Goal: Task Accomplishment & Management: Manage account settings

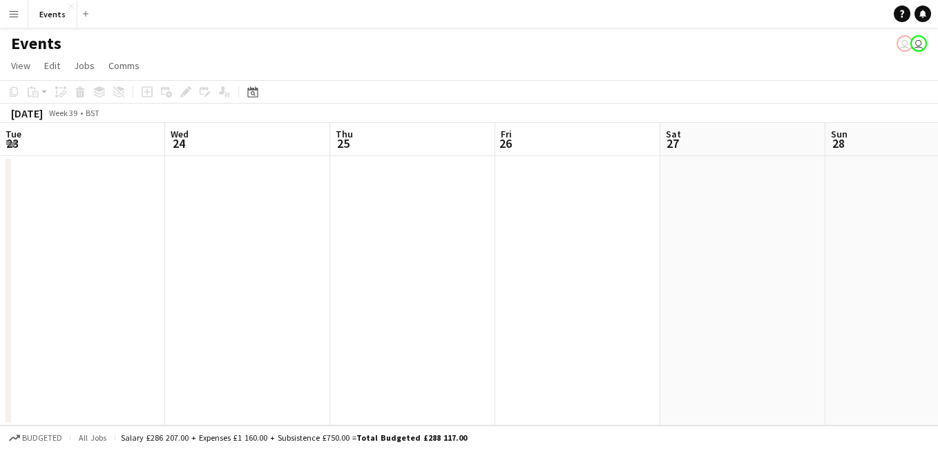
scroll to position [0, 378]
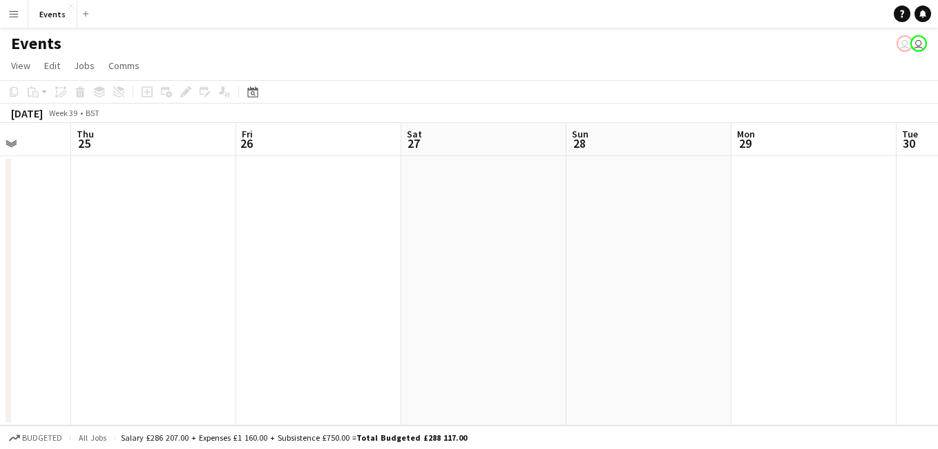
drag, startPoint x: 0, startPoint y: 0, endPoint x: 720, endPoint y: 229, distance: 755.5
click at [797, 234] on app-calendar-viewport "Mon 22 Tue 23 Wed 24 Thu 25 Fri 26 Sat 27 Sun 28 Mon 29 Tue 30 Wed 1 Thu 2" at bounding box center [469, 274] width 938 height 303
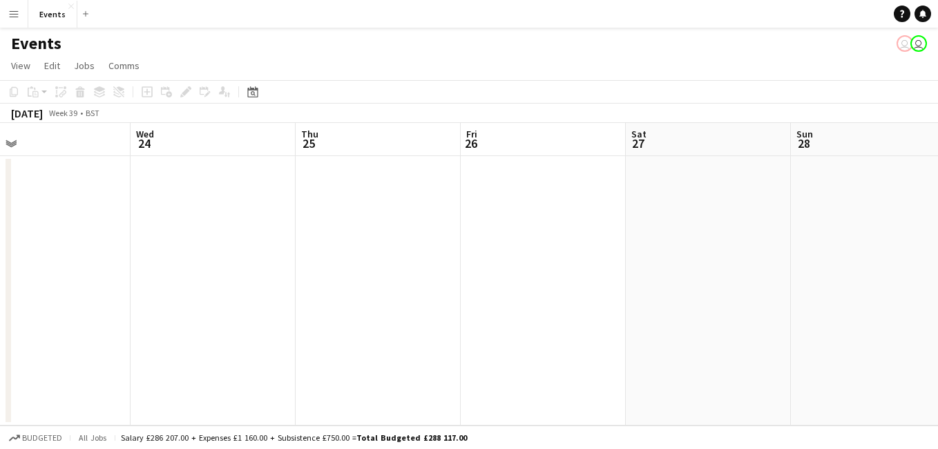
scroll to position [0, 520]
drag, startPoint x: 361, startPoint y: 235, endPoint x: 594, endPoint y: 252, distance: 233.5
click at [594, 252] on app-calendar-viewport "Sat 20 Sun 21 Mon 22 Tue 23 Wed 24 Thu 25 Fri 26 Sat 27 Sun 28 Mon 29 Tue 30" at bounding box center [469, 274] width 938 height 303
click at [389, 211] on app-date-cell at bounding box center [387, 290] width 165 height 269
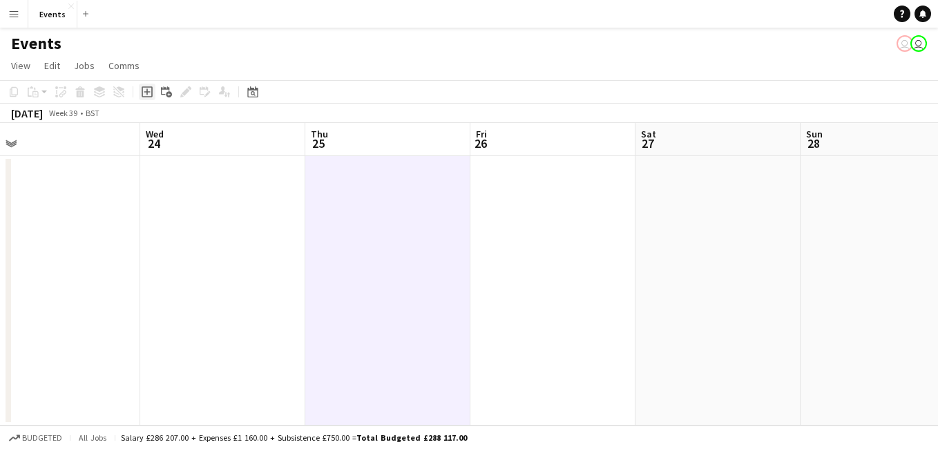
click at [143, 91] on icon "Add job" at bounding box center [147, 91] width 11 height 11
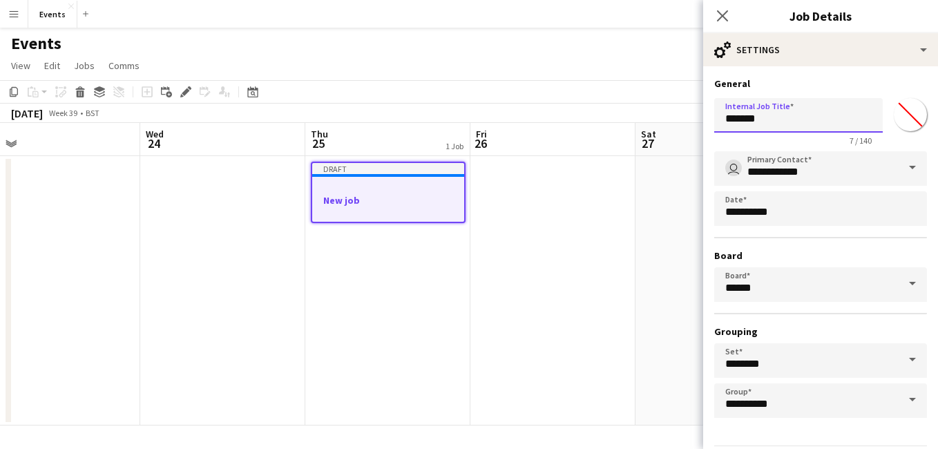
drag, startPoint x: 844, startPoint y: 120, endPoint x: 595, endPoint y: 126, distance: 249.5
click at [595, 126] on body "Menu Boards Boards Boards All jobs Status Workforce Workforce My Workforce Recr…" at bounding box center [469, 224] width 938 height 449
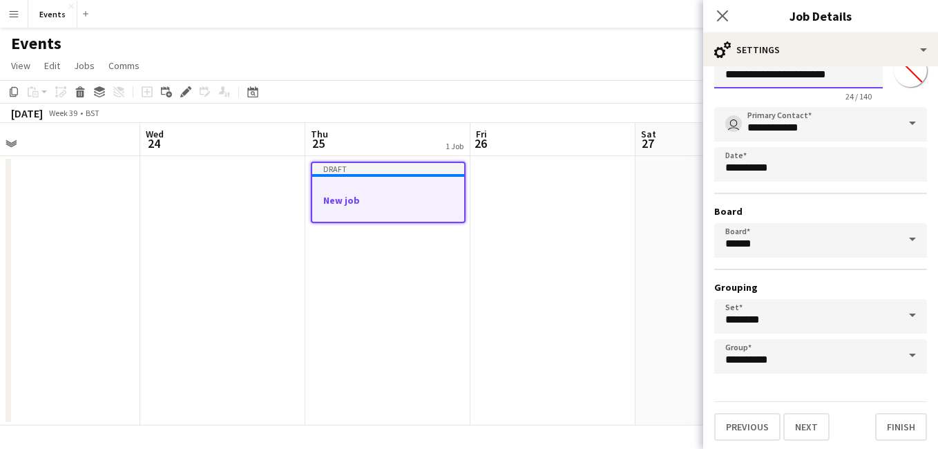
scroll to position [47, 0]
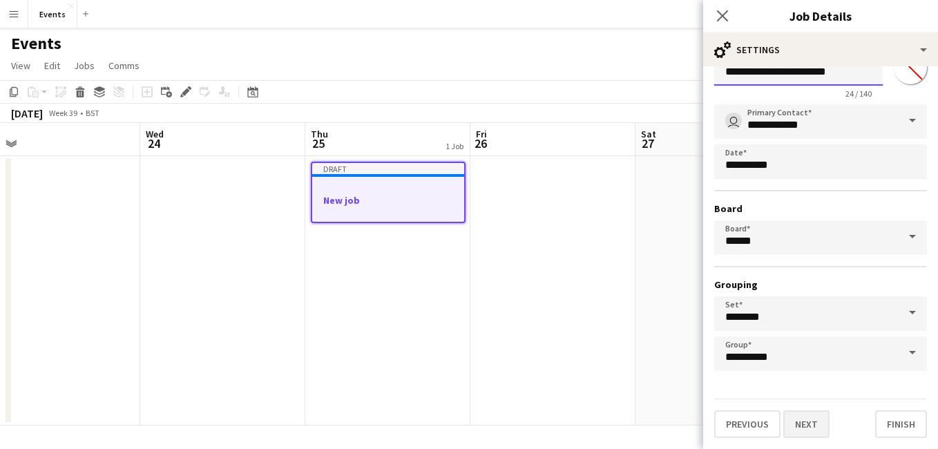
type input "**********"
click at [811, 420] on button "Next" at bounding box center [807, 424] width 46 height 28
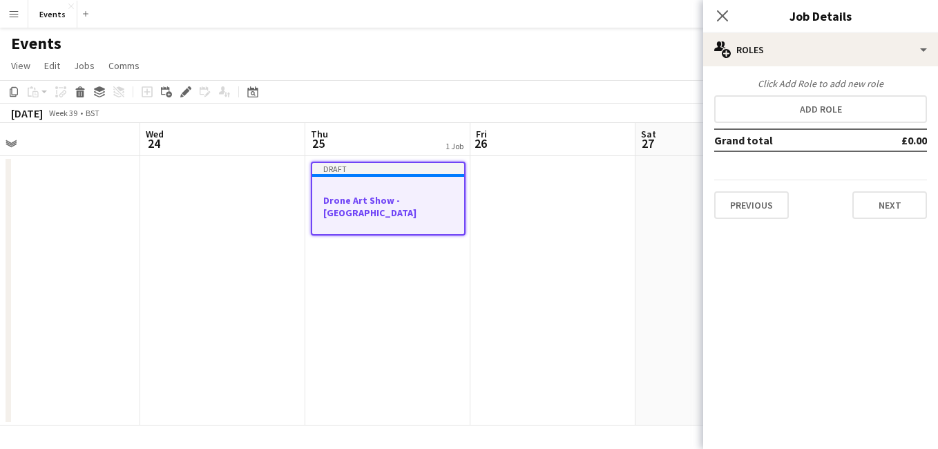
scroll to position [0, 0]
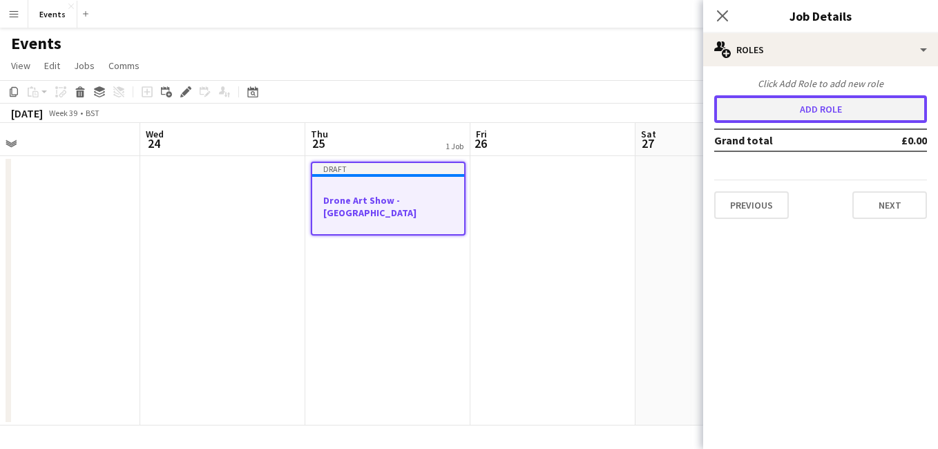
click at [842, 114] on button "Add role" at bounding box center [821, 109] width 213 height 28
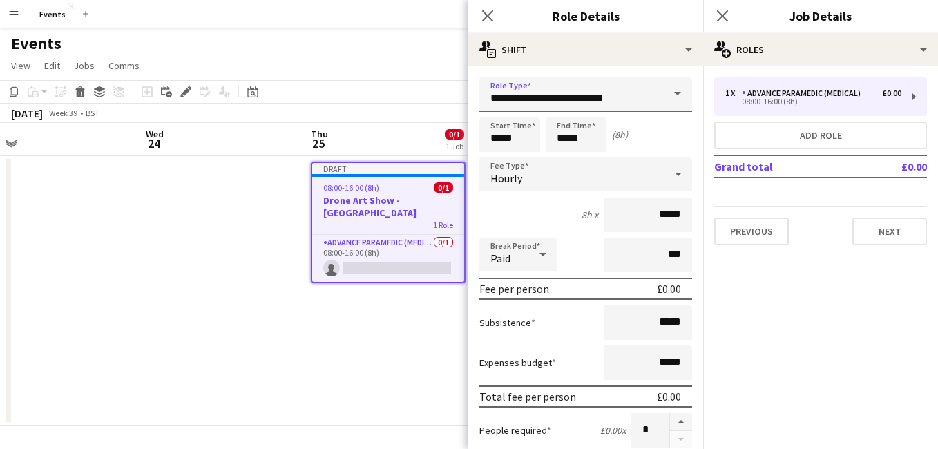
click at [627, 90] on input "**********" at bounding box center [586, 94] width 213 height 35
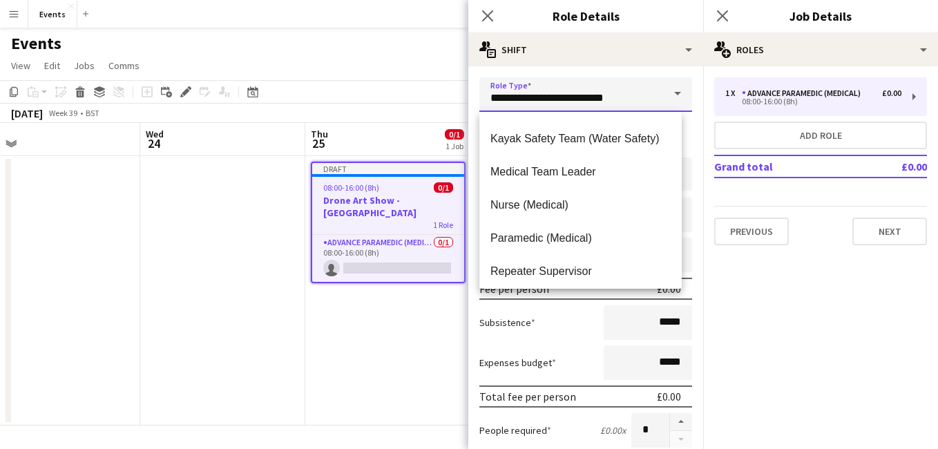
scroll to position [453, 0]
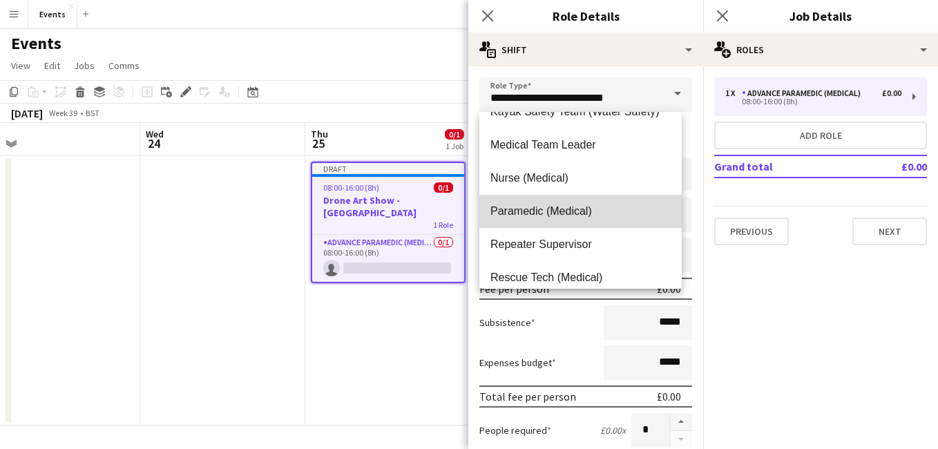
click at [601, 215] on span "Paramedic (Medical)" at bounding box center [581, 211] width 180 height 13
type input "**********"
type input "*******"
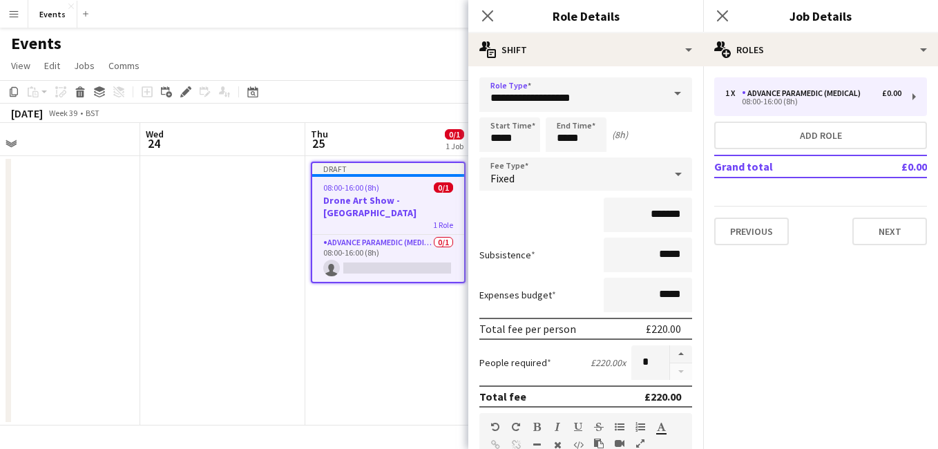
click at [587, 180] on div "Fixed" at bounding box center [572, 174] width 185 height 33
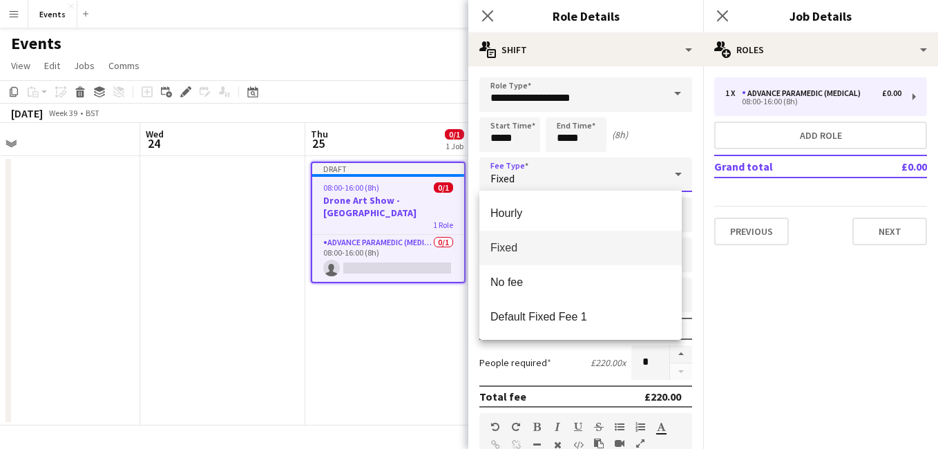
click at [859, 339] on div at bounding box center [469, 224] width 938 height 449
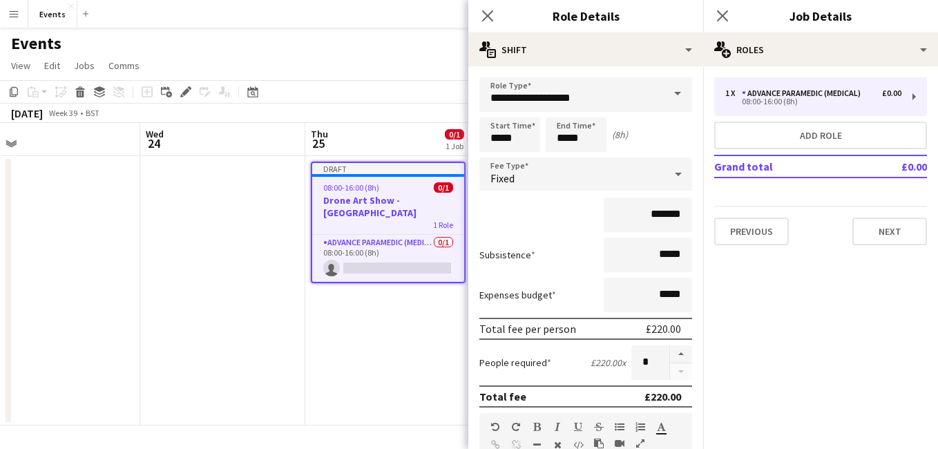
drag, startPoint x: 516, startPoint y: 140, endPoint x: 399, endPoint y: 153, distance: 118.2
click at [399, 153] on body "Menu Boards Boards Boards All jobs Status Workforce Workforce My Workforce Recr…" at bounding box center [469, 224] width 938 height 449
type input "*****"
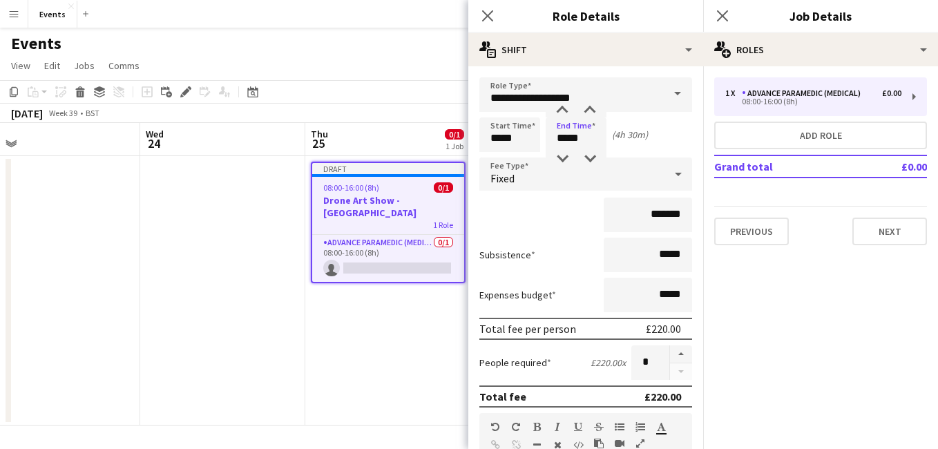
click at [520, 206] on div "*******" at bounding box center [586, 215] width 213 height 35
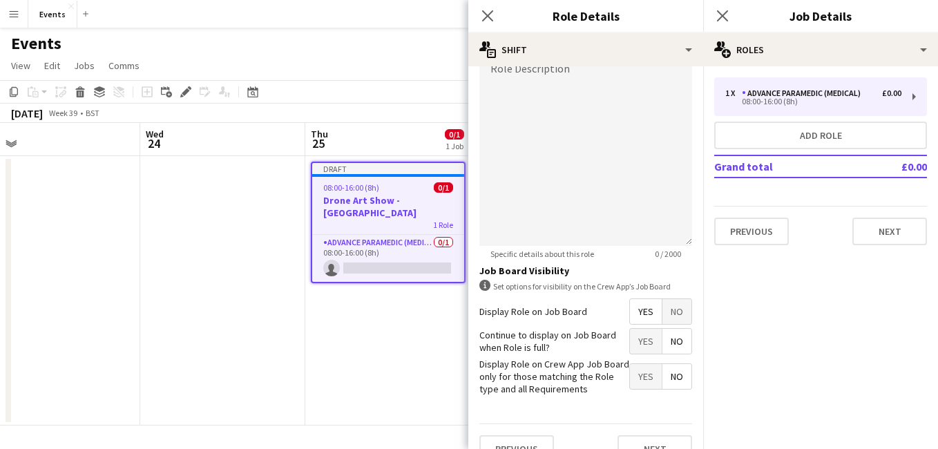
scroll to position [419, 0]
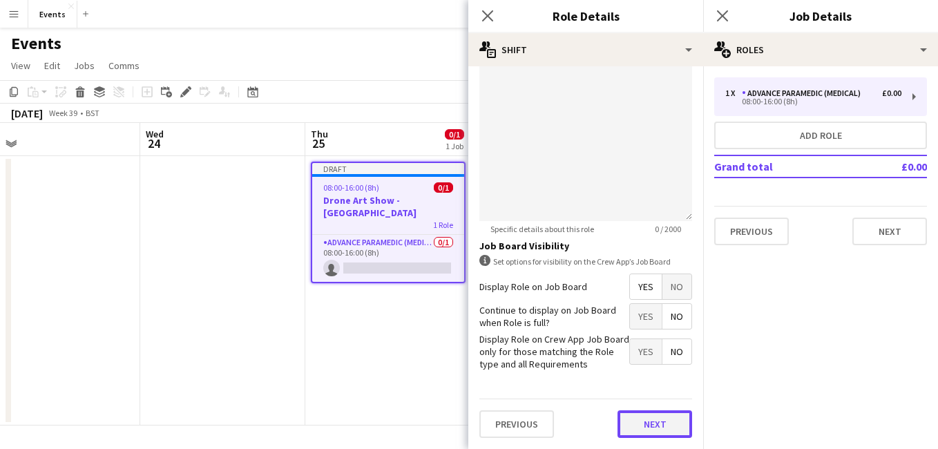
click at [660, 428] on button "Next" at bounding box center [655, 424] width 75 height 28
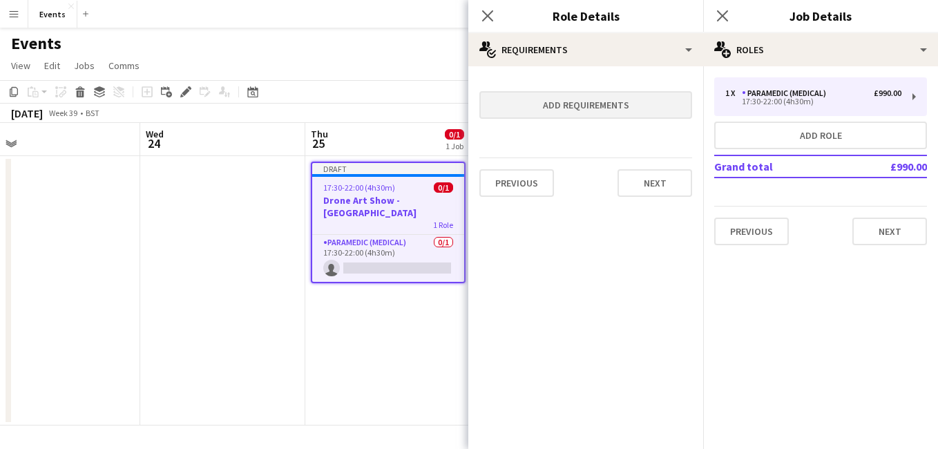
scroll to position [0, 0]
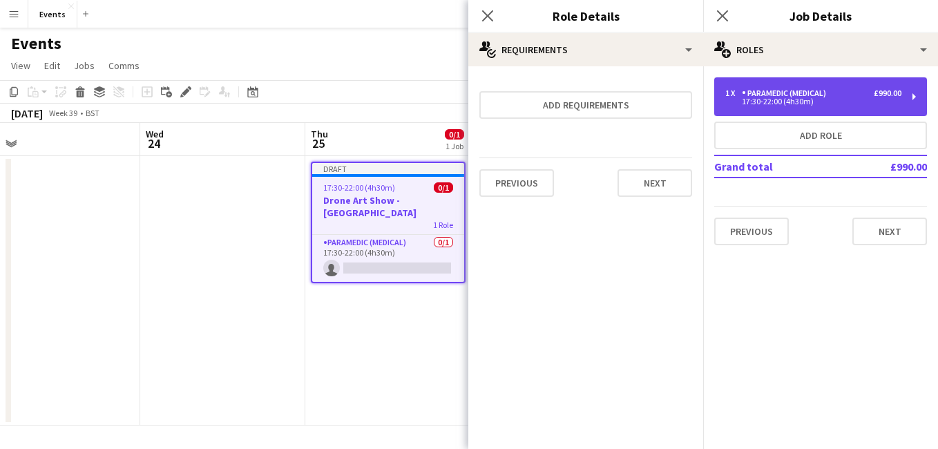
click at [847, 90] on div "1 x Paramedic (Medical) £990.00" at bounding box center [814, 93] width 176 height 10
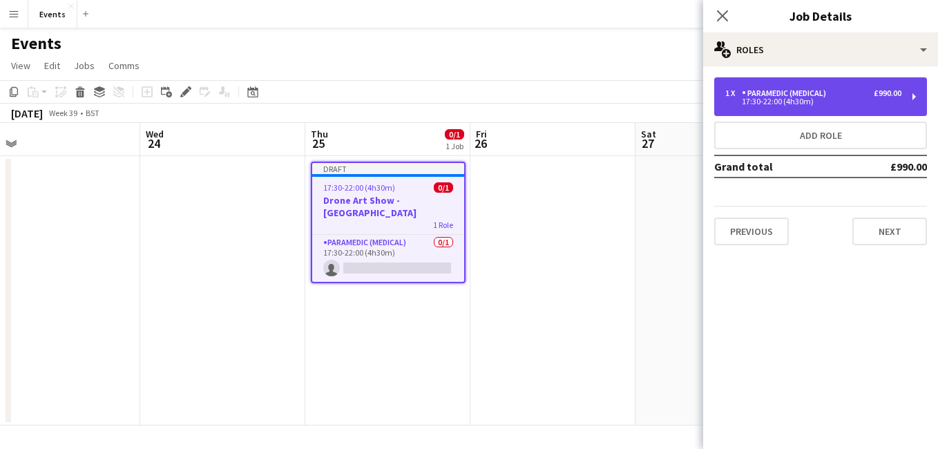
click at [921, 88] on div "1 x Paramedic (Medical) £990.00 17:30-22:00 (4h30m)" at bounding box center [821, 96] width 213 height 39
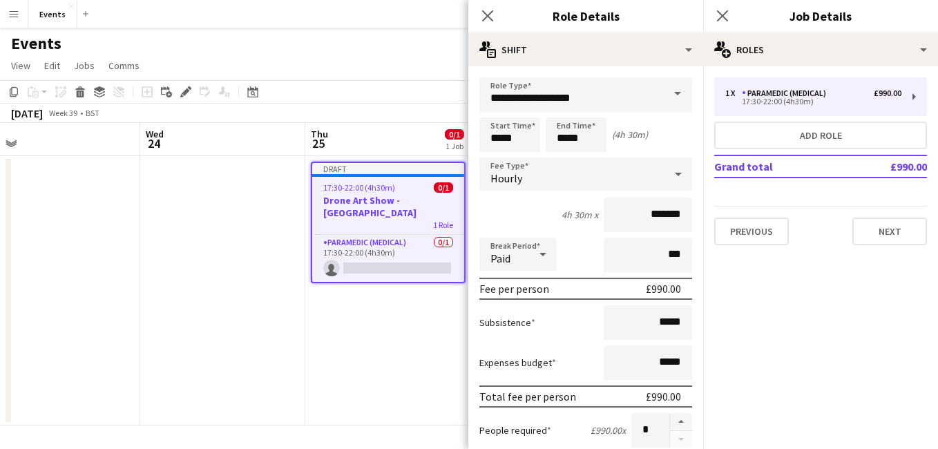
click at [592, 169] on div "Hourly" at bounding box center [572, 174] width 185 height 33
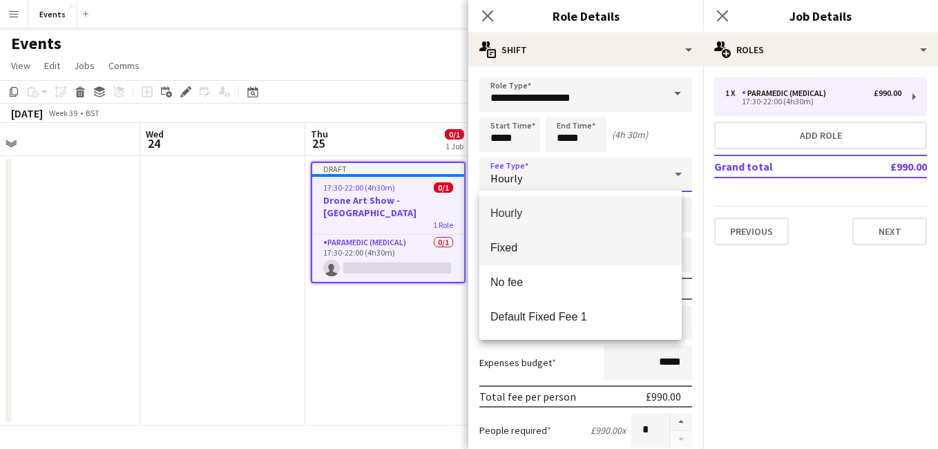
click at [566, 247] on span "Fixed" at bounding box center [581, 247] width 180 height 13
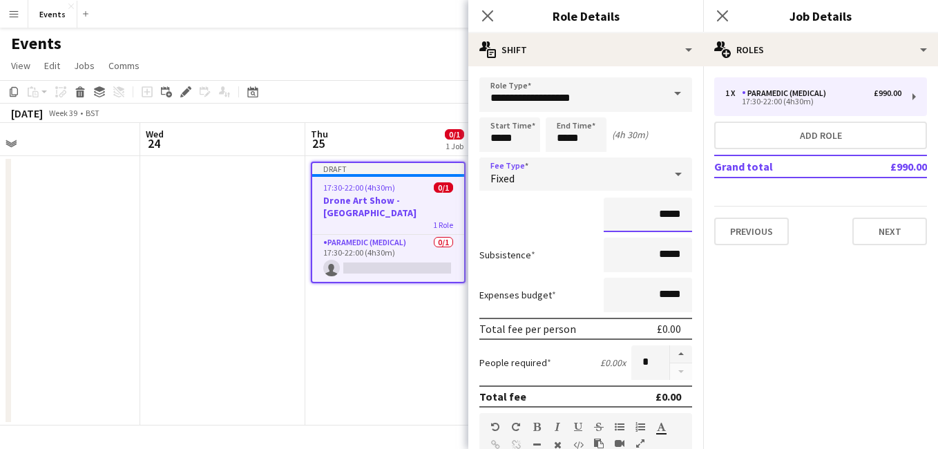
click at [647, 215] on input "*****" at bounding box center [648, 215] width 88 height 35
drag, startPoint x: 652, startPoint y: 215, endPoint x: 688, endPoint y: 314, distance: 105.6
click at [652, 215] on input "*****" at bounding box center [648, 215] width 88 height 35
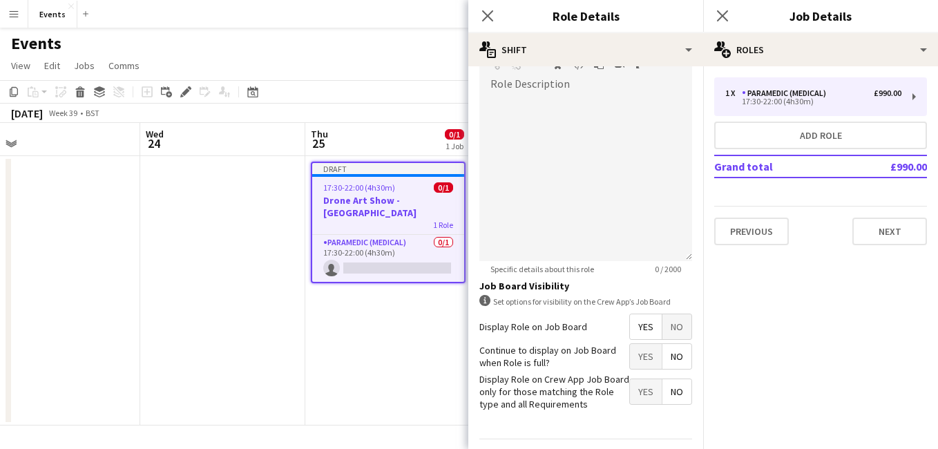
scroll to position [419, 0]
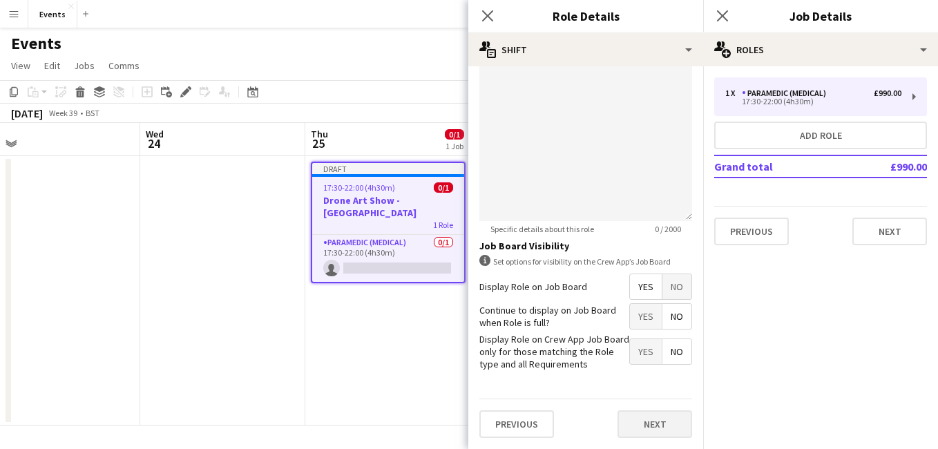
type input "*******"
click at [650, 421] on button "Next" at bounding box center [655, 424] width 75 height 28
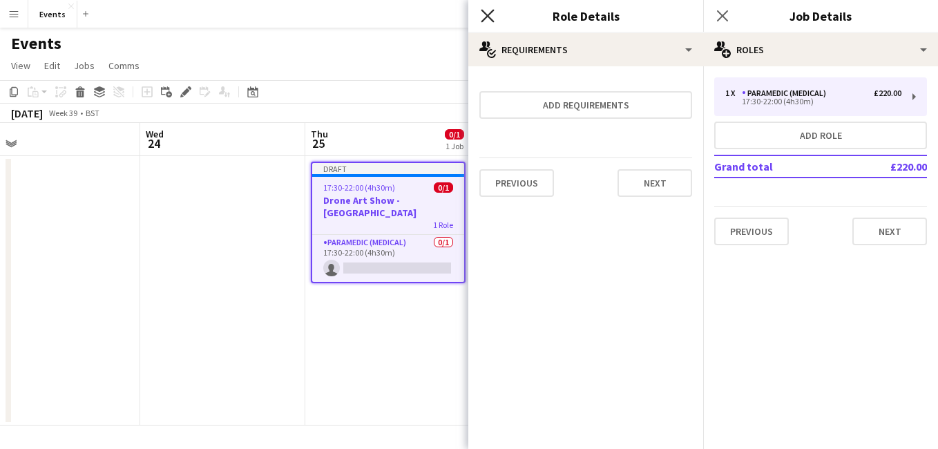
click at [486, 20] on icon "Close pop-in" at bounding box center [487, 15] width 13 height 13
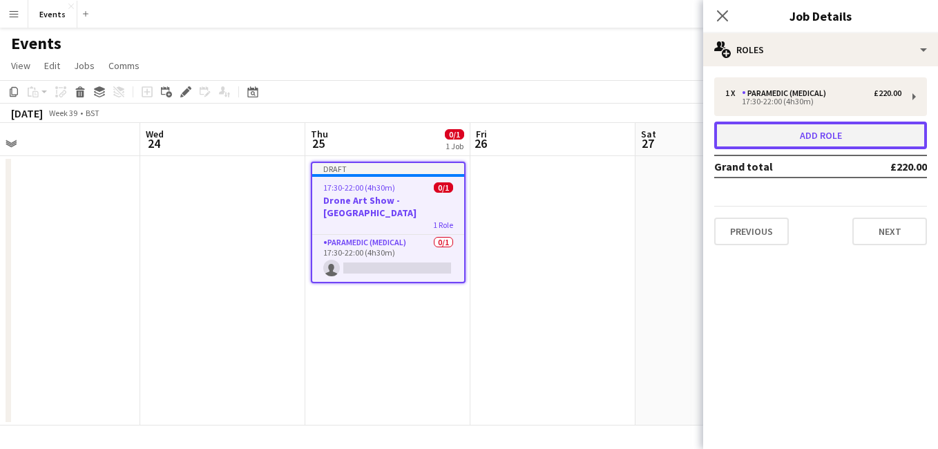
click at [874, 140] on button "Add role" at bounding box center [821, 136] width 213 height 28
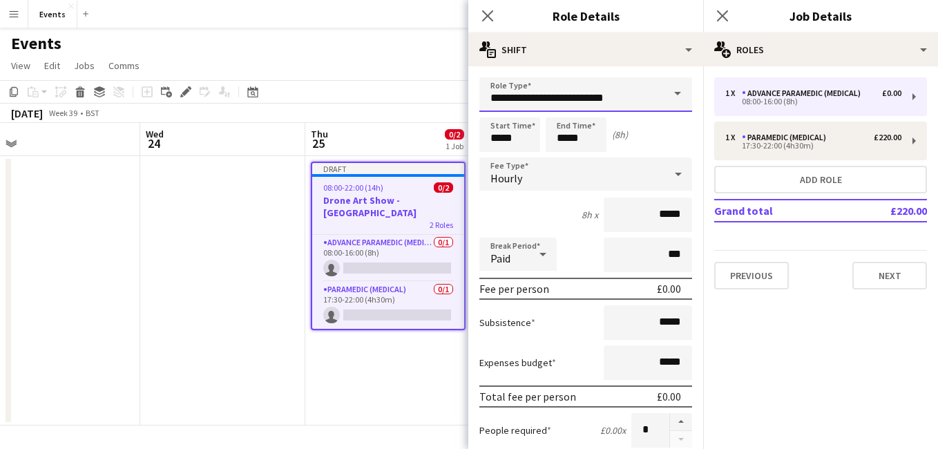
click at [569, 94] on input "**********" at bounding box center [586, 94] width 213 height 35
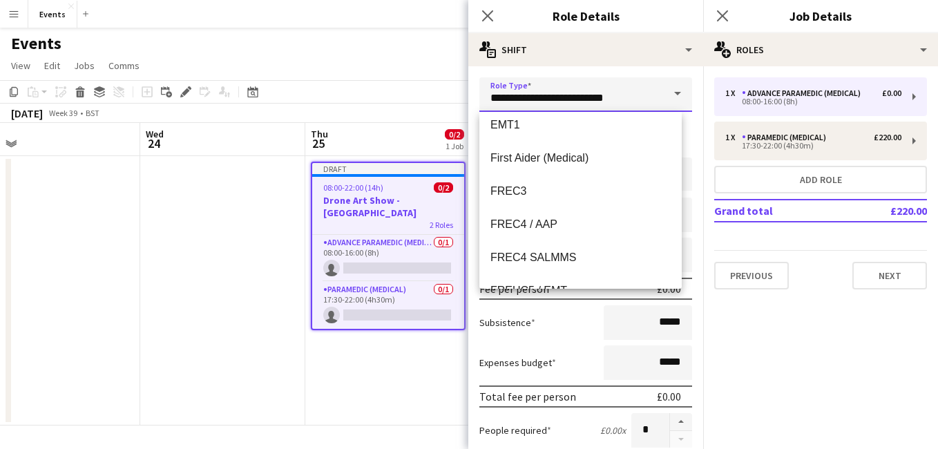
scroll to position [189, 0]
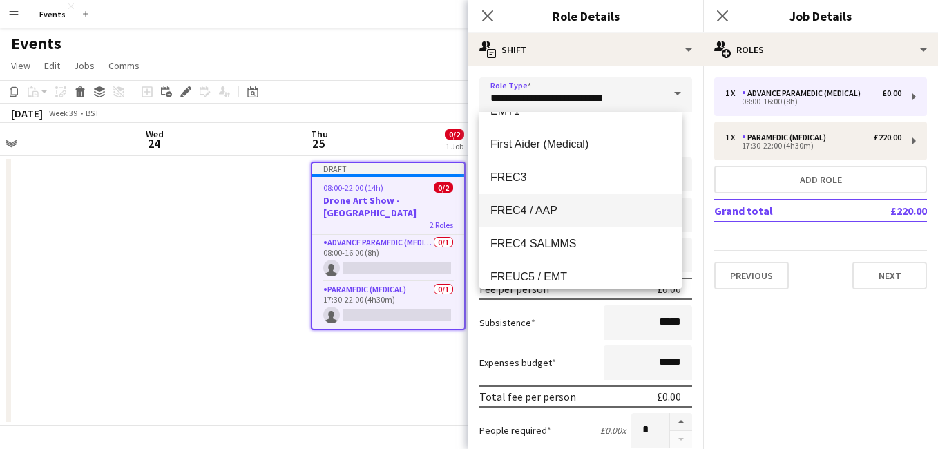
click at [594, 222] on mat-option "FREC4 / AAP" at bounding box center [581, 210] width 202 height 33
type input "**********"
type input "*******"
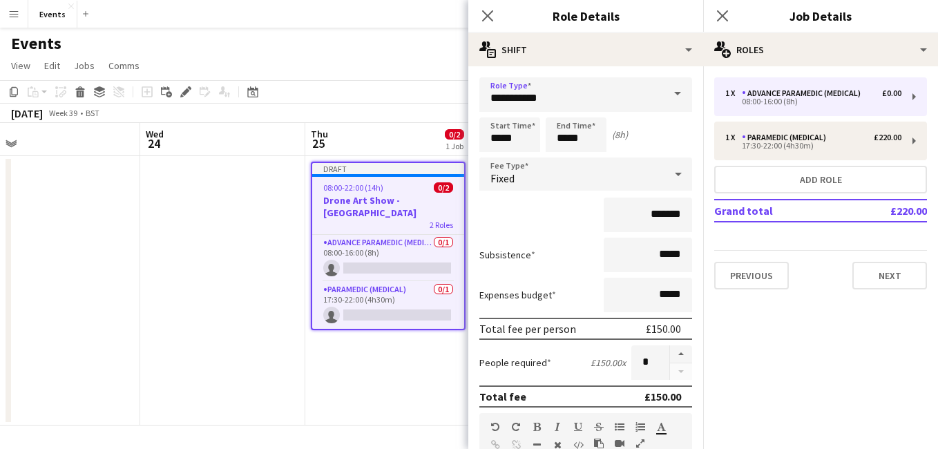
click at [670, 350] on button "button" at bounding box center [681, 355] width 22 height 18
type input "*"
drag, startPoint x: 499, startPoint y: 136, endPoint x: 464, endPoint y: 146, distance: 36.1
click at [464, 146] on body "Menu Boards Boards Boards All jobs Status Workforce Workforce My Workforce Recr…" at bounding box center [469, 224] width 938 height 449
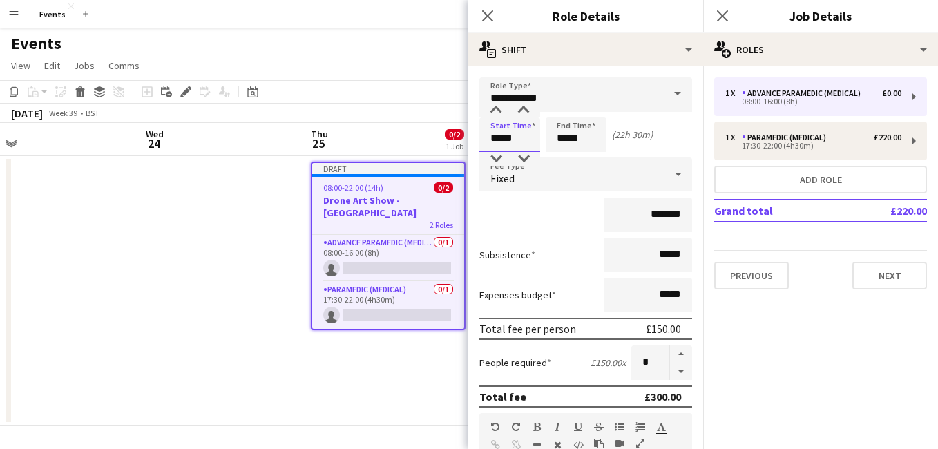
type input "*****"
click at [583, 204] on div "*******" at bounding box center [586, 215] width 213 height 35
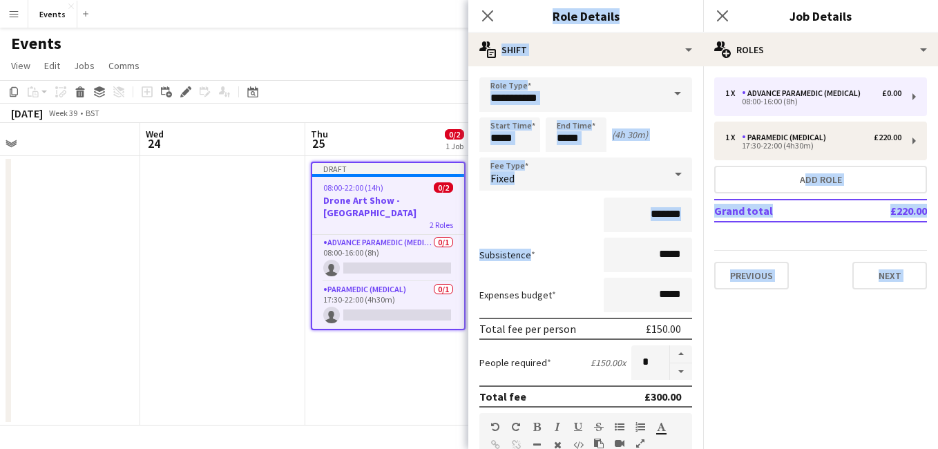
drag, startPoint x: 705, startPoint y: 171, endPoint x: 703, endPoint y: 234, distance: 62.9
click at [703, 234] on body "Menu Boards Boards Boards All jobs Status Workforce Workforce My Workforce Recr…" at bounding box center [469, 224] width 938 height 449
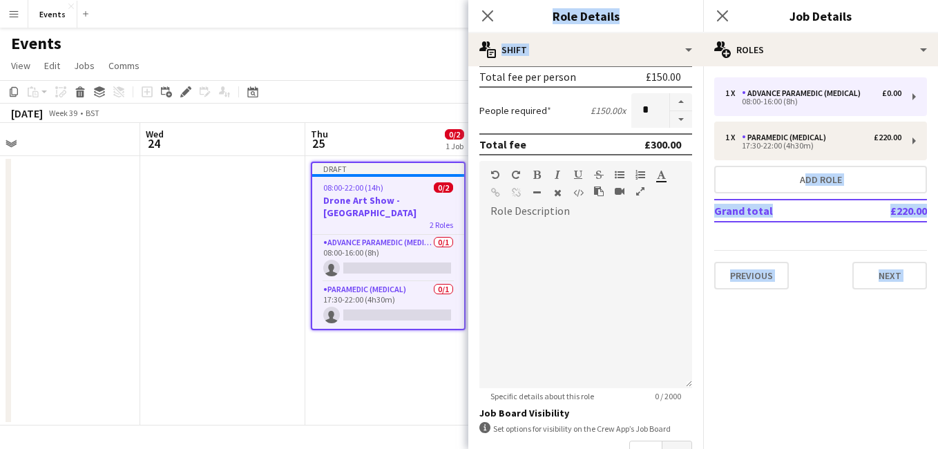
scroll to position [419, 0]
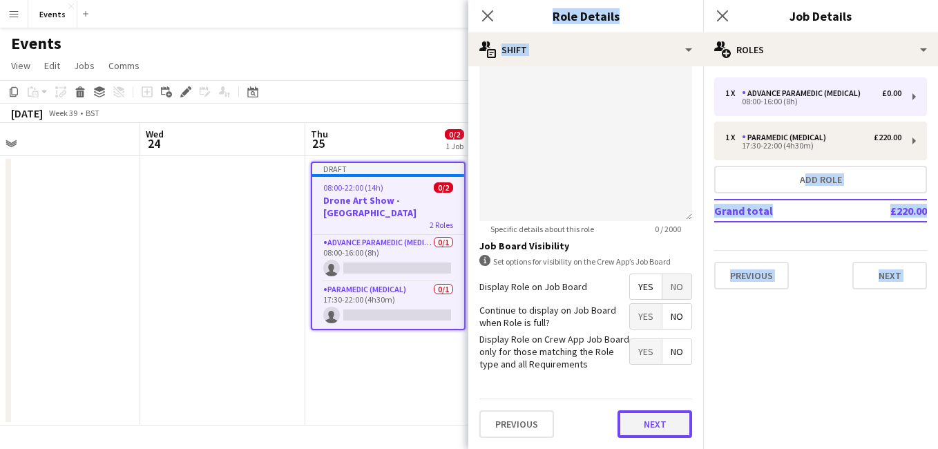
click at [635, 428] on button "Next" at bounding box center [655, 424] width 75 height 28
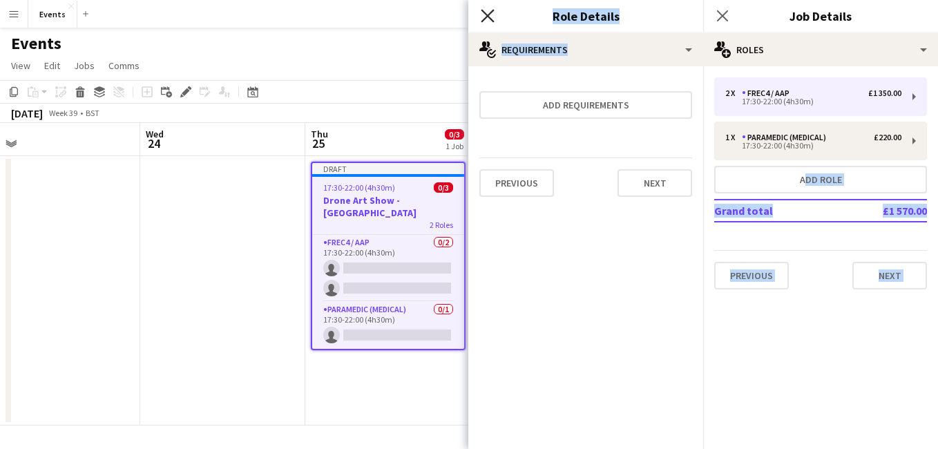
click at [482, 21] on icon at bounding box center [487, 15] width 13 height 13
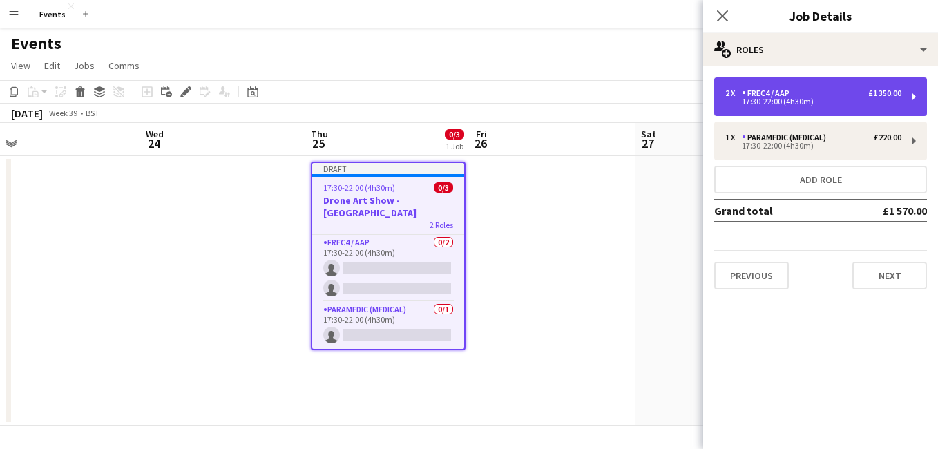
click at [832, 82] on div "2 x FREC4 / AAP £1 350.00 17:30-22:00 (4h30m)" at bounding box center [821, 96] width 213 height 39
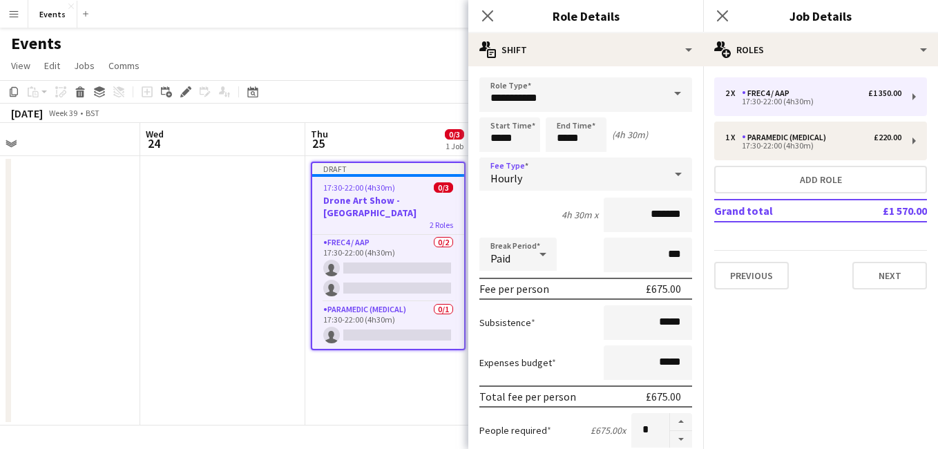
click at [558, 169] on div "Hourly" at bounding box center [572, 174] width 185 height 33
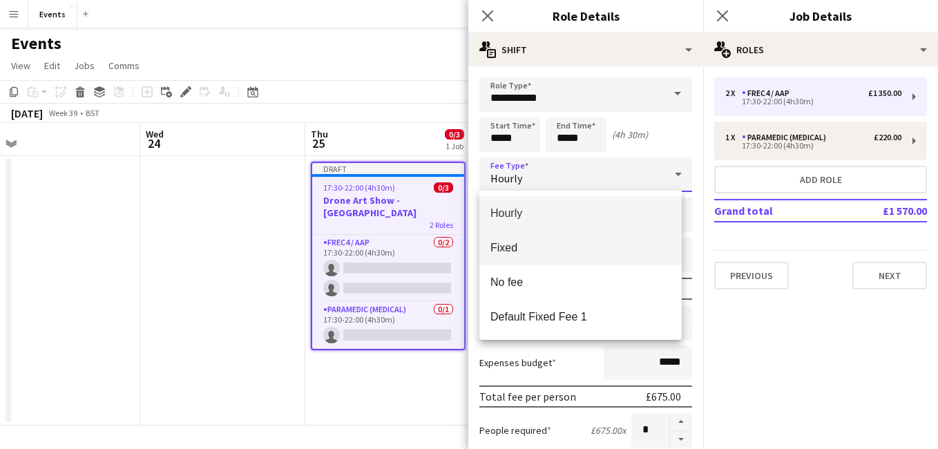
click at [540, 255] on mat-option "Fixed" at bounding box center [581, 248] width 202 height 35
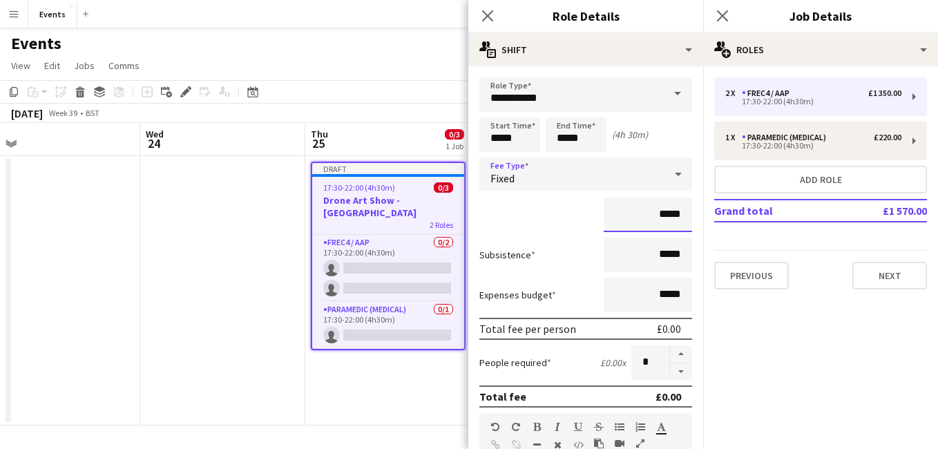
click at [652, 218] on input "*****" at bounding box center [648, 215] width 88 height 35
type input "*******"
click at [659, 222] on input "*******" at bounding box center [648, 215] width 88 height 35
click at [652, 211] on input "*******" at bounding box center [648, 215] width 88 height 35
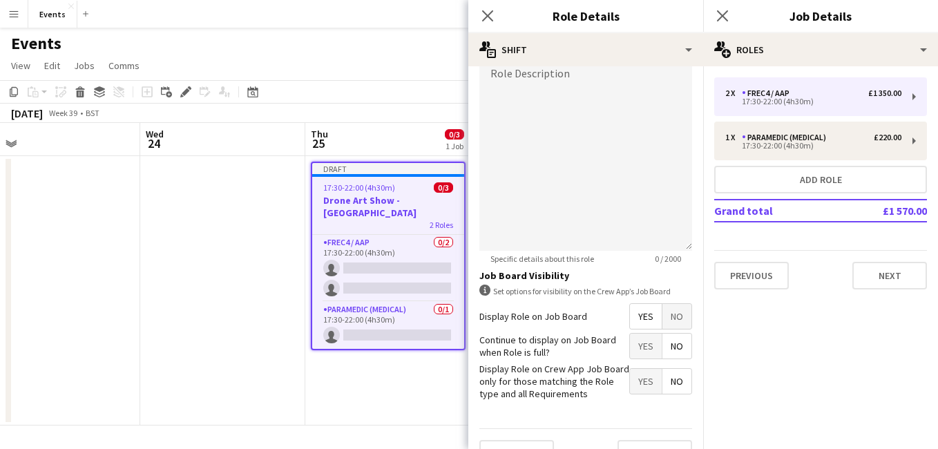
scroll to position [419, 0]
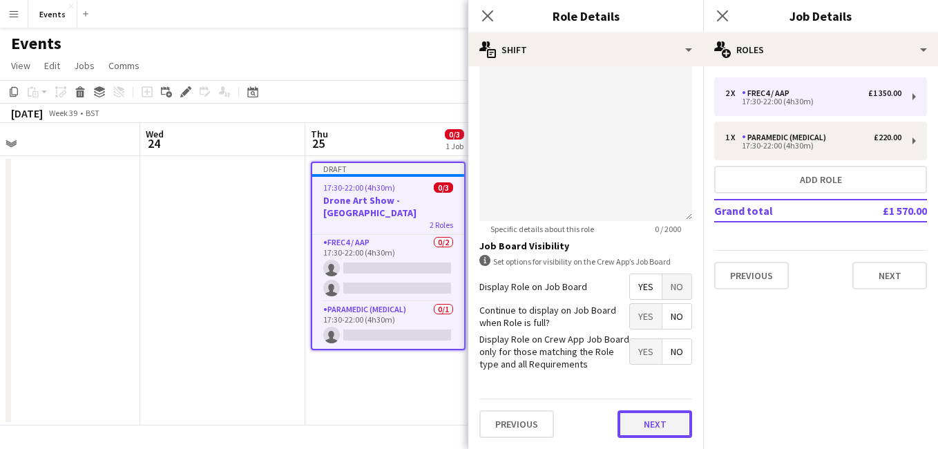
click at [646, 430] on button "Next" at bounding box center [655, 424] width 75 height 28
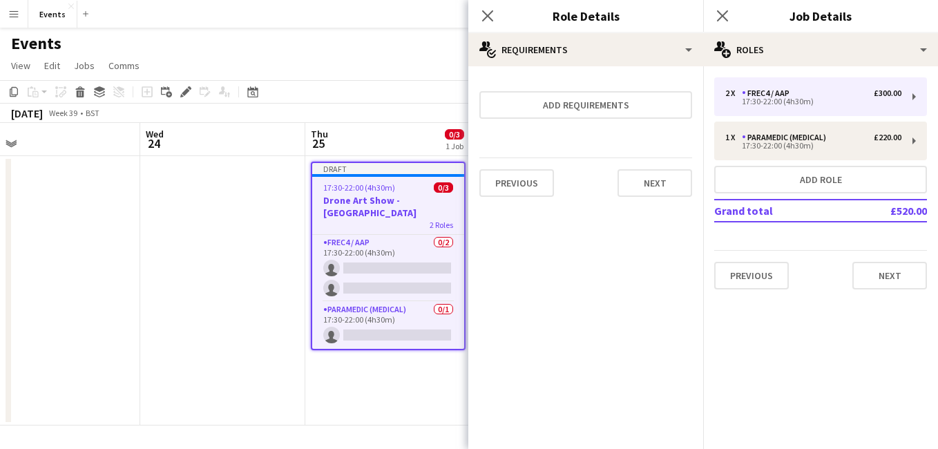
scroll to position [0, 0]
click at [489, 15] on icon at bounding box center [487, 15] width 13 height 13
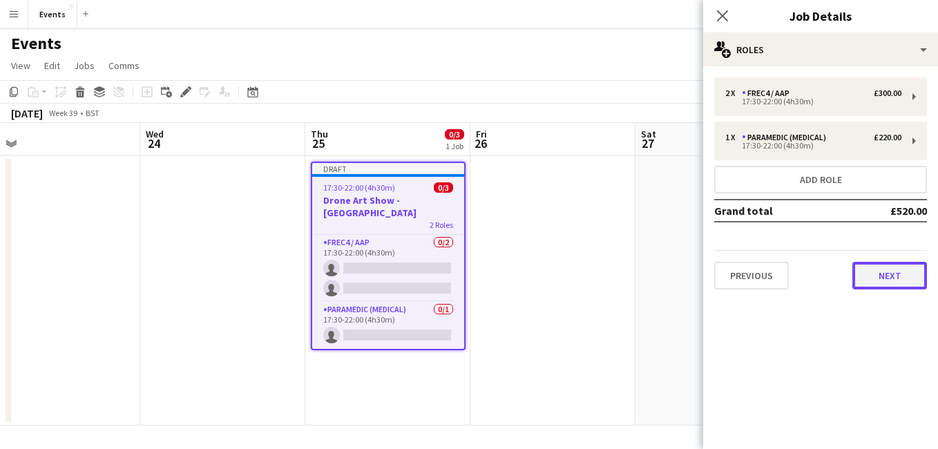
click at [899, 285] on button "Next" at bounding box center [890, 276] width 75 height 28
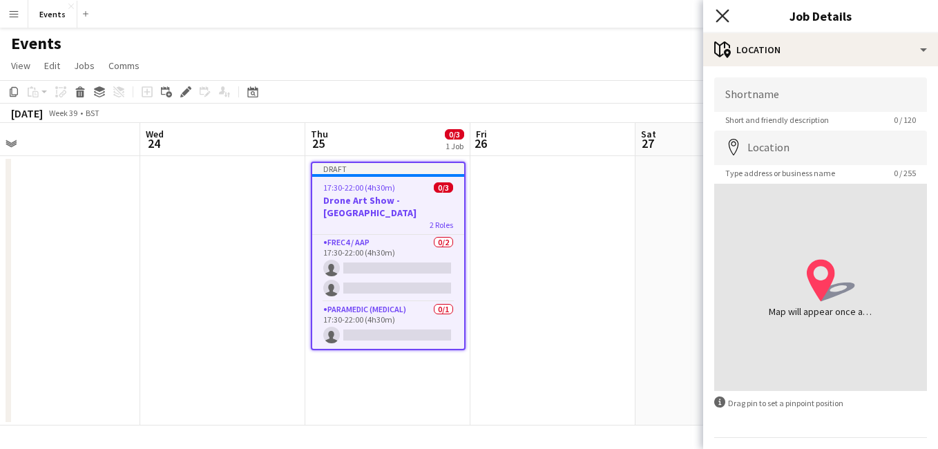
click at [724, 12] on icon "Close pop-in" at bounding box center [722, 15] width 13 height 13
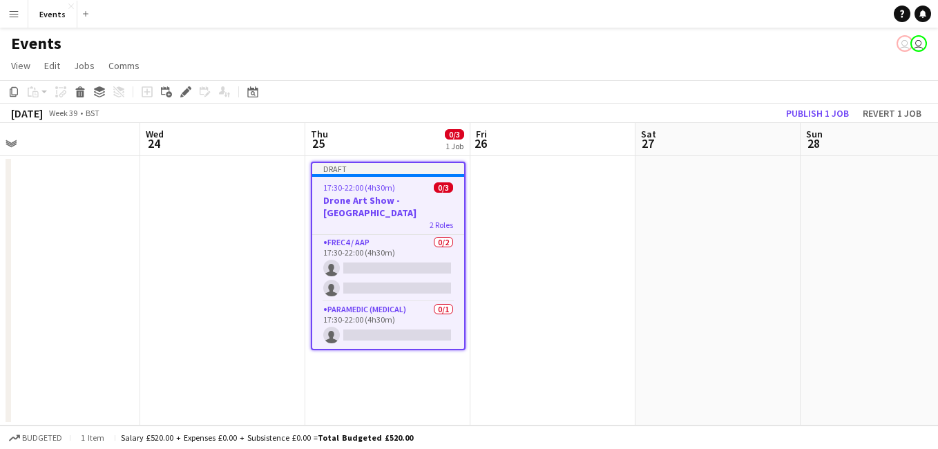
click at [380, 204] on h3 "Drone Art Show - [GEOGRAPHIC_DATA]" at bounding box center [388, 206] width 152 height 25
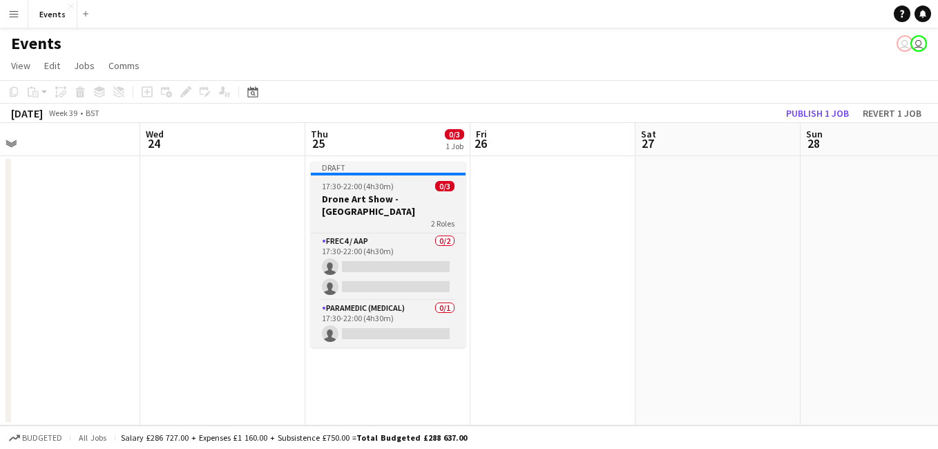
click at [388, 182] on span "17:30-22:00 (4h30m)" at bounding box center [358, 186] width 72 height 10
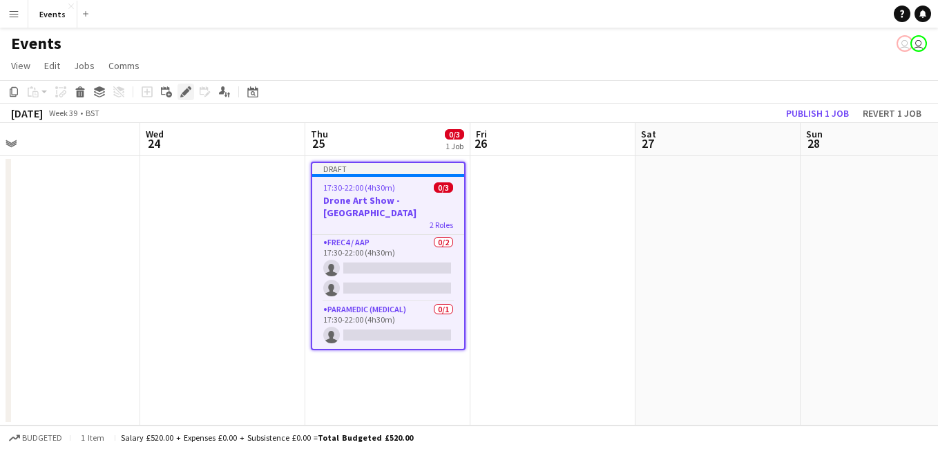
click at [188, 88] on icon "Edit" at bounding box center [185, 91] width 11 height 11
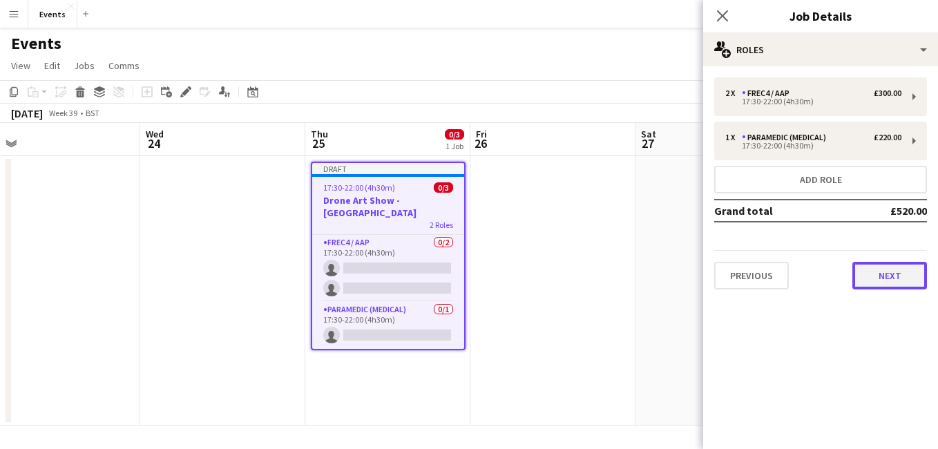
click at [903, 275] on button "Next" at bounding box center [890, 276] width 75 height 28
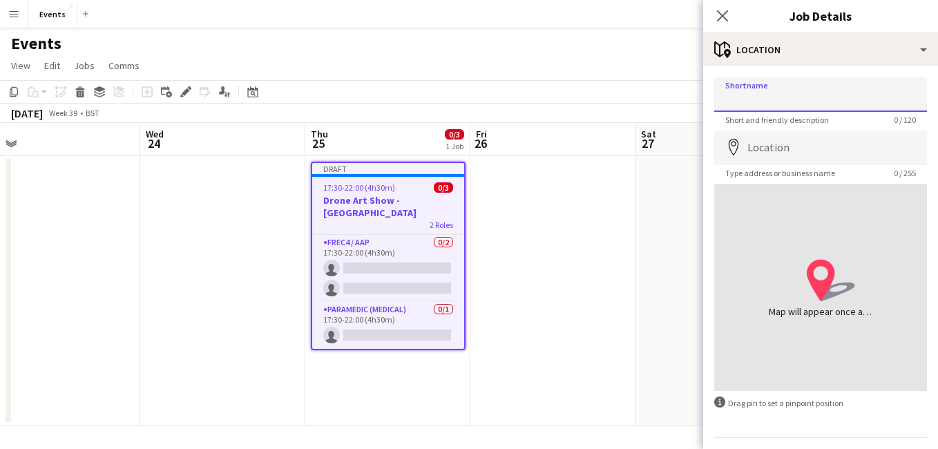
click at [773, 94] on input "Shortname" at bounding box center [821, 94] width 213 height 35
type input "**********"
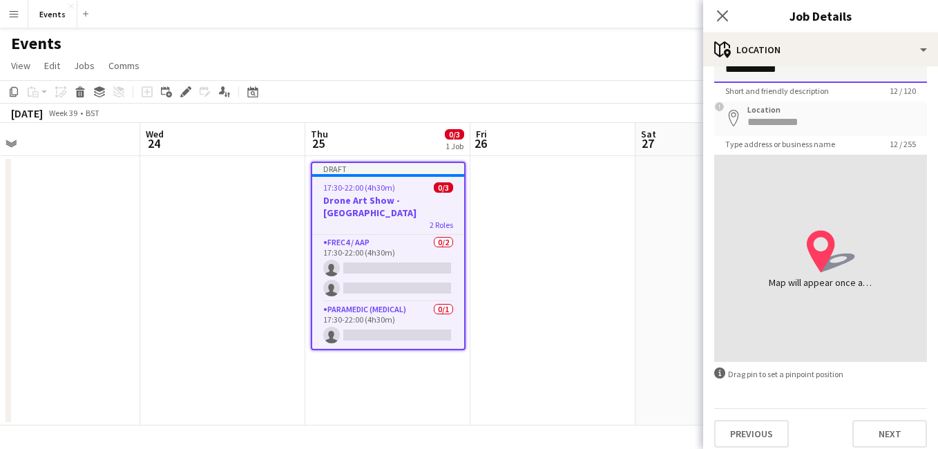
click at [811, 72] on input "**********" at bounding box center [821, 65] width 213 height 35
drag, startPoint x: 920, startPoint y: 212, endPoint x: 925, endPoint y: 249, distance: 37.7
click at [925, 249] on form "**********" at bounding box center [820, 247] width 235 height 399
drag, startPoint x: 813, startPoint y: 230, endPoint x: 842, endPoint y: 247, distance: 33.8
click at [842, 247] on icon "location-icon Created with Sketch." at bounding box center [831, 251] width 48 height 48
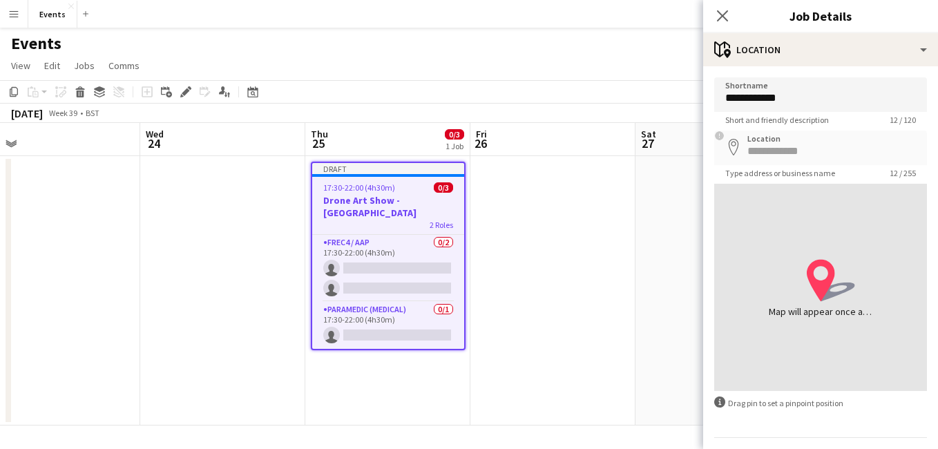
scroll to position [39, 0]
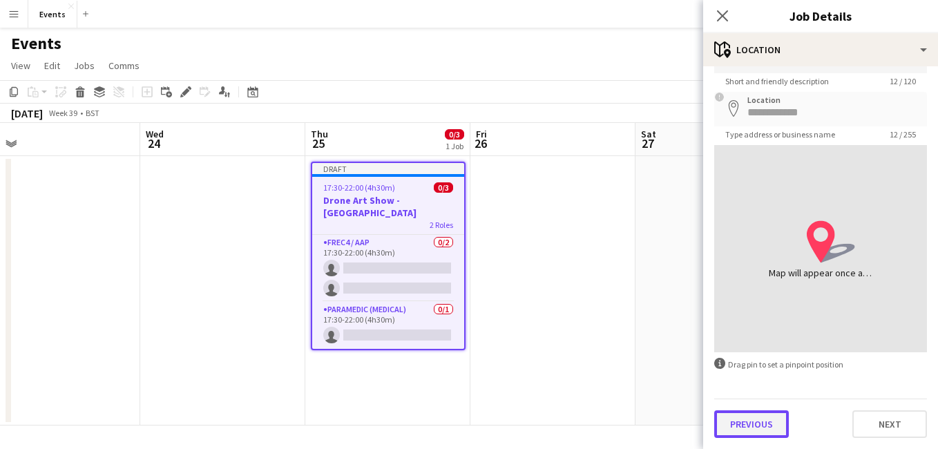
click at [756, 418] on button "Previous" at bounding box center [752, 424] width 75 height 28
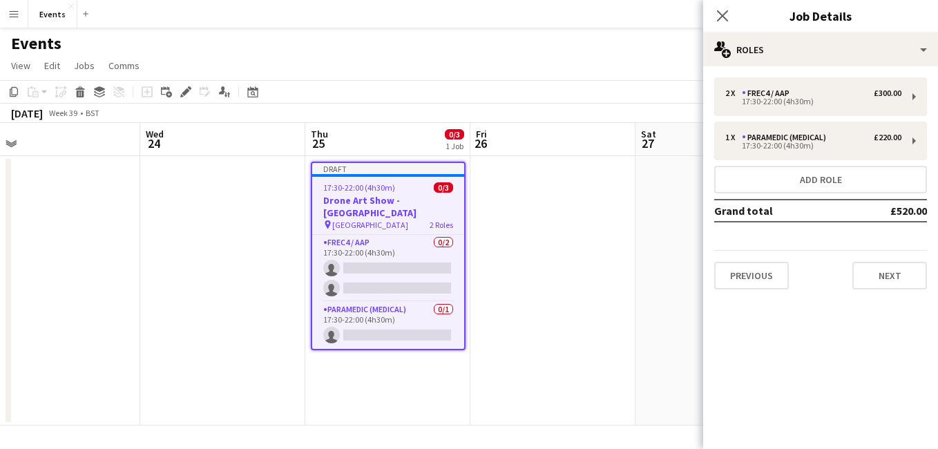
scroll to position [0, 0]
click at [893, 287] on button "Next" at bounding box center [890, 276] width 75 height 28
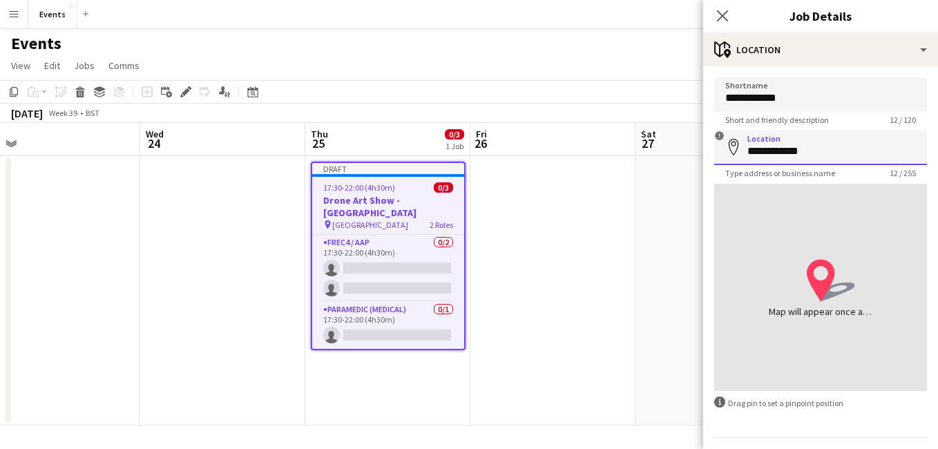
click at [829, 150] on input "**********" at bounding box center [821, 148] width 213 height 35
click at [717, 135] on input "*******" at bounding box center [821, 148] width 213 height 35
click at [735, 147] on icon "map-marker" at bounding box center [734, 147] width 17 height 17
click at [799, 151] on input "*******" at bounding box center [821, 148] width 213 height 35
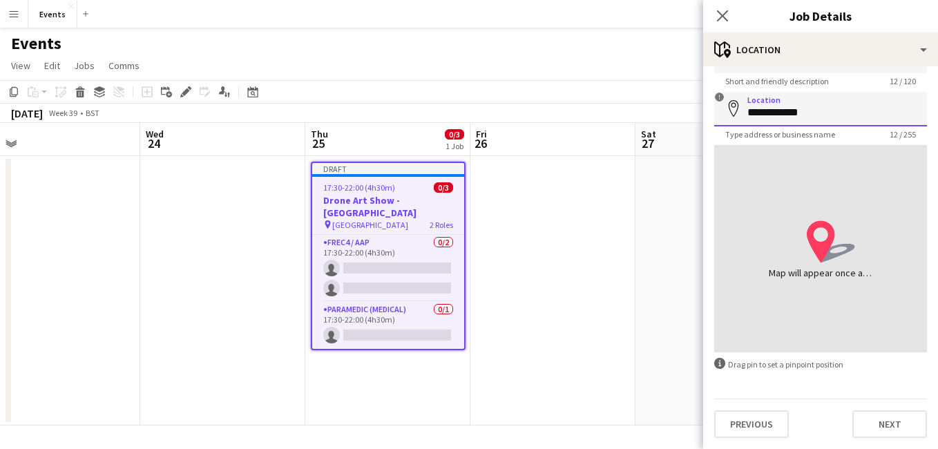
type input "**********"
click at [818, 299] on div "location-icon Created with Sketch. Map will appear once address has been added" at bounding box center [821, 248] width 213 height 207
click at [833, 110] on input "**********" at bounding box center [821, 109] width 213 height 35
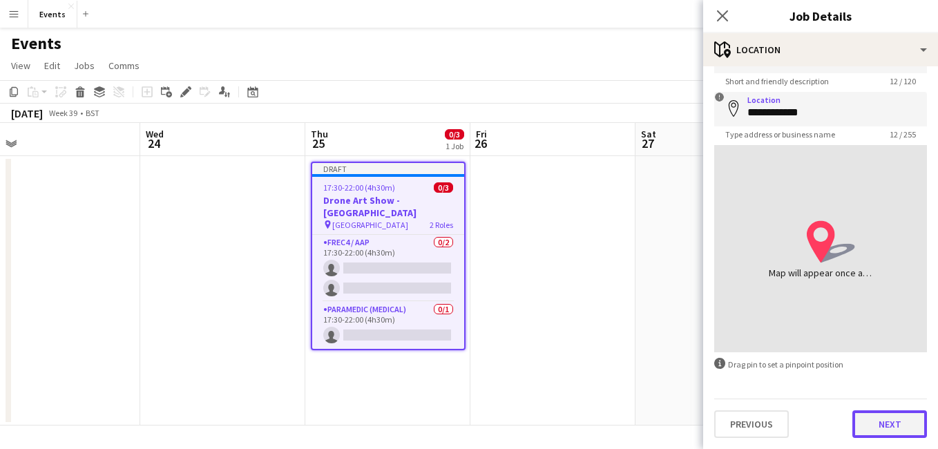
click at [906, 412] on button "Next" at bounding box center [890, 424] width 75 height 28
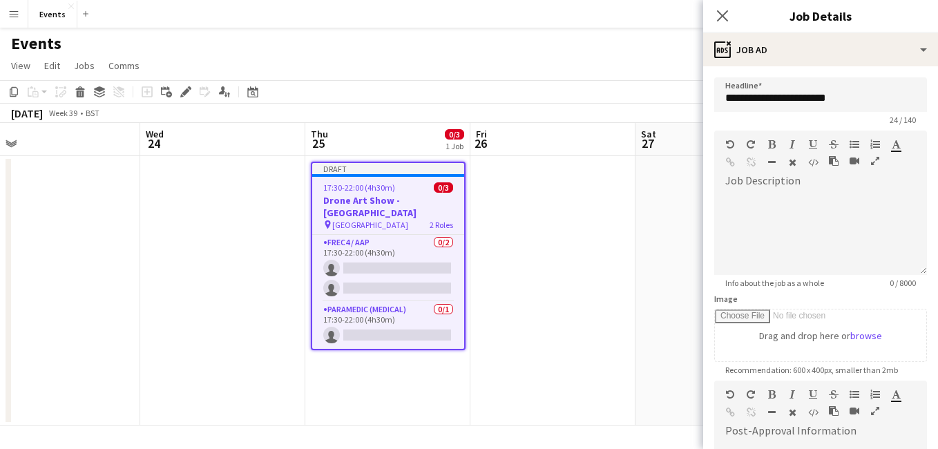
scroll to position [0, 0]
drag, startPoint x: 727, startPoint y: 14, endPoint x: 746, endPoint y: -51, distance: 67.6
click at [746, 0] on html "Menu Boards Boards Boards All jobs Status Workforce Workforce My Workforce Recr…" at bounding box center [469, 224] width 938 height 449
click at [864, 212] on div at bounding box center [821, 233] width 213 height 83
paste div
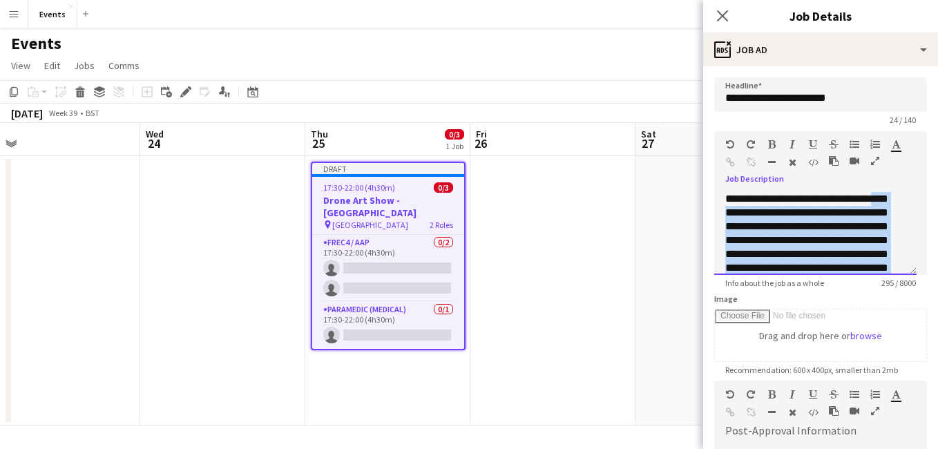
scroll to position [108, 0]
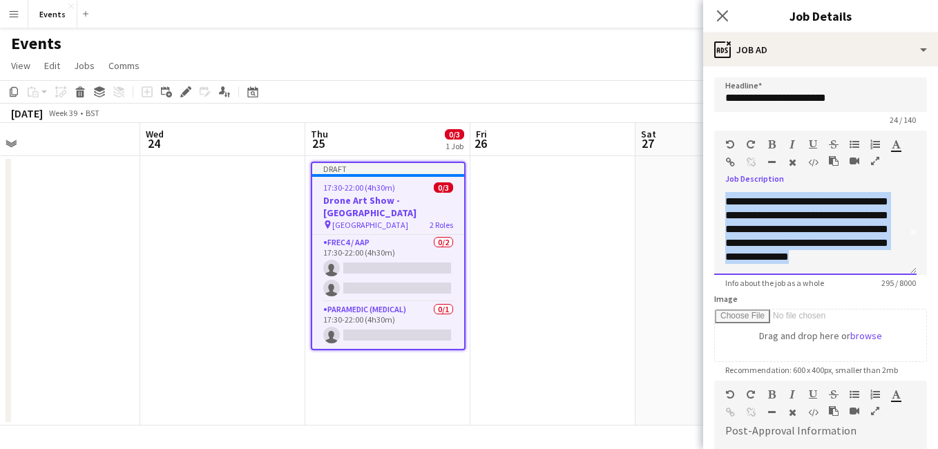
drag, startPoint x: 734, startPoint y: 217, endPoint x: 938, endPoint y: 360, distance: 249.6
click at [938, 360] on html "Menu Boards Boards Boards All jobs Status Workforce Workforce My Workforce Recr…" at bounding box center [469, 224] width 938 height 449
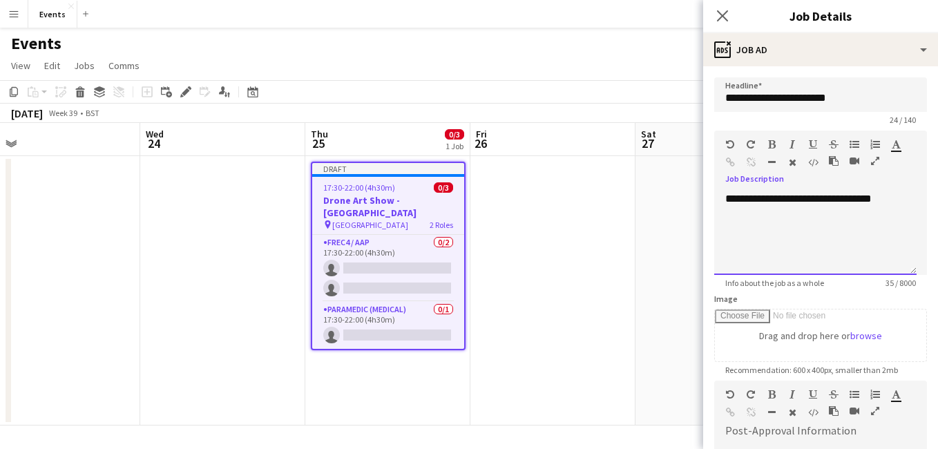
scroll to position [234, 0]
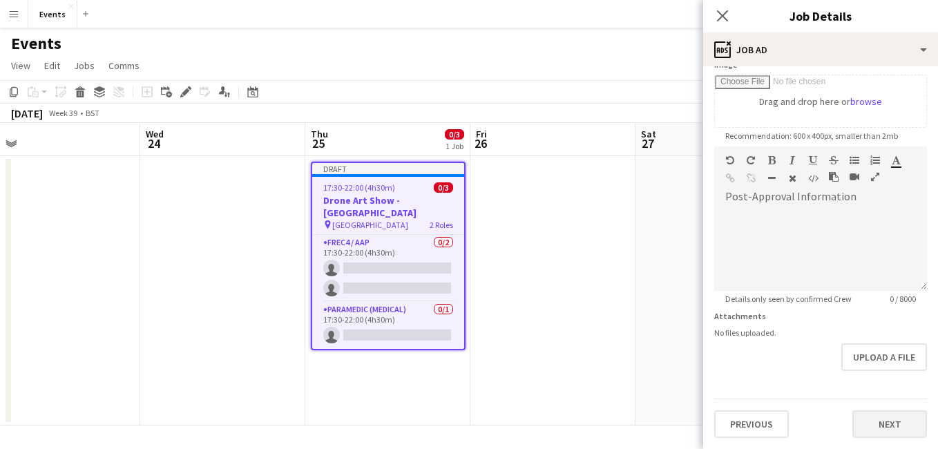
drag, startPoint x: 838, startPoint y: 429, endPoint x: 867, endPoint y: 432, distance: 29.2
click at [867, 432] on div "Previous Next" at bounding box center [821, 418] width 213 height 39
click at [867, 432] on button "Next" at bounding box center [890, 424] width 75 height 28
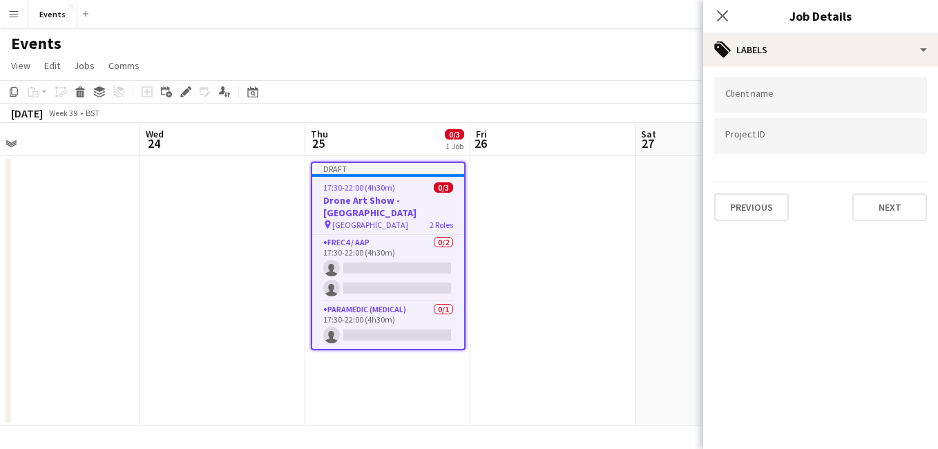
scroll to position [0, 0]
click at [790, 105] on div at bounding box center [821, 94] width 213 height 35
click at [791, 100] on input "**********" at bounding box center [821, 99] width 191 height 12
type input "**********"
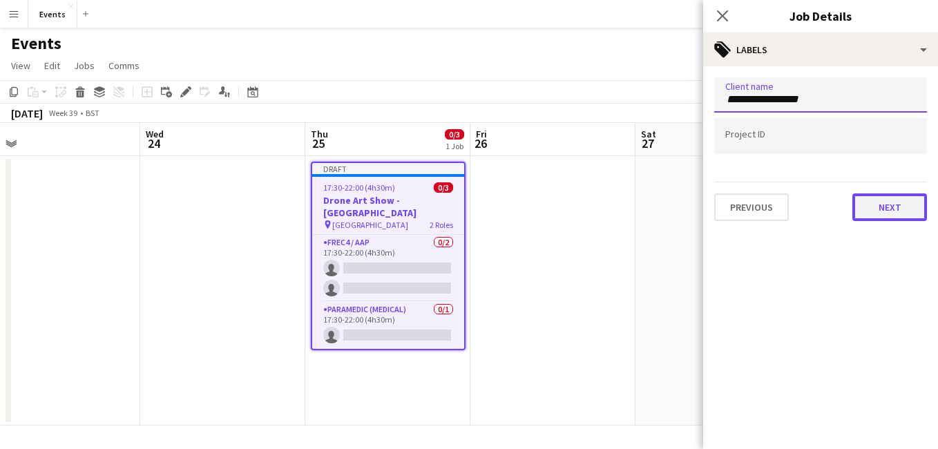
click at [889, 215] on button "Next" at bounding box center [890, 207] width 75 height 28
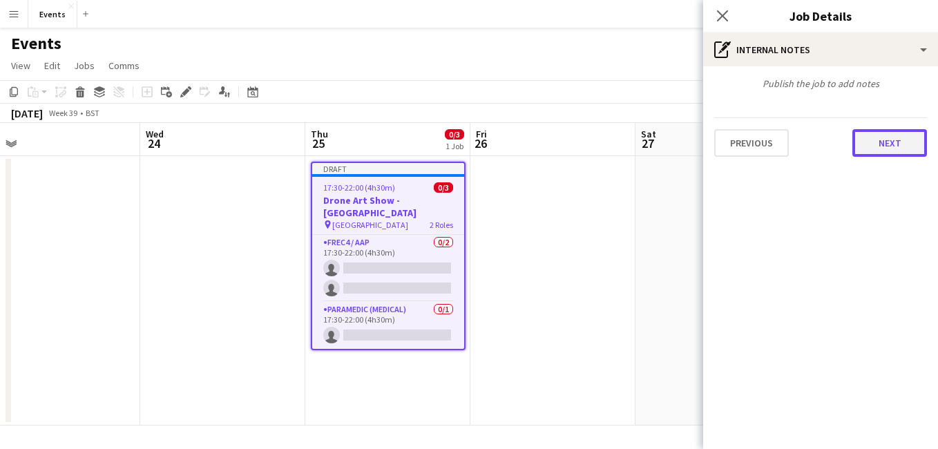
click at [895, 139] on button "Next" at bounding box center [890, 143] width 75 height 28
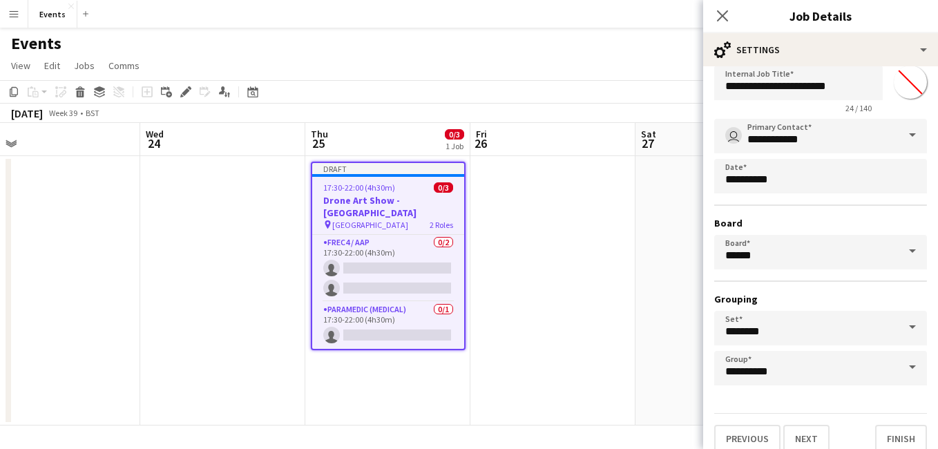
scroll to position [47, 0]
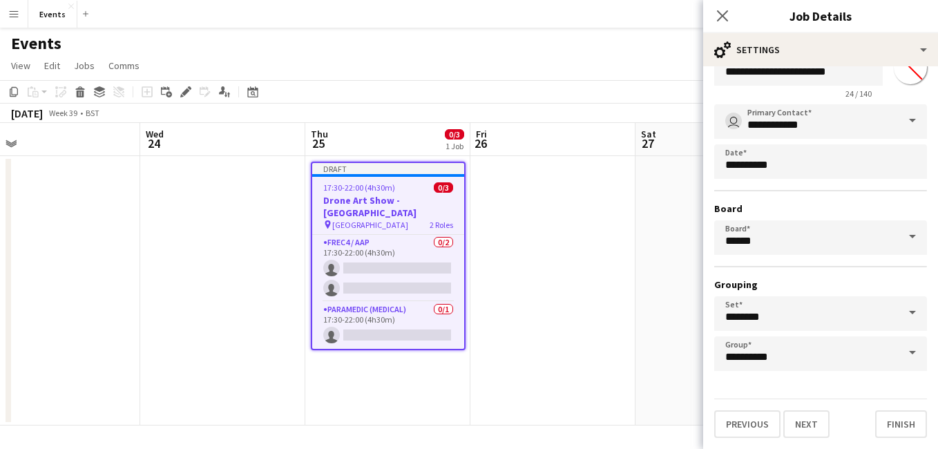
click at [896, 408] on div "Previous Next Finish" at bounding box center [821, 418] width 213 height 39
click at [887, 424] on button "Finish" at bounding box center [902, 424] width 52 height 28
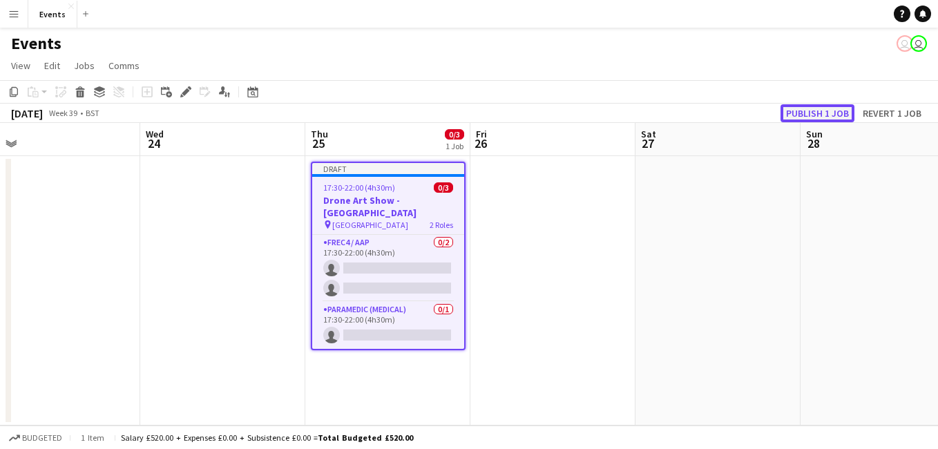
click at [817, 108] on button "Publish 1 job" at bounding box center [818, 113] width 74 height 18
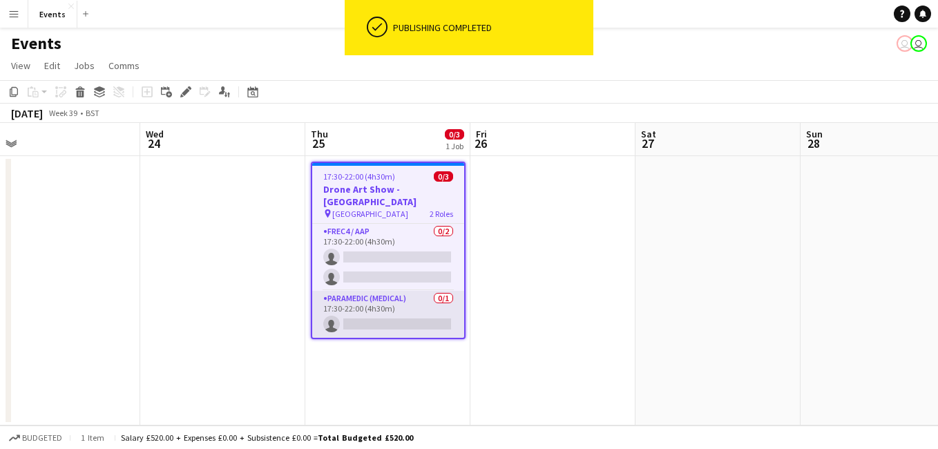
click at [397, 308] on app-card-role "Paramedic (Medical) 0/1 17:30-22:00 (4h30m) single-neutral-actions" at bounding box center [388, 314] width 152 height 47
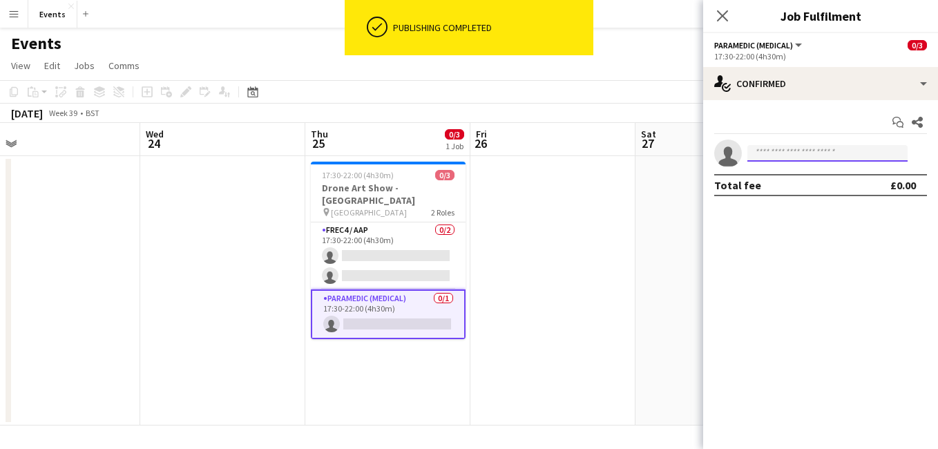
click at [790, 158] on input at bounding box center [828, 153] width 160 height 17
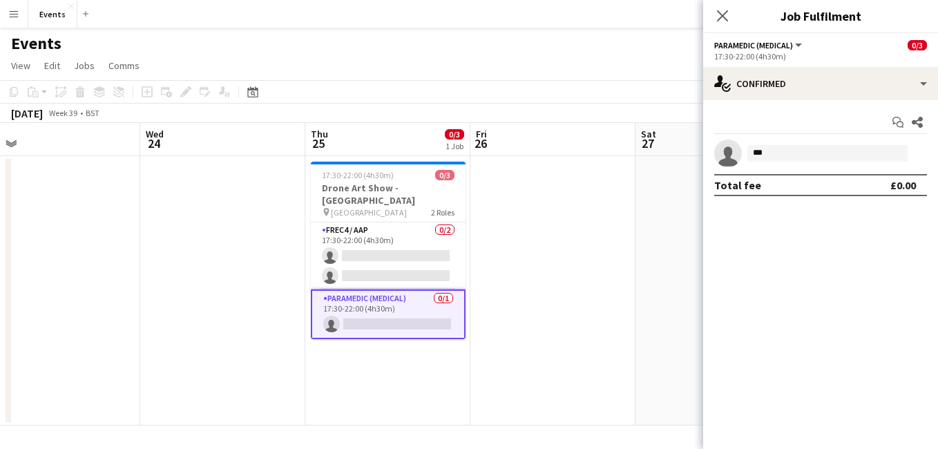
click at [792, 164] on div at bounding box center [828, 167] width 160 height 11
click at [811, 149] on input "***" at bounding box center [828, 153] width 160 height 17
type input "*"
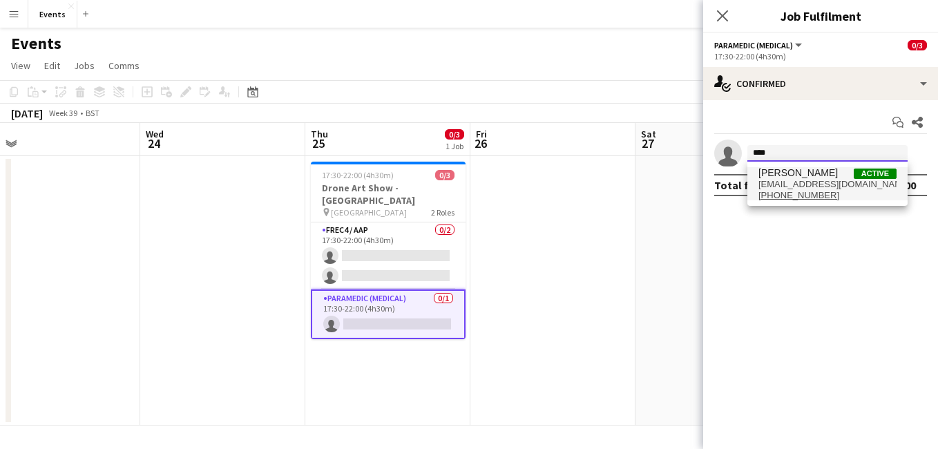
type input "****"
click at [853, 189] on span "[EMAIL_ADDRESS][DOMAIN_NAME]" at bounding box center [828, 184] width 138 height 11
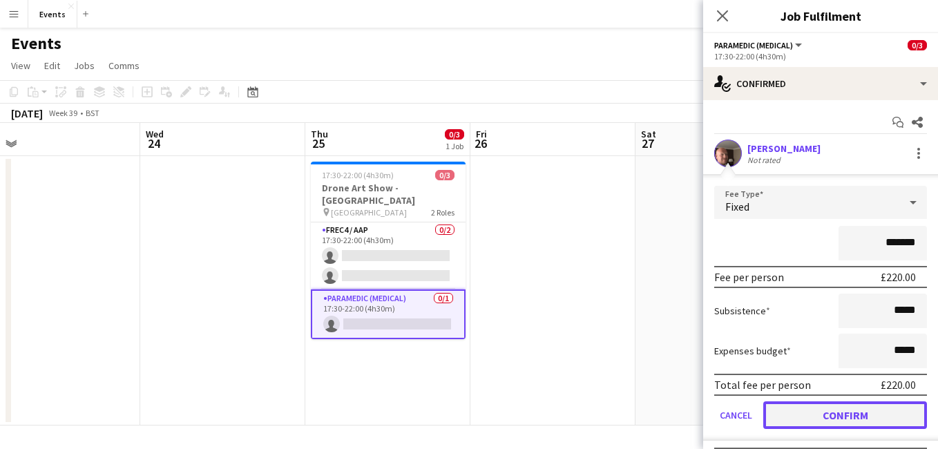
click at [853, 422] on button "Confirm" at bounding box center [846, 415] width 164 height 28
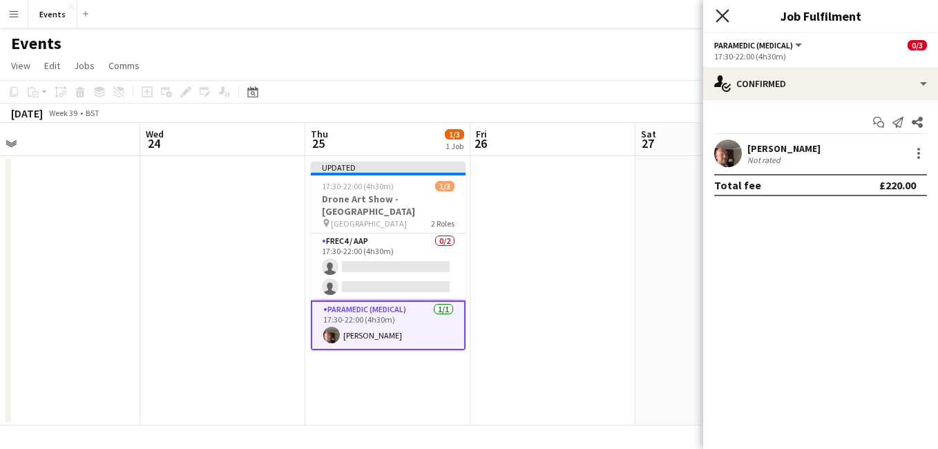
click at [725, 18] on icon at bounding box center [722, 15] width 13 height 13
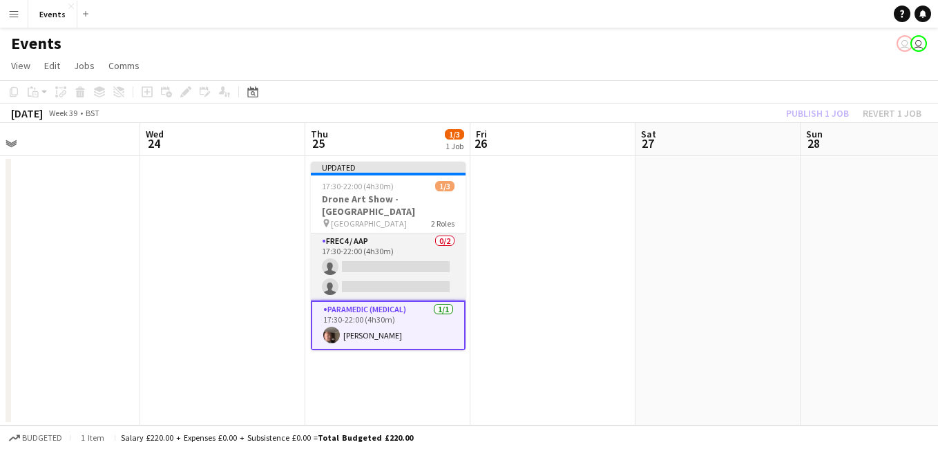
click at [386, 250] on app-card-role "FREC4 / AAP 0/2 17:30-22:00 (4h30m) single-neutral-actions single-neutral-actio…" at bounding box center [388, 267] width 155 height 67
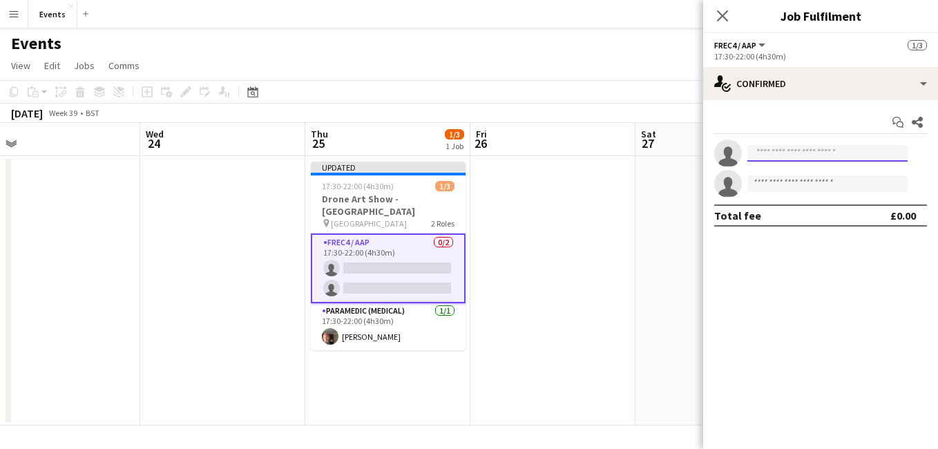
click at [831, 149] on input at bounding box center [828, 153] width 160 height 17
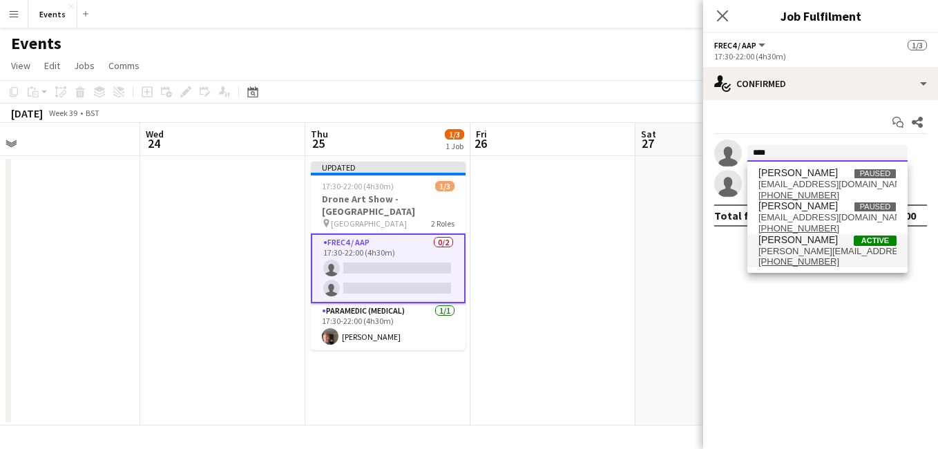
type input "****"
click at [833, 254] on span "[PERSON_NAME][EMAIL_ADDRESS][DOMAIN_NAME]" at bounding box center [828, 251] width 138 height 11
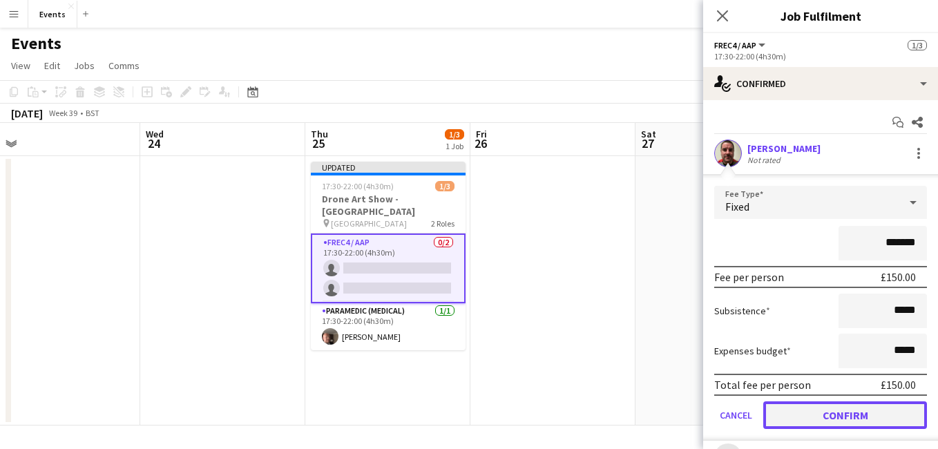
click at [842, 428] on button "Confirm" at bounding box center [846, 415] width 164 height 28
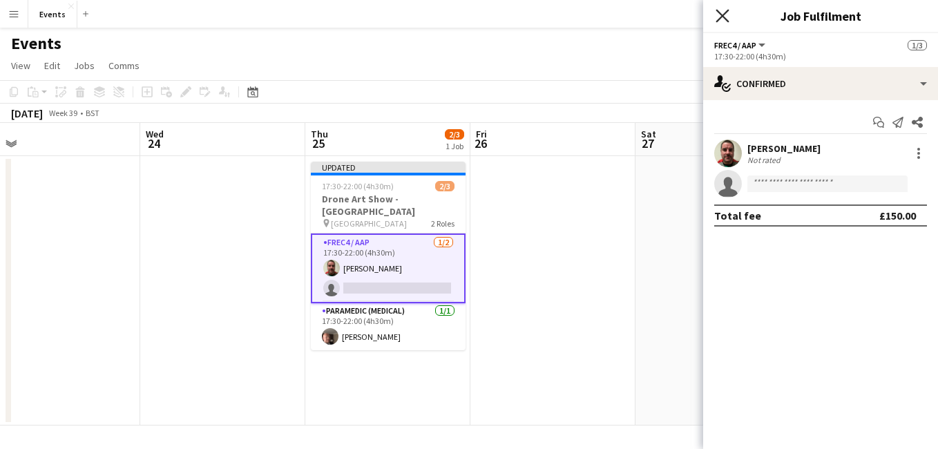
click at [721, 18] on icon at bounding box center [722, 15] width 13 height 13
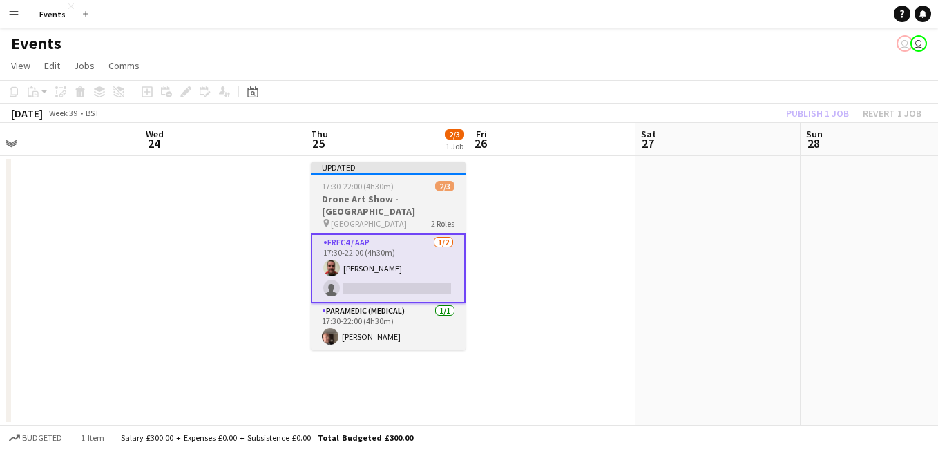
click at [394, 172] on div "Updated" at bounding box center [388, 167] width 155 height 11
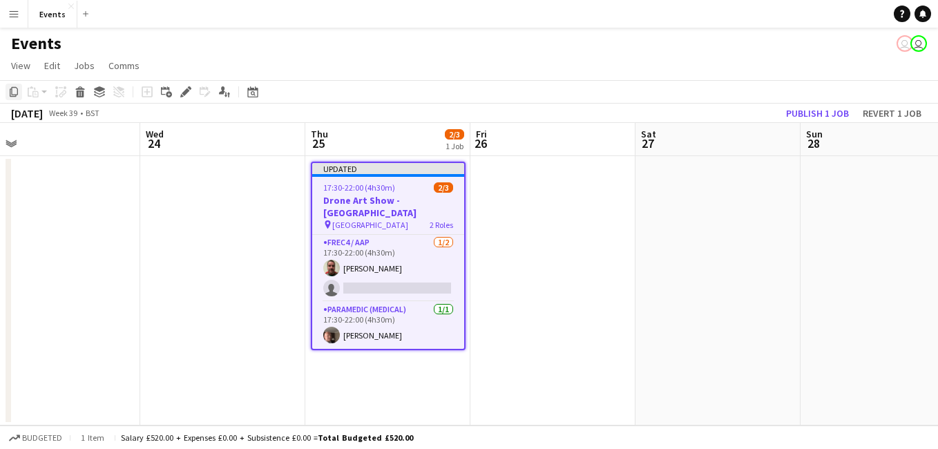
click at [10, 95] on icon at bounding box center [14, 92] width 8 height 10
click at [515, 220] on app-date-cell at bounding box center [553, 290] width 165 height 269
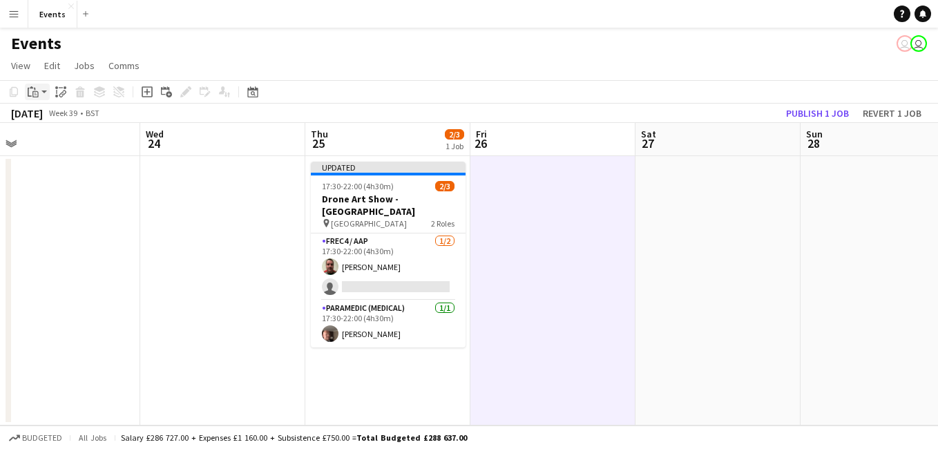
click at [30, 92] on icon "Paste" at bounding box center [33, 91] width 11 height 11
click at [47, 135] on div "Paste Ctrl+V Paste with crew Ctrl+Shift+V" at bounding box center [102, 130] width 152 height 58
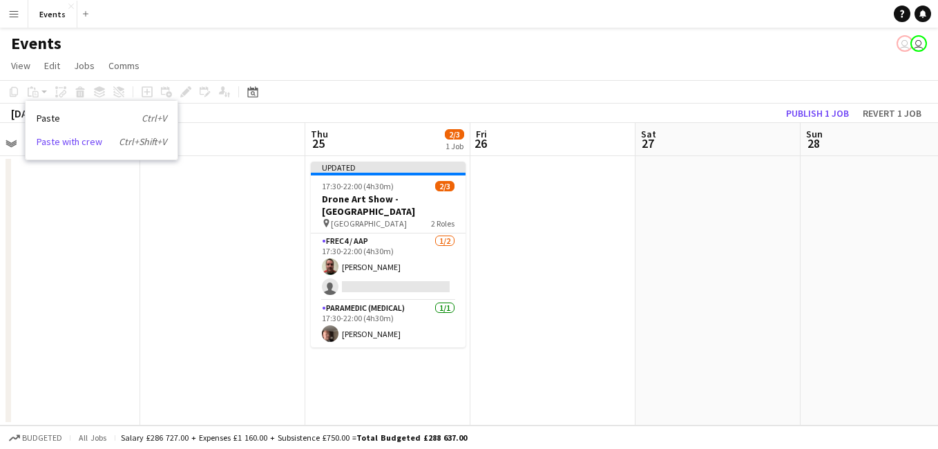
click at [96, 147] on link "Paste with crew Ctrl+Shift+V" at bounding box center [102, 141] width 130 height 12
click at [609, 252] on app-date-cell at bounding box center [553, 290] width 165 height 269
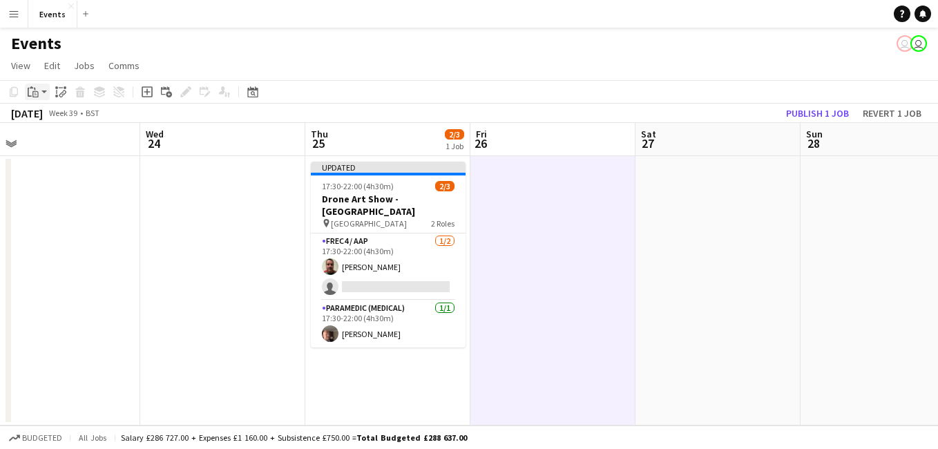
click at [44, 93] on app-action-btn "Paste" at bounding box center [37, 92] width 25 height 17
click at [65, 137] on link "Paste with crew Ctrl+Shift+V" at bounding box center [102, 141] width 130 height 12
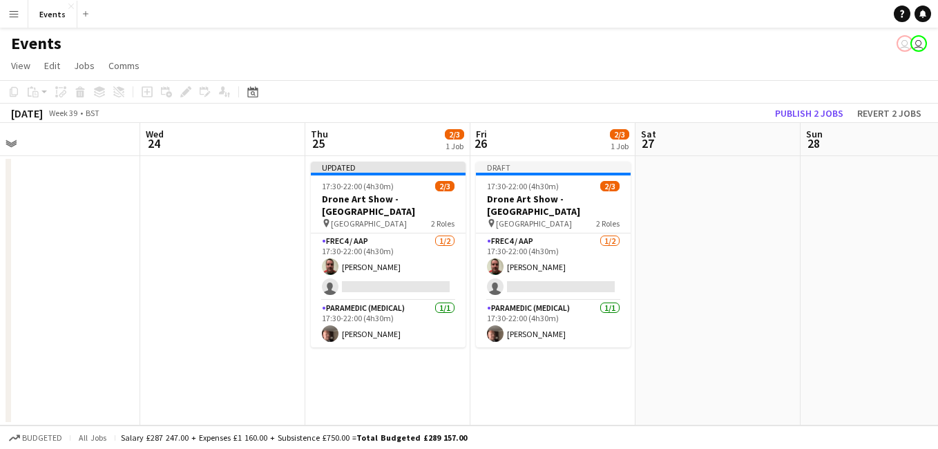
click at [682, 208] on app-calendar-viewport "Sat 20 Sun 21 Mon 22 Tue 23 Wed 24 Thu 25 2/3 1 Job Fri 26 2/3 1 Job Sat 27 Sun…" at bounding box center [469, 274] width 938 height 303
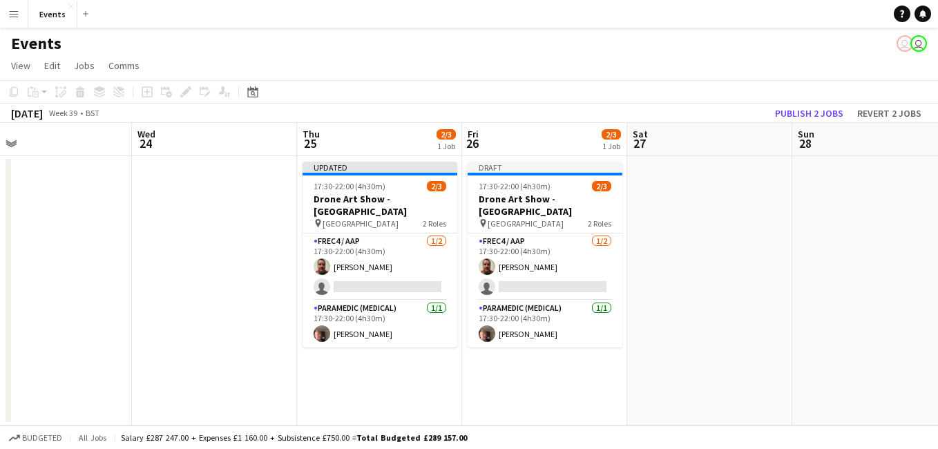
click at [750, 229] on app-date-cell at bounding box center [709, 290] width 165 height 269
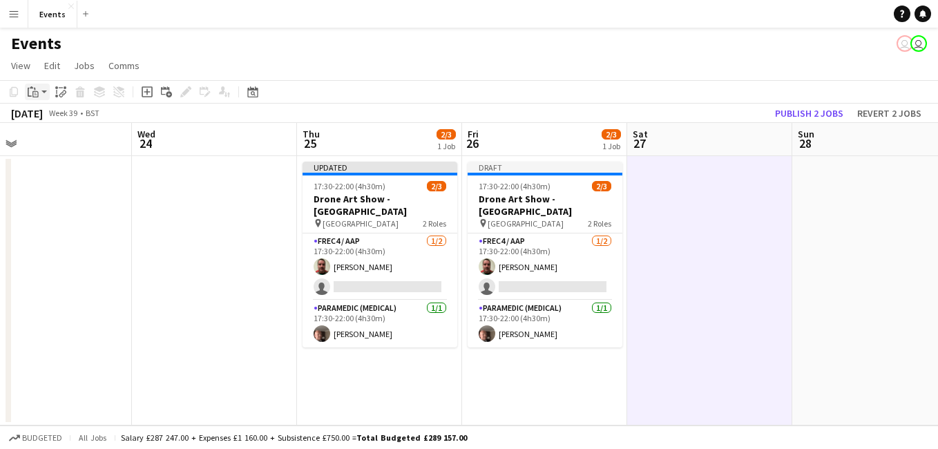
click at [45, 95] on app-action-btn "Paste" at bounding box center [37, 92] width 25 height 17
click at [104, 148] on link "Paste with crew Ctrl+Shift+V" at bounding box center [102, 141] width 130 height 12
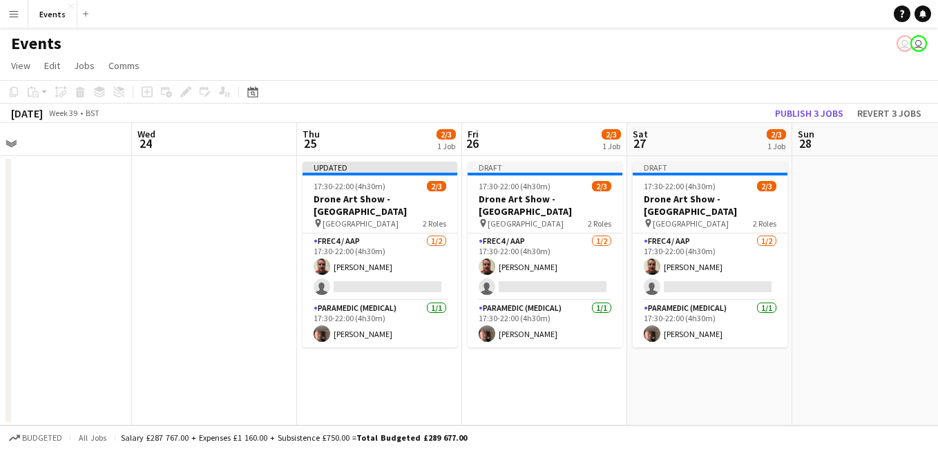
click at [915, 228] on app-date-cell at bounding box center [875, 290] width 165 height 269
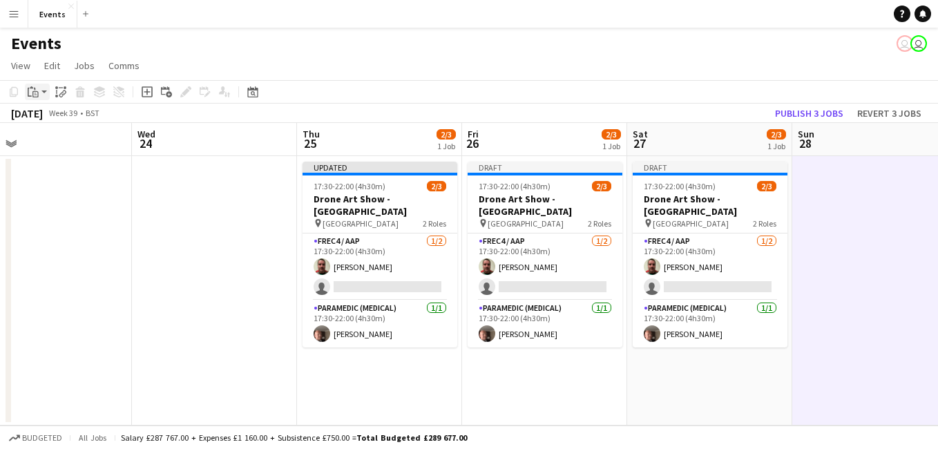
click at [37, 96] on icon "Paste" at bounding box center [33, 91] width 11 height 11
click at [93, 145] on link "Paste with crew Ctrl+Shift+V" at bounding box center [102, 141] width 130 height 12
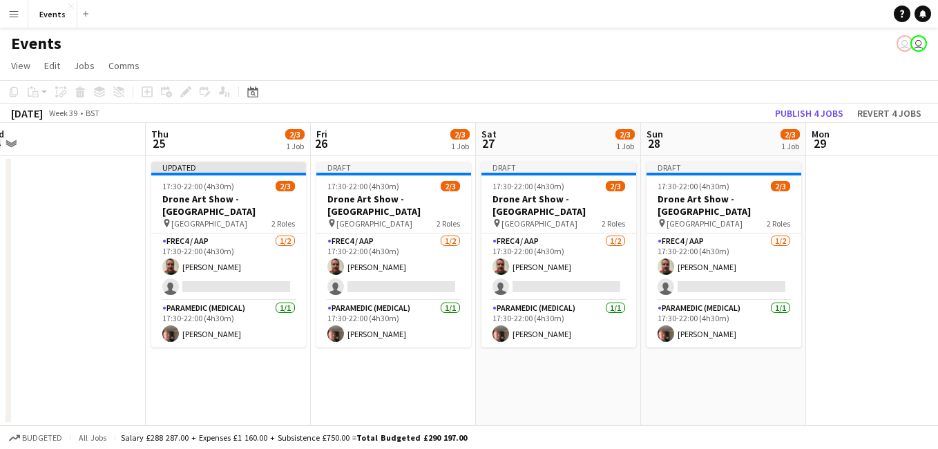
drag, startPoint x: 853, startPoint y: 354, endPoint x: 750, endPoint y: 339, distance: 104.1
click at [725, 362] on app-calendar-viewport "Sun 21 Mon 22 Tue 23 Wed 24 Thu 25 2/3 1 Job Fri 26 2/3 1 Job Sat 27 2/3 1 Job …" at bounding box center [469, 274] width 938 height 303
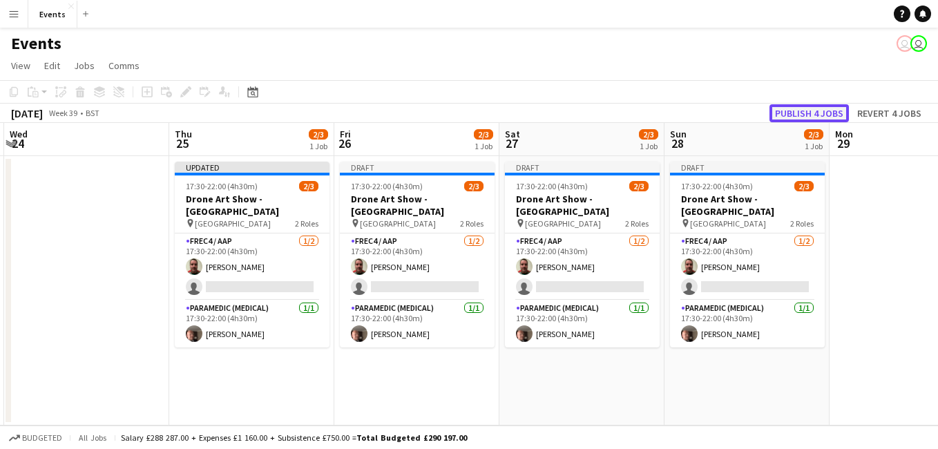
click at [818, 116] on button "Publish 4 jobs" at bounding box center [809, 113] width 79 height 18
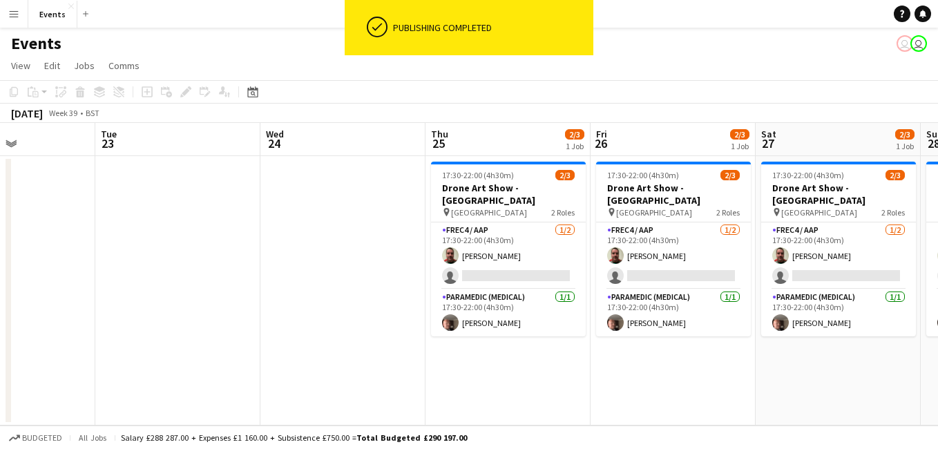
scroll to position [0, 399]
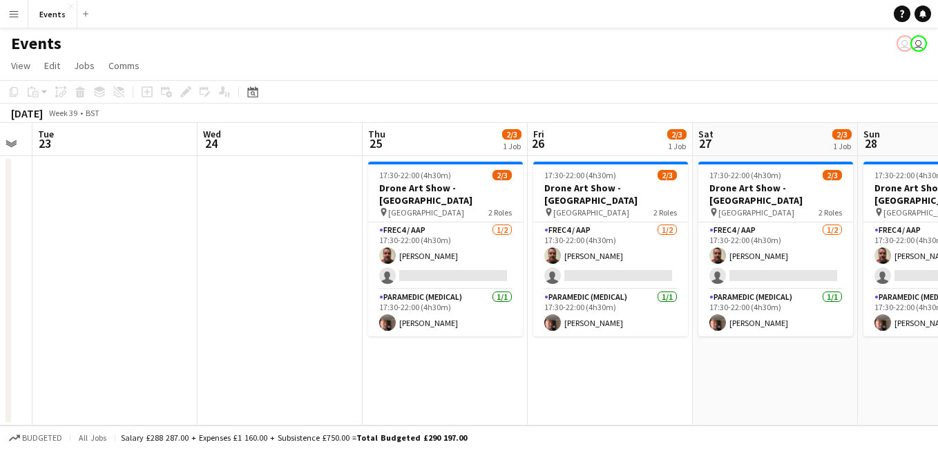
drag, startPoint x: 158, startPoint y: 403, endPoint x: 351, endPoint y: 341, distance: 203.2
click at [351, 341] on app-calendar-viewport "Sun 21 Mon 22 Tue 23 Wed 24 Thu 25 2/3 1 Job Fri 26 2/3 1 Job Sat 27 2/3 1 Job …" at bounding box center [469, 274] width 938 height 303
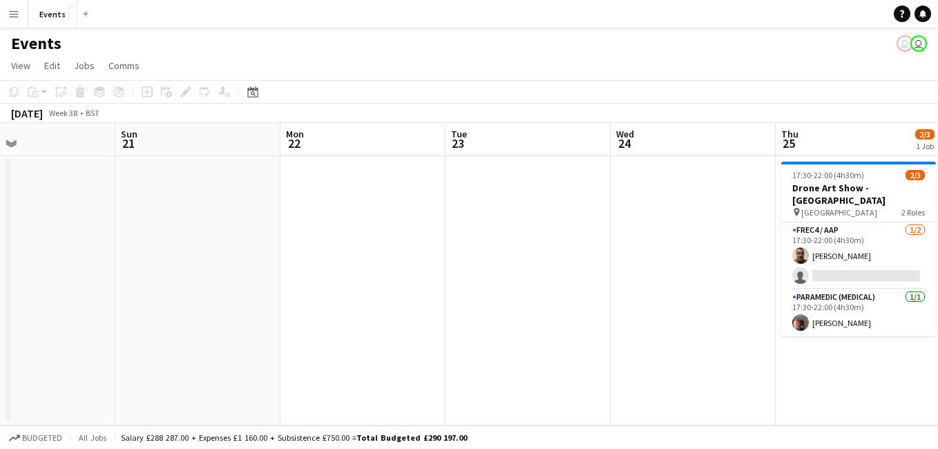
drag, startPoint x: 88, startPoint y: 339, endPoint x: 501, endPoint y: 343, distance: 413.3
click at [501, 343] on app-calendar-viewport "Thu 18 Fri 19 Sat 20 Sun 21 Mon 22 Tue 23 Wed 24 Thu 25 2/3 1 Job Fri 26 2/3 1 …" at bounding box center [469, 274] width 938 height 303
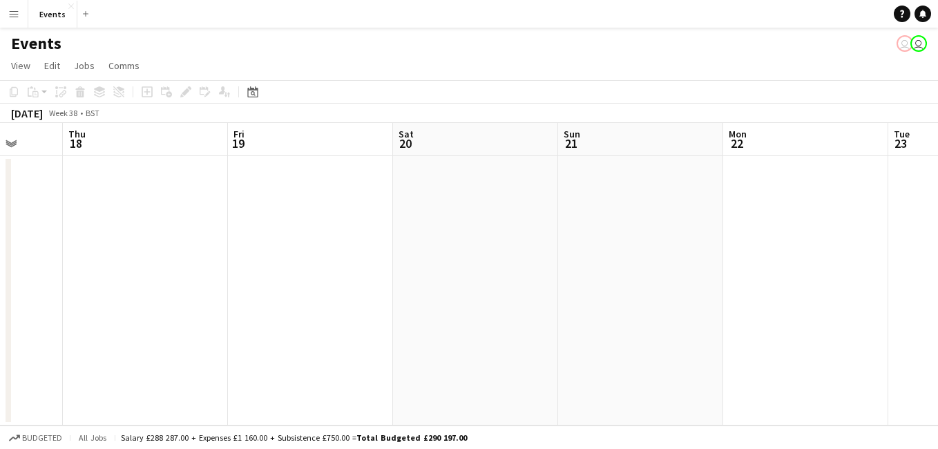
drag, startPoint x: 594, startPoint y: 332, endPoint x: 616, endPoint y: 332, distance: 22.8
click at [616, 332] on app-calendar-viewport "Mon 15 Tue 16 Wed 17 Thu 18 Fri 19 Sat 20 Sun 21 Mon 22 Tue 23 Wed 24 Thu 25 2/…" at bounding box center [469, 274] width 938 height 303
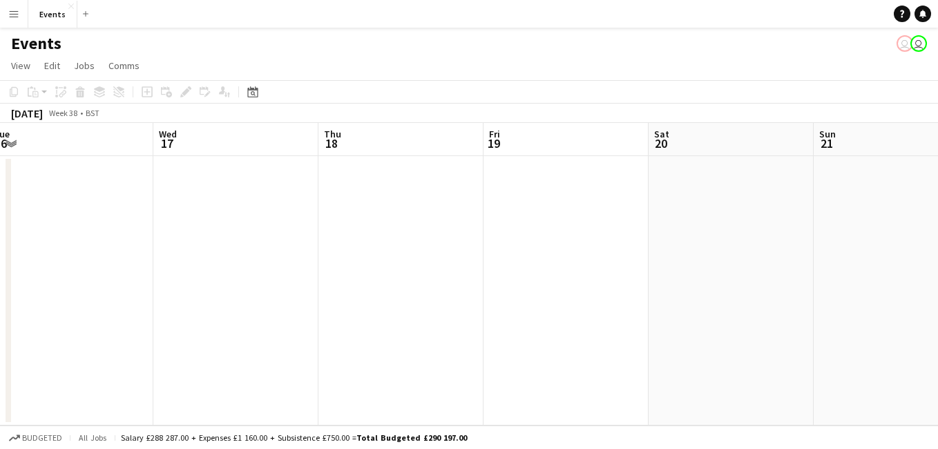
scroll to position [0, 348]
drag, startPoint x: 257, startPoint y: 345, endPoint x: 507, endPoint y: 333, distance: 249.7
click at [507, 333] on app-calendar-viewport "Sun 14 2/2 2 Jobs Mon 15 Tue 16 Wed 17 Thu 18 Fri 19 Sat 20 Sun 21 Mon 22 Tue 2…" at bounding box center [469, 274] width 938 height 303
click at [609, 325] on app-date-cell at bounding box center [559, 290] width 165 height 269
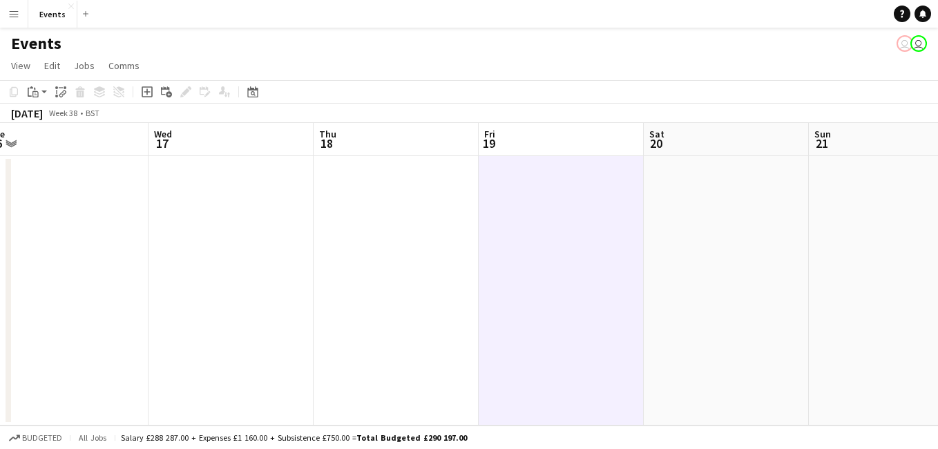
drag, startPoint x: 423, startPoint y: 309, endPoint x: 424, endPoint y: 341, distance: 31.8
click at [424, 341] on app-date-cell at bounding box center [396, 290] width 165 height 269
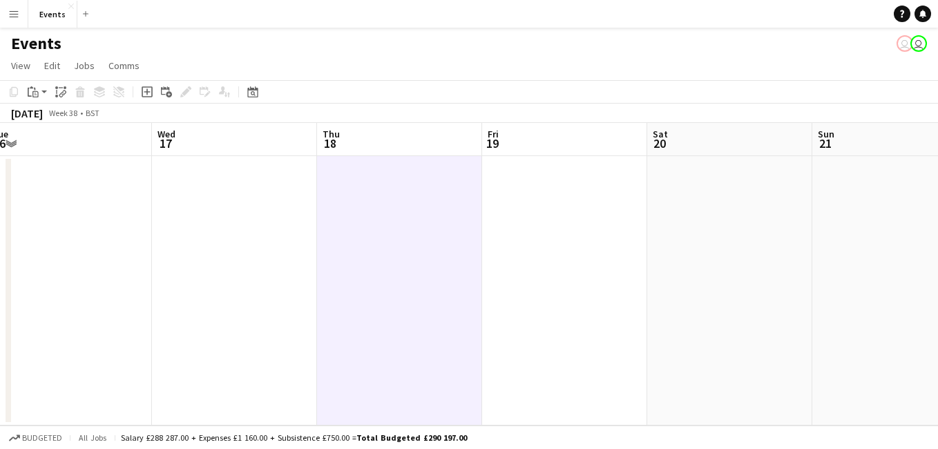
scroll to position [0, 352]
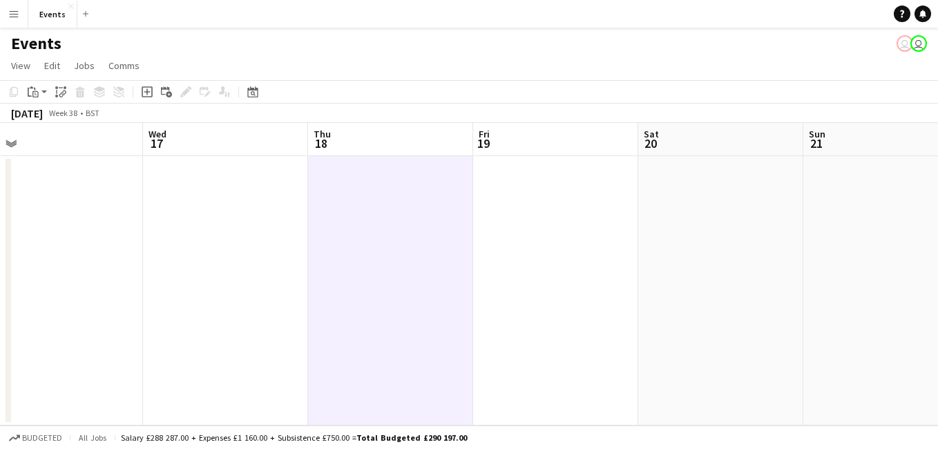
drag, startPoint x: 891, startPoint y: 224, endPoint x: 887, endPoint y: 242, distance: 18.6
click at [887, 242] on app-calendar-viewport "Sun 14 2/2 2 Jobs Mon 15 Tue 16 Wed 17 Thu 18 Fri 19 Sat 20 Sun 21 Mon 22 Tue 2…" at bounding box center [469, 274] width 938 height 303
click at [887, 242] on app-date-cell at bounding box center [886, 290] width 165 height 269
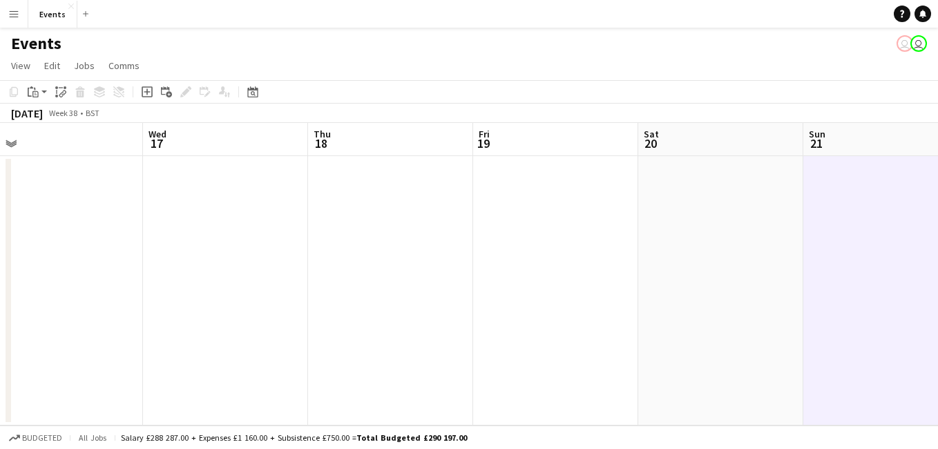
click at [368, 235] on app-date-cell at bounding box center [390, 290] width 165 height 269
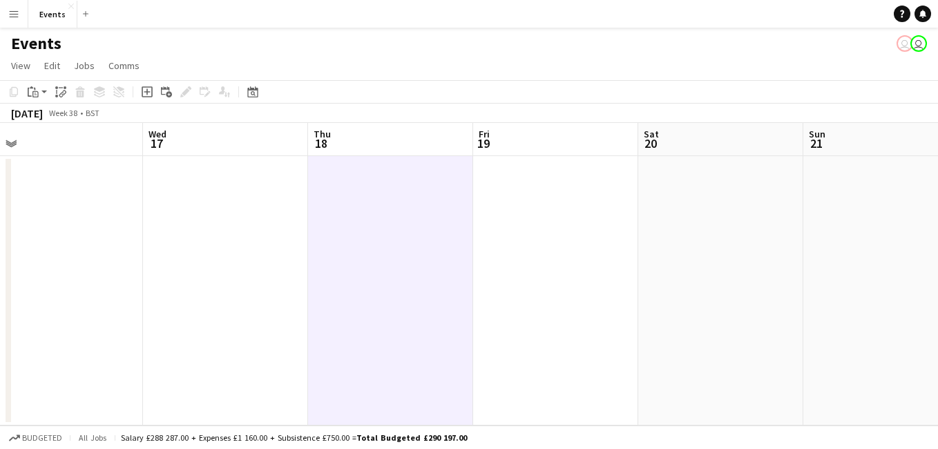
click at [538, 216] on app-date-cell at bounding box center [555, 290] width 165 height 269
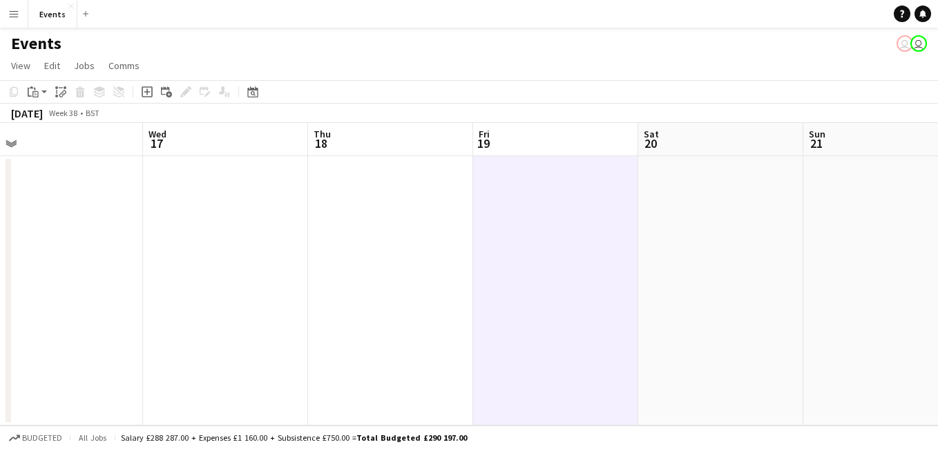
click at [757, 203] on app-date-cell at bounding box center [720, 290] width 165 height 269
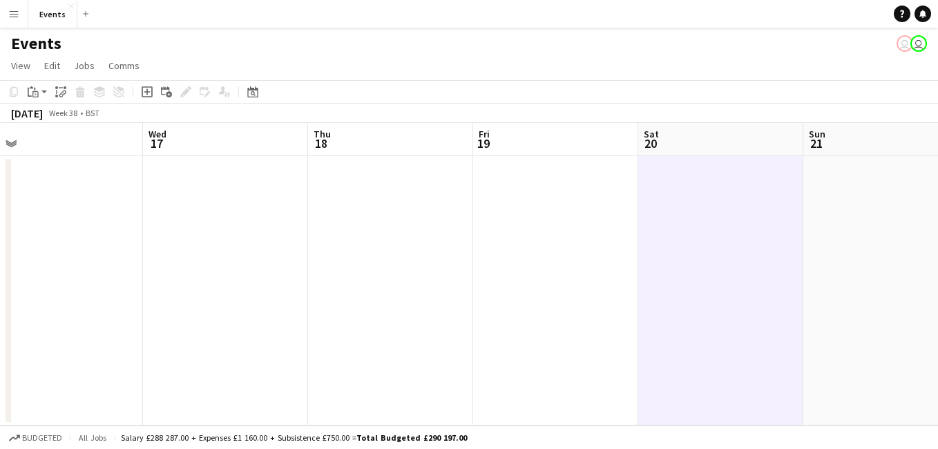
click at [328, 236] on app-date-cell at bounding box center [390, 290] width 165 height 269
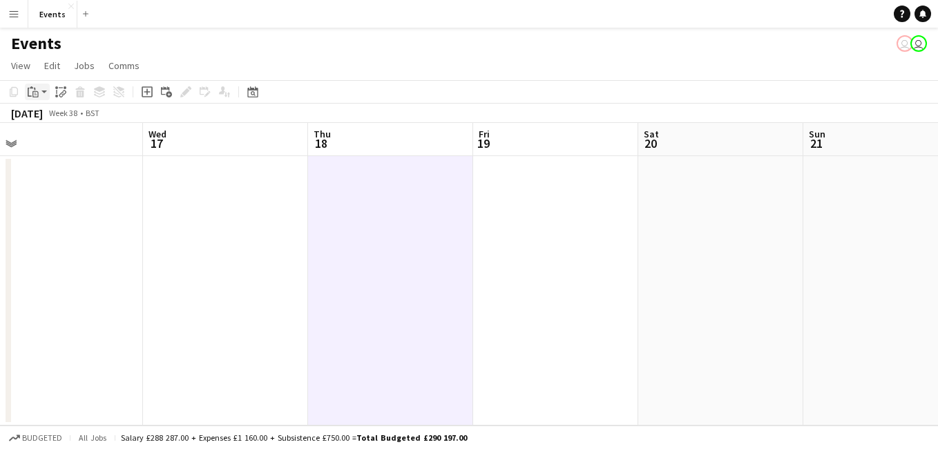
click at [42, 91] on app-action-btn "Paste" at bounding box center [37, 92] width 25 height 17
click at [64, 117] on link "Paste Ctrl+V" at bounding box center [102, 118] width 130 height 12
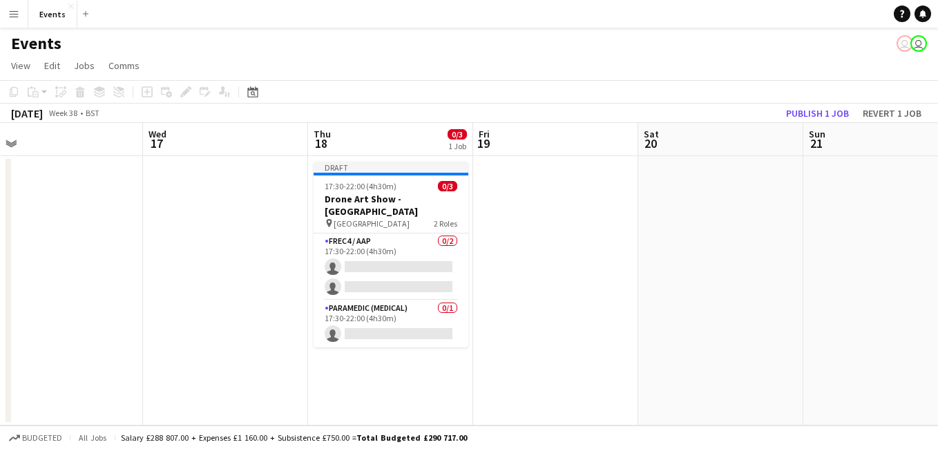
click at [573, 202] on app-date-cell at bounding box center [555, 290] width 165 height 269
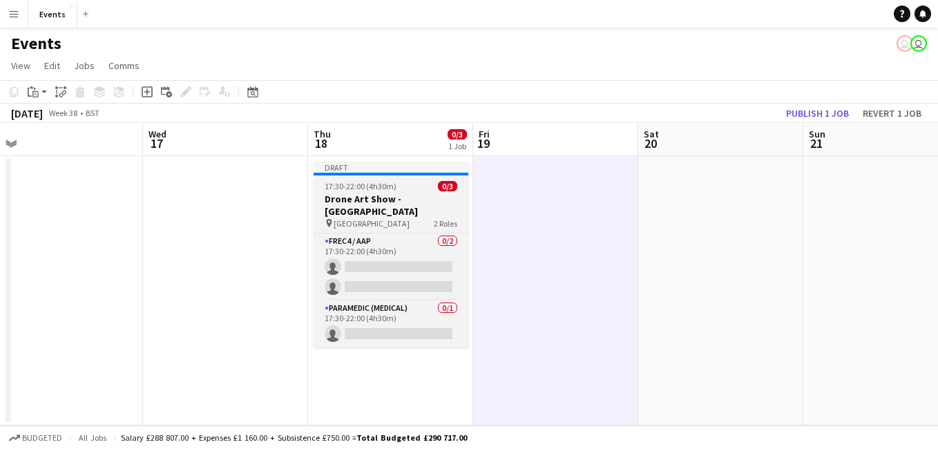
drag, startPoint x: 462, startPoint y: 182, endPoint x: 433, endPoint y: 191, distance: 29.7
click at [441, 186] on app-calendar-viewport "Sun 14 2/2 2 Jobs Mon 15 Tue 16 Wed 17 Thu 18 0/3 1 Job Fri 19 Sat 20 Sun 21 Mo…" at bounding box center [469, 274] width 938 height 303
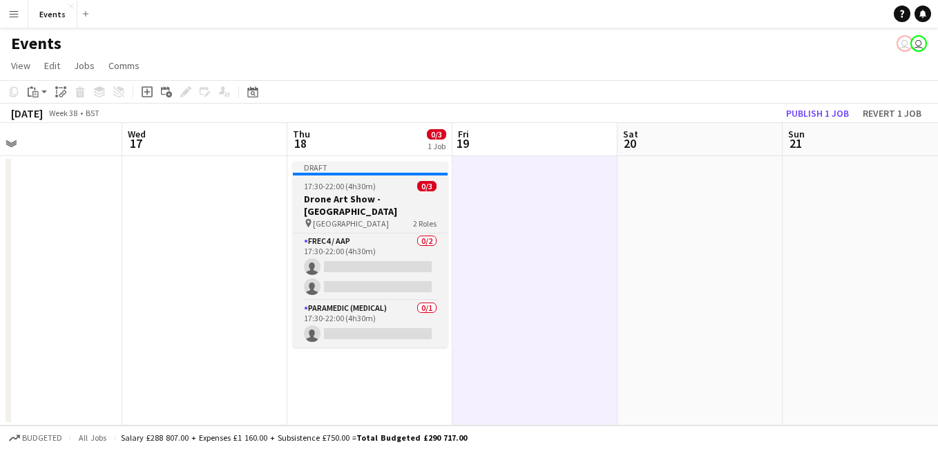
click at [433, 191] on span "0/3" at bounding box center [426, 186] width 19 height 10
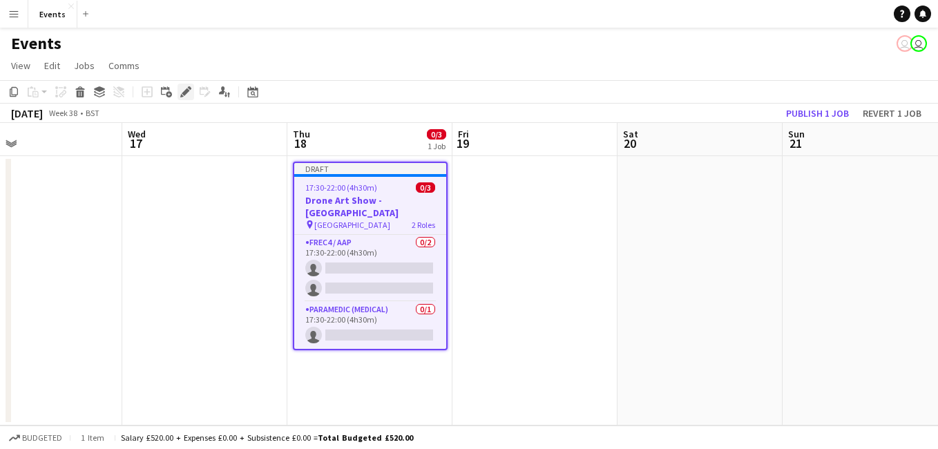
click at [187, 93] on icon at bounding box center [186, 92] width 8 height 8
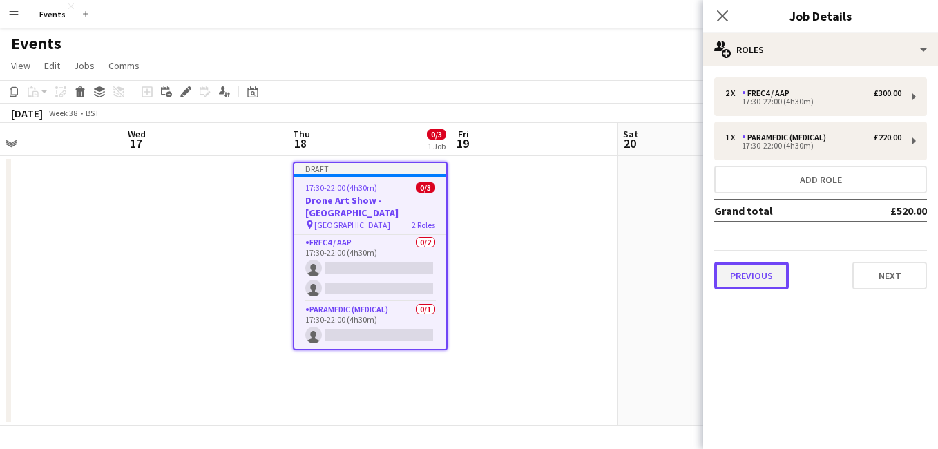
click at [768, 278] on button "Previous" at bounding box center [752, 276] width 75 height 28
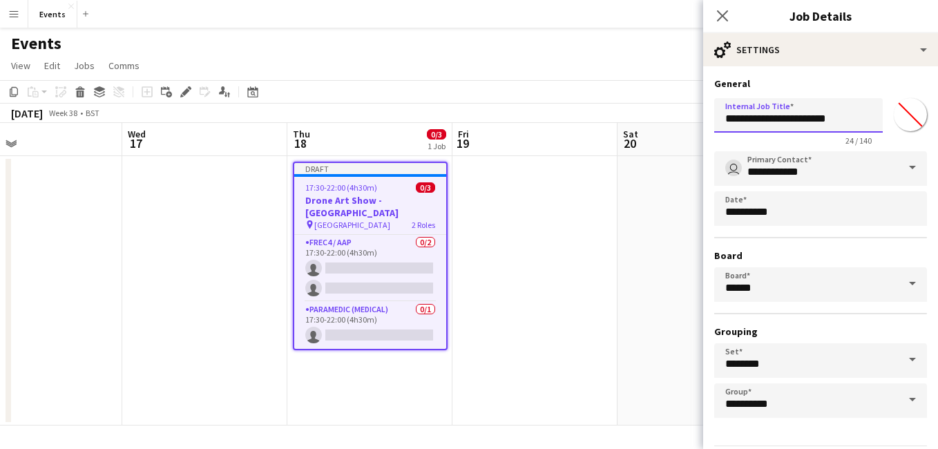
drag, startPoint x: 845, startPoint y: 116, endPoint x: 804, endPoint y: 115, distance: 40.8
click at [804, 115] on input "**********" at bounding box center [799, 115] width 169 height 35
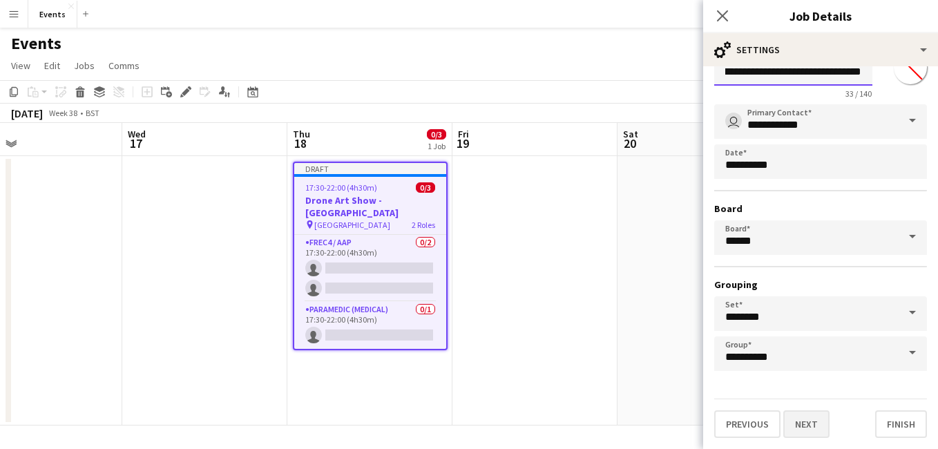
type input "**********"
click at [820, 417] on button "Next" at bounding box center [807, 424] width 46 height 28
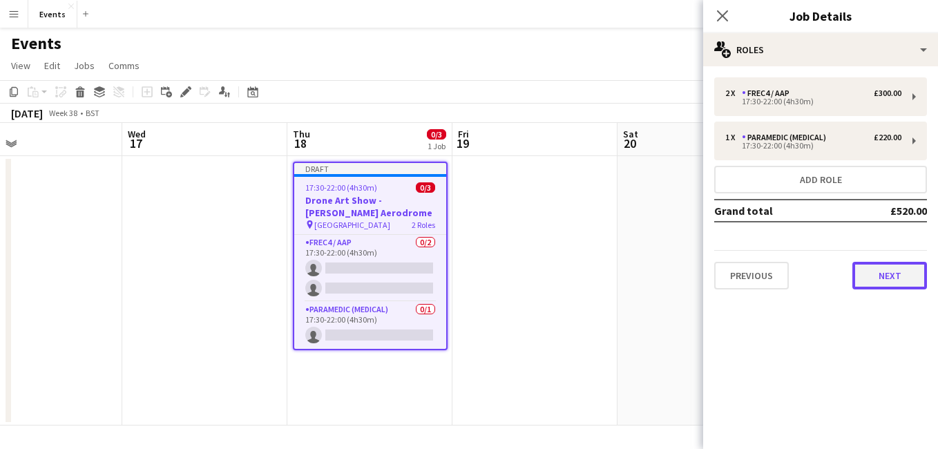
click at [882, 283] on button "Next" at bounding box center [890, 276] width 75 height 28
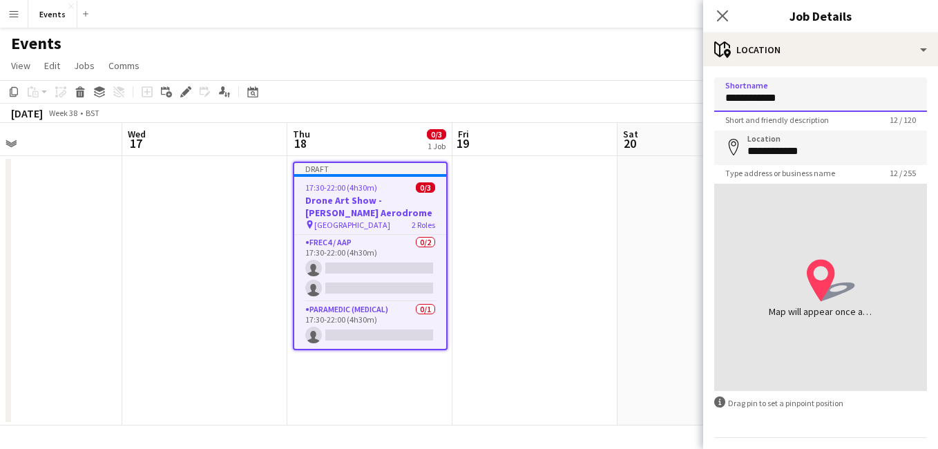
drag, startPoint x: 820, startPoint y: 86, endPoint x: 455, endPoint y: 77, distance: 364.3
click at [455, 77] on body "Menu Boards Boards Boards All jobs Status Workforce Workforce My Workforce Recr…" at bounding box center [469, 224] width 938 height 449
type input "**********"
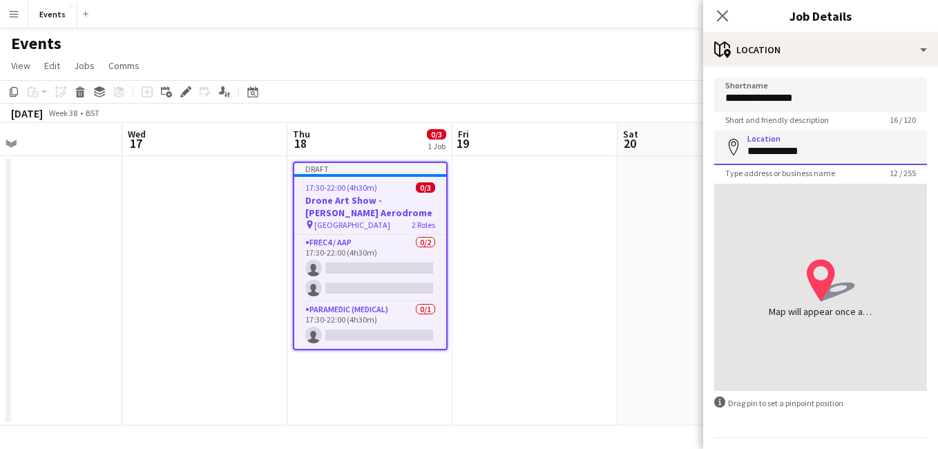
drag, startPoint x: 881, startPoint y: 157, endPoint x: 509, endPoint y: 132, distance: 372.6
click at [509, 132] on body "Menu Boards Boards Boards All jobs Status Workforce Workforce My Workforce Recr…" at bounding box center [469, 224] width 938 height 449
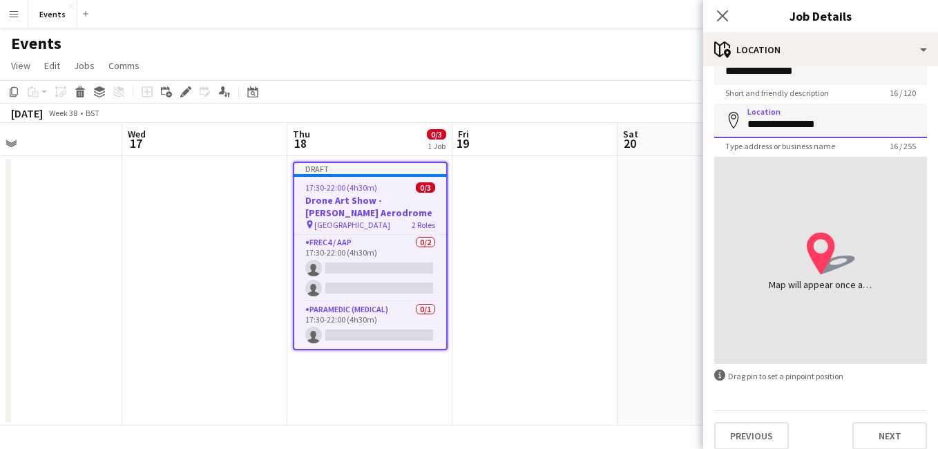
scroll to position [35, 0]
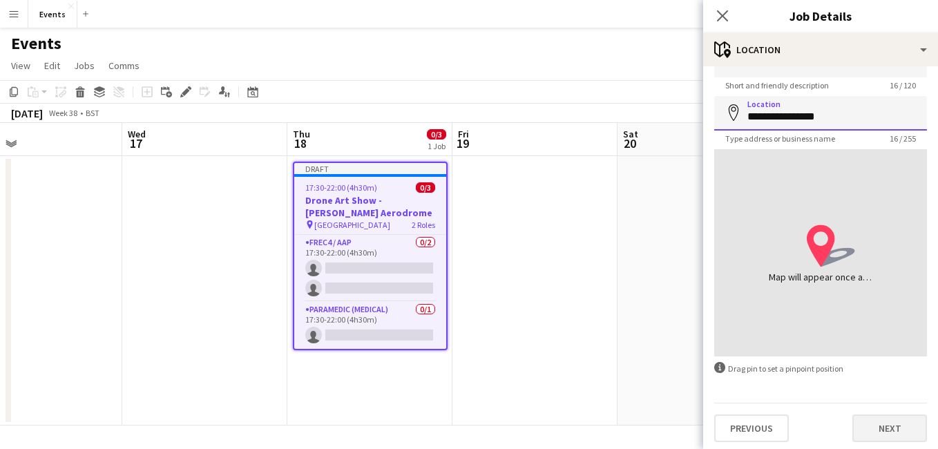
type input "**********"
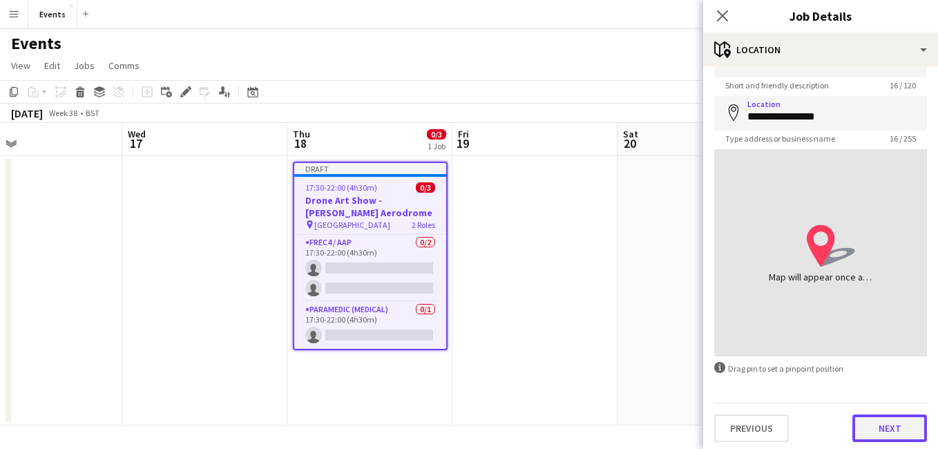
click at [879, 417] on button "Next" at bounding box center [890, 429] width 75 height 28
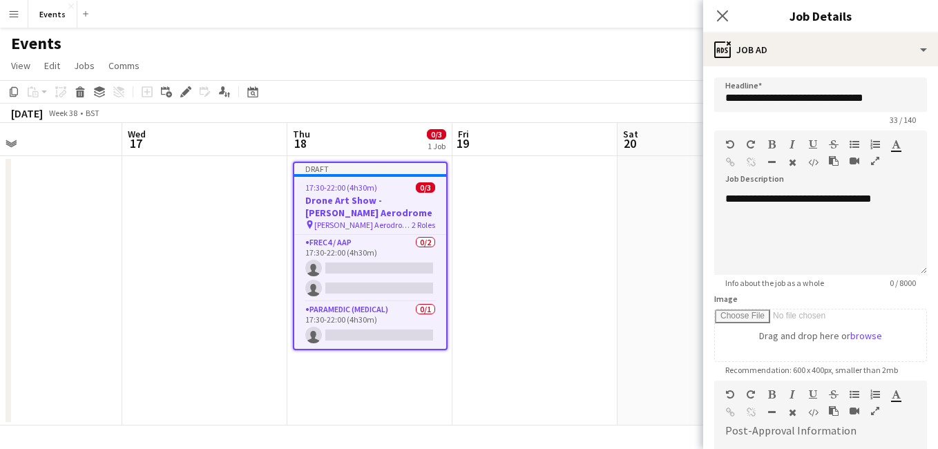
scroll to position [0, 0]
click at [720, 15] on icon "Close pop-in" at bounding box center [722, 15] width 13 height 13
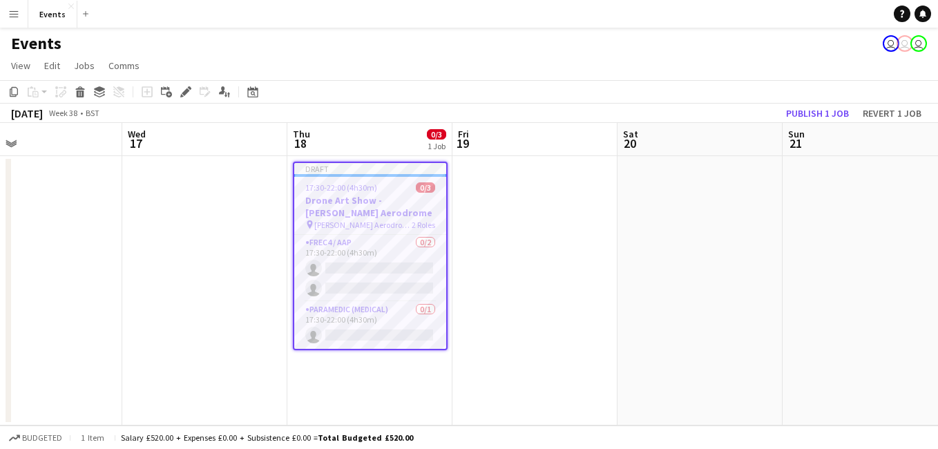
click at [366, 214] on h3 "Drone Art Show - [PERSON_NAME] Aerodrome" at bounding box center [370, 206] width 152 height 25
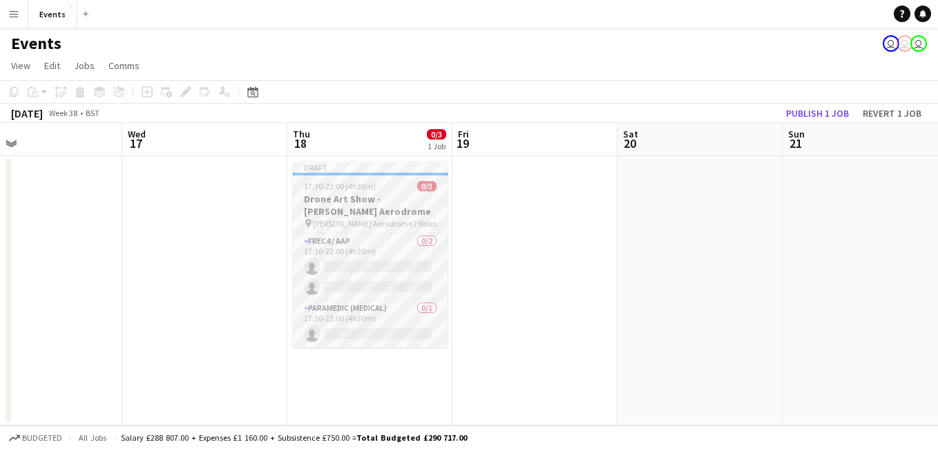
click at [351, 224] on span "[PERSON_NAME] Aerodrome" at bounding box center [363, 223] width 100 height 10
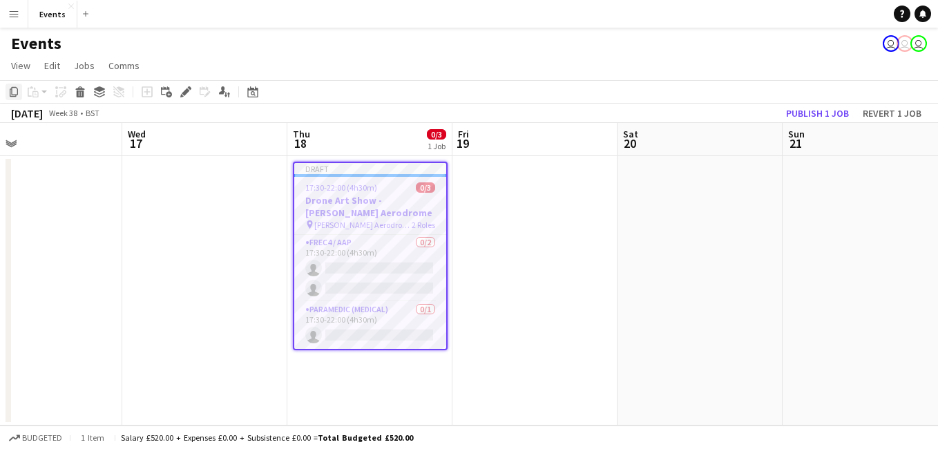
click at [19, 94] on div "Copy" at bounding box center [14, 92] width 17 height 17
click at [570, 228] on app-date-cell at bounding box center [535, 290] width 165 height 269
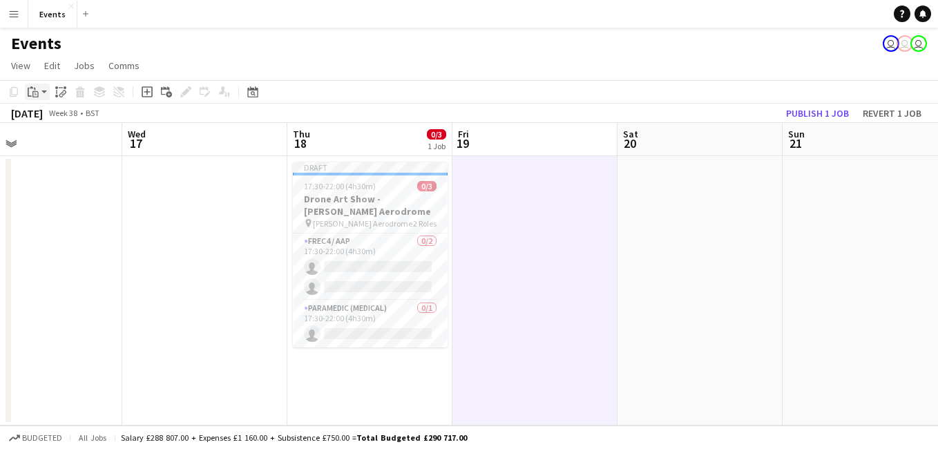
click at [34, 98] on div "Paste" at bounding box center [33, 92] width 17 height 17
click at [55, 140] on link "Paste with crew Ctrl+Shift+V" at bounding box center [102, 141] width 130 height 12
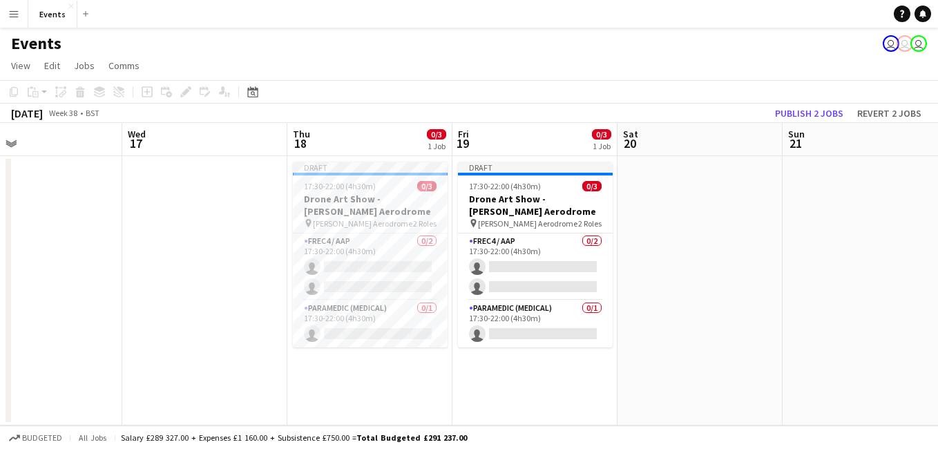
click at [663, 269] on app-date-cell at bounding box center [700, 290] width 165 height 269
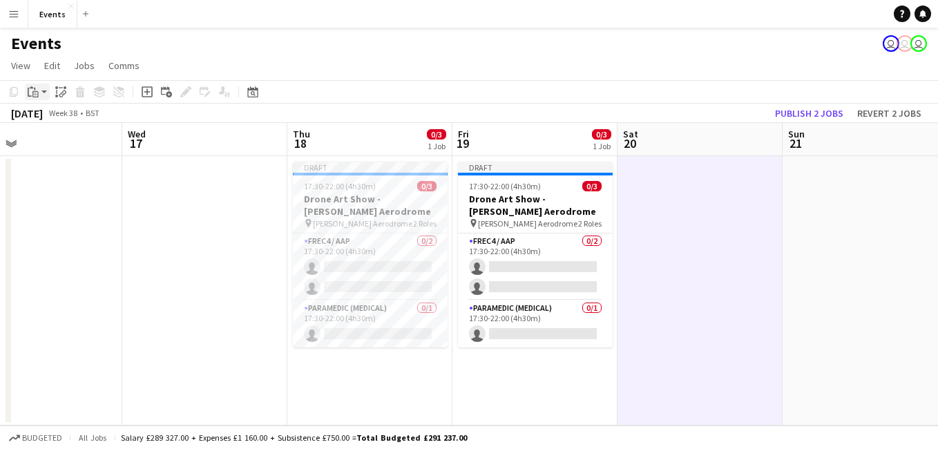
click at [27, 94] on div "Paste" at bounding box center [33, 92] width 17 height 17
click at [88, 138] on link "Paste with crew Ctrl+Shift+V" at bounding box center [102, 141] width 130 height 12
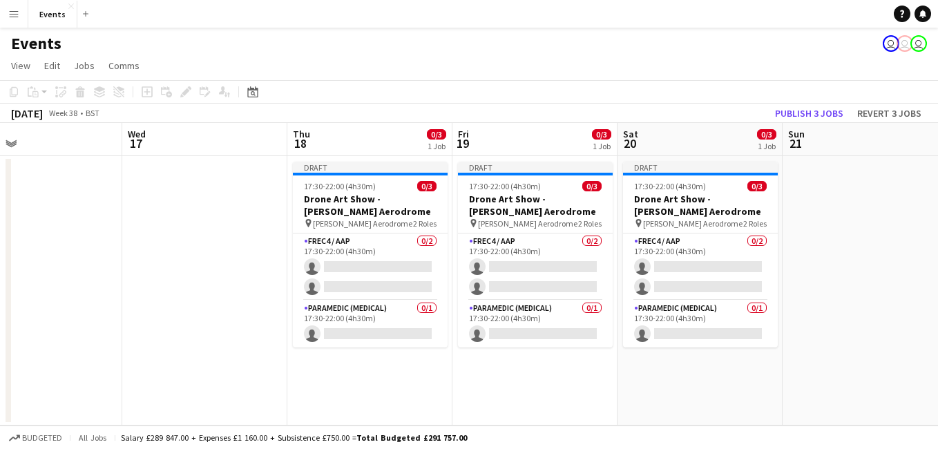
click at [876, 234] on app-date-cell at bounding box center [865, 290] width 165 height 269
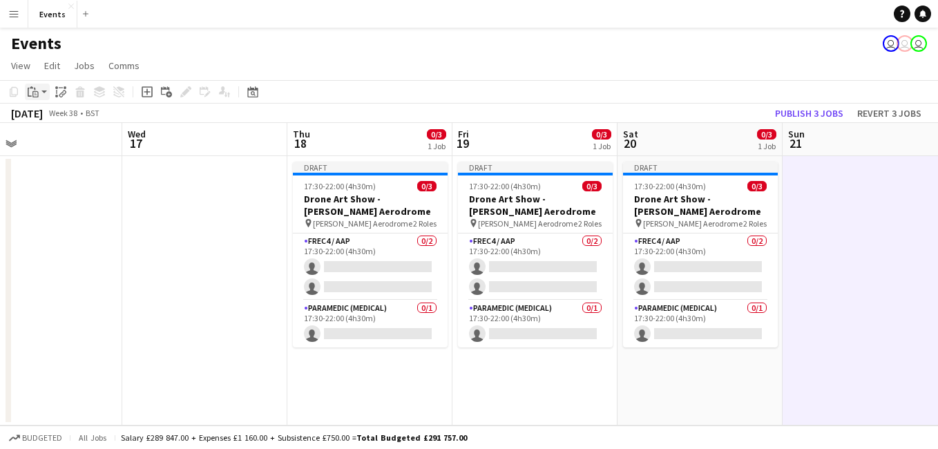
click at [34, 90] on icon "Paste" at bounding box center [33, 91] width 11 height 11
click at [61, 117] on link "Paste Ctrl+V" at bounding box center [102, 118] width 130 height 12
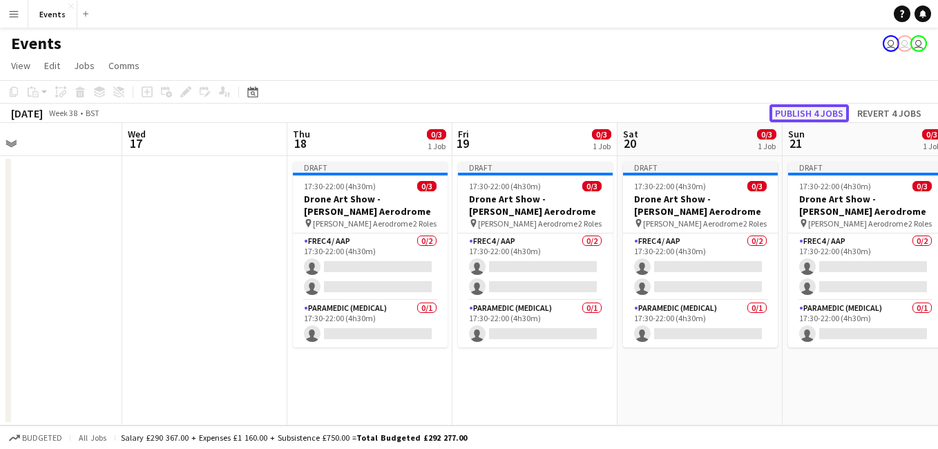
click at [845, 110] on button "Publish 4 jobs" at bounding box center [809, 113] width 79 height 18
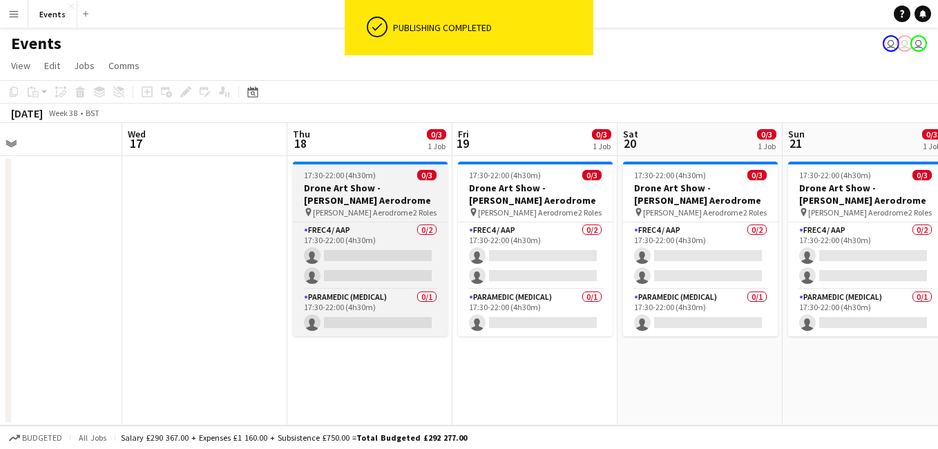
click at [333, 183] on h3 "Drone Art Show - [PERSON_NAME] Aerodrome" at bounding box center [370, 194] width 155 height 25
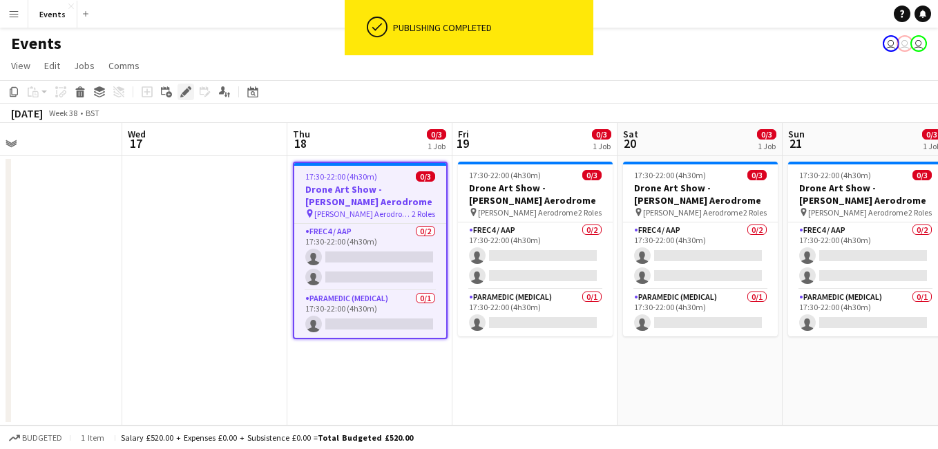
click at [184, 95] on icon at bounding box center [186, 92] width 8 height 8
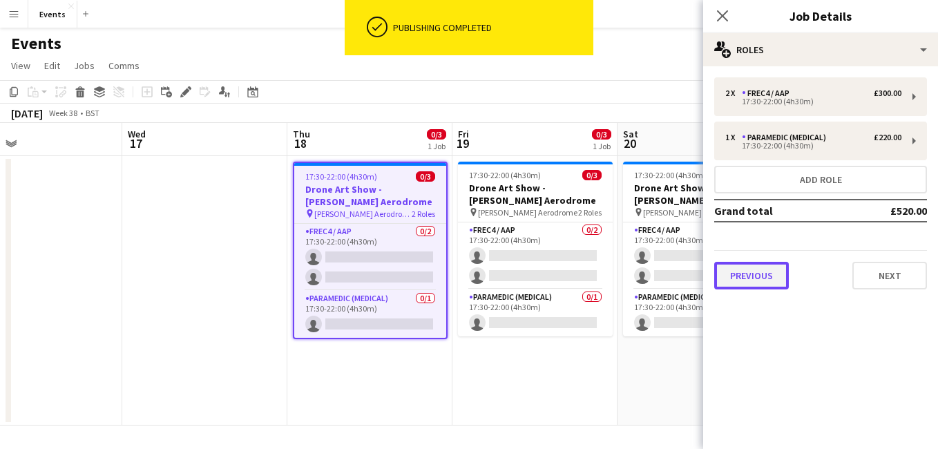
click at [773, 277] on button "Previous" at bounding box center [752, 276] width 75 height 28
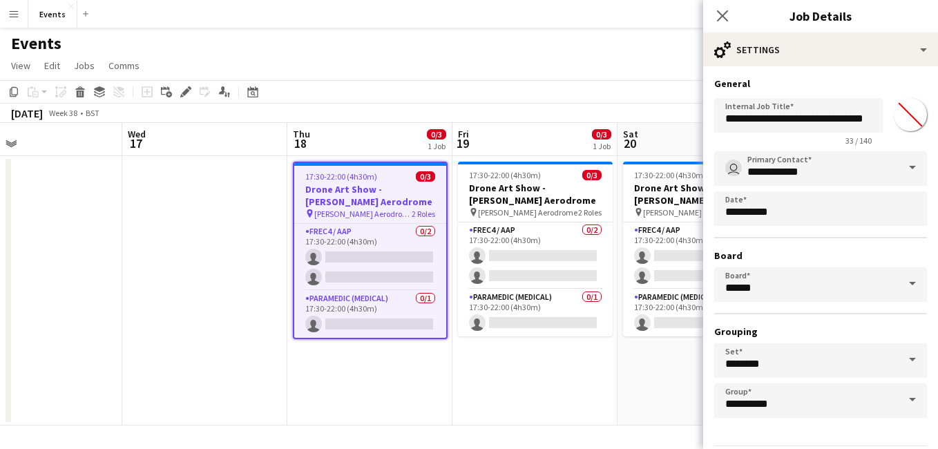
scroll to position [47, 0]
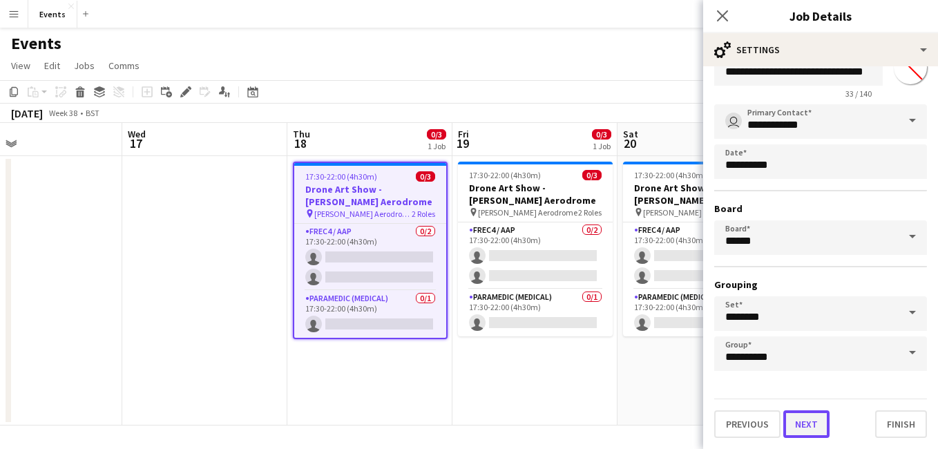
click at [811, 414] on button "Next" at bounding box center [807, 424] width 46 height 28
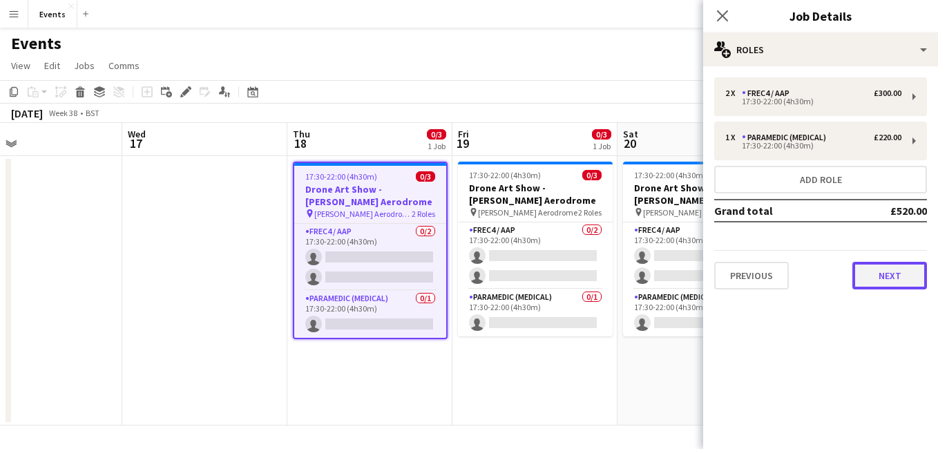
click at [898, 267] on button "Next" at bounding box center [890, 276] width 75 height 28
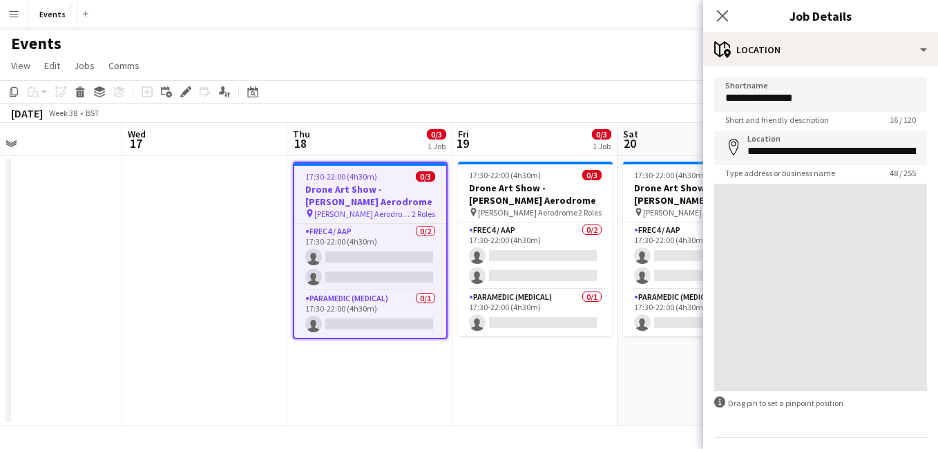
click at [696, 28] on div "Events user user user" at bounding box center [469, 41] width 938 height 26
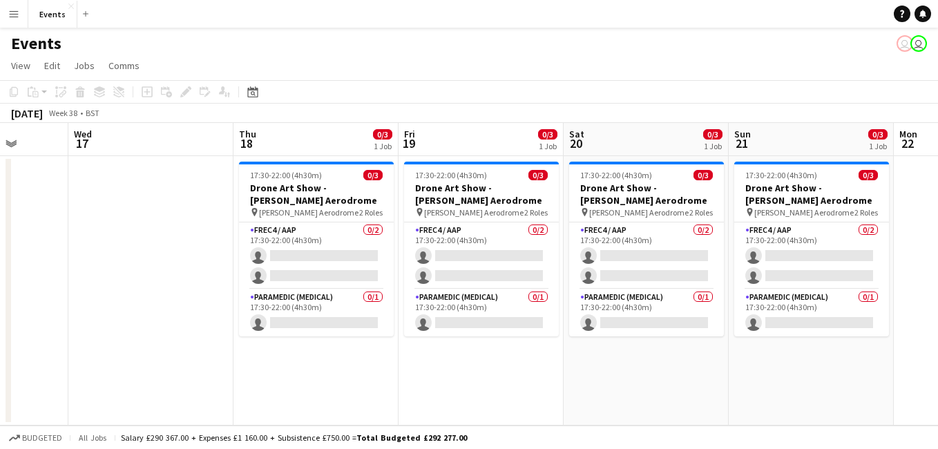
scroll to position [0, 515]
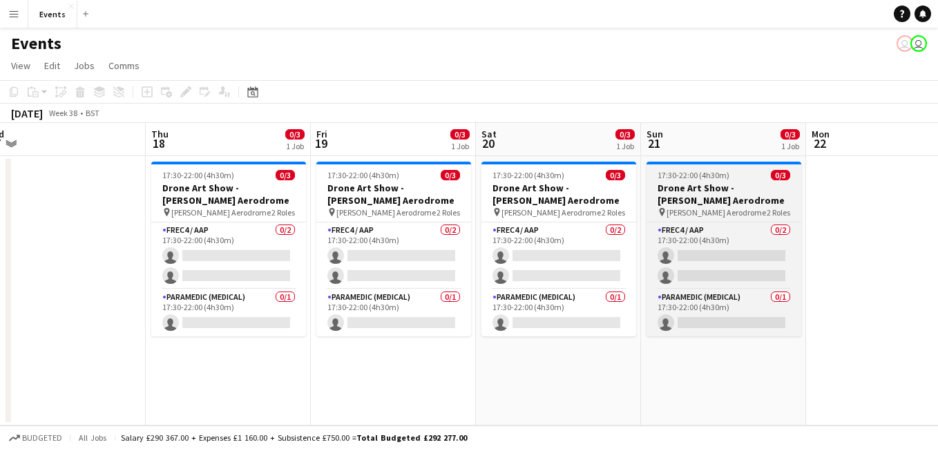
click at [699, 182] on h3 "Drone Art Show - [PERSON_NAME] Aerodrome" at bounding box center [724, 194] width 155 height 25
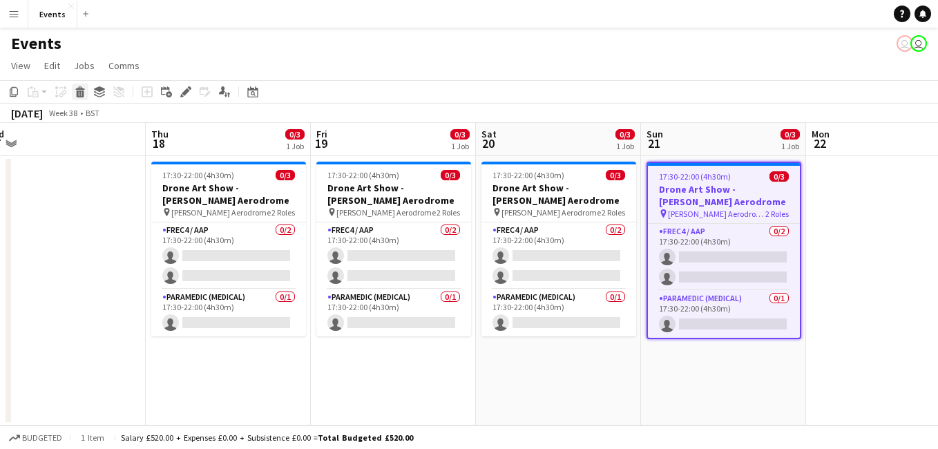
click at [75, 90] on icon "Delete" at bounding box center [80, 91] width 11 height 11
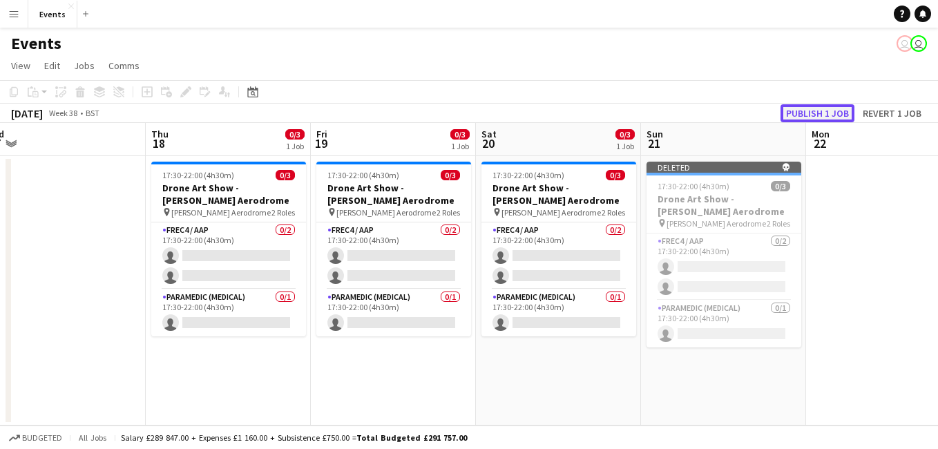
click at [825, 113] on button "Publish 1 job" at bounding box center [818, 113] width 74 height 18
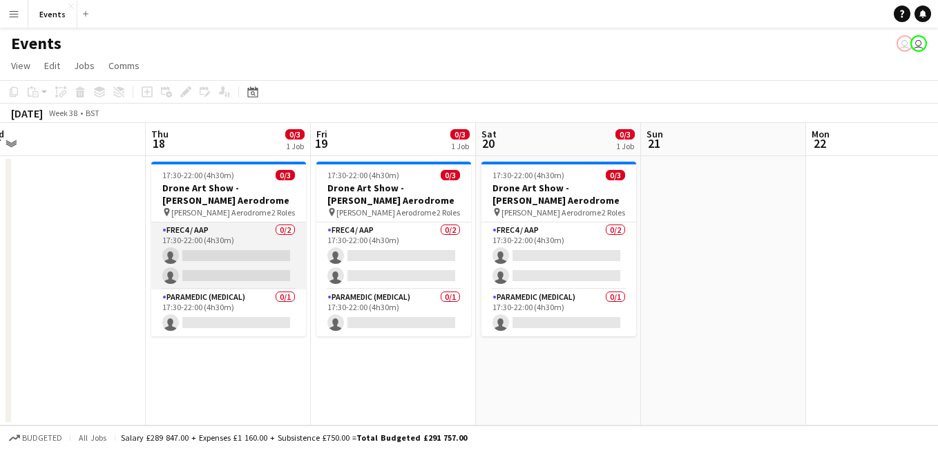
click at [209, 253] on app-card-role "FREC4 / AAP 0/2 17:30-22:00 (4h30m) single-neutral-actions single-neutral-actio…" at bounding box center [228, 256] width 155 height 67
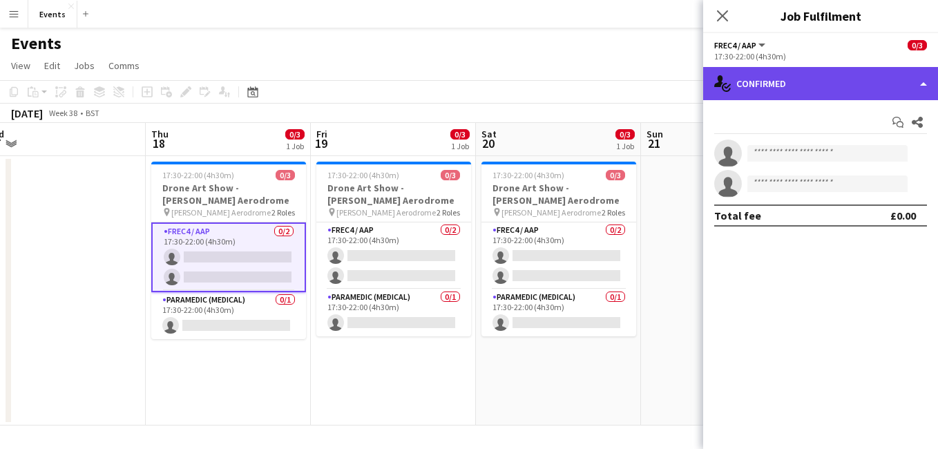
click at [772, 97] on div "single-neutral-actions-check-2 Confirmed" at bounding box center [820, 83] width 235 height 33
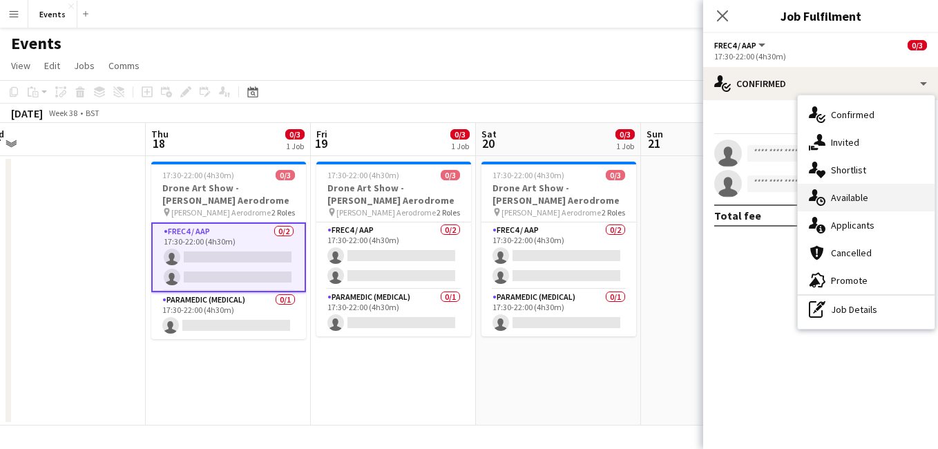
click at [891, 196] on div "single-neutral-actions-upload Available" at bounding box center [866, 198] width 137 height 28
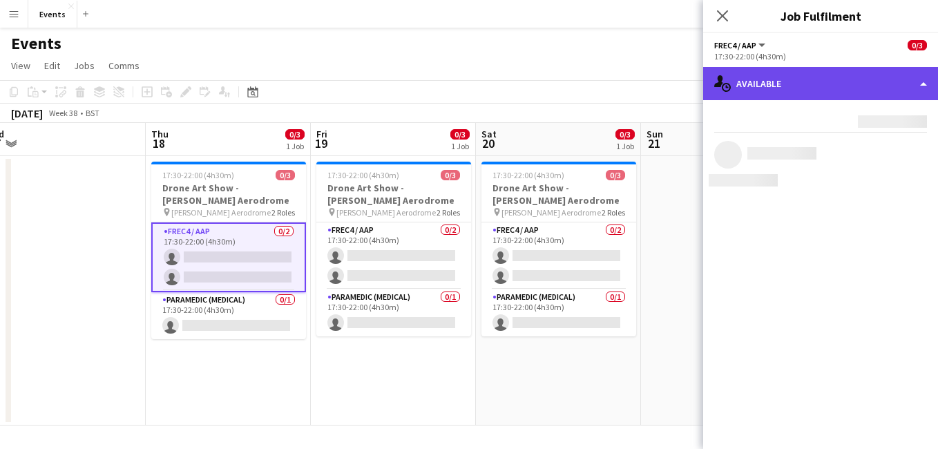
click at [782, 96] on div "single-neutral-actions-upload Available" at bounding box center [820, 83] width 235 height 33
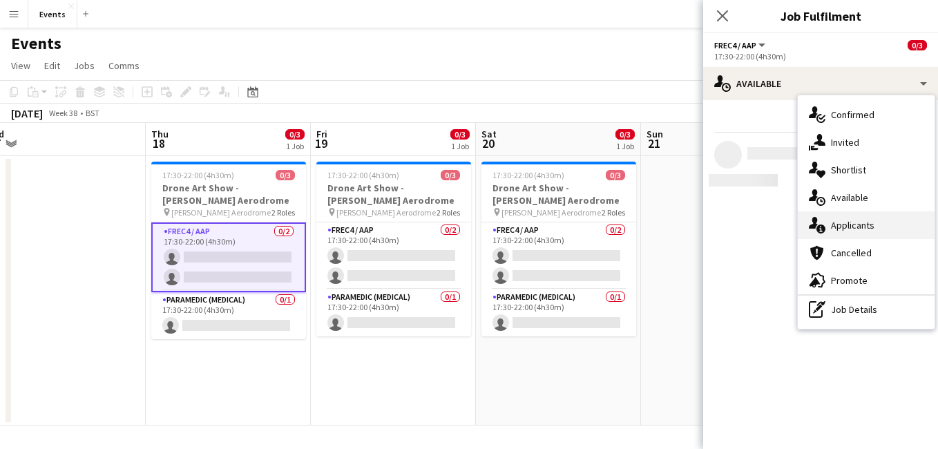
click at [865, 225] on div "single-neutral-actions-information Applicants" at bounding box center [866, 225] width 137 height 28
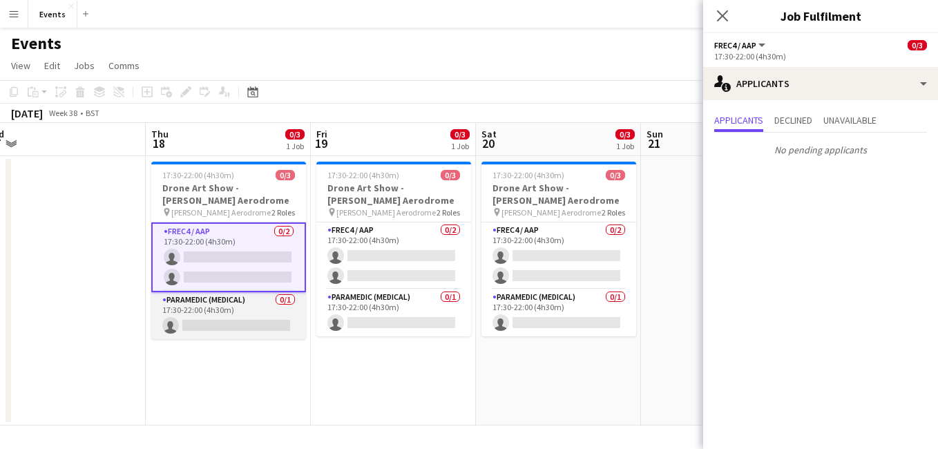
click at [201, 328] on app-card-role "Paramedic (Medical) 0/1 17:30-22:00 (4h30m) single-neutral-actions" at bounding box center [228, 315] width 155 height 47
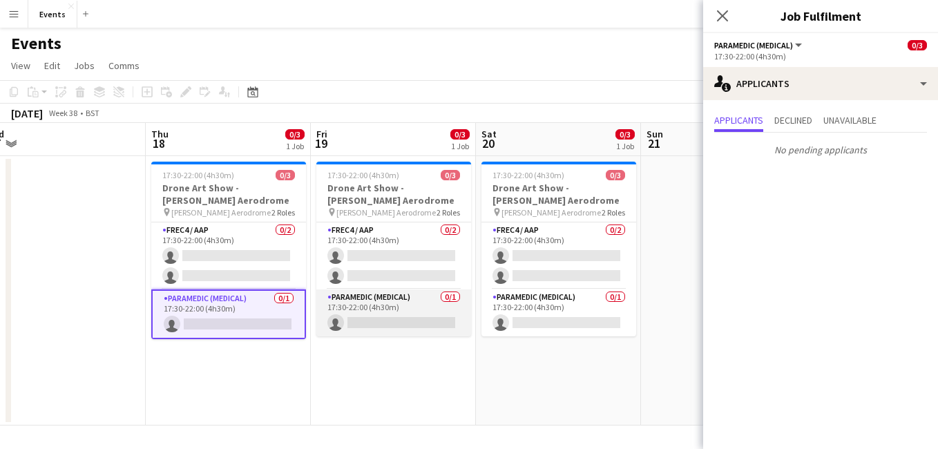
click at [409, 321] on app-card-role "Paramedic (Medical) 0/1 17:30-22:00 (4h30m) single-neutral-actions" at bounding box center [393, 313] width 155 height 47
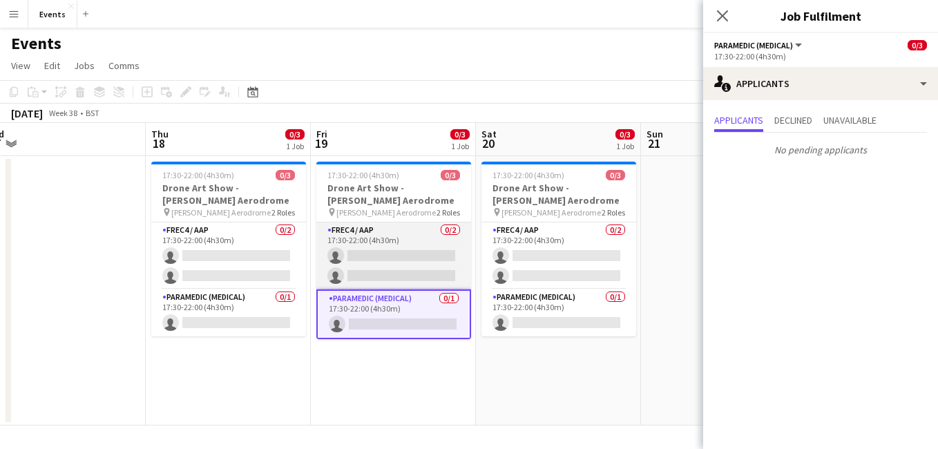
click at [406, 274] on app-card-role "FREC4 / AAP 0/2 17:30-22:00 (4h30m) single-neutral-actions single-neutral-actio…" at bounding box center [393, 256] width 155 height 67
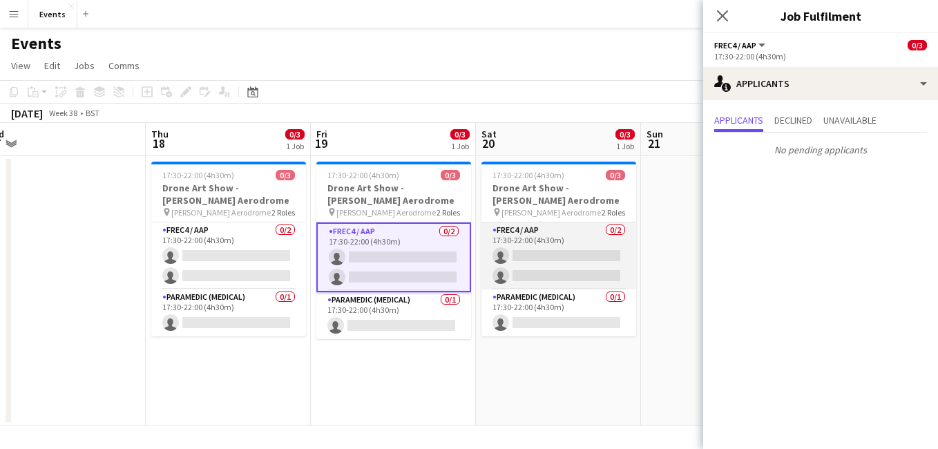
click at [541, 275] on app-card-role "FREC4 / AAP 0/2 17:30-22:00 (4h30m) single-neutral-actions single-neutral-actio…" at bounding box center [559, 256] width 155 height 67
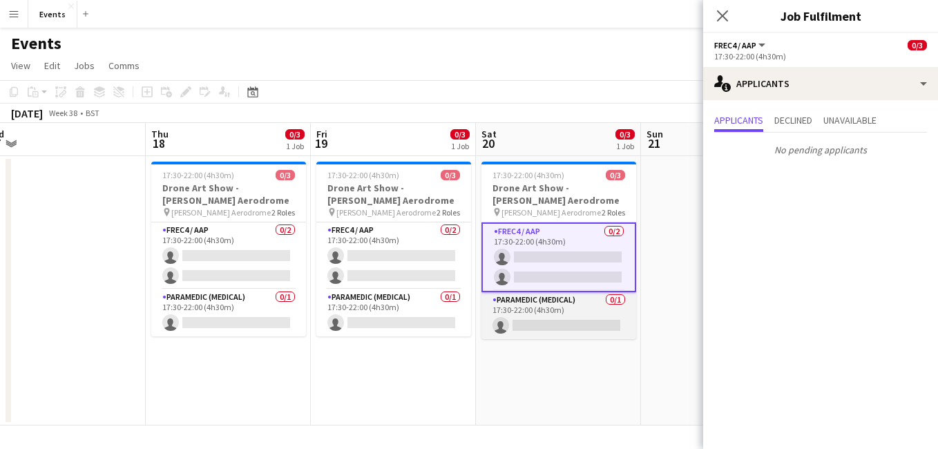
click at [576, 325] on app-card-role "Paramedic (Medical) 0/1 17:30-22:00 (4h30m) single-neutral-actions" at bounding box center [559, 315] width 155 height 47
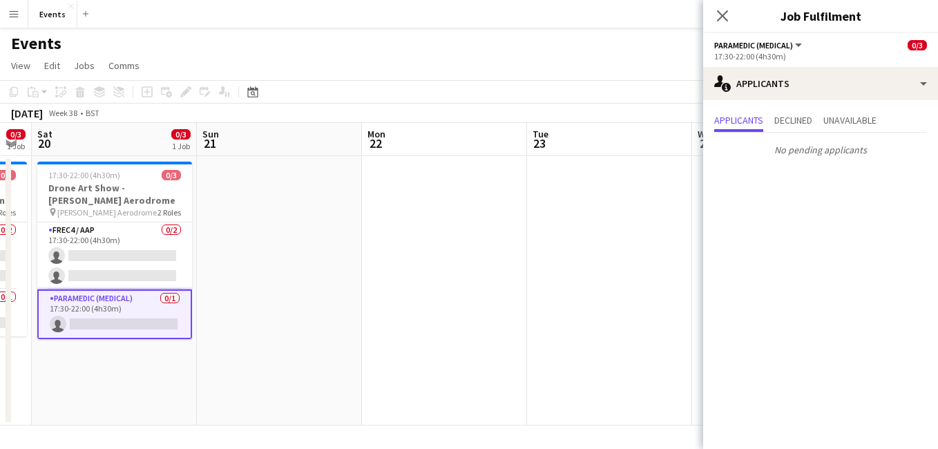
drag, startPoint x: 641, startPoint y: 388, endPoint x: 193, endPoint y: 371, distance: 447.4
click at [193, 371] on app-calendar-viewport "Wed 17 Thu 18 0/3 1 Job Fri 19 0/3 1 Job Sat 20 0/3 1 Job Sun 21 Mon 22 Tue 23 …" at bounding box center [469, 274] width 938 height 303
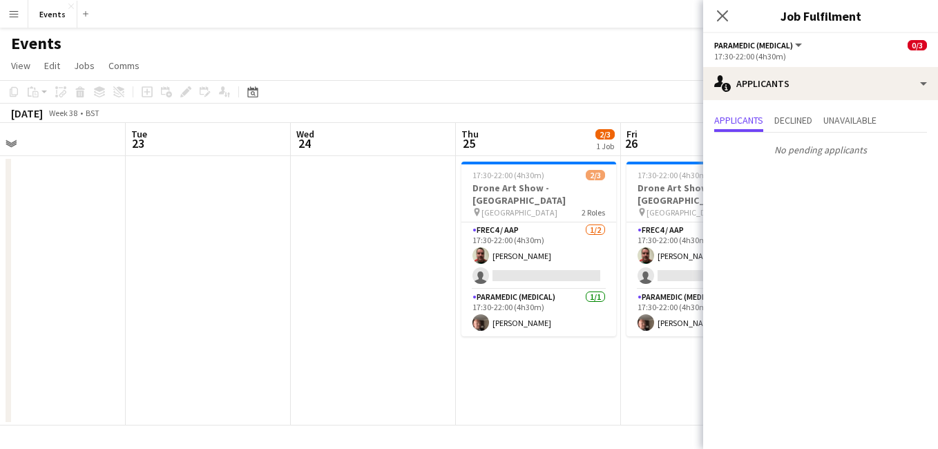
drag, startPoint x: 437, startPoint y: 360, endPoint x: 183, endPoint y: 359, distance: 254.3
click at [178, 360] on app-calendar-viewport "Fri 19 0/3 1 Job Sat 20 0/3 1 Job Sun 21 Mon 22 Tue 23 Wed 24 Thu 25 2/3 1 Job …" at bounding box center [469, 274] width 938 height 303
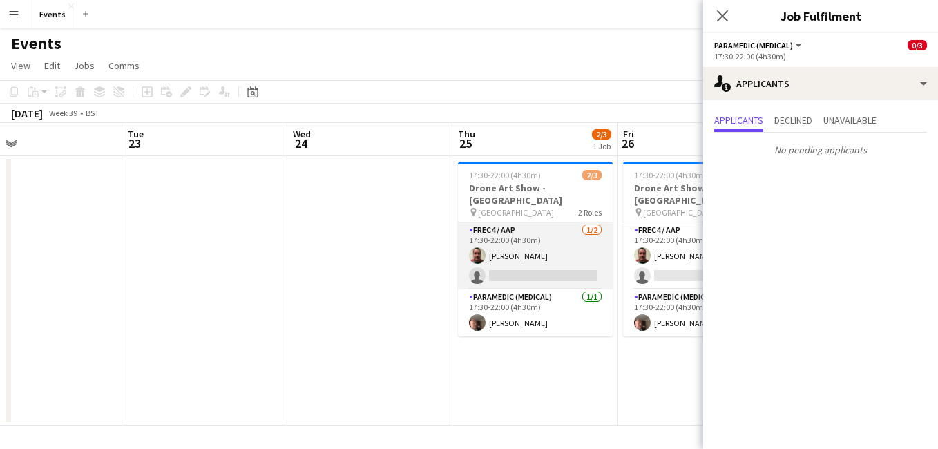
click at [510, 267] on app-card-role "FREC4 / AAP [DATE] 17:30-22:00 (4h30m) [PERSON_NAME] single-neutral-actions" at bounding box center [535, 256] width 155 height 67
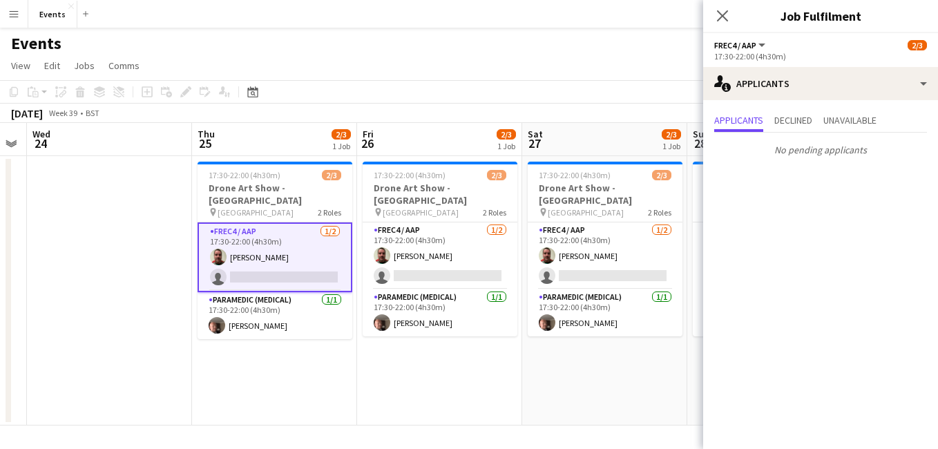
drag, startPoint x: 604, startPoint y: 351, endPoint x: 340, endPoint y: 310, distance: 267.1
click at [340, 310] on app-calendar-viewport "Sun 21 Mon 22 Tue 23 Wed 24 Thu 25 2/3 1 Job Fri 26 2/3 1 Job Sat 27 2/3 1 Job …" at bounding box center [469, 274] width 938 height 303
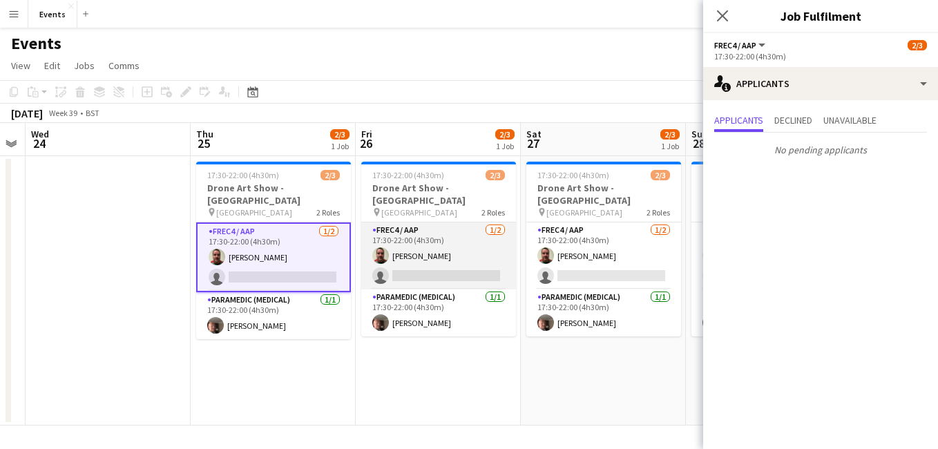
click at [451, 252] on app-card-role "FREC4 / AAP [DATE] 17:30-22:00 (4h30m) [PERSON_NAME] single-neutral-actions" at bounding box center [438, 256] width 155 height 67
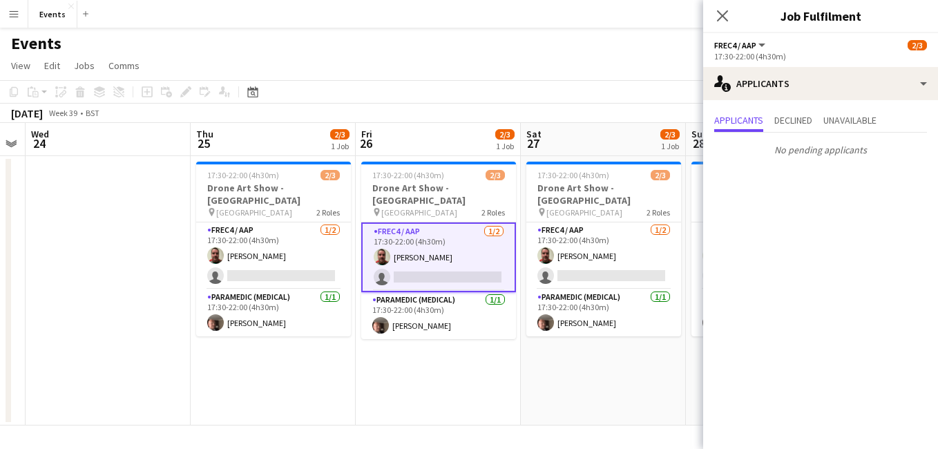
click at [458, 260] on app-card-role "FREC4 / AAP [DATE] 17:30-22:00 (4h30m) [PERSON_NAME] single-neutral-actions" at bounding box center [438, 258] width 155 height 70
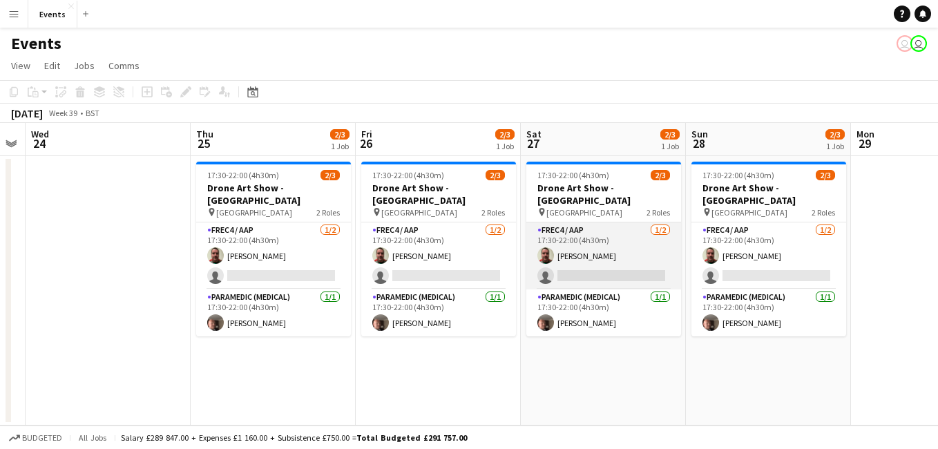
click at [592, 264] on app-card-role "FREC4 / AAP [DATE] 17:30-22:00 (4h30m) [PERSON_NAME] single-neutral-actions" at bounding box center [604, 256] width 155 height 67
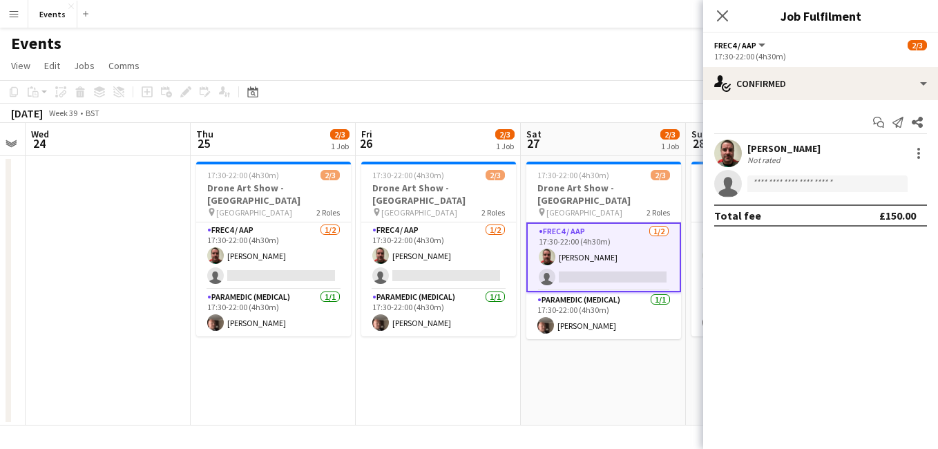
click at [533, 29] on div "Events user user" at bounding box center [469, 41] width 938 height 26
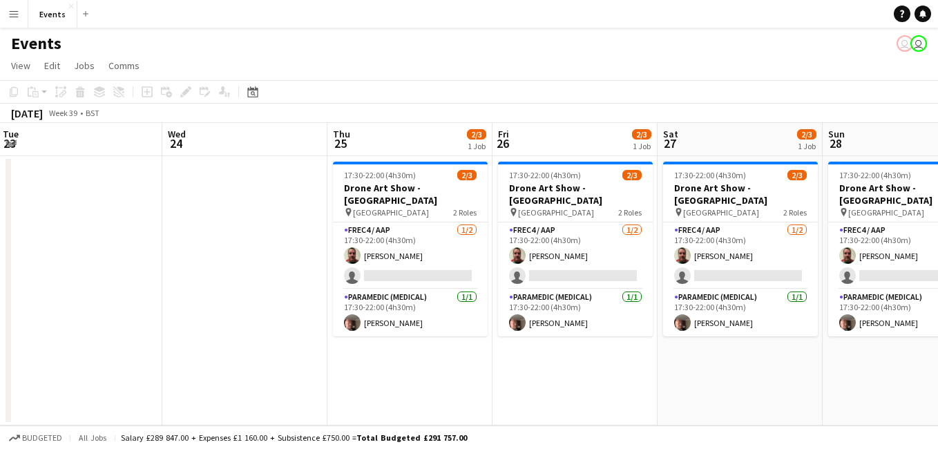
drag, startPoint x: 218, startPoint y: 377, endPoint x: 691, endPoint y: 398, distance: 473.8
click at [691, 398] on app-calendar-viewport "Sun 21 Mon 22 Tue 23 Wed 24 Thu 25 2/3 1 Job Fri 26 2/3 1 Job Sat 27 2/3 1 Job …" at bounding box center [469, 274] width 938 height 303
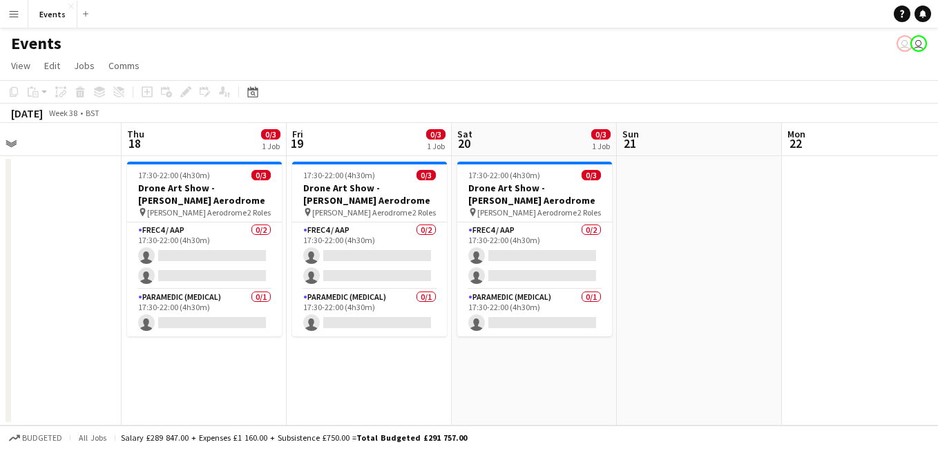
scroll to position [0, 372]
drag, startPoint x: 137, startPoint y: 341, endPoint x: 752, endPoint y: 321, distance: 615.3
click at [752, 321] on app-calendar-viewport "Mon 15 Tue 16 Wed 17 Thu 18 0/3 1 Job Fri 19 0/3 1 Job Sat 20 0/3 1 Job Sun 21 …" at bounding box center [469, 274] width 938 height 303
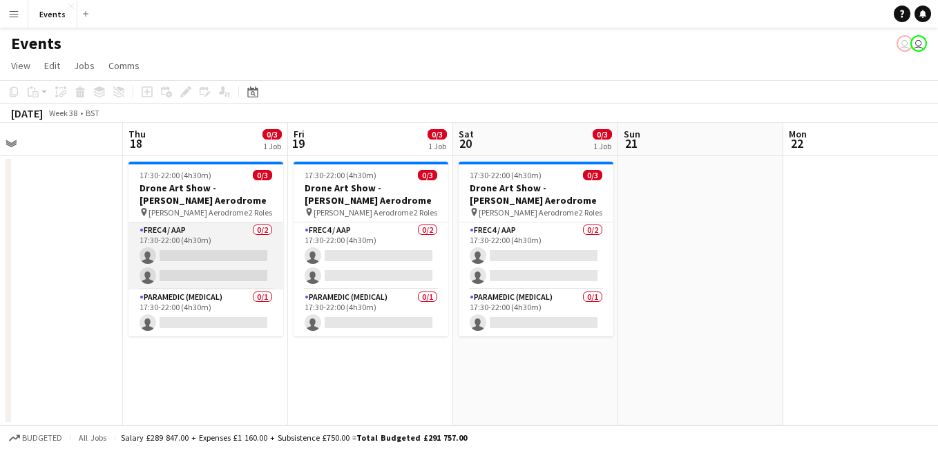
click at [197, 272] on app-card-role "FREC4 / AAP 0/2 17:30-22:00 (4h30m) single-neutral-actions single-neutral-actio…" at bounding box center [206, 256] width 155 height 67
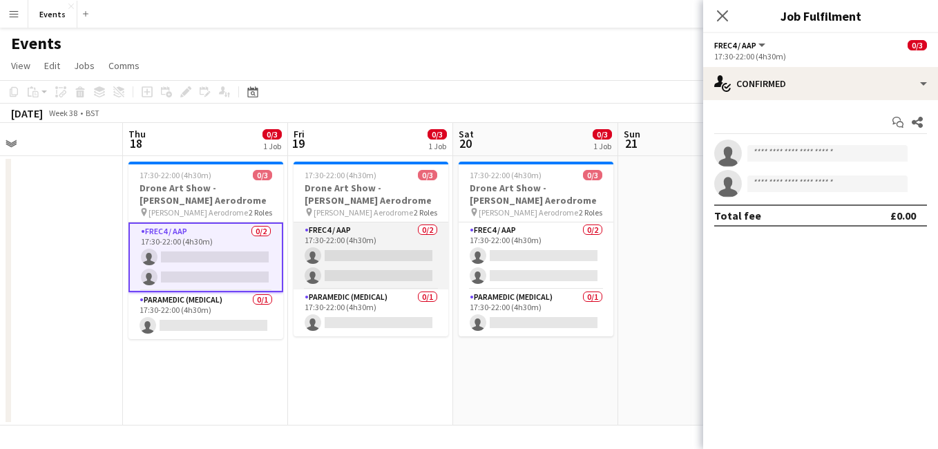
click at [334, 255] on app-card-role "FREC4 / AAP 0/2 17:30-22:00 (4h30m) single-neutral-actions single-neutral-actio…" at bounding box center [371, 256] width 155 height 67
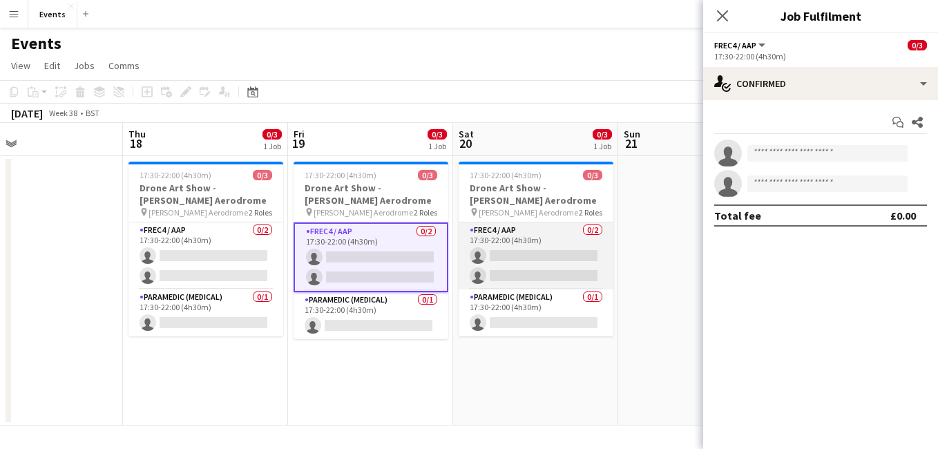
click at [502, 265] on app-card-role "FREC4 / AAP 0/2 17:30-22:00 (4h30m) single-neutral-actions single-neutral-actio…" at bounding box center [536, 256] width 155 height 67
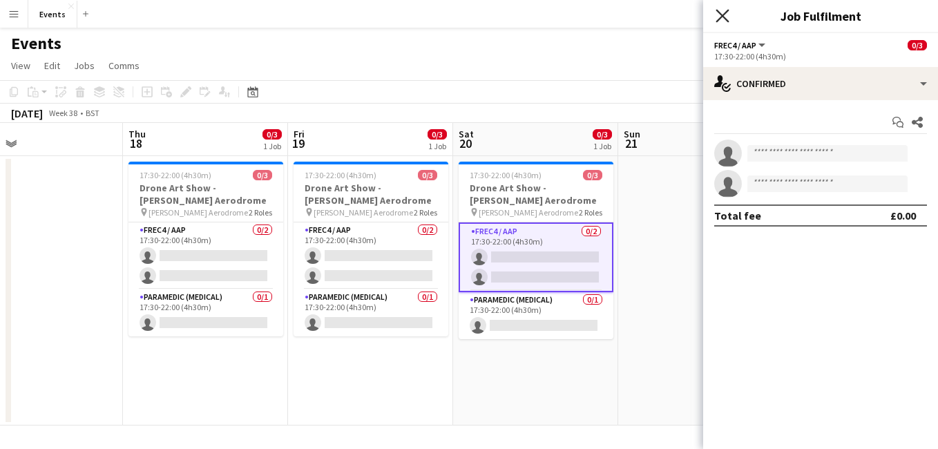
click at [724, 17] on icon at bounding box center [722, 15] width 13 height 13
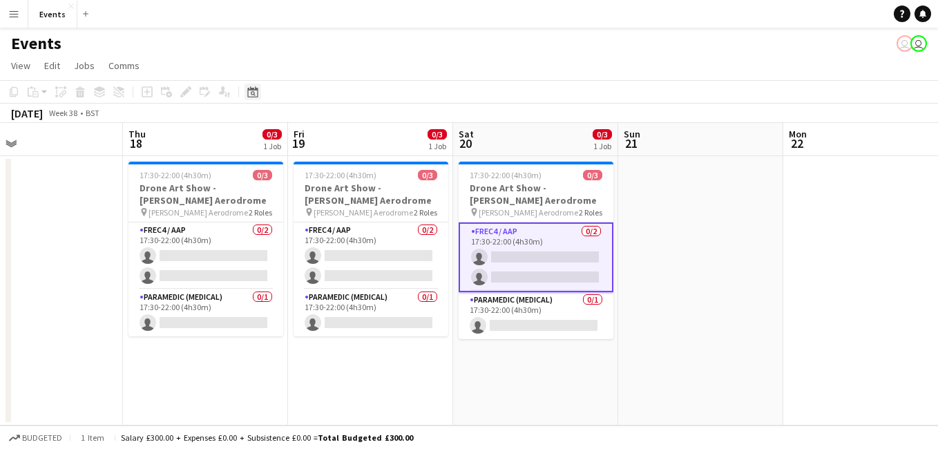
click at [249, 90] on icon at bounding box center [252, 91] width 10 height 11
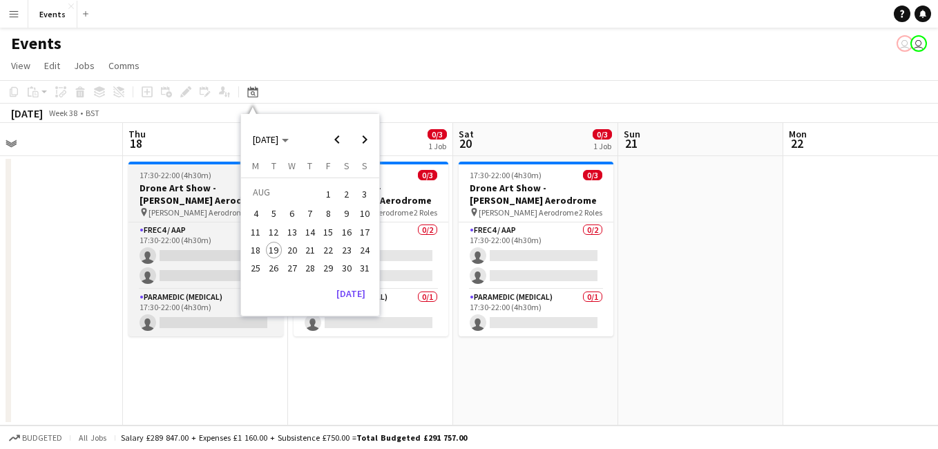
click at [198, 183] on h3 "Drone Art Show - [PERSON_NAME] Aerodrome" at bounding box center [206, 194] width 155 height 25
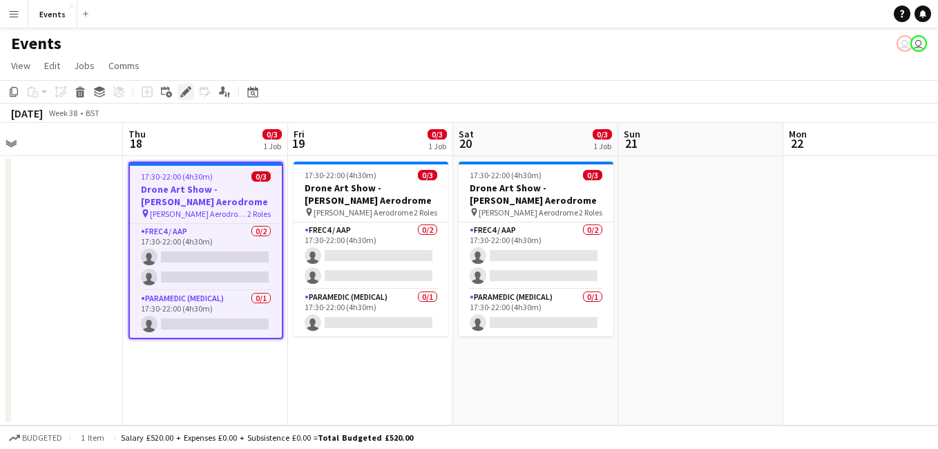
click at [182, 97] on icon at bounding box center [181, 95] width 3 height 3
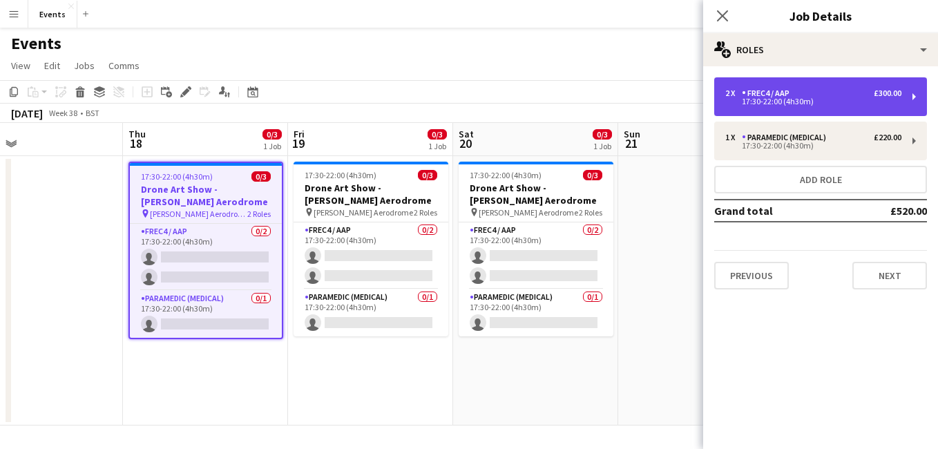
click at [833, 106] on div "2 x FREC4 / AAP £300.00 17:30-22:00 (4h30m)" at bounding box center [821, 96] width 213 height 39
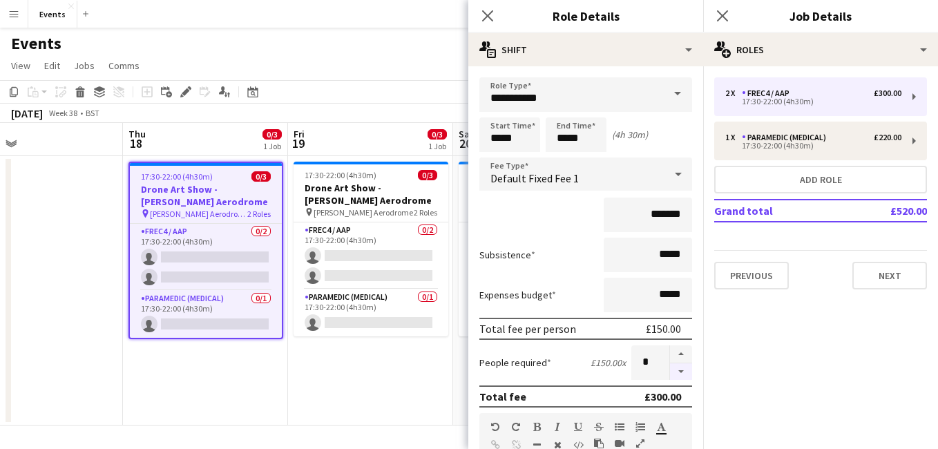
click at [676, 370] on button "button" at bounding box center [681, 371] width 22 height 17
type input "*"
click at [484, 18] on icon "Close pop-in" at bounding box center [487, 15] width 13 height 13
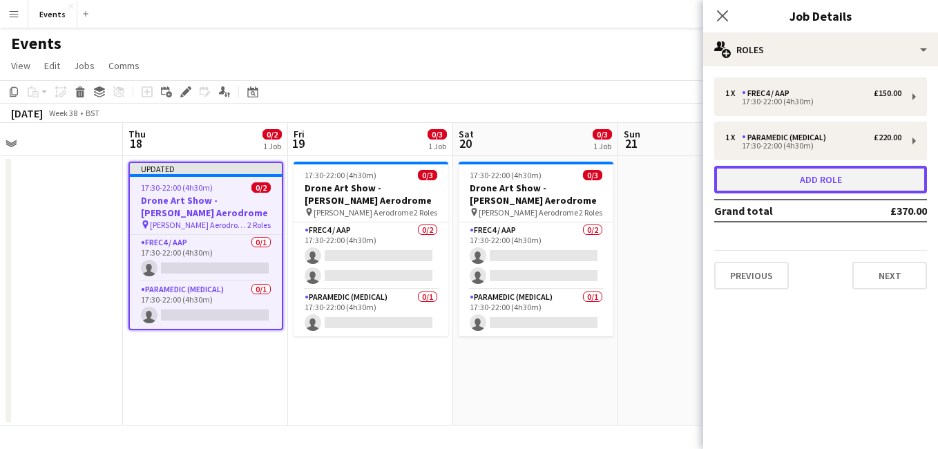
click at [781, 187] on button "Add role" at bounding box center [821, 180] width 213 height 28
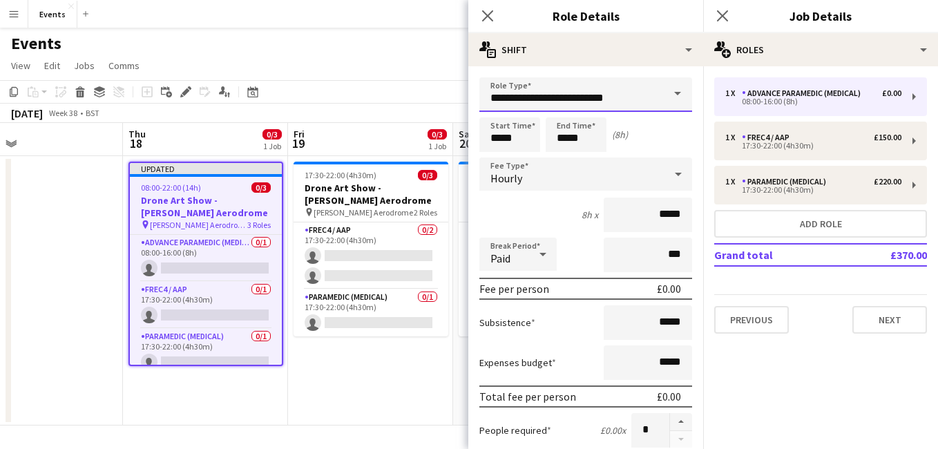
click at [571, 104] on input "**********" at bounding box center [586, 94] width 213 height 35
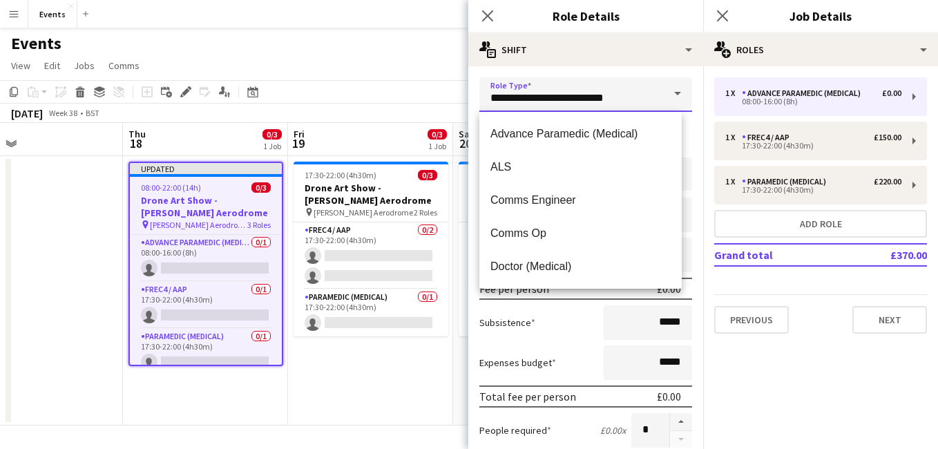
click at [571, 104] on input "**********" at bounding box center [586, 94] width 213 height 35
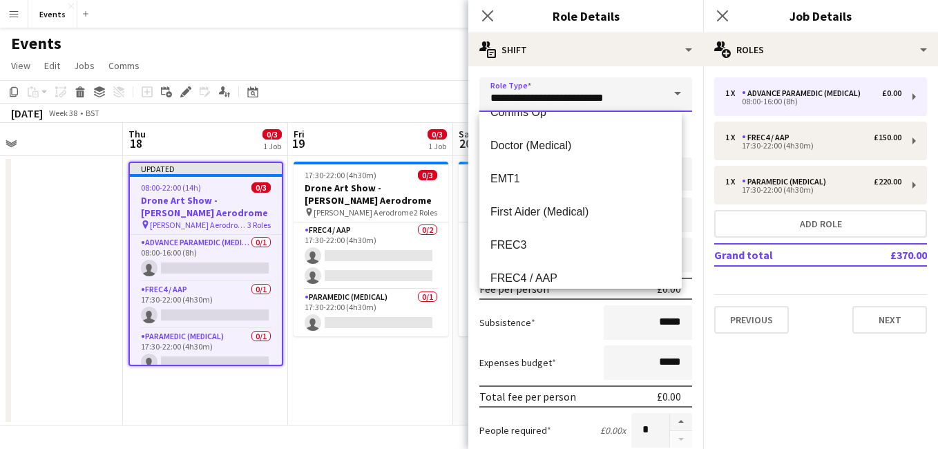
scroll to position [135, 0]
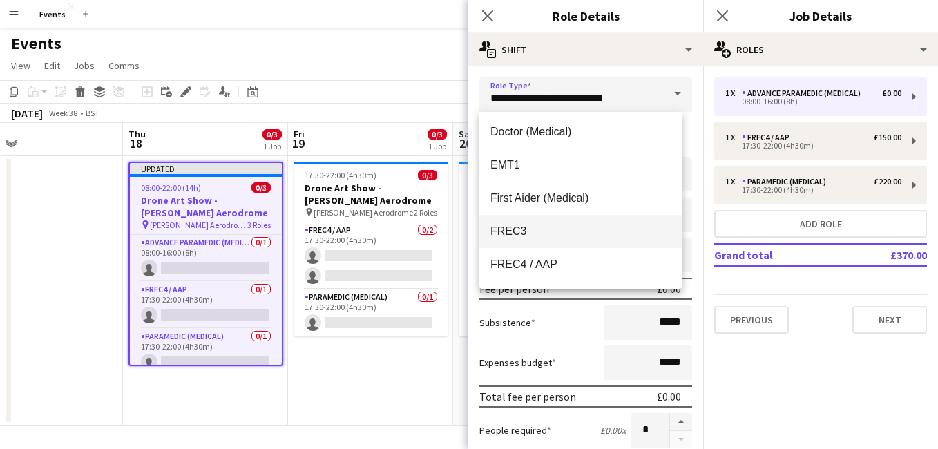
click at [582, 231] on span "FREC3" at bounding box center [581, 231] width 180 height 13
type input "*****"
type input "*******"
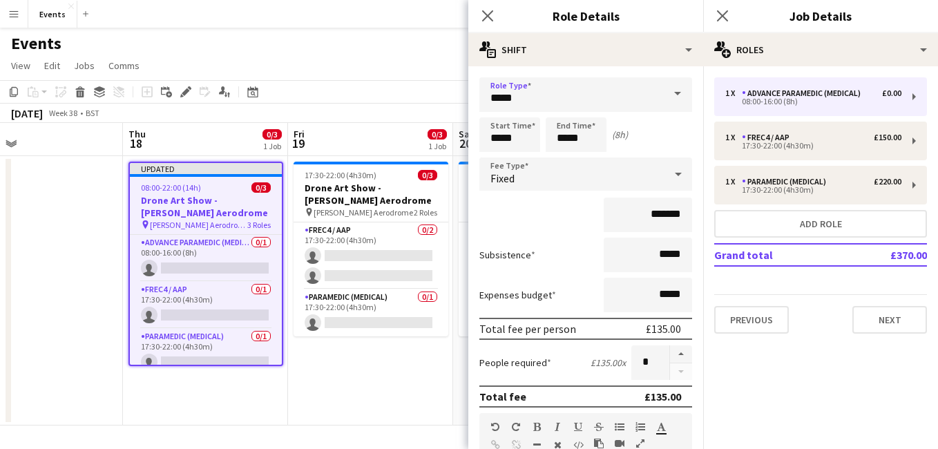
click at [741, 399] on mat-expansion-panel "pencil3 General details 1 x Advance Paramedic (Medical) £0.00 08:00-16:00 (8h) …" at bounding box center [820, 257] width 235 height 383
click at [565, 226] on div "*******" at bounding box center [586, 215] width 213 height 35
click at [652, 261] on input "*****" at bounding box center [648, 255] width 88 height 35
click at [641, 290] on input "*****" at bounding box center [648, 295] width 88 height 35
drag, startPoint x: 526, startPoint y: 143, endPoint x: 372, endPoint y: 138, distance: 153.5
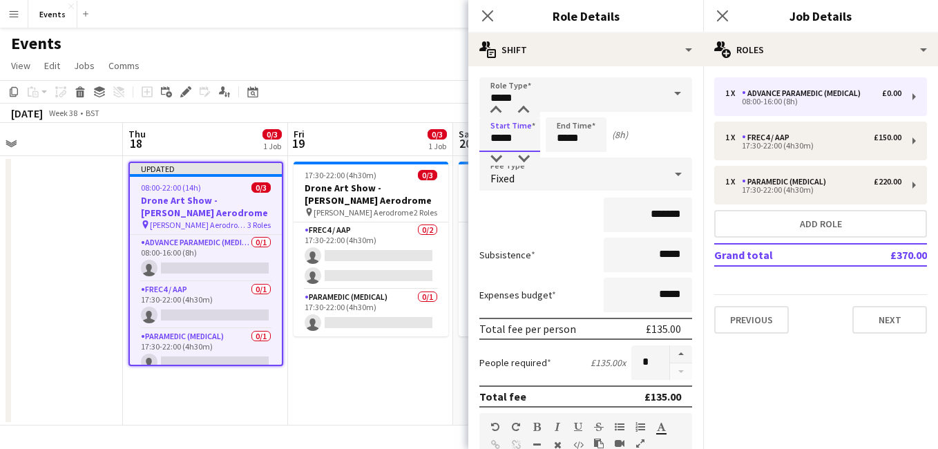
click at [372, 138] on body "Menu Boards Boards Boards All jobs Status Workforce Workforce My Workforce Recr…" at bounding box center [469, 224] width 938 height 449
click at [500, 142] on input "*****" at bounding box center [510, 134] width 61 height 35
type input "*****"
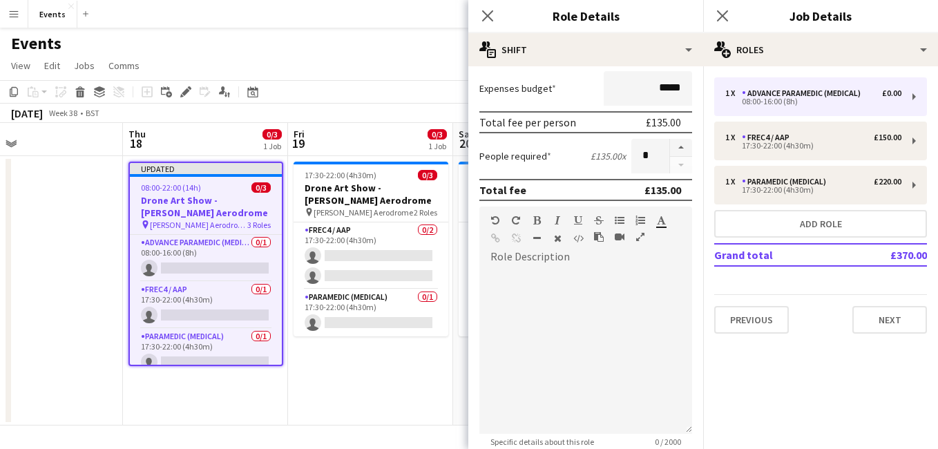
scroll to position [419, 0]
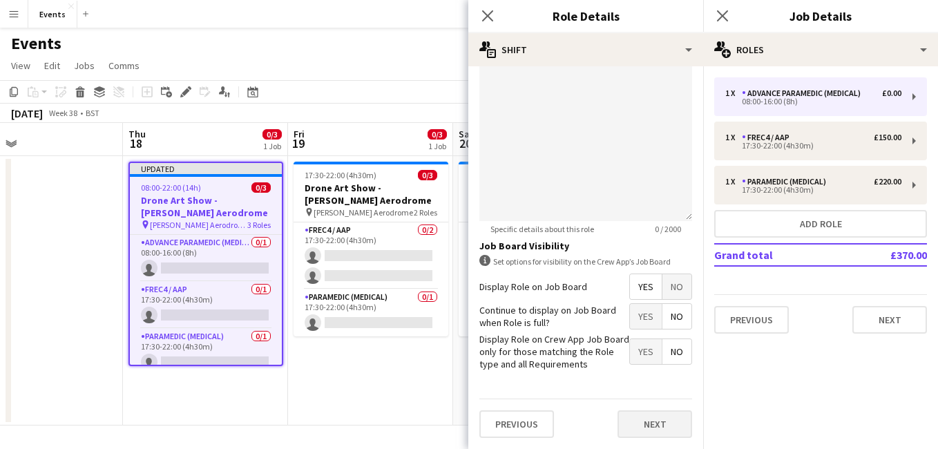
type input "*****"
click at [638, 433] on button "Next" at bounding box center [655, 424] width 75 height 28
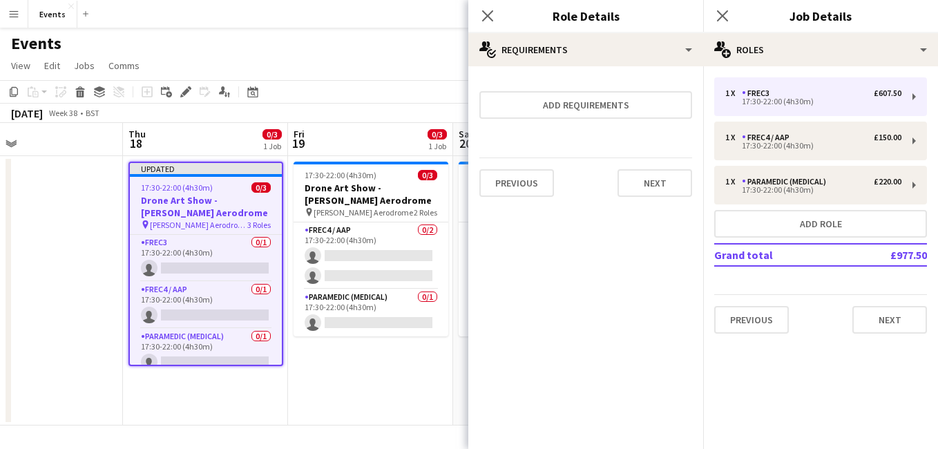
scroll to position [0, 0]
click at [512, 186] on button "Previous" at bounding box center [517, 183] width 75 height 28
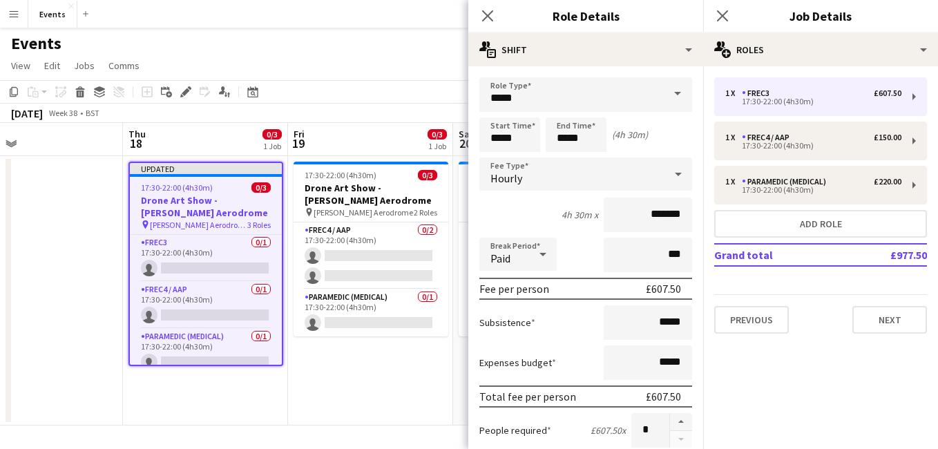
click at [588, 180] on div "Hourly" at bounding box center [572, 174] width 185 height 33
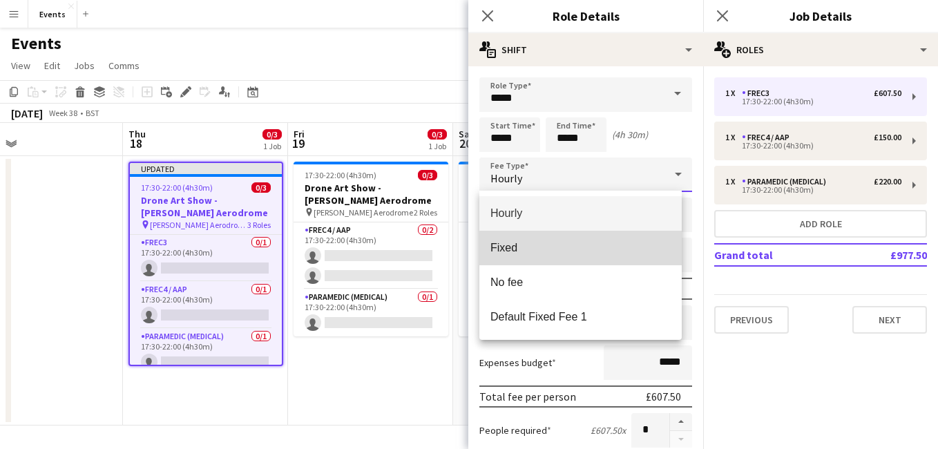
click at [585, 256] on mat-option "Fixed" at bounding box center [581, 248] width 202 height 35
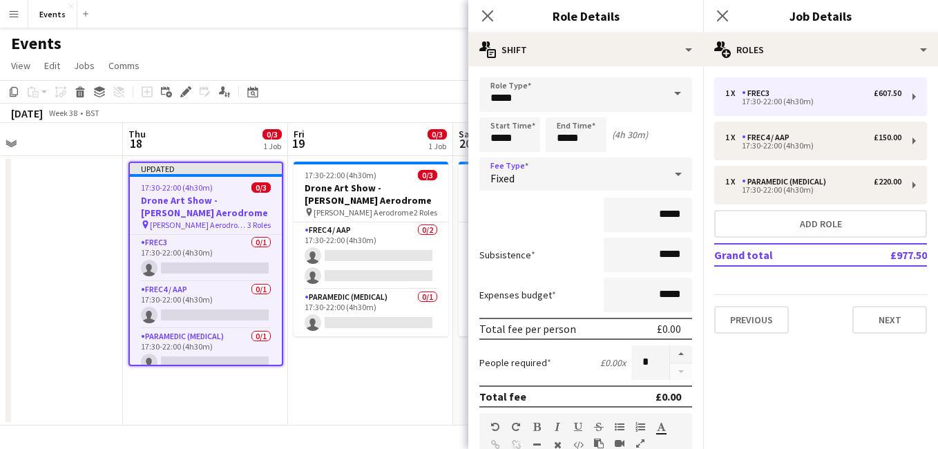
click at [512, 238] on div "Subsistence *****" at bounding box center [586, 255] width 213 height 35
click at [652, 218] on input "*****" at bounding box center [648, 215] width 88 height 35
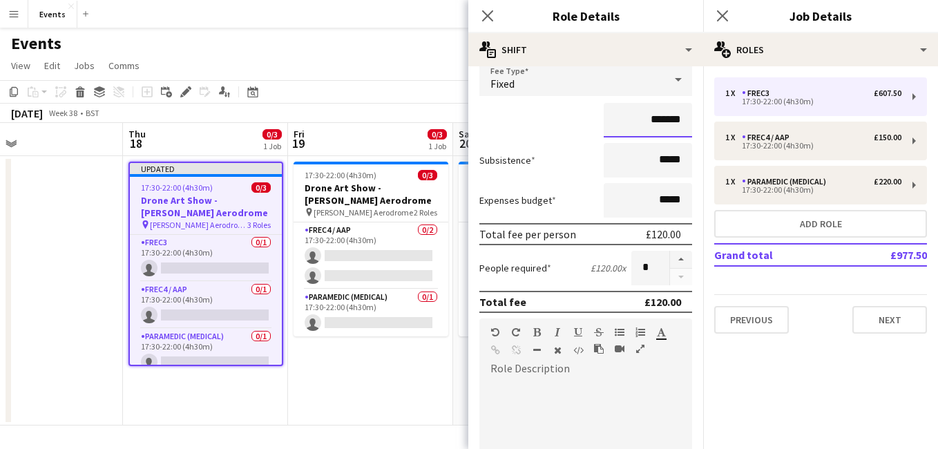
scroll to position [91, 0]
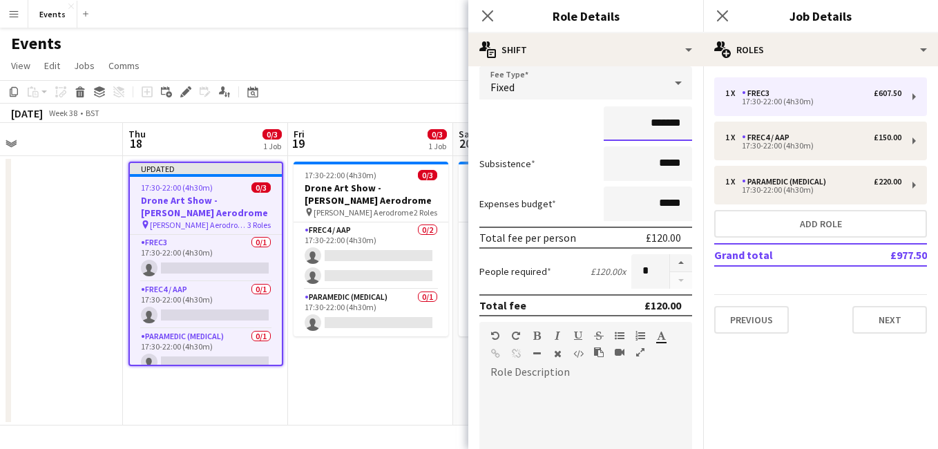
type input "*******"
drag, startPoint x: 666, startPoint y: 119, endPoint x: 656, endPoint y: 122, distance: 10.3
click at [656, 122] on input "*******" at bounding box center [648, 123] width 88 height 35
click at [655, 122] on input "*******" at bounding box center [648, 123] width 88 height 35
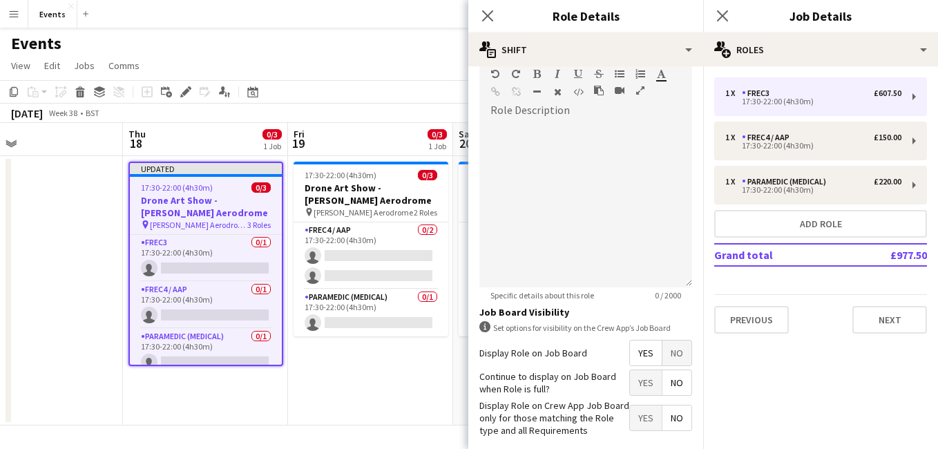
scroll to position [419, 0]
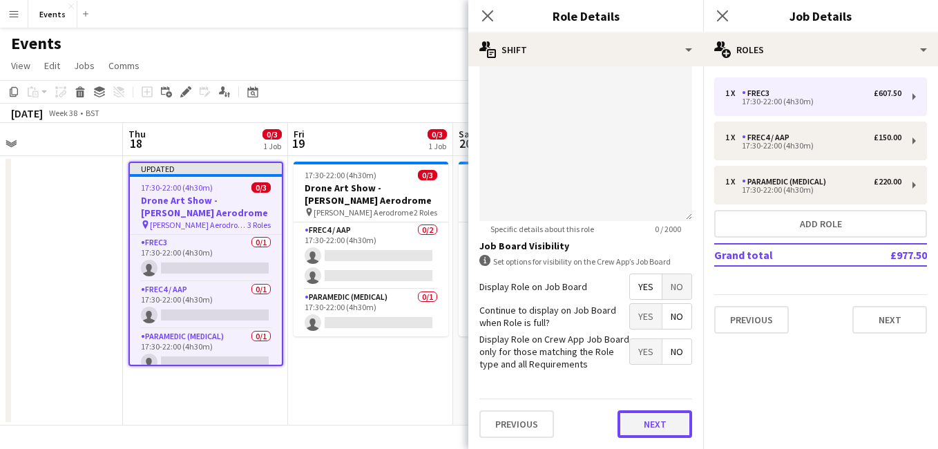
click at [641, 412] on button "Next" at bounding box center [655, 424] width 75 height 28
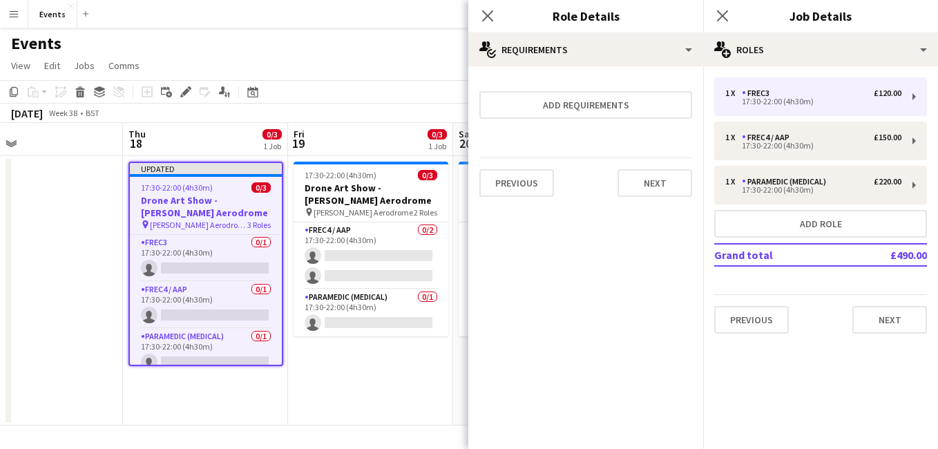
scroll to position [0, 0]
click at [482, 19] on icon "Close pop-in" at bounding box center [487, 15] width 13 height 13
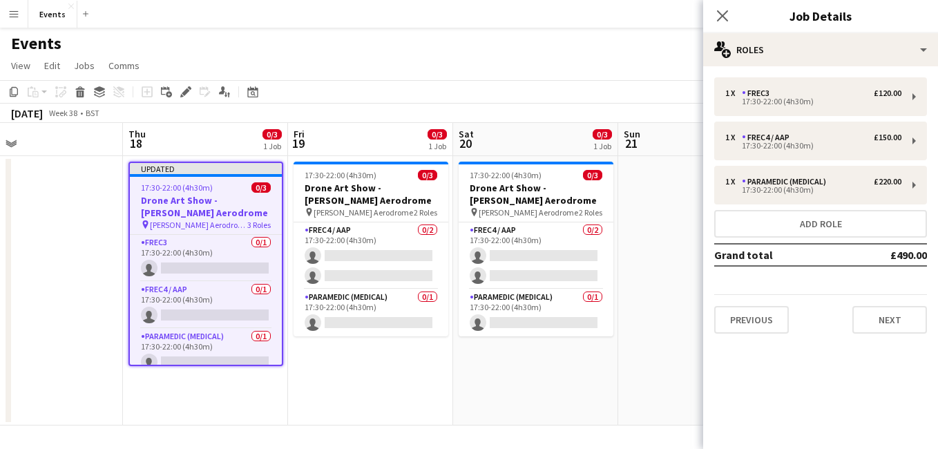
drag, startPoint x: 728, startPoint y: 18, endPoint x: 608, endPoint y: 410, distance: 410.5
click at [608, 410] on body "Menu Boards Boards Boards All jobs Status Workforce Workforce My Workforce Recr…" at bounding box center [469, 224] width 938 height 449
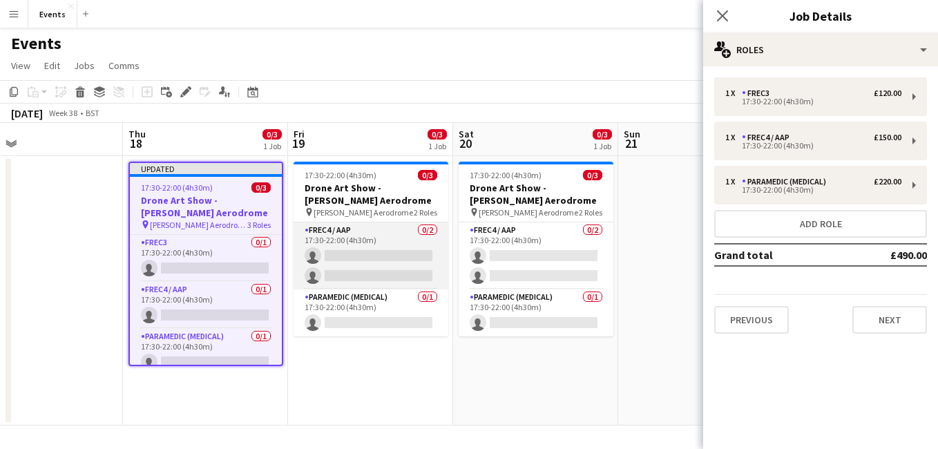
click at [375, 231] on app-card-role "FREC4 / AAP 0/2 17:30-22:00 (4h30m) single-neutral-actions single-neutral-actio…" at bounding box center [371, 256] width 155 height 67
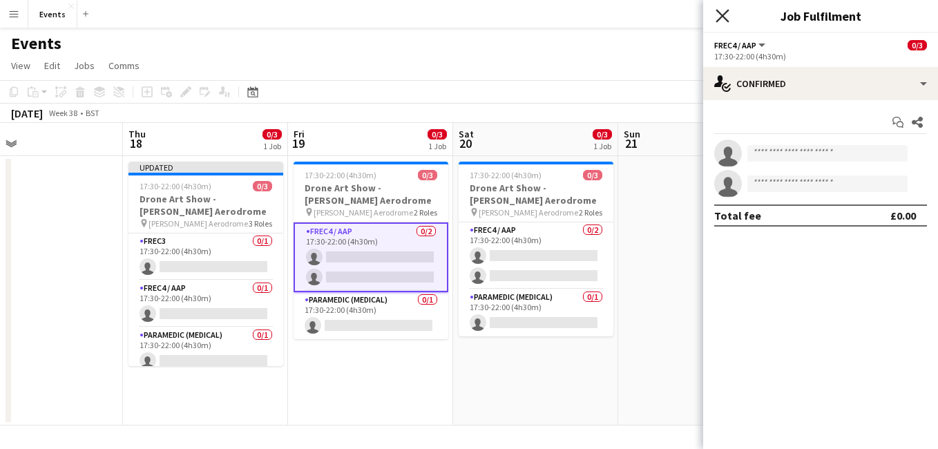
click at [723, 13] on icon "Close pop-in" at bounding box center [722, 15] width 13 height 13
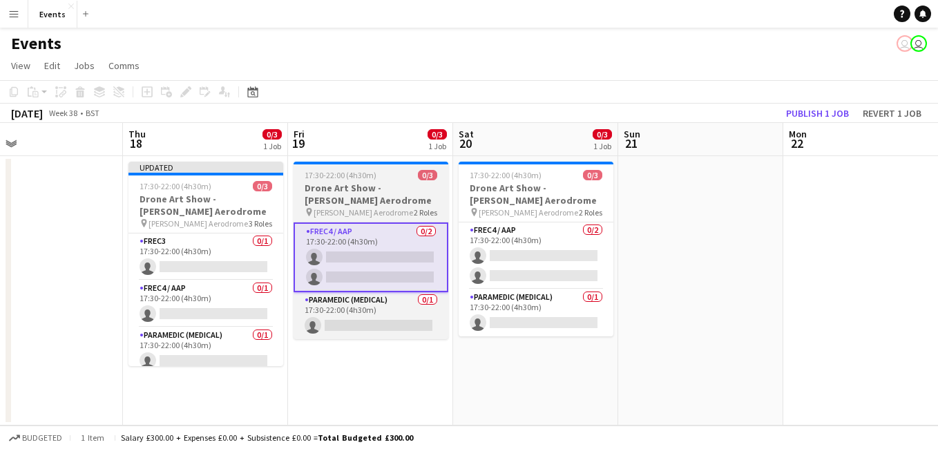
click at [347, 198] on h3 "Drone Art Show - [PERSON_NAME] Aerodrome" at bounding box center [371, 194] width 155 height 25
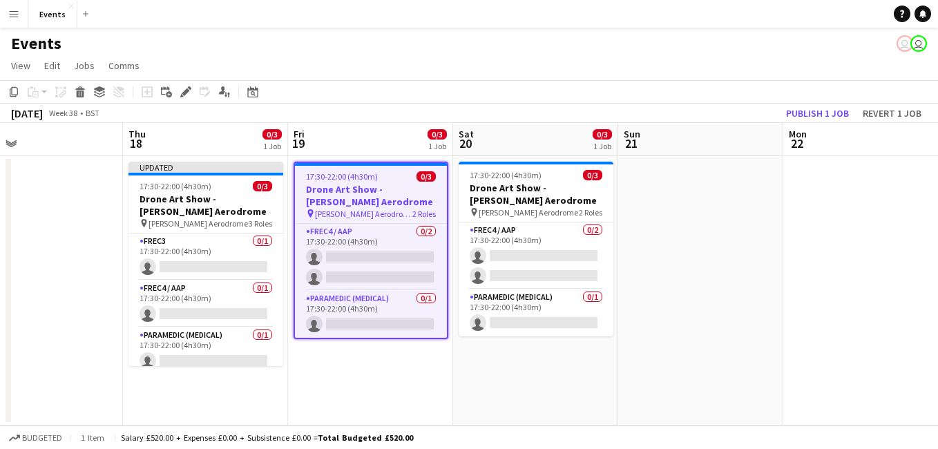
click at [196, 92] on div "Add job Add linked Job Edit Edit linked Job Applicants" at bounding box center [180, 92] width 106 height 17
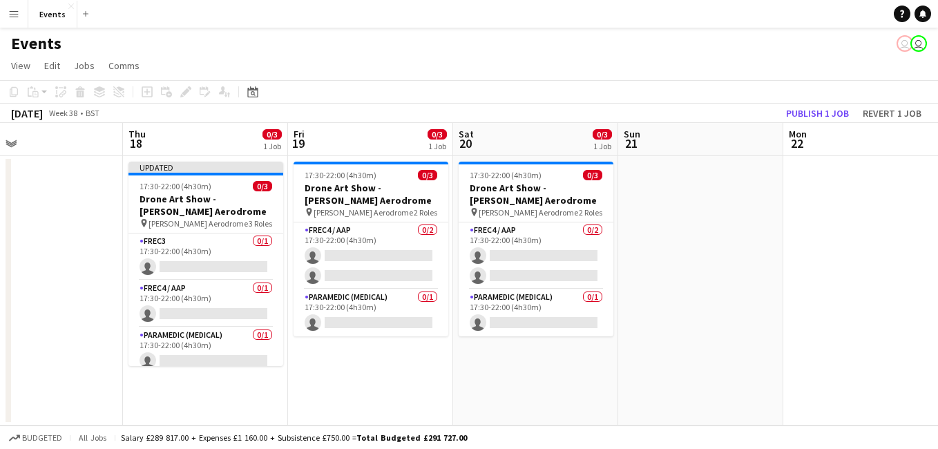
click at [193, 92] on div "Add job Add linked Job Edit Edit linked Job Applicants" at bounding box center [180, 92] width 106 height 17
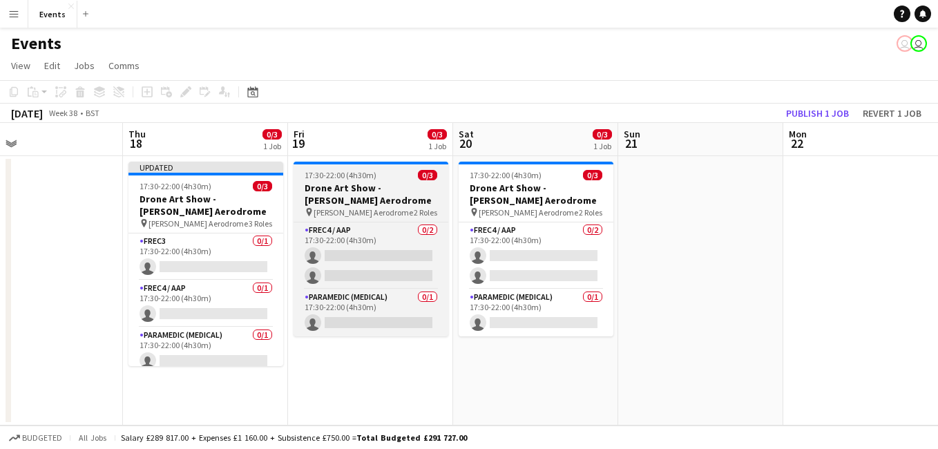
click at [332, 173] on span "17:30-22:00 (4h30m)" at bounding box center [341, 175] width 72 height 10
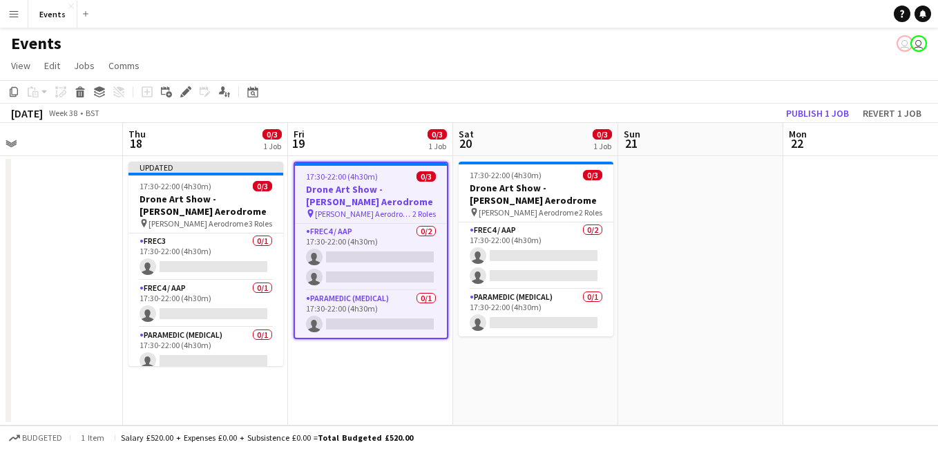
click at [191, 102] on app-toolbar "Copy Paste Paste Ctrl+V Paste with crew Ctrl+Shift+V Paste linked Job [GEOGRAPH…" at bounding box center [469, 91] width 938 height 23
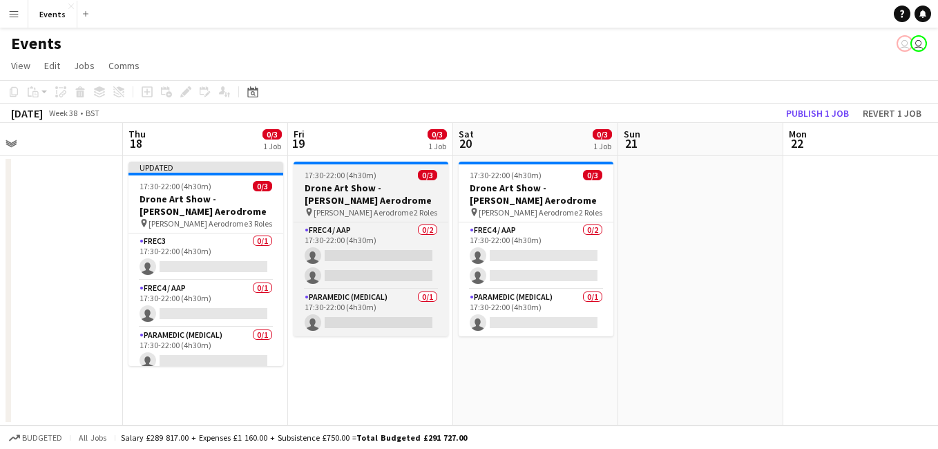
click at [387, 207] on div "pin [PERSON_NAME] Aerodrome 2 Roles" at bounding box center [371, 212] width 155 height 11
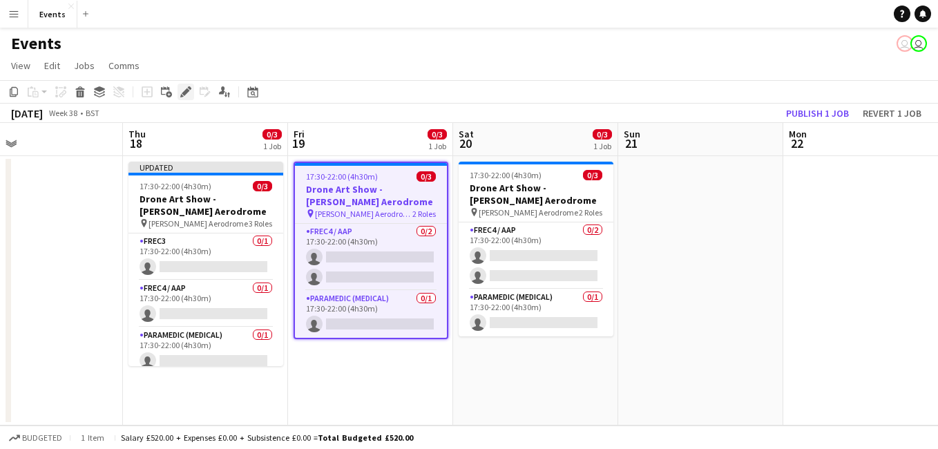
click at [187, 94] on icon "Edit" at bounding box center [185, 91] width 11 height 11
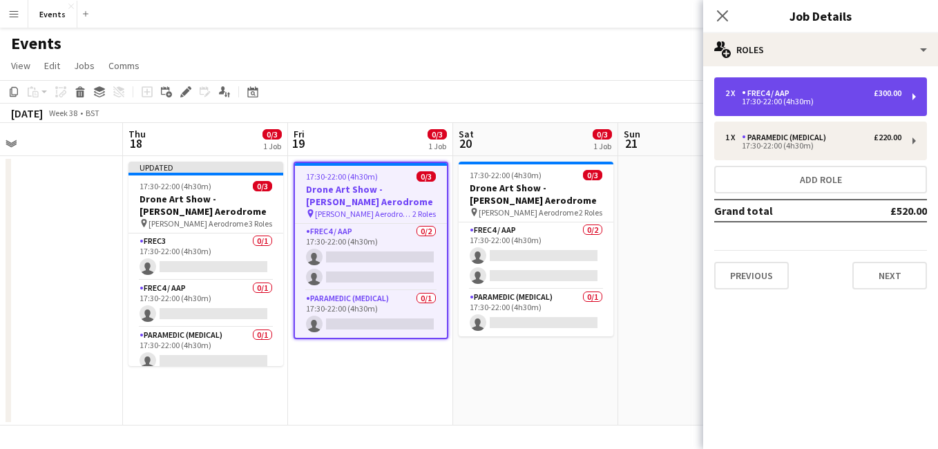
click at [888, 93] on div "£300.00" at bounding box center [888, 93] width 28 height 10
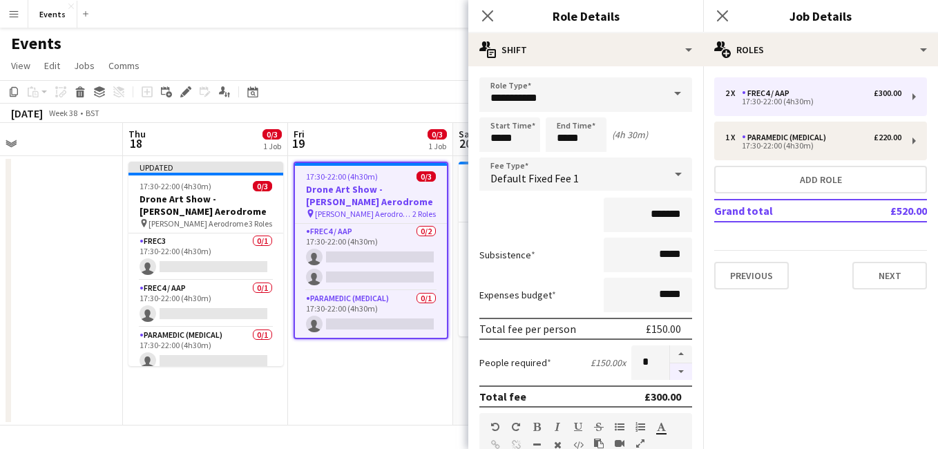
click at [678, 377] on button "button" at bounding box center [681, 371] width 22 height 17
type input "*"
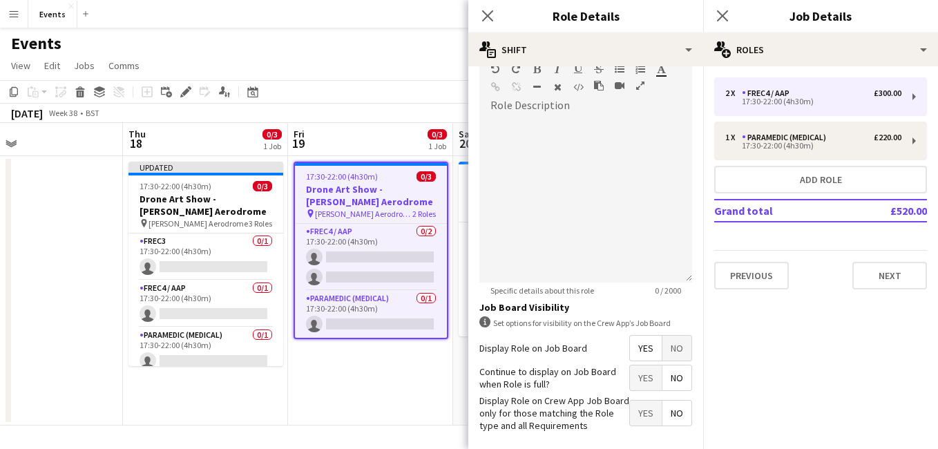
scroll to position [419, 0]
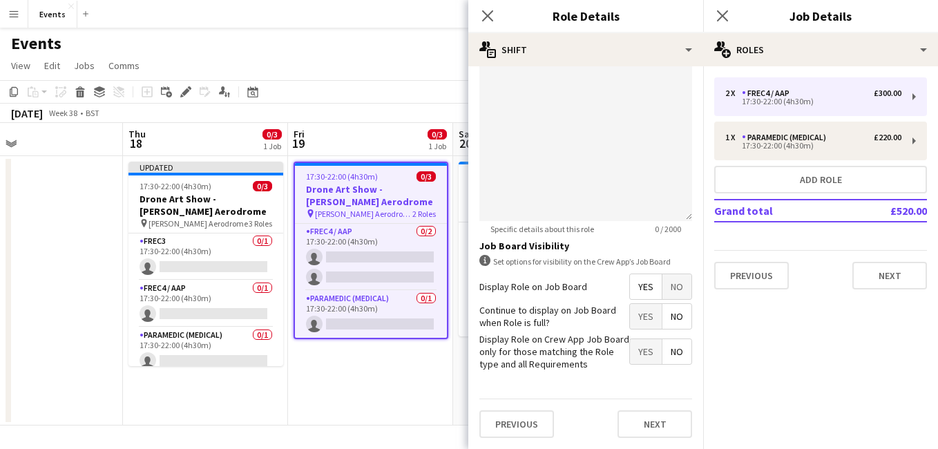
click at [490, 17] on icon "Close pop-in" at bounding box center [487, 15] width 11 height 11
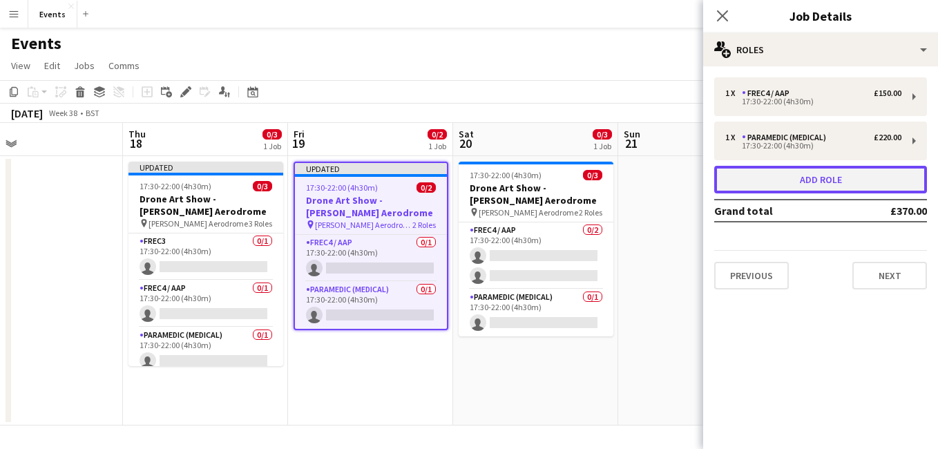
click at [820, 177] on button "Add role" at bounding box center [821, 180] width 213 height 28
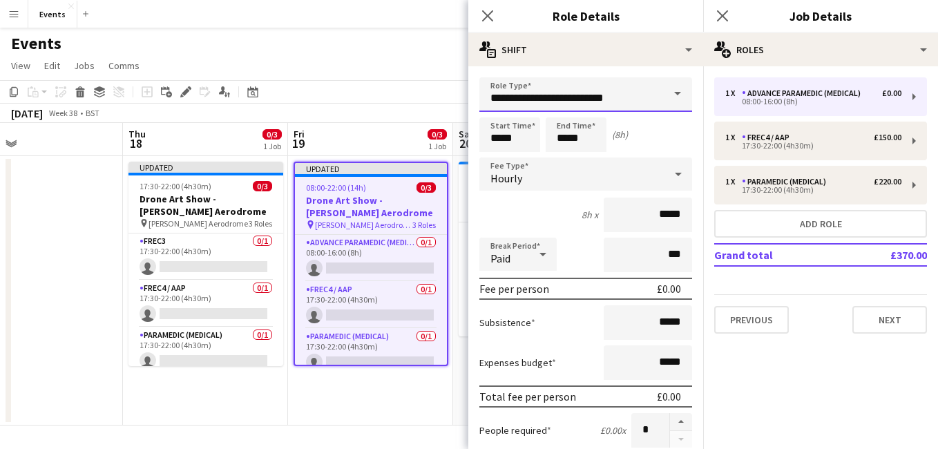
click at [609, 97] on input "**********" at bounding box center [586, 94] width 213 height 35
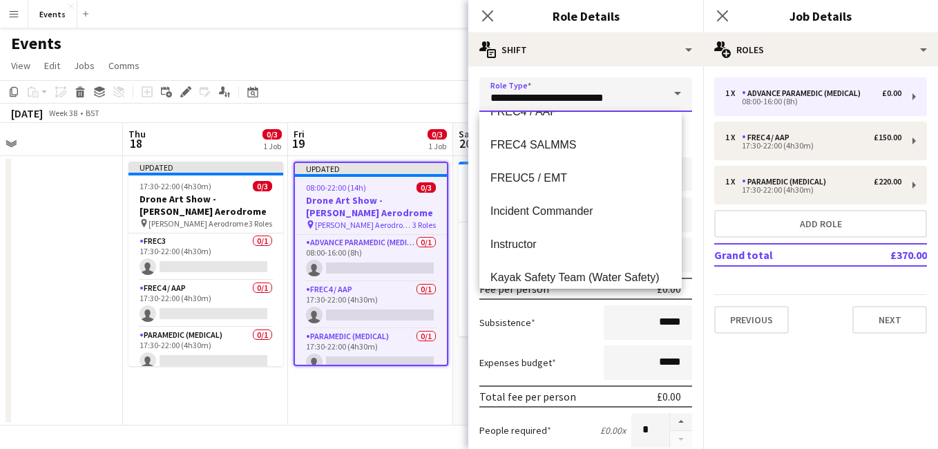
scroll to position [133, 0]
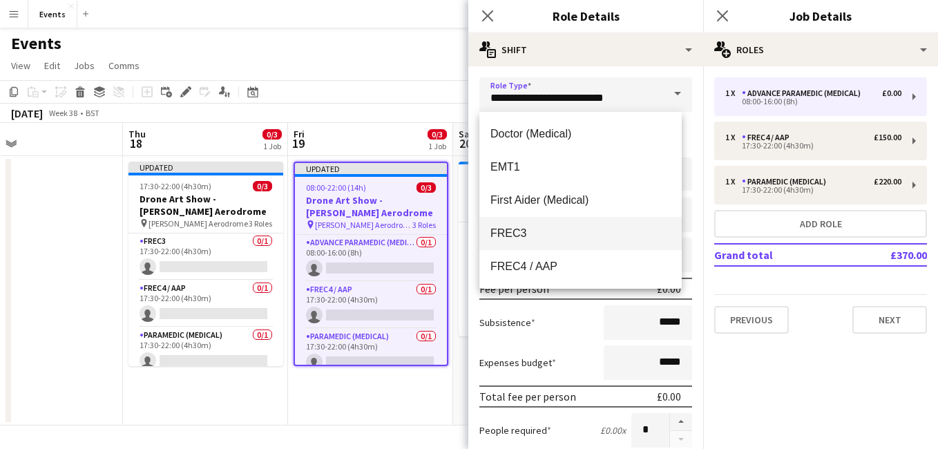
click at [563, 236] on span "FREC3" at bounding box center [581, 233] width 180 height 13
type input "*****"
type input "*******"
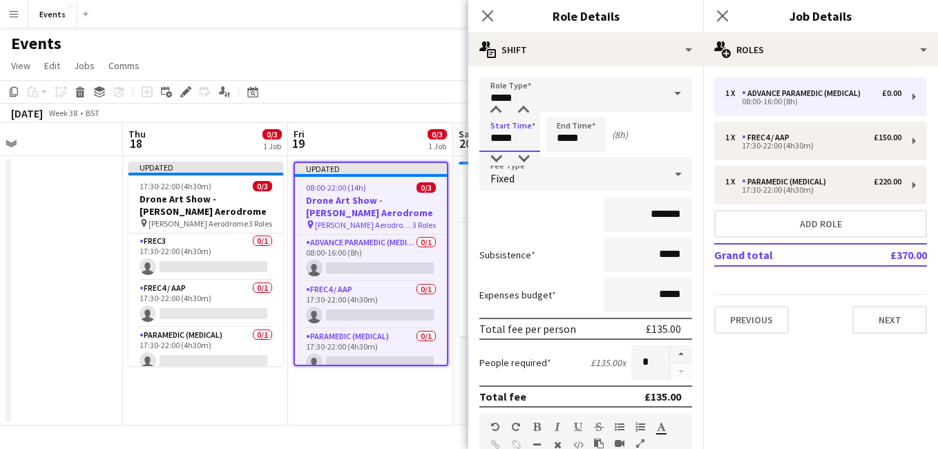
drag, startPoint x: 521, startPoint y: 143, endPoint x: 325, endPoint y: 124, distance: 197.2
click at [325, 124] on body "Menu Boards Boards Boards All jobs Status Workforce Workforce My Workforce Recr…" at bounding box center [469, 224] width 938 height 449
type input "*****"
click at [529, 279] on div "Expenses budget *****" at bounding box center [586, 295] width 213 height 35
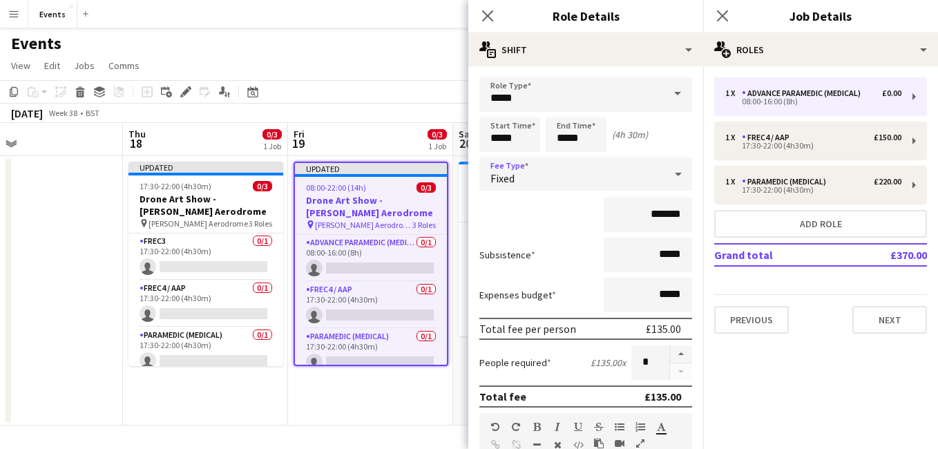
click at [607, 173] on div "Fixed" at bounding box center [572, 174] width 185 height 33
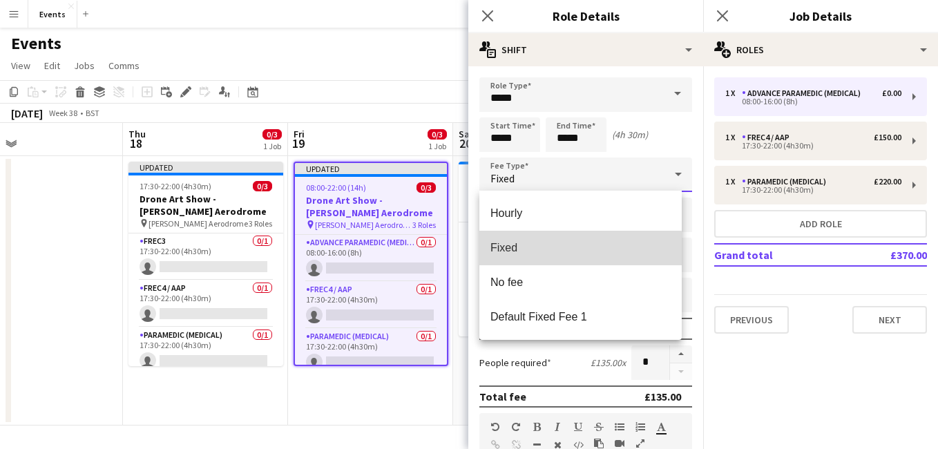
click at [567, 254] on span "Fixed" at bounding box center [581, 247] width 180 height 13
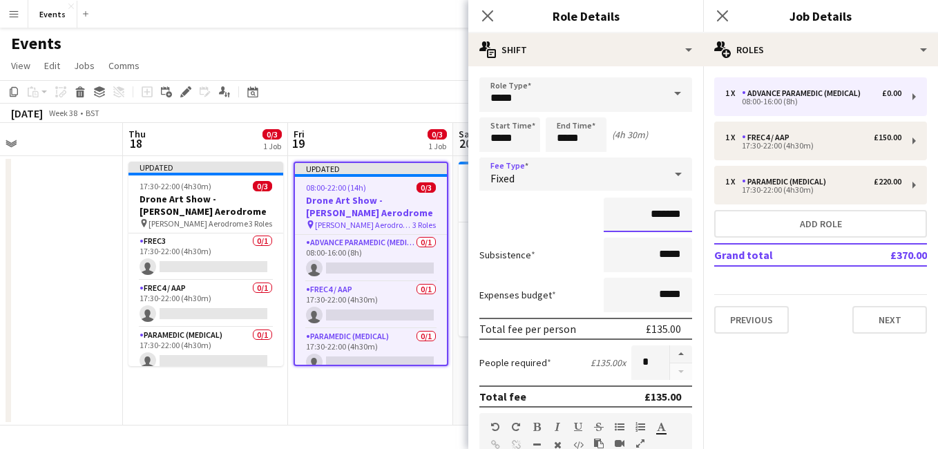
click at [654, 214] on input "*******" at bounding box center [648, 215] width 88 height 35
type input "**"
type input "****"
click at [804, 372] on mat-expansion-panel "pencil3 General details 1 x Advance Paramedic (Medical) £0.00 08:00-16:00 (8h) …" at bounding box center [820, 257] width 235 height 383
drag, startPoint x: 704, startPoint y: 233, endPoint x: 700, endPoint y: 296, distance: 63.0
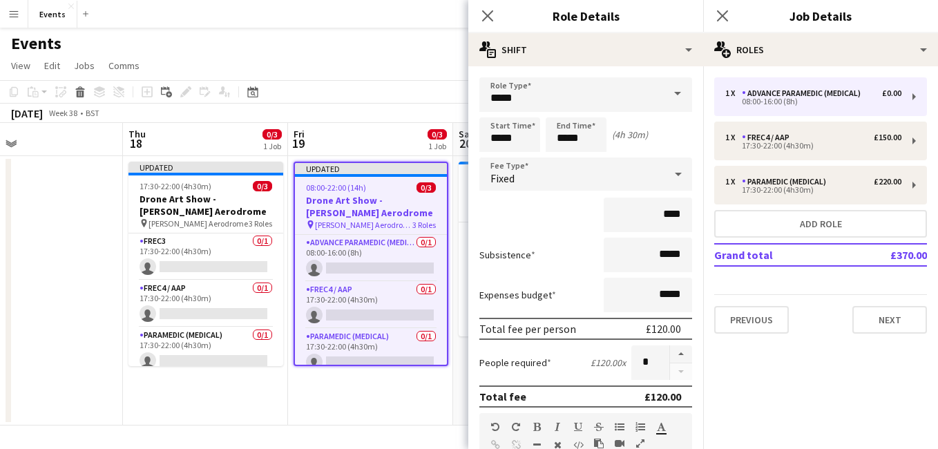
click at [700, 296] on body "Menu Boards Boards Boards All jobs Status Workforce Workforce My Workforce Recr…" at bounding box center [469, 224] width 938 height 449
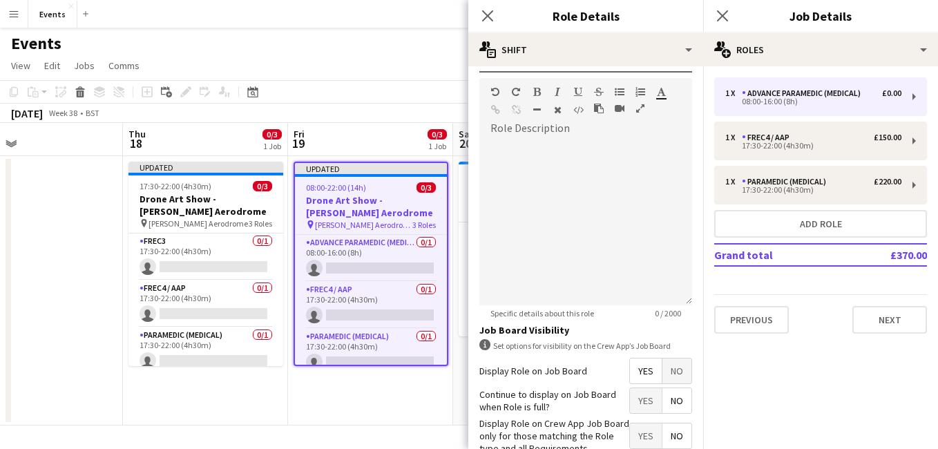
scroll to position [419, 0]
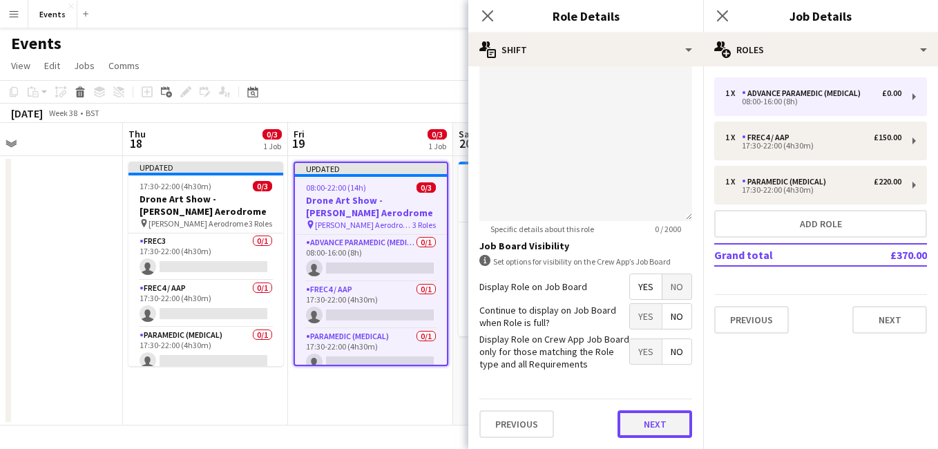
click at [641, 430] on button "Next" at bounding box center [655, 424] width 75 height 28
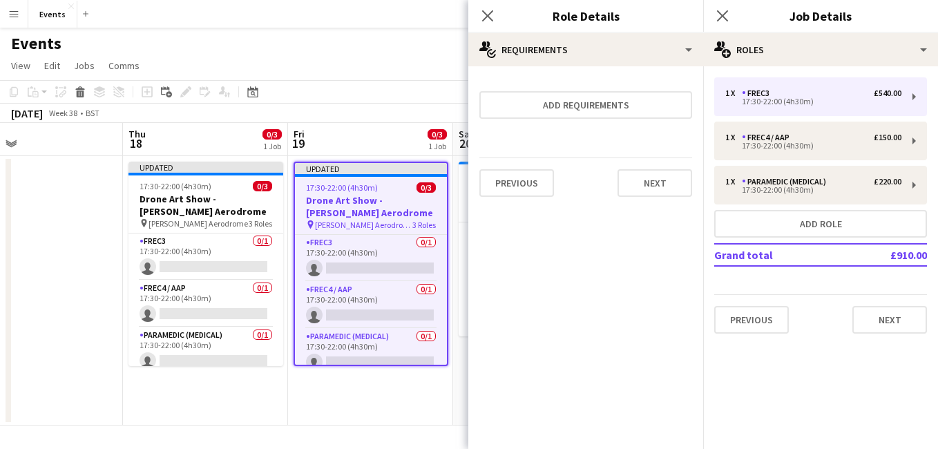
scroll to position [0, 0]
click at [490, 14] on icon at bounding box center [487, 15] width 11 height 11
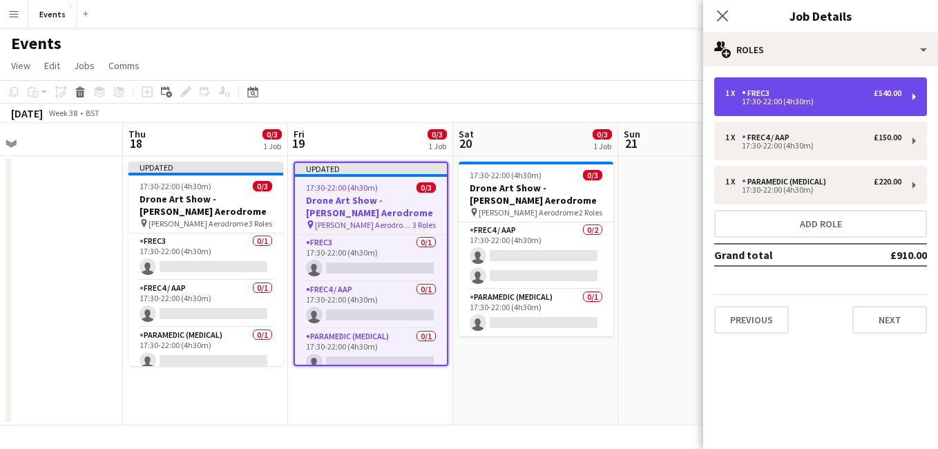
click at [836, 106] on div "1 x FREC3 £540.00 17:30-22:00 (4h30m)" at bounding box center [821, 96] width 213 height 39
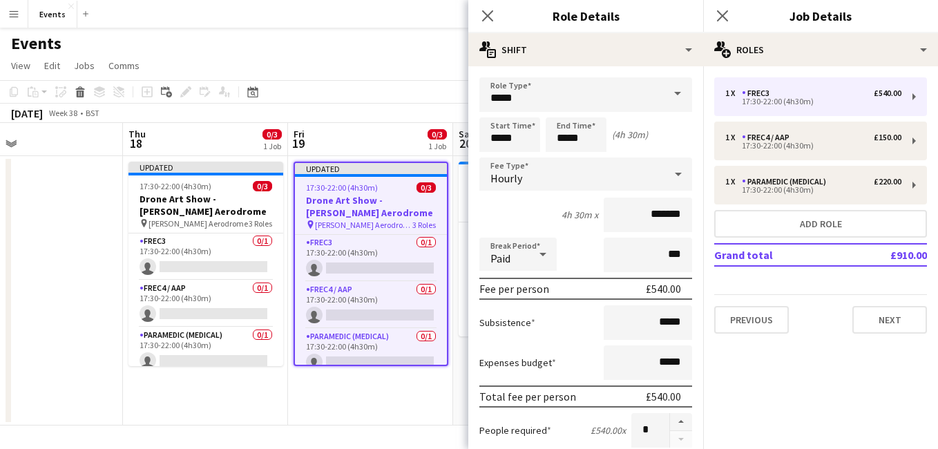
click at [617, 176] on div "Hourly" at bounding box center [572, 174] width 185 height 33
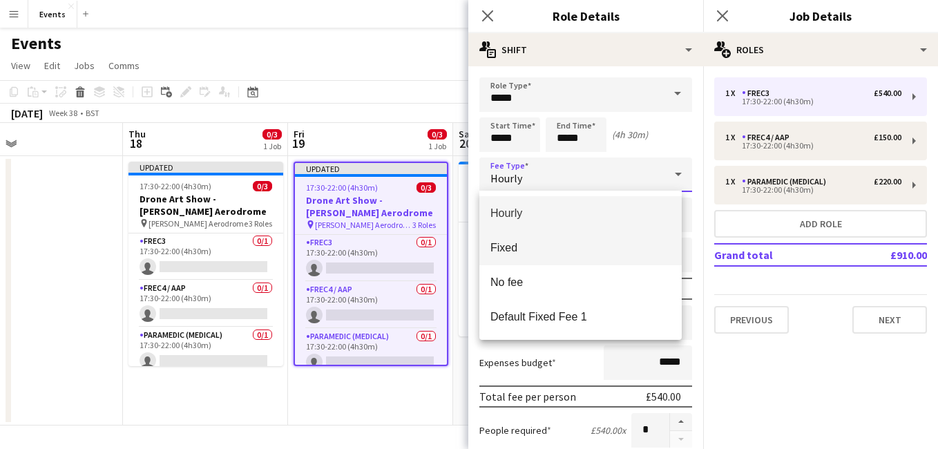
click at [583, 241] on span "Fixed" at bounding box center [581, 247] width 180 height 13
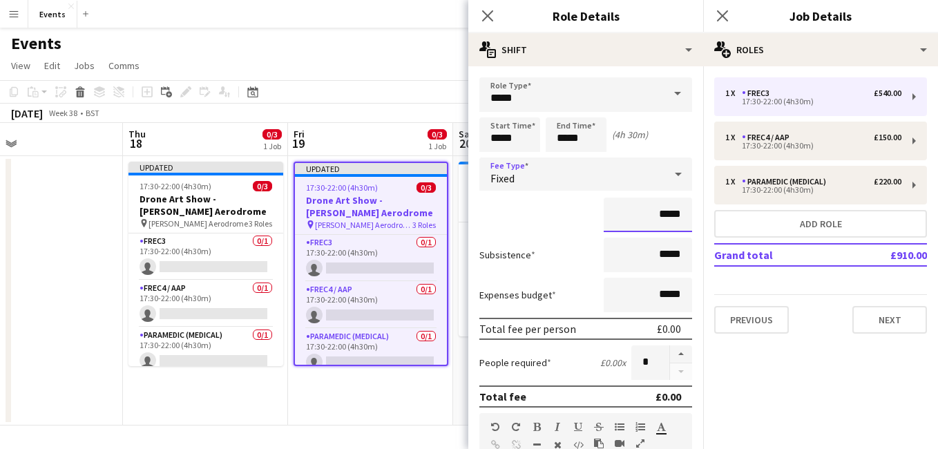
click at [654, 212] on input "*****" at bounding box center [648, 215] width 88 height 35
type input "*******"
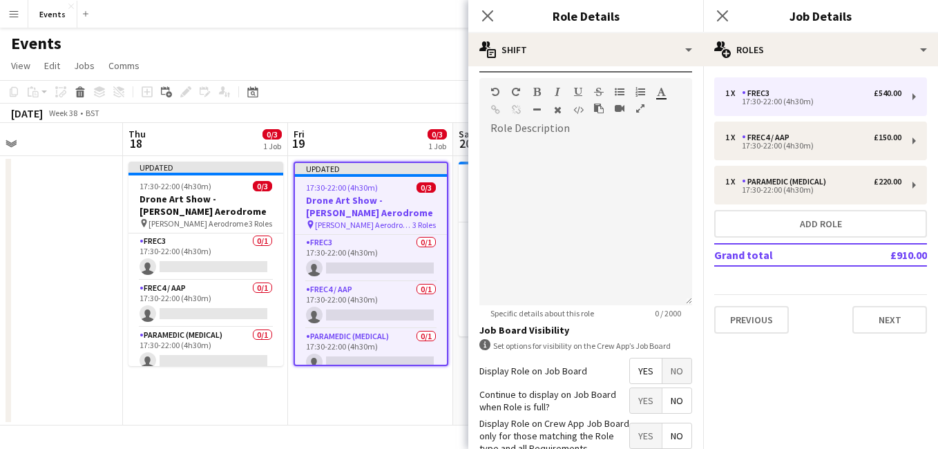
scroll to position [419, 0]
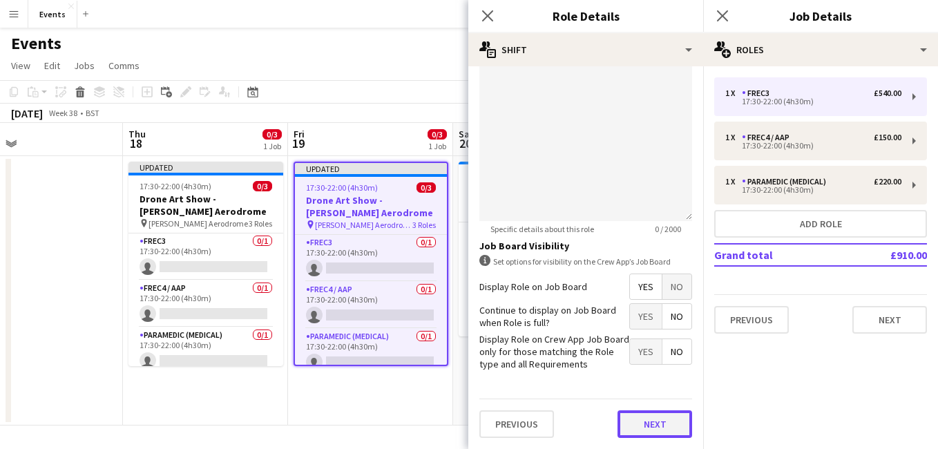
click at [648, 422] on button "Next" at bounding box center [655, 424] width 75 height 28
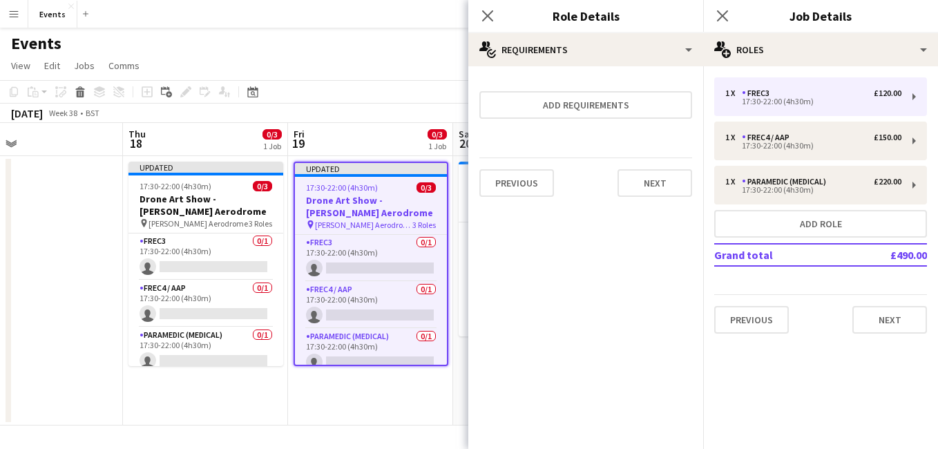
scroll to position [0, 0]
click at [491, 21] on icon "Close pop-in" at bounding box center [487, 15] width 13 height 13
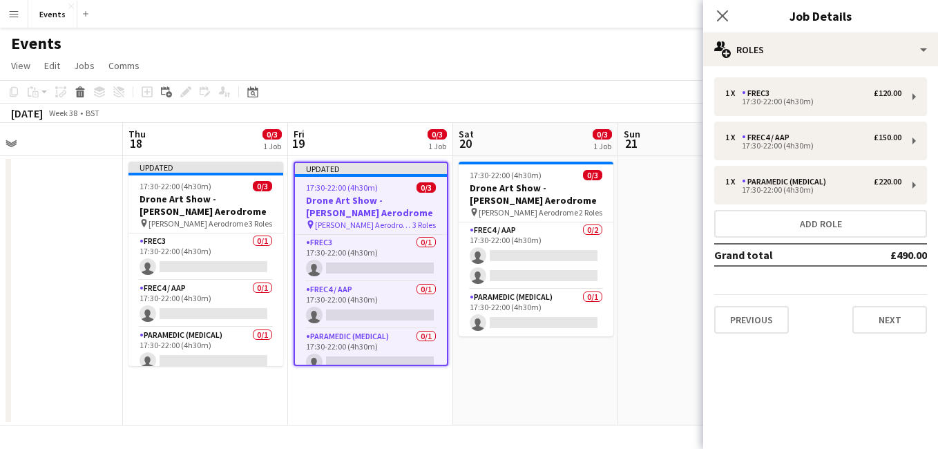
click at [711, 15] on div "Close pop-in" at bounding box center [722, 16] width 39 height 32
click at [729, 15] on icon "Close pop-in" at bounding box center [722, 15] width 13 height 13
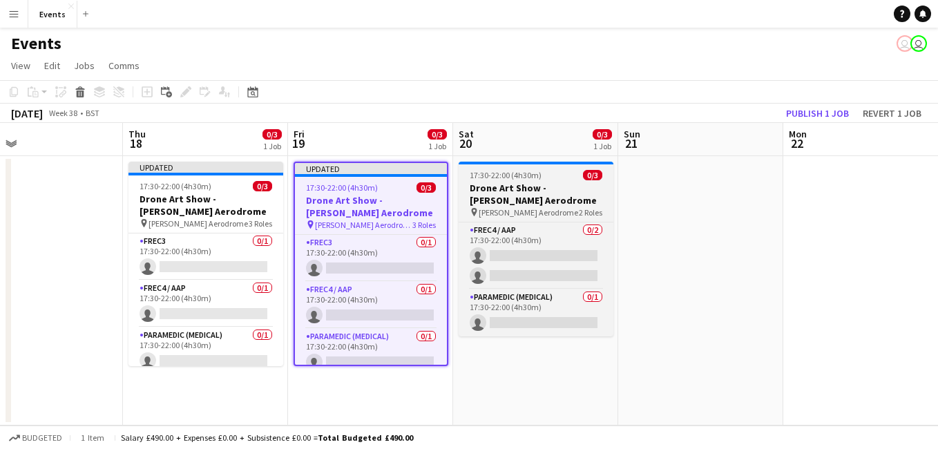
click at [500, 196] on h3 "Drone Art Show - [PERSON_NAME] Aerodrome" at bounding box center [536, 194] width 155 height 25
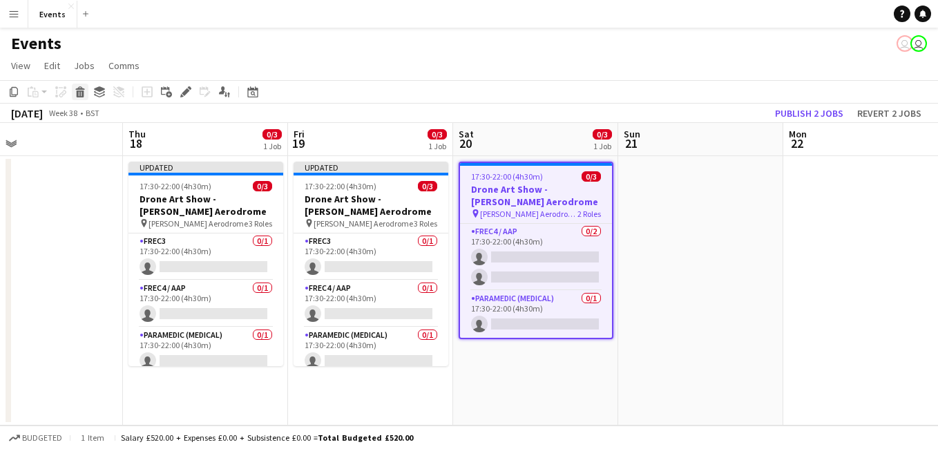
click at [79, 86] on icon "Delete" at bounding box center [80, 91] width 11 height 11
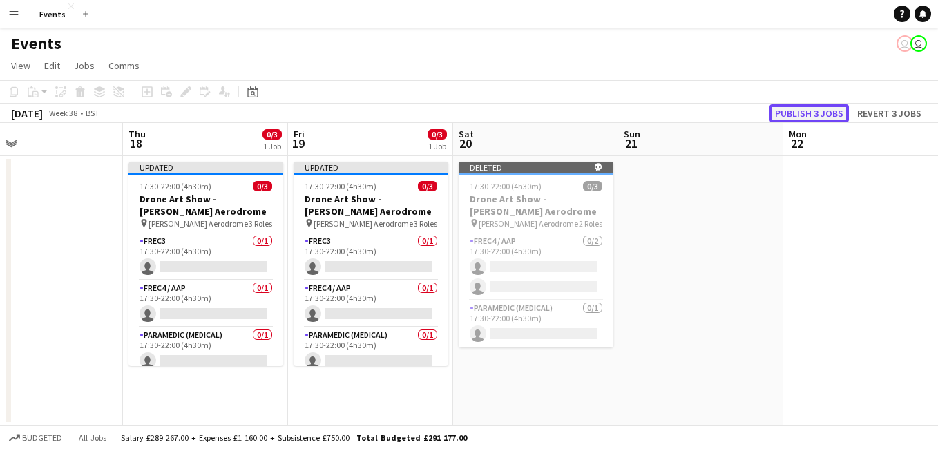
click at [820, 109] on button "Publish 3 jobs" at bounding box center [809, 113] width 79 height 18
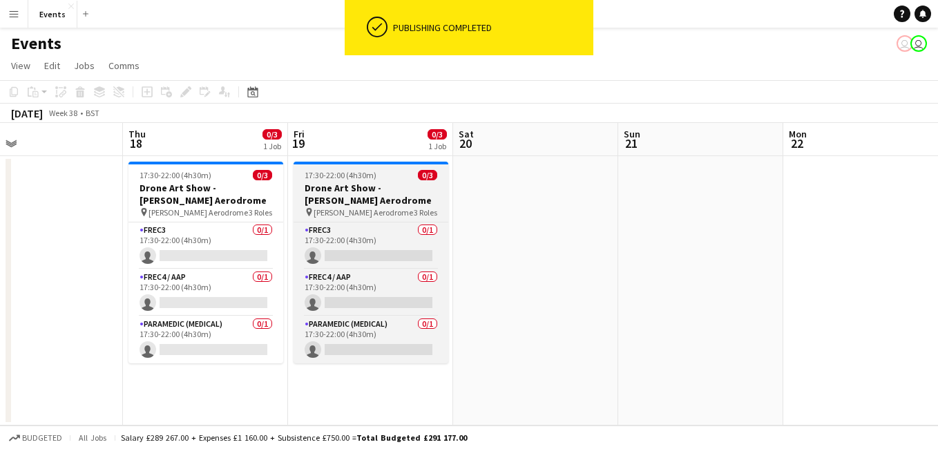
click at [369, 197] on h3 "Drone Art Show - [PERSON_NAME] Aerodrome" at bounding box center [371, 194] width 155 height 25
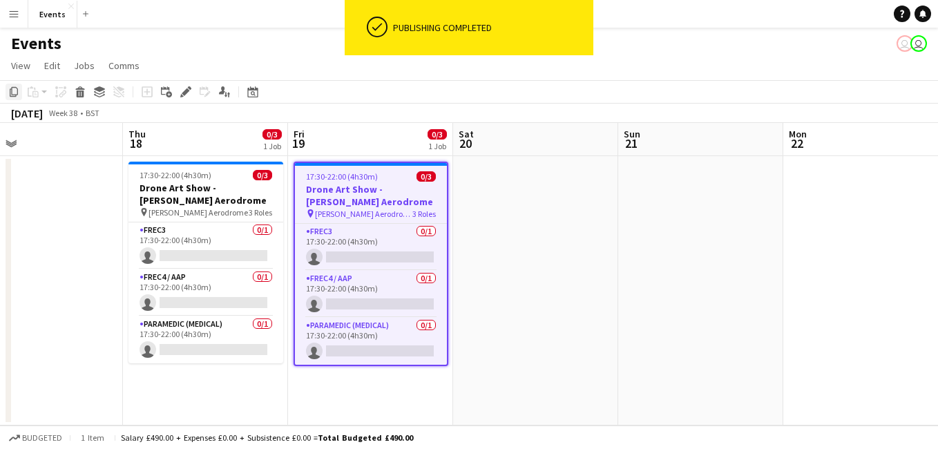
click at [15, 93] on icon "Copy" at bounding box center [13, 91] width 11 height 11
click at [529, 244] on app-date-cell at bounding box center [535, 290] width 165 height 269
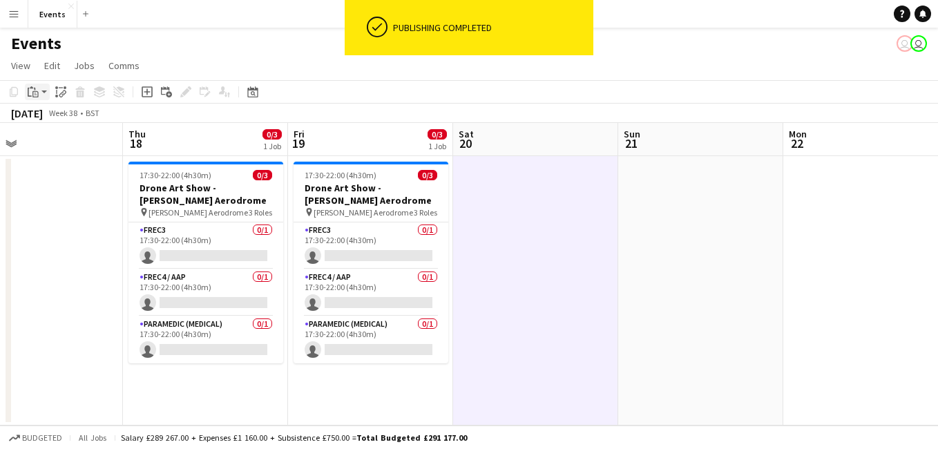
click at [33, 93] on icon at bounding box center [35, 94] width 6 height 6
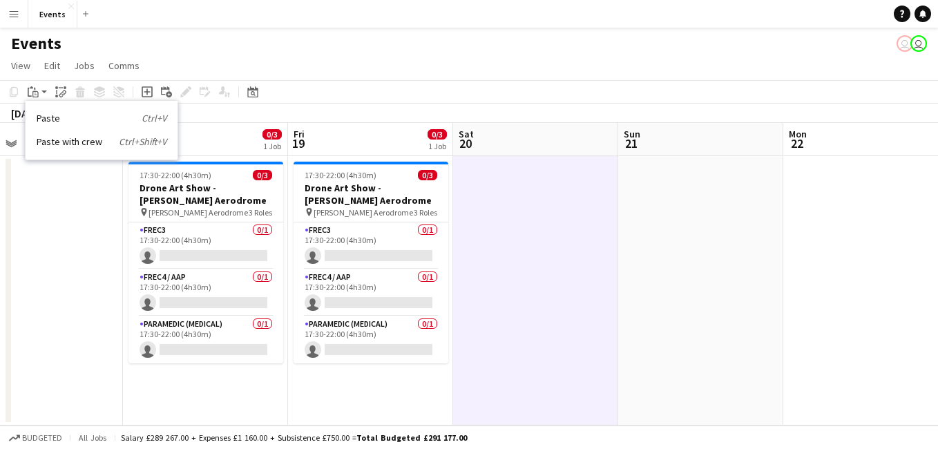
click at [61, 124] on link "Paste Ctrl+V" at bounding box center [102, 118] width 130 height 12
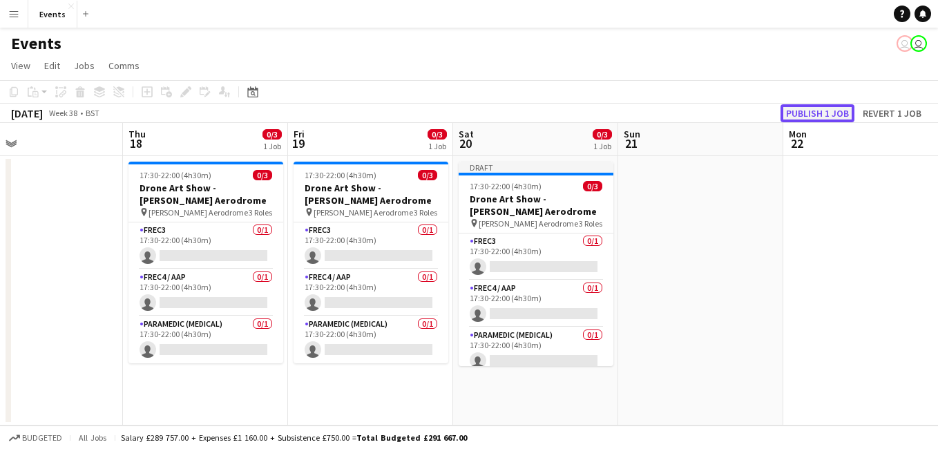
click at [829, 117] on button "Publish 1 job" at bounding box center [818, 113] width 74 height 18
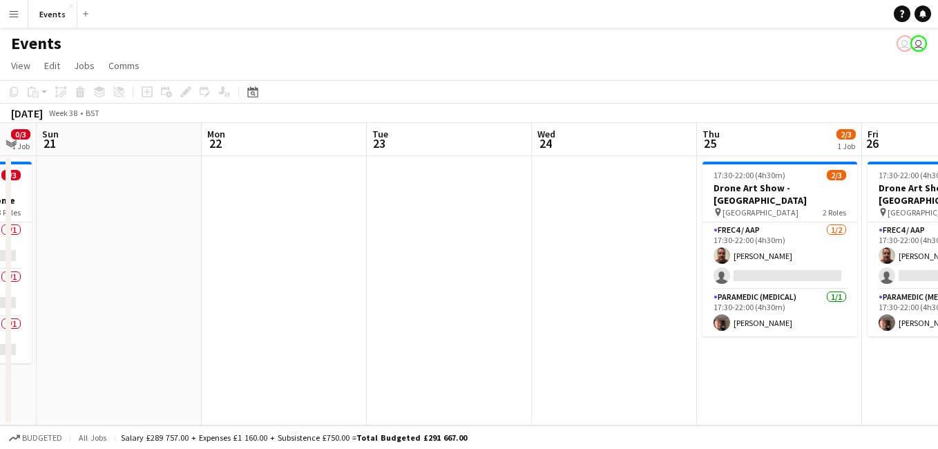
drag, startPoint x: 722, startPoint y: 284, endPoint x: 138, endPoint y: 229, distance: 587.1
click at [138, 229] on app-calendar-viewport "Thu 18 0/3 1 Job Fri 19 0/3 1 Job Sat 20 0/3 1 Job Sun 21 Mon 22 Tue 23 Wed 24 …" at bounding box center [469, 274] width 938 height 303
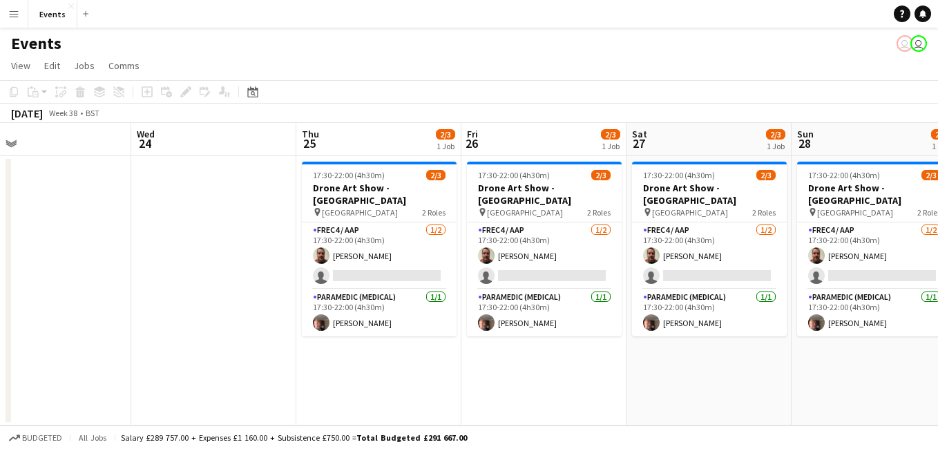
drag, startPoint x: 651, startPoint y: 283, endPoint x: 250, endPoint y: 244, distance: 402.6
click at [250, 244] on app-calendar-viewport "Sat 20 0/3 1 Job Sun 21 Mon 22 Tue 23 Wed 24 Thu 25 2/3 1 Job Fri 26 2/3 1 Job …" at bounding box center [469, 274] width 938 height 303
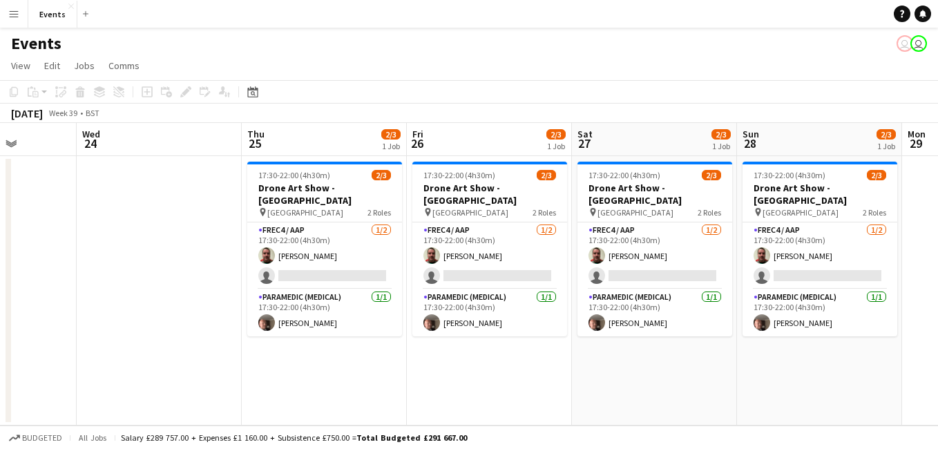
scroll to position [0, 421]
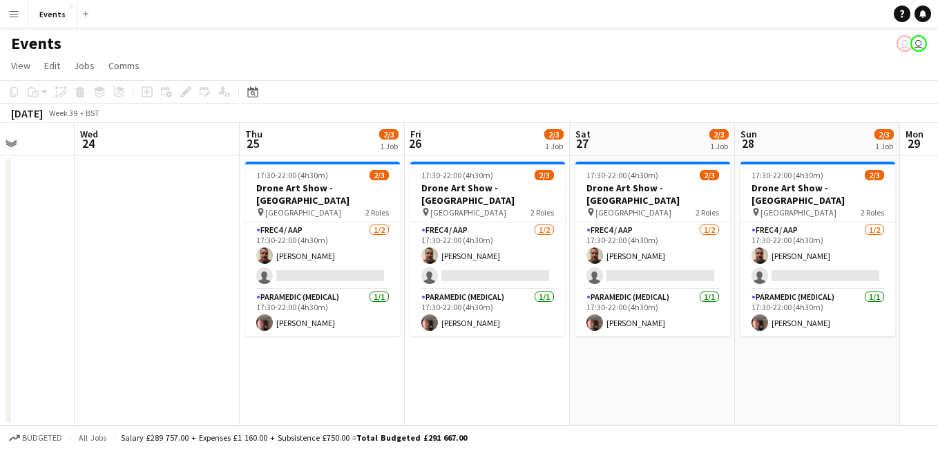
drag, startPoint x: 535, startPoint y: 319, endPoint x: 633, endPoint y: 303, distance: 99.5
click at [633, 303] on app-calendar-viewport "Sun 21 Mon 22 Tue 23 Wed 24 Thu 25 2/3 1 Job Fri 26 2/3 1 Job Sat 27 2/3 1 Job …" at bounding box center [469, 274] width 938 height 303
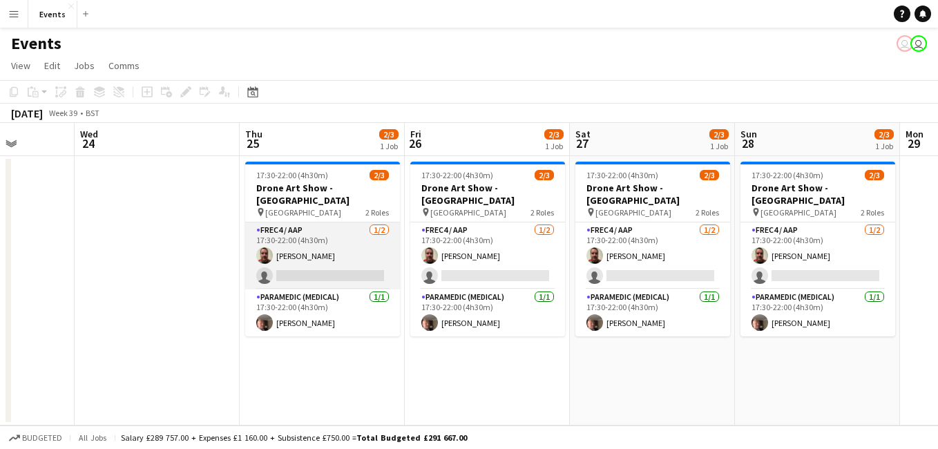
click at [322, 264] on app-card-role "FREC4 / AAP [DATE] 17:30-22:00 (4h30m) [PERSON_NAME] single-neutral-actions" at bounding box center [322, 256] width 155 height 67
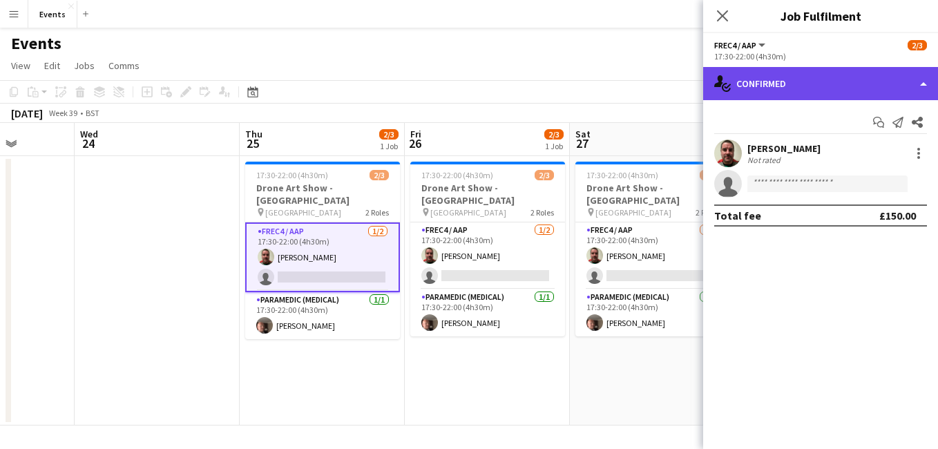
click at [804, 95] on div "single-neutral-actions-check-2 Confirmed" at bounding box center [820, 83] width 235 height 33
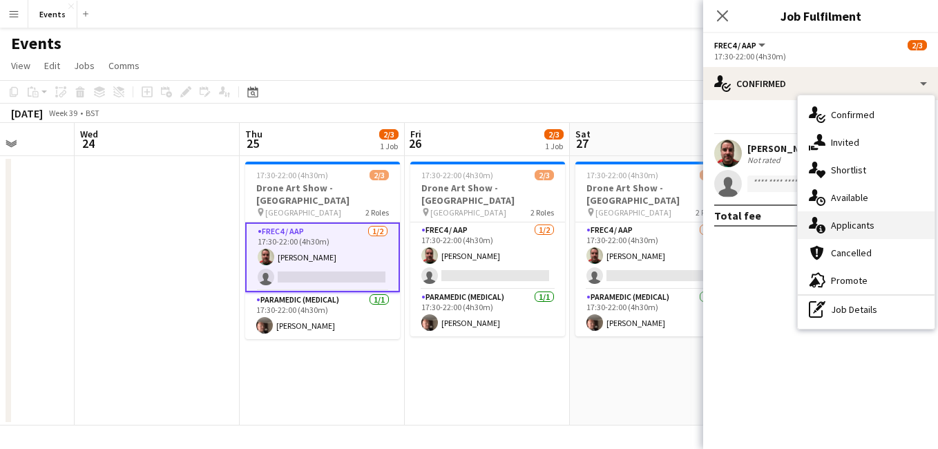
click at [856, 218] on div "single-neutral-actions-information Applicants" at bounding box center [866, 225] width 137 height 28
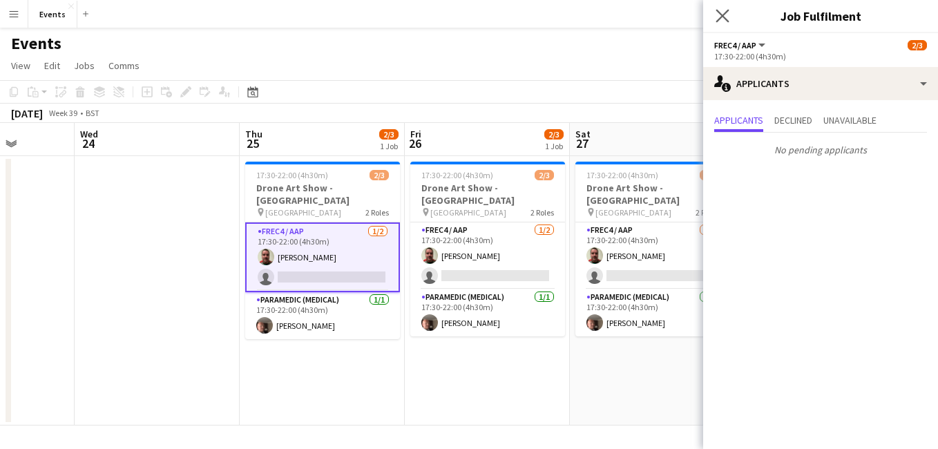
click at [726, 23] on app-icon "Close pop-in" at bounding box center [723, 16] width 20 height 20
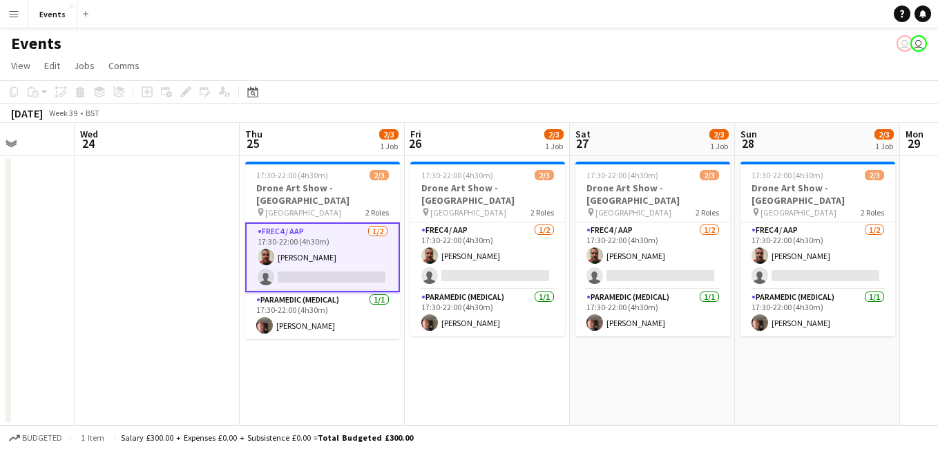
click at [341, 266] on app-card-role "FREC4 / AAP [DATE] 17:30-22:00 (4h30m) [PERSON_NAME] single-neutral-actions" at bounding box center [322, 258] width 155 height 70
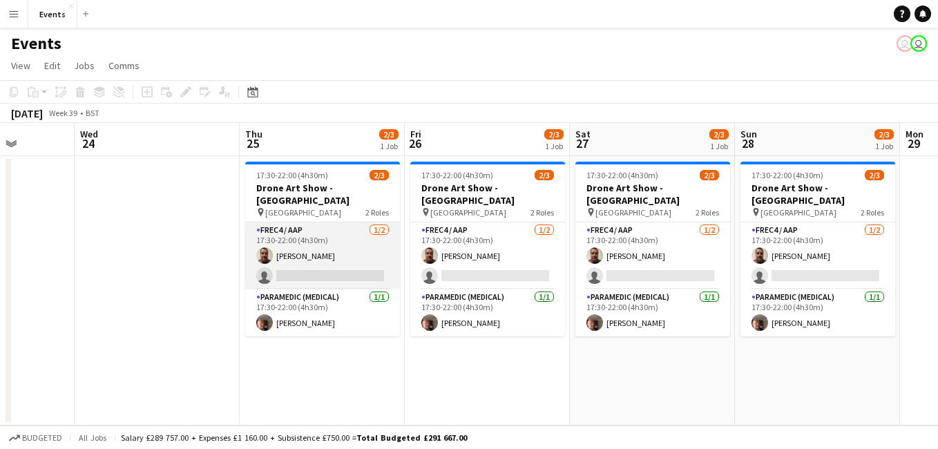
drag, startPoint x: 296, startPoint y: 252, endPoint x: 285, endPoint y: 264, distance: 17.1
click at [284, 255] on app-card-role "FREC4 / AAP [DATE] 17:30-22:00 (4h30m) [PERSON_NAME] single-neutral-actions" at bounding box center [322, 256] width 155 height 67
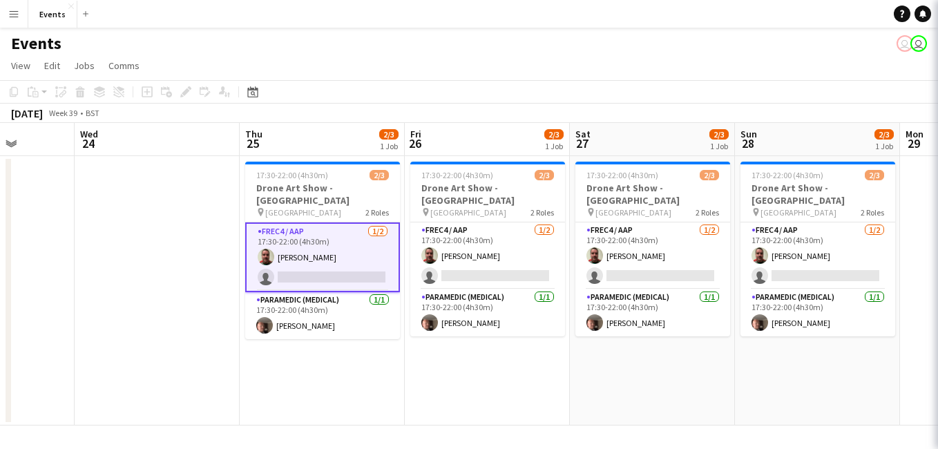
click at [285, 264] on app-card-role "FREC4 / AAP [DATE] 17:30-22:00 (4h30m) [PERSON_NAME] single-neutral-actions" at bounding box center [322, 258] width 155 height 70
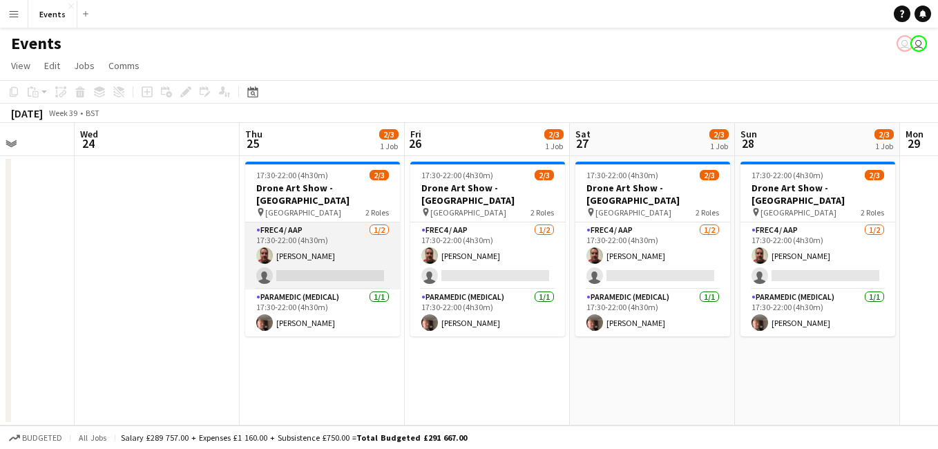
click at [285, 264] on app-card-role "FREC4 / AAP [DATE] 17:30-22:00 (4h30m) [PERSON_NAME] single-neutral-actions" at bounding box center [322, 256] width 155 height 67
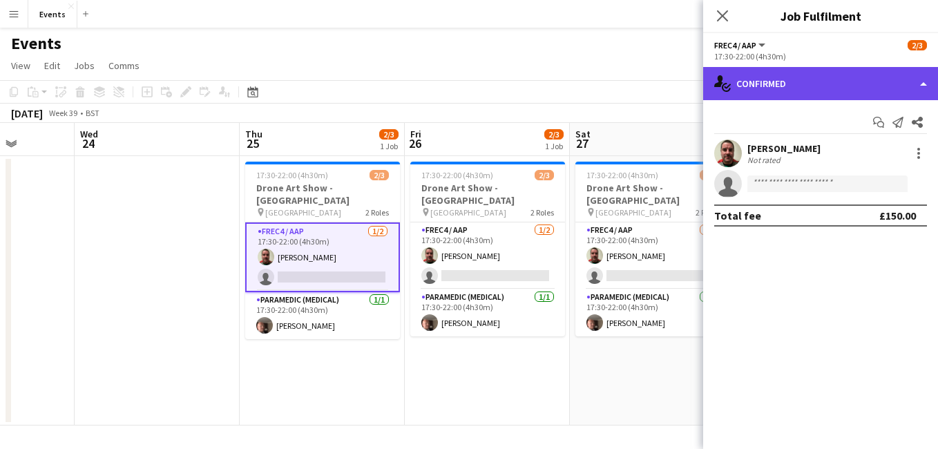
click at [826, 84] on div "single-neutral-actions-check-2 Confirmed" at bounding box center [820, 83] width 235 height 33
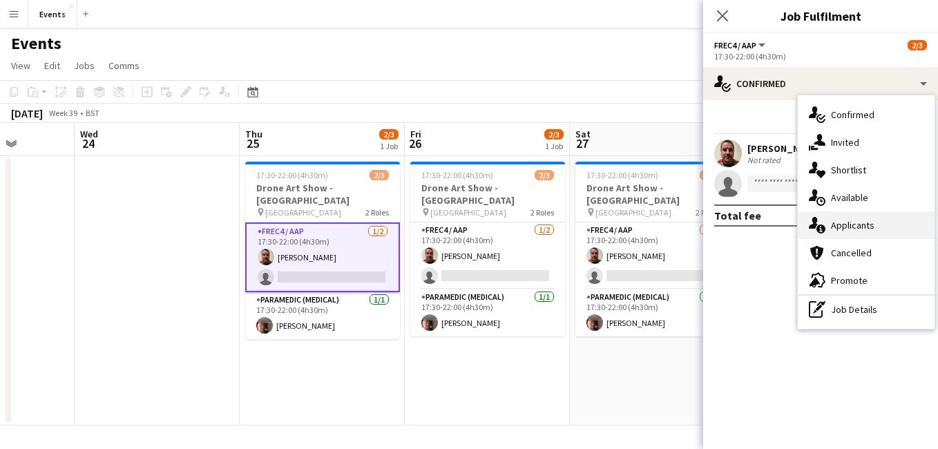
click at [878, 212] on div "single-neutral-actions-information Applicants" at bounding box center [866, 225] width 137 height 28
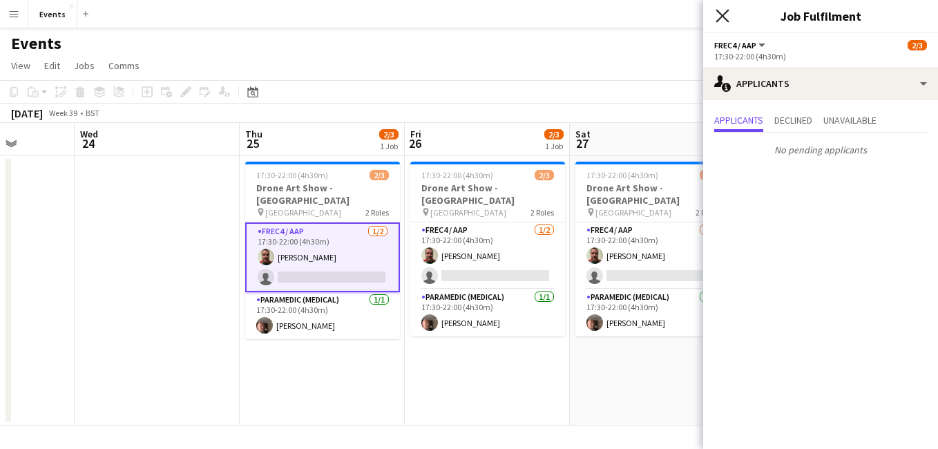
click at [725, 19] on icon at bounding box center [722, 15] width 13 height 13
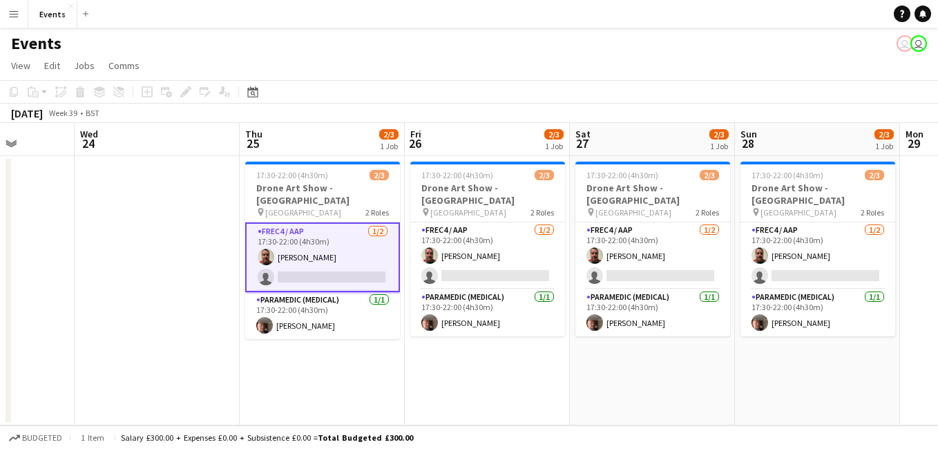
click at [311, 258] on app-card-role "FREC4 / AAP [DATE] 17:30-22:00 (4h30m) [PERSON_NAME] single-neutral-actions" at bounding box center [322, 258] width 155 height 70
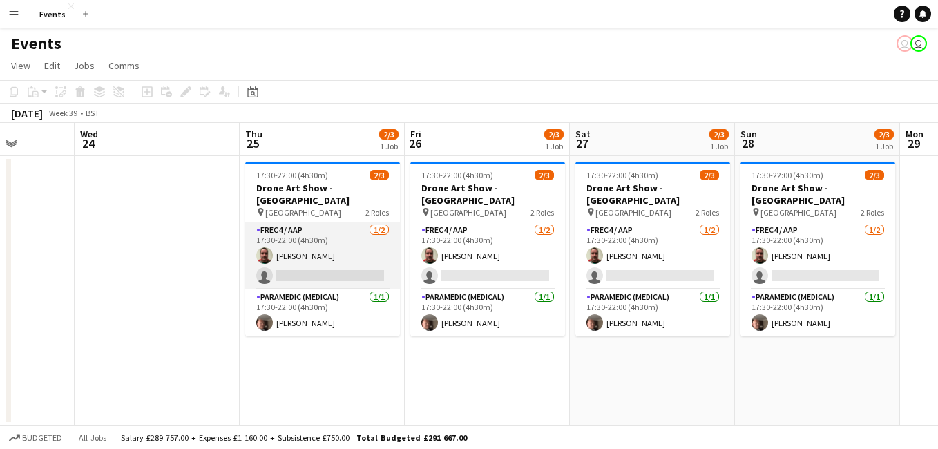
click at [310, 262] on app-card-role "FREC4 / AAP [DATE] 17:30-22:00 (4h30m) [PERSON_NAME] single-neutral-actions" at bounding box center [322, 256] width 155 height 67
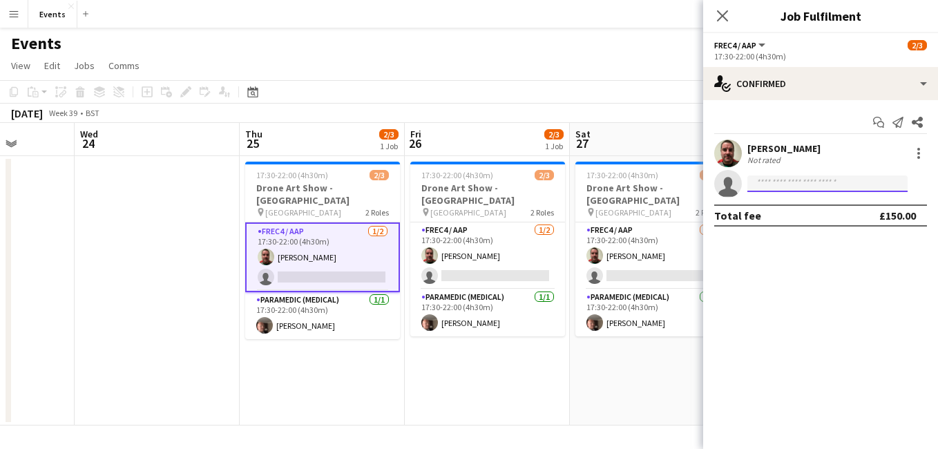
click at [841, 191] on input at bounding box center [828, 184] width 160 height 17
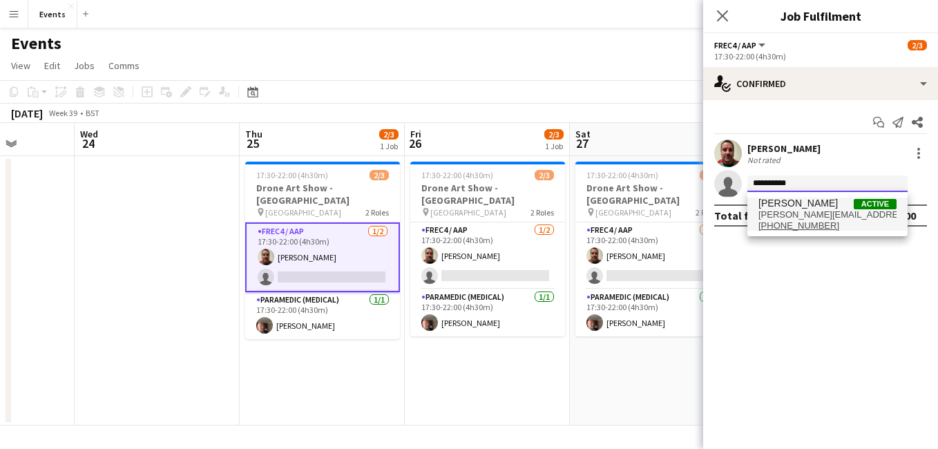
type input "**********"
click at [833, 207] on span "[PERSON_NAME] Active" at bounding box center [828, 204] width 138 height 12
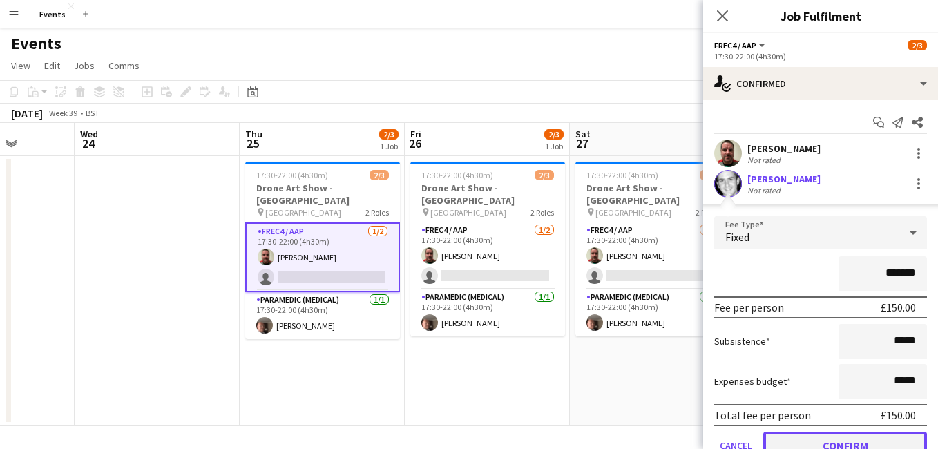
click at [871, 432] on button "Confirm" at bounding box center [846, 446] width 164 height 28
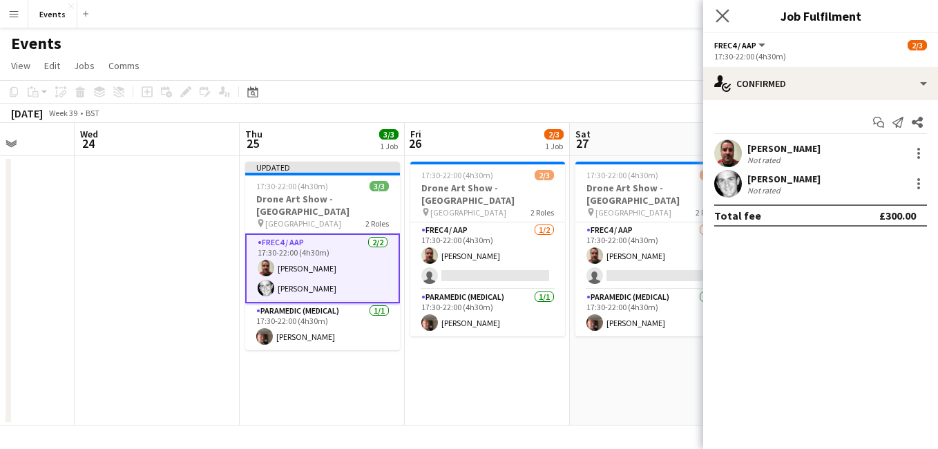
click at [721, 6] on app-icon "Close pop-in" at bounding box center [723, 16] width 20 height 20
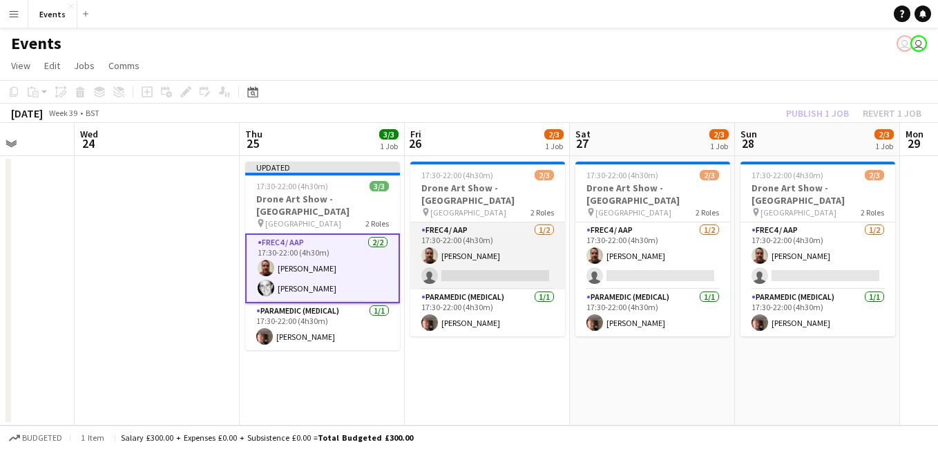
click at [491, 265] on app-card-role "FREC4 / AAP [DATE] 17:30-22:00 (4h30m) [PERSON_NAME] single-neutral-actions" at bounding box center [487, 256] width 155 height 67
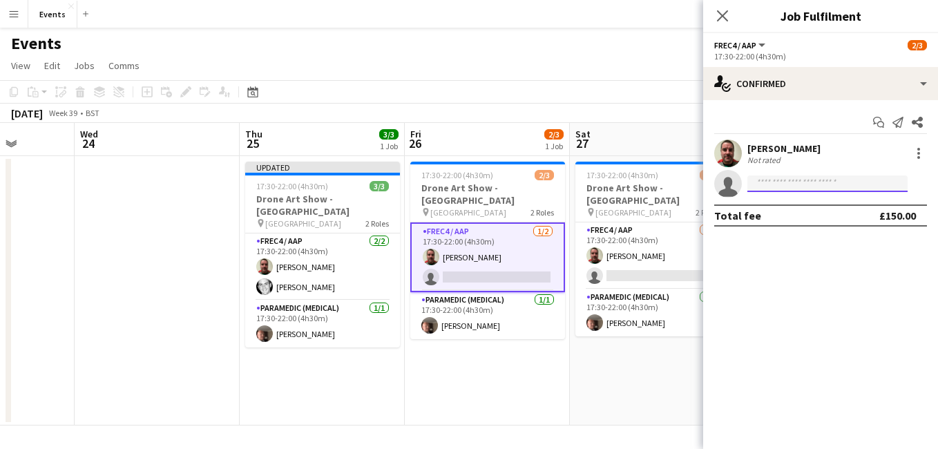
click at [816, 179] on input at bounding box center [828, 184] width 160 height 17
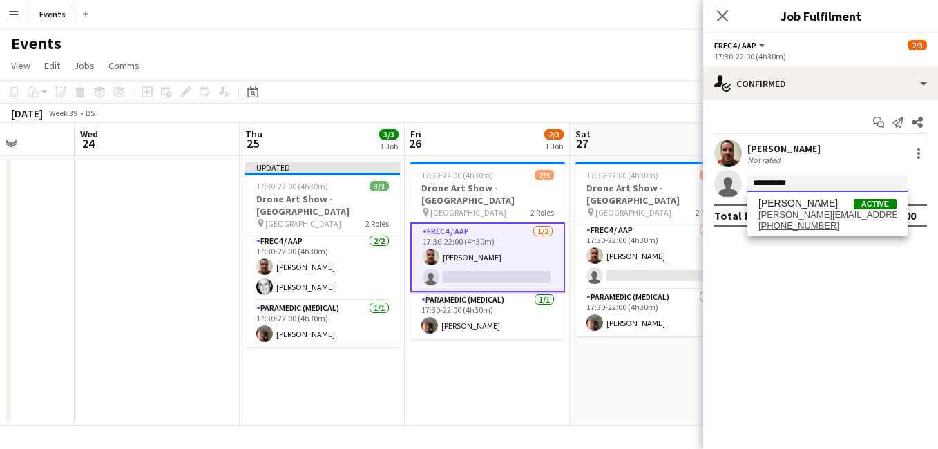
type input "**********"
click at [815, 236] on div "[PERSON_NAME] Active [PERSON_NAME][EMAIL_ADDRESS][DOMAIN_NAME] [PHONE_NUMBER]" at bounding box center [828, 214] width 160 height 44
click at [820, 213] on span "[PERSON_NAME][EMAIL_ADDRESS][DOMAIN_NAME]" at bounding box center [828, 214] width 138 height 11
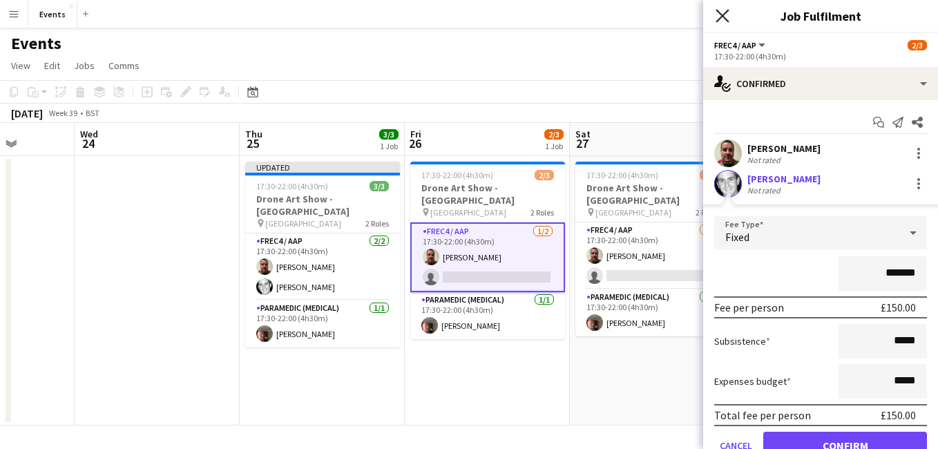
click at [719, 14] on icon "Close pop-in" at bounding box center [722, 15] width 13 height 13
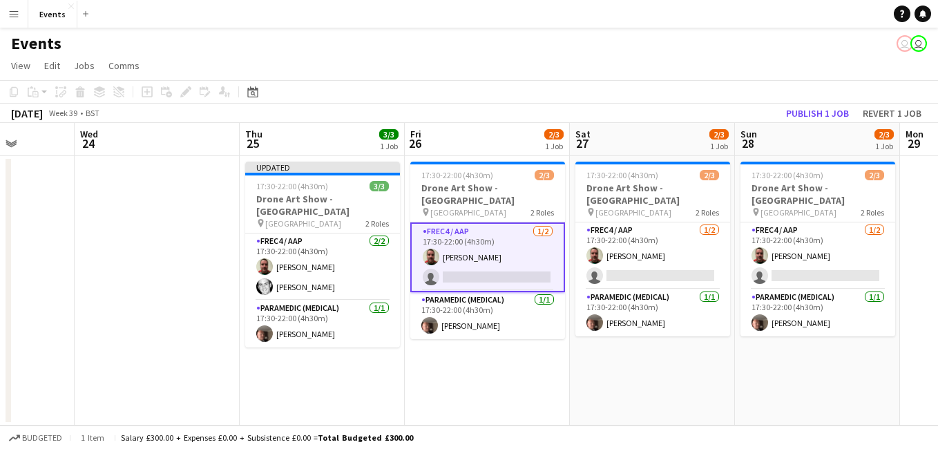
click at [465, 271] on app-card-role "FREC4 / AAP [DATE] 17:30-22:00 (4h30m) [PERSON_NAME] single-neutral-actions" at bounding box center [487, 258] width 155 height 70
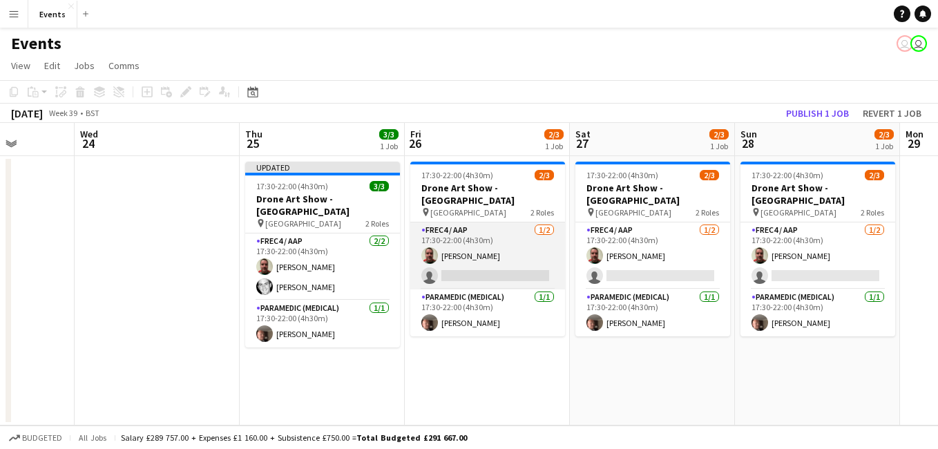
click at [482, 260] on app-card-role "FREC4 / AAP [DATE] 17:30-22:00 (4h30m) [PERSON_NAME] single-neutral-actions" at bounding box center [487, 256] width 155 height 67
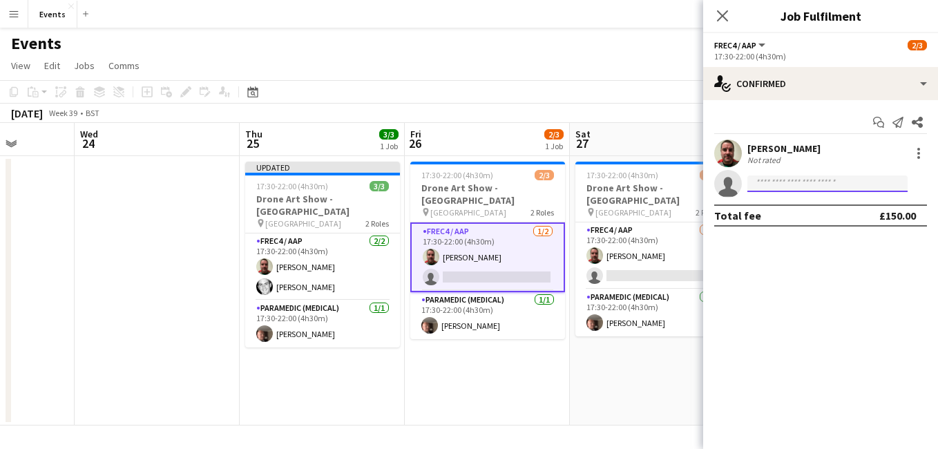
click at [776, 188] on input at bounding box center [828, 184] width 160 height 17
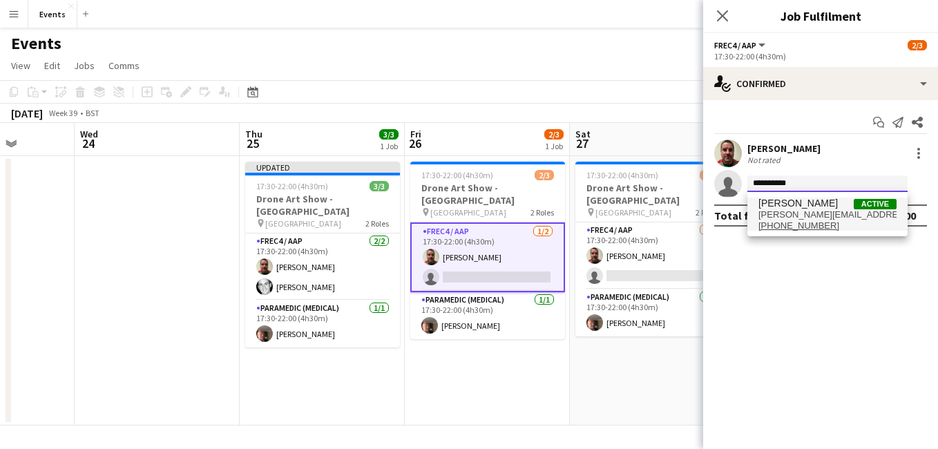
type input "**********"
click at [816, 207] on span "[PERSON_NAME] Active" at bounding box center [828, 204] width 138 height 12
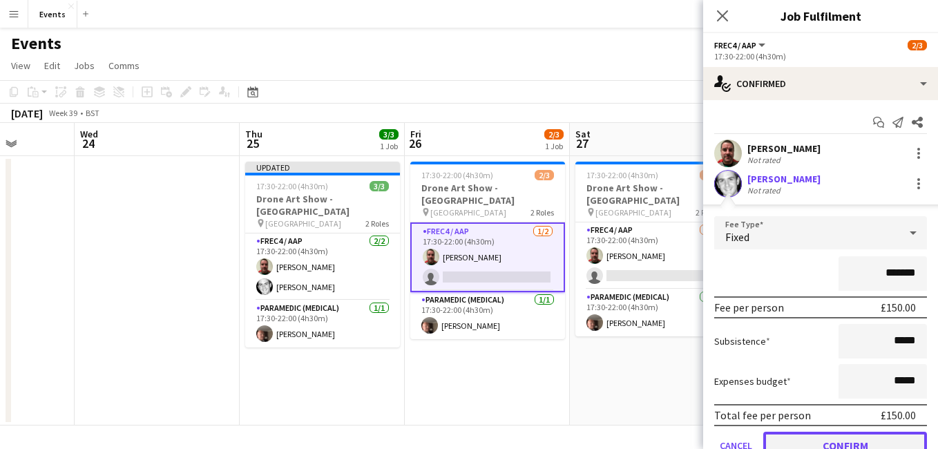
click at [832, 444] on button "Confirm" at bounding box center [846, 446] width 164 height 28
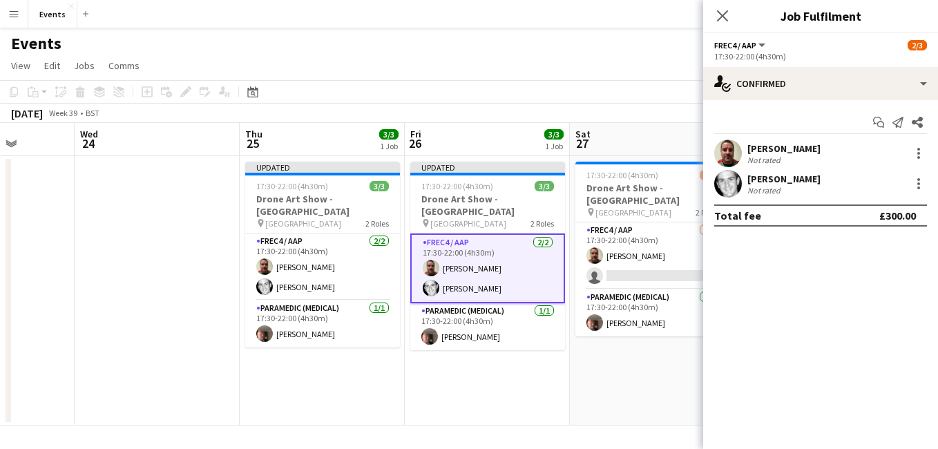
click at [713, 15] on div "Close pop-in" at bounding box center [722, 16] width 39 height 32
click at [727, 15] on icon "Close pop-in" at bounding box center [722, 15] width 13 height 13
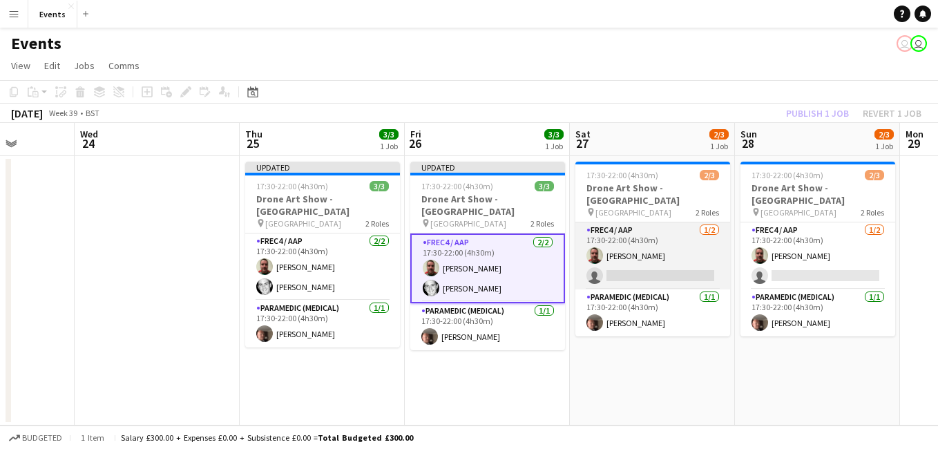
click at [663, 255] on app-card-role "FREC4 / AAP [DATE] 17:30-22:00 (4h30m) [PERSON_NAME] single-neutral-actions" at bounding box center [653, 256] width 155 height 67
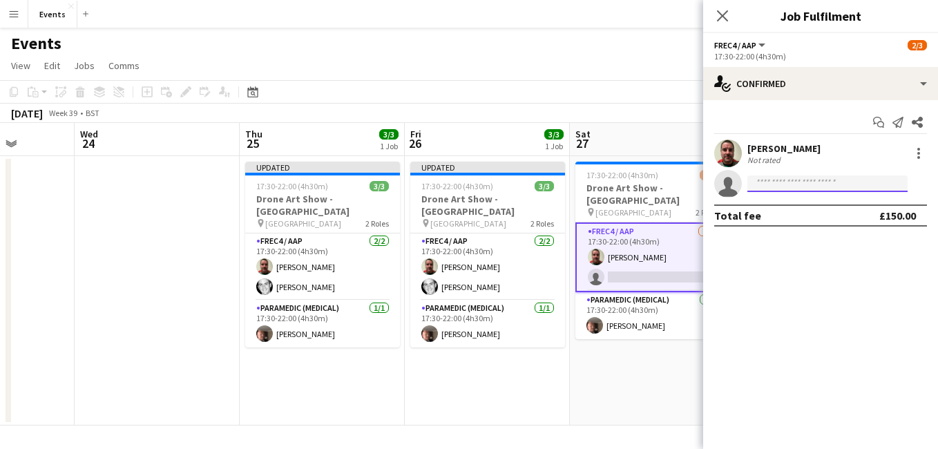
click at [782, 190] on input at bounding box center [828, 184] width 160 height 17
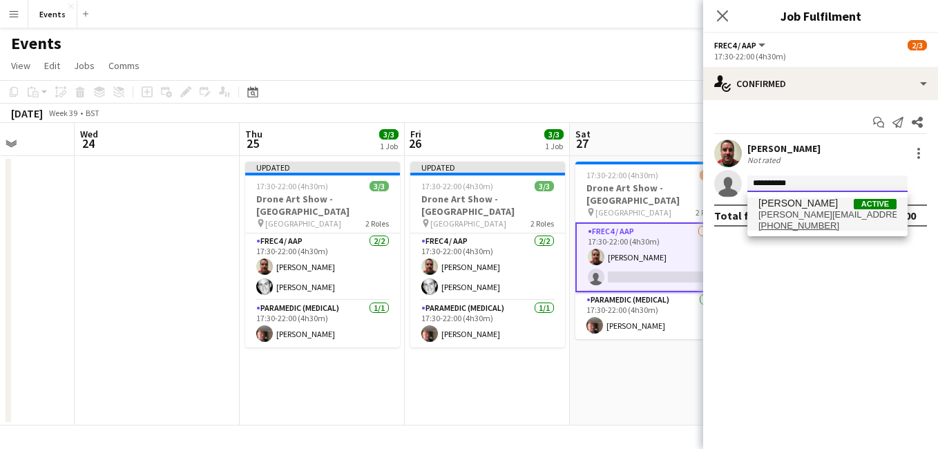
type input "**********"
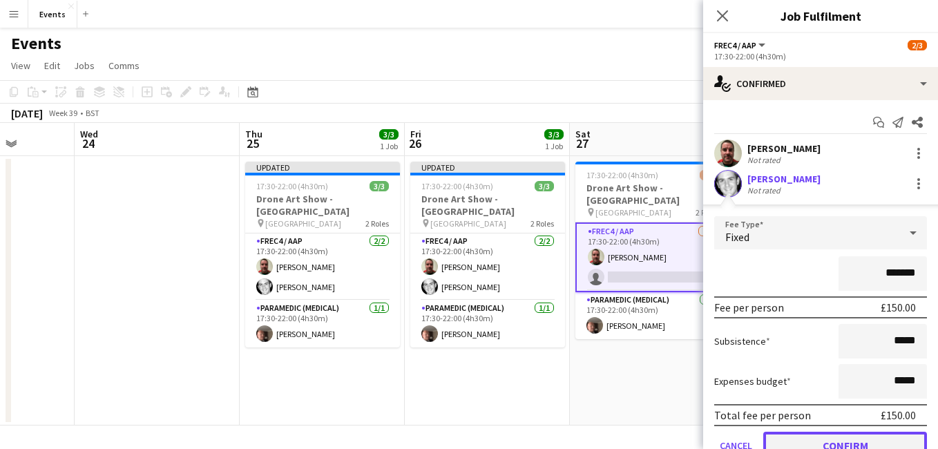
click at [864, 439] on button "Confirm" at bounding box center [846, 446] width 164 height 28
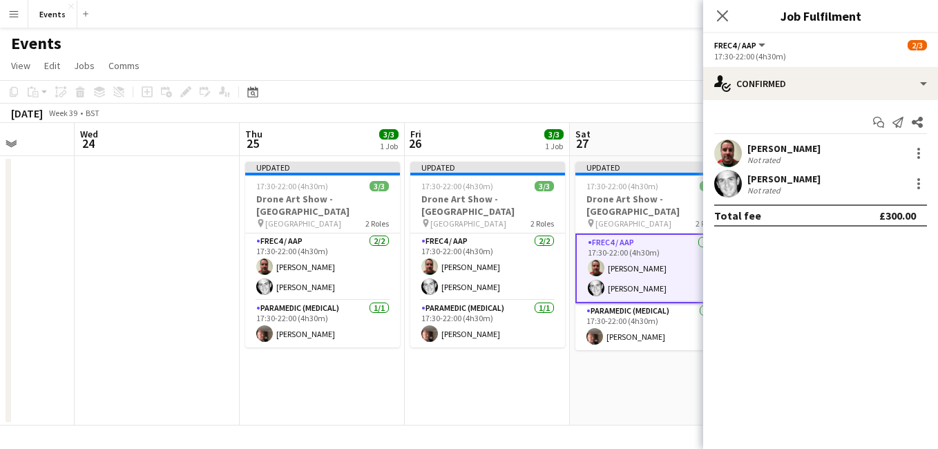
click at [724, 28] on div "Close pop-in" at bounding box center [722, 16] width 39 height 32
click at [722, 17] on icon at bounding box center [722, 15] width 13 height 13
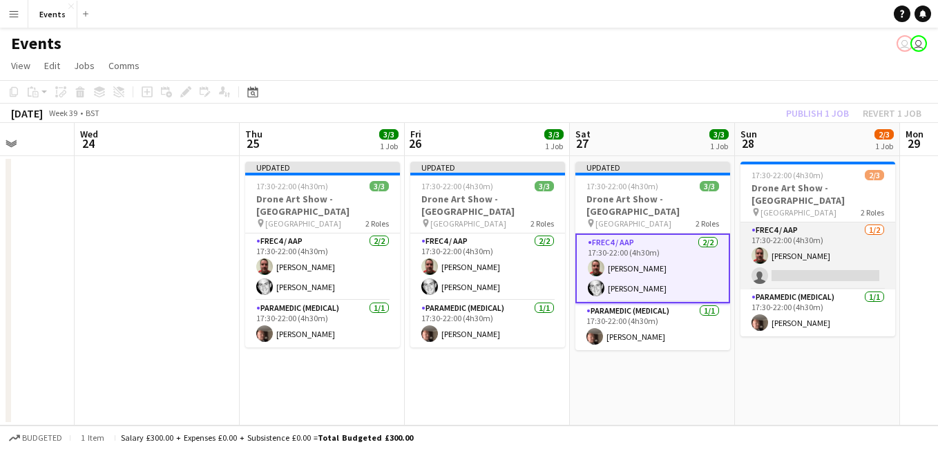
click at [831, 265] on app-card-role "FREC4 / AAP [DATE] 17:30-22:00 (4h30m) [PERSON_NAME] single-neutral-actions" at bounding box center [818, 256] width 155 height 67
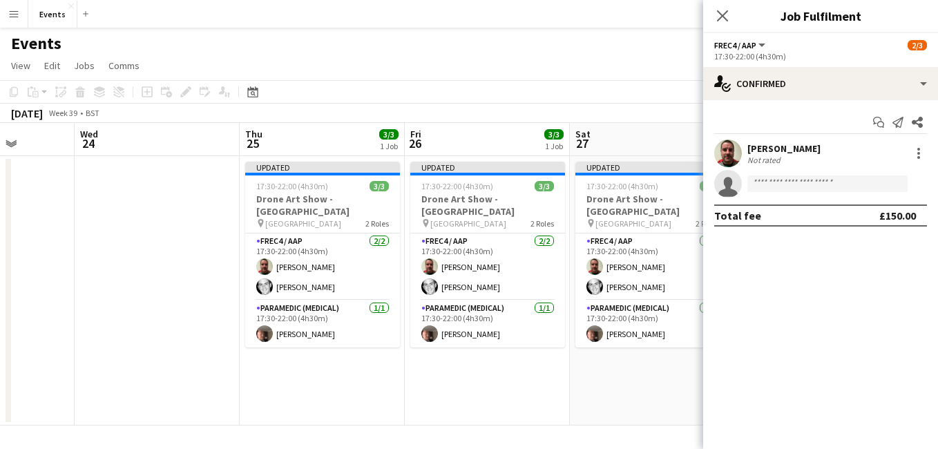
click at [773, 173] on app-invite-slot "single-neutral-actions" at bounding box center [820, 184] width 235 height 28
drag, startPoint x: 762, startPoint y: 191, endPoint x: 773, endPoint y: 173, distance: 21.1
click at [773, 173] on app-invite-slot "single-neutral-actions" at bounding box center [820, 184] width 235 height 28
click at [772, 180] on input at bounding box center [828, 184] width 160 height 17
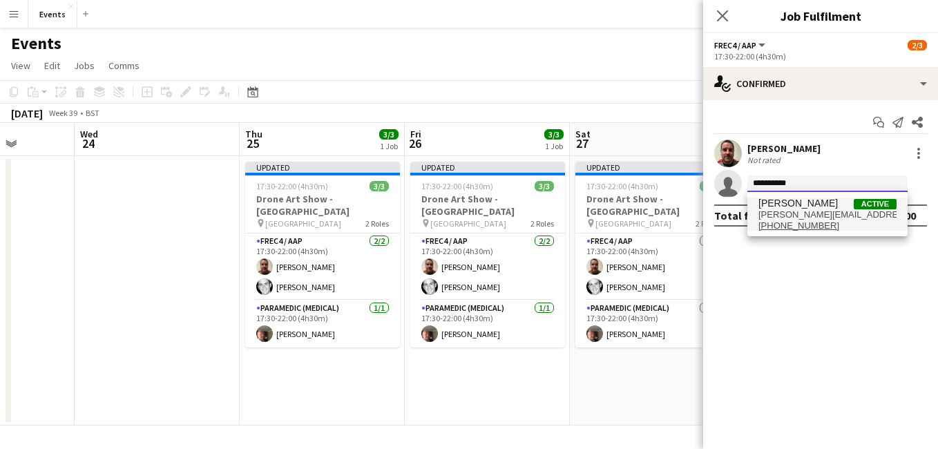
type input "**********"
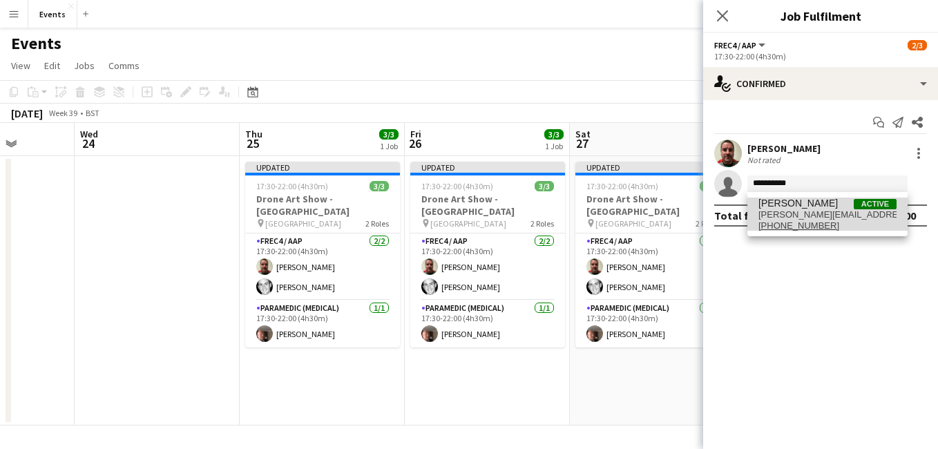
click at [799, 214] on span "[PERSON_NAME][EMAIL_ADDRESS][DOMAIN_NAME]" at bounding box center [828, 214] width 138 height 11
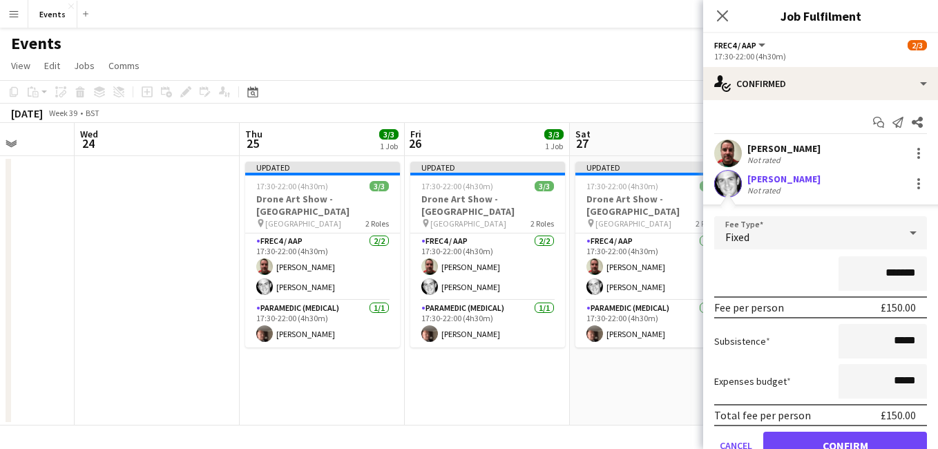
click at [847, 430] on form "Fee Type Fixed ******* Fee per person £150.00 Subsistence ***** Expenses budget…" at bounding box center [820, 343] width 235 height 255
drag, startPoint x: 842, startPoint y: 444, endPoint x: 847, endPoint y: 430, distance: 14.2
click at [847, 430] on form "Fee Type Fixed ******* Fee per person £150.00 Subsistence ***** Expenses budget…" at bounding box center [820, 343] width 235 height 255
click at [829, 447] on button "Confirm" at bounding box center [846, 446] width 164 height 28
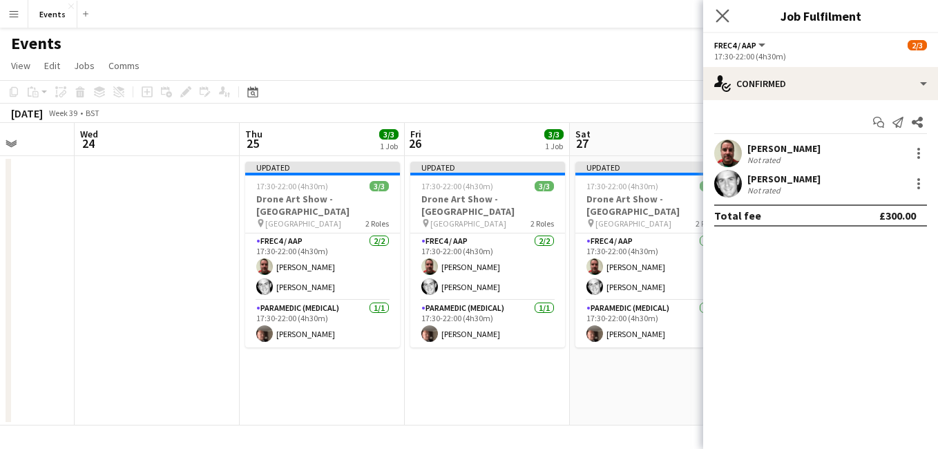
click at [722, 8] on app-icon "Close pop-in" at bounding box center [723, 16] width 20 height 20
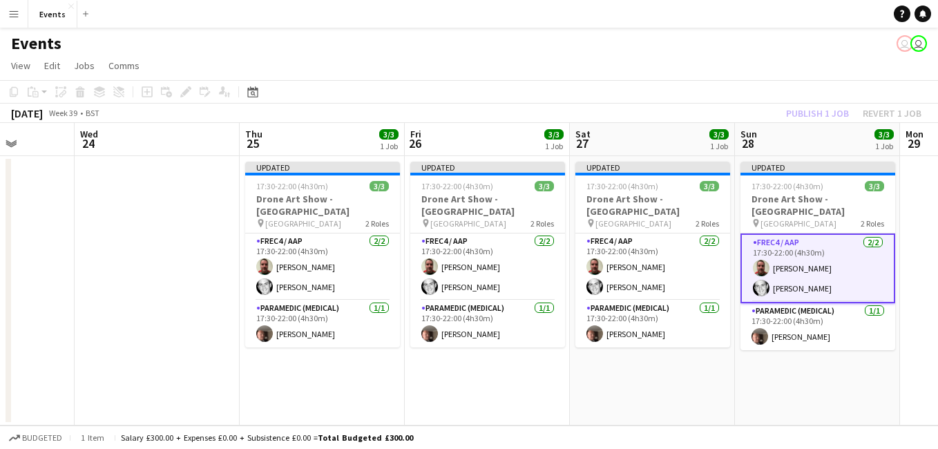
click at [804, 117] on div "Publish 1 job Revert 1 job" at bounding box center [854, 113] width 169 height 18
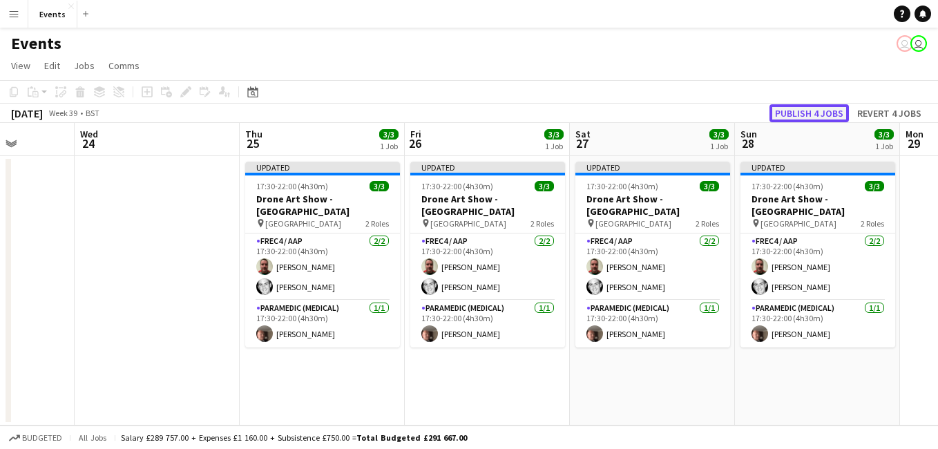
click at [820, 117] on button "Publish 4 jobs" at bounding box center [809, 113] width 79 height 18
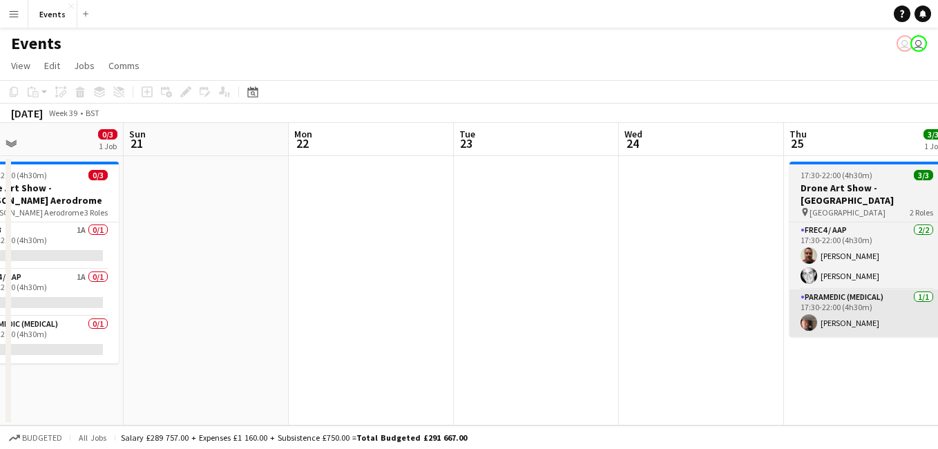
drag, startPoint x: 696, startPoint y: 312, endPoint x: 938, endPoint y: 323, distance: 242.1
click at [938, 322] on html "Menu Boards Boards Boards All jobs Status Workforce Workforce My Workforce Recr…" at bounding box center [469, 224] width 938 height 449
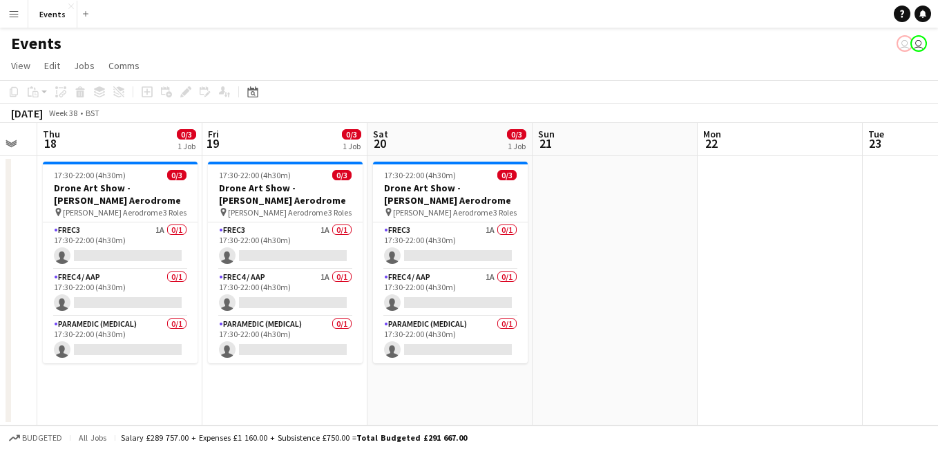
scroll to position [0, 307]
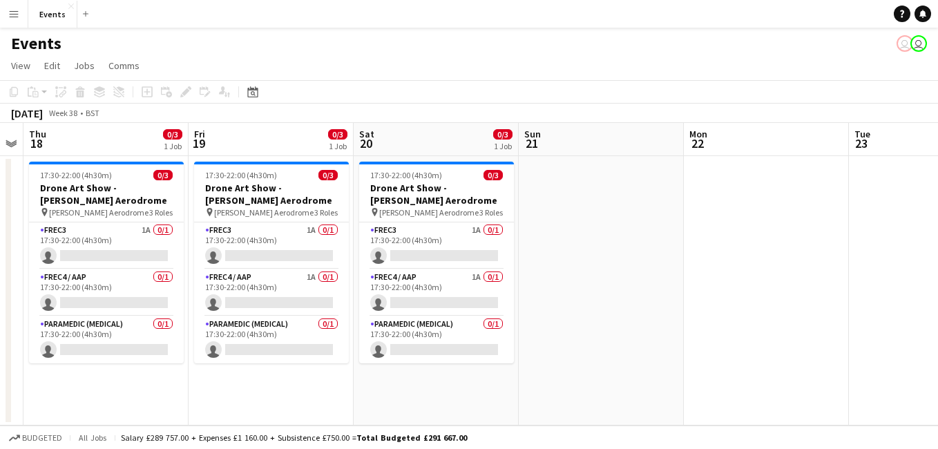
drag, startPoint x: 728, startPoint y: 352, endPoint x: 798, endPoint y: 364, distance: 71.6
click at [798, 364] on app-calendar-viewport "Tue 16 Wed 17 Thu 18 0/3 1 Job Fri 19 0/3 1 Job Sat 20 0/3 1 Job Sun 21 Mon 22 …" at bounding box center [469, 274] width 938 height 303
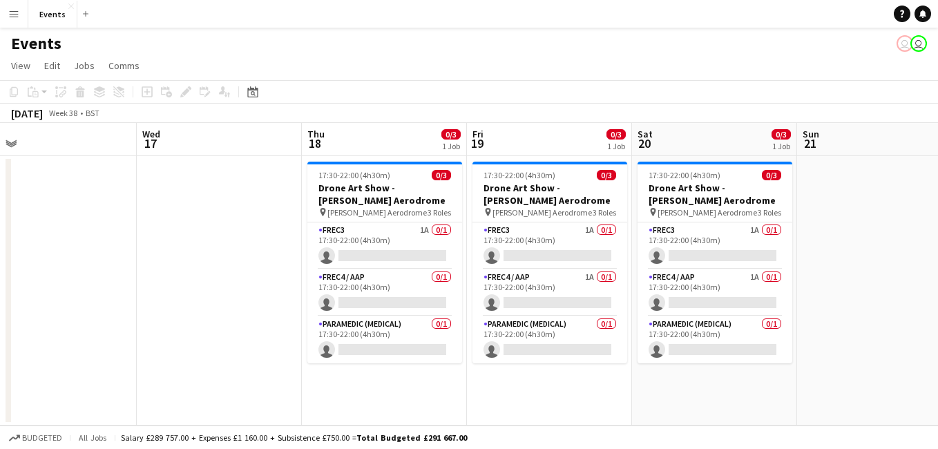
scroll to position [0, 356]
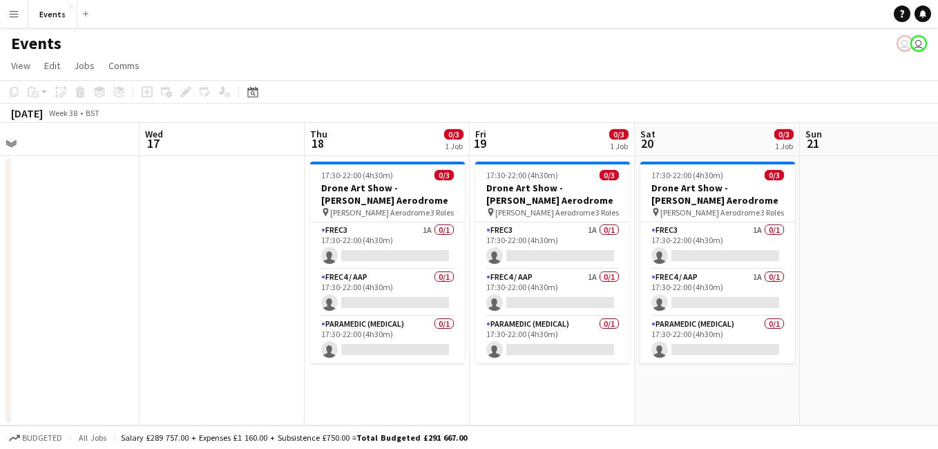
drag, startPoint x: 263, startPoint y: 339, endPoint x: 544, endPoint y: 360, distance: 282.0
click at [544, 360] on app-calendar-viewport "Sun 14 2/2 2 Jobs Mon 15 Tue 16 Wed 17 Thu 18 0/3 1 Job Fri 19 0/3 1 Job Sat 20…" at bounding box center [469, 274] width 938 height 303
click at [369, 303] on app-card-role "FREC4 / AAP 0/1 17:30-22:00 (4h30m) single-neutral-actions" at bounding box center [387, 292] width 155 height 47
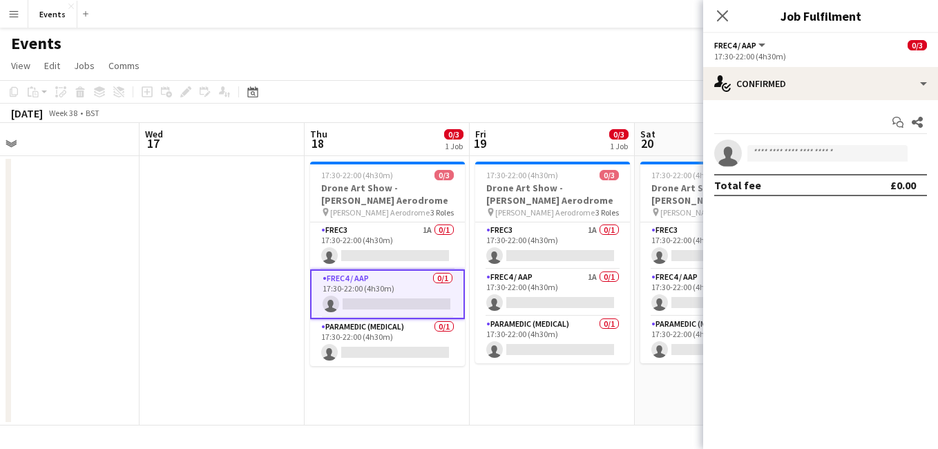
click at [810, 144] on app-invite-slot "single-neutral-actions" at bounding box center [820, 154] width 235 height 28
click at [797, 164] on app-invite-slot "single-neutral-actions" at bounding box center [820, 154] width 235 height 28
click at [778, 144] on app-invite-slot "single-neutral-actions" at bounding box center [820, 154] width 235 height 28
click at [779, 149] on input at bounding box center [828, 153] width 160 height 17
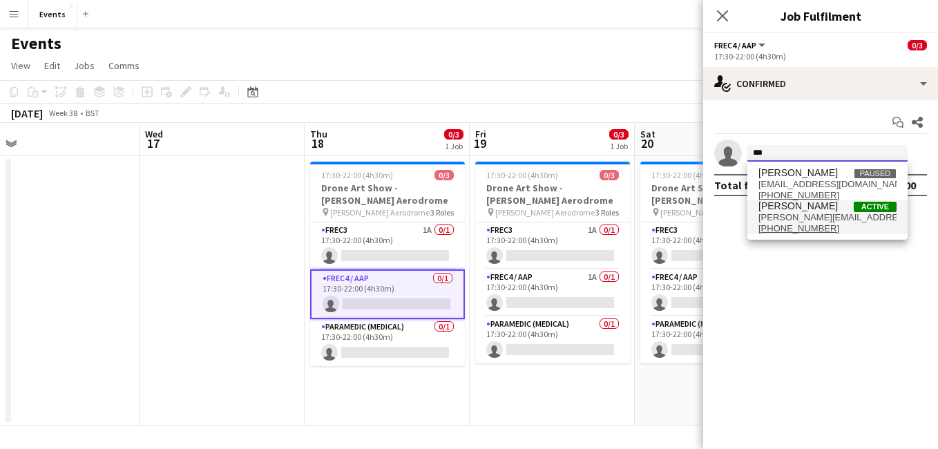
type input "***"
click at [793, 216] on span "[PERSON_NAME][EMAIL_ADDRESS][DOMAIN_NAME]" at bounding box center [828, 217] width 138 height 11
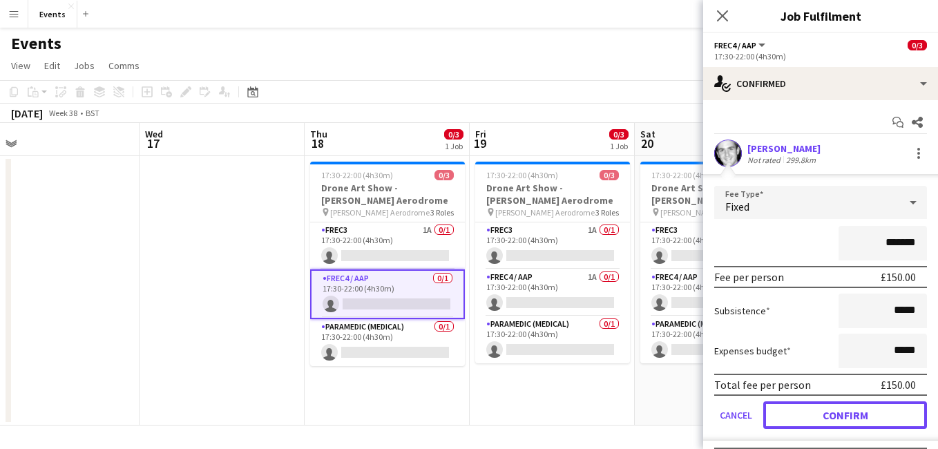
click at [799, 406] on button "Confirm" at bounding box center [846, 415] width 164 height 28
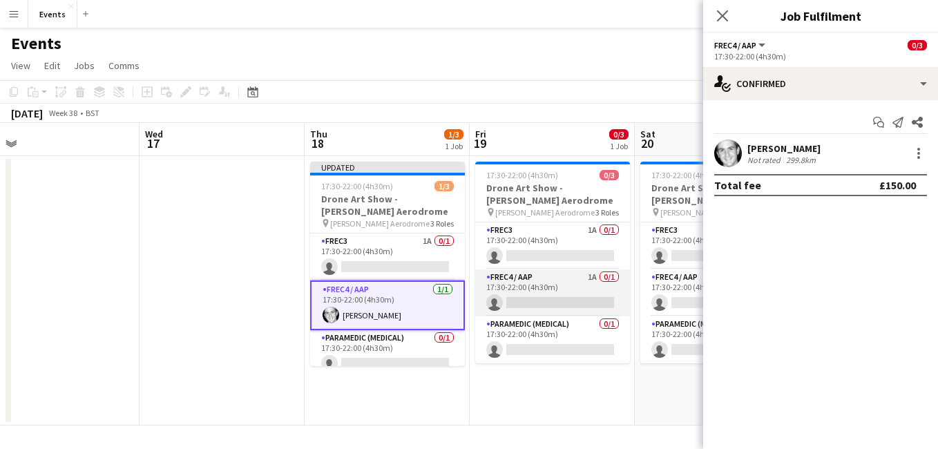
click at [534, 306] on app-card-role "FREC4 / AAP 1A 0/1 17:30-22:00 (4h30m) single-neutral-actions" at bounding box center [552, 292] width 155 height 47
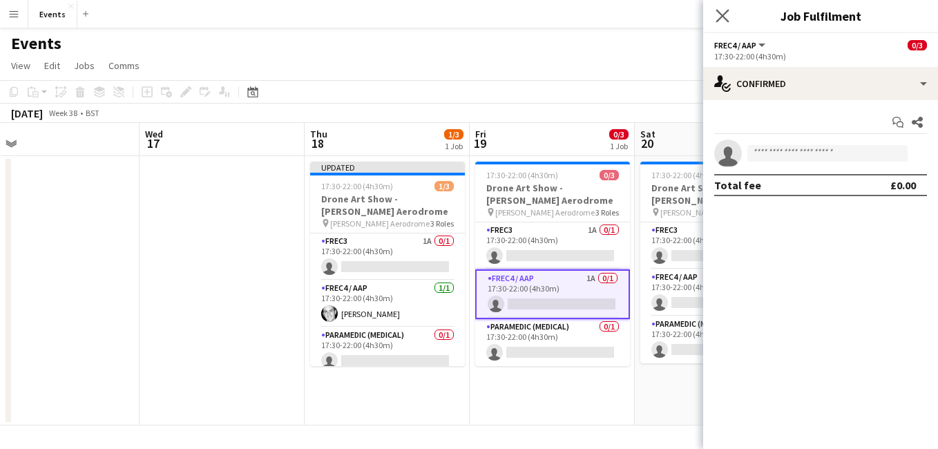
click at [720, 23] on app-icon "Close pop-in" at bounding box center [723, 16] width 20 height 20
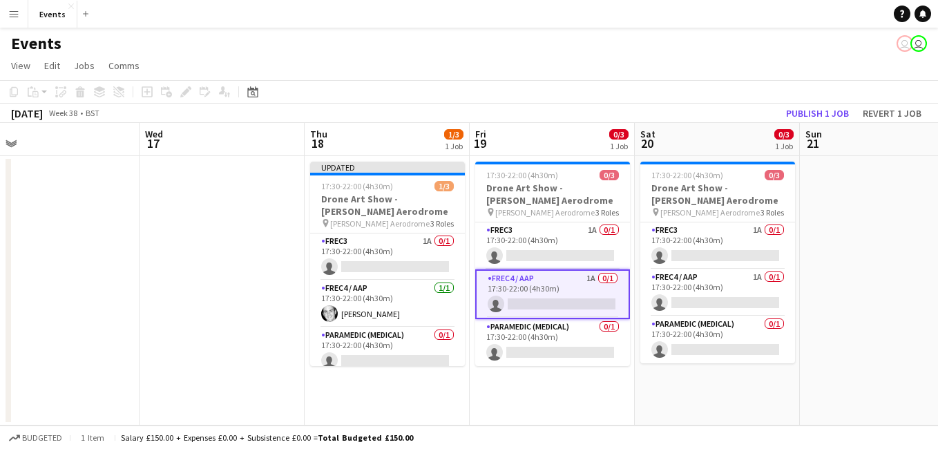
click at [549, 306] on app-card-role "FREC4 / AAP 1A 0/1 17:30-22:00 (4h30m) single-neutral-actions" at bounding box center [552, 294] width 155 height 50
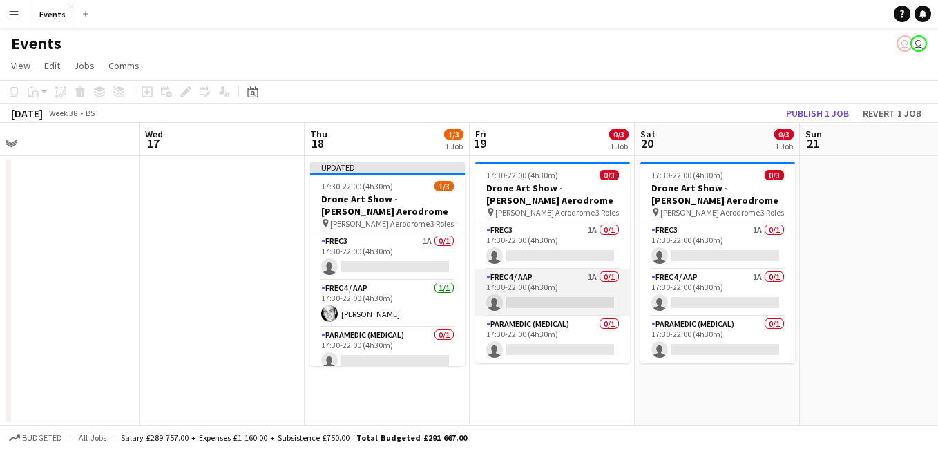
click at [549, 306] on app-card-role "FREC4 / AAP 1A 0/1 17:30-22:00 (4h30m) single-neutral-actions" at bounding box center [552, 292] width 155 height 47
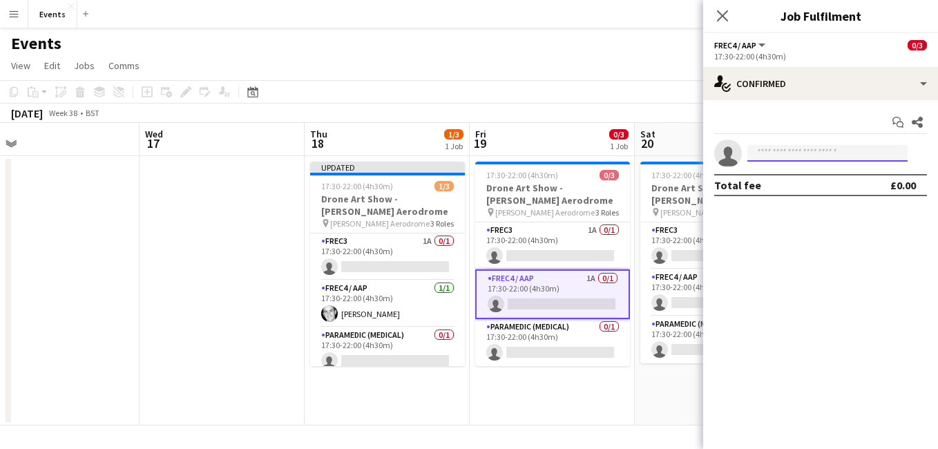
click at [781, 149] on input at bounding box center [828, 153] width 160 height 17
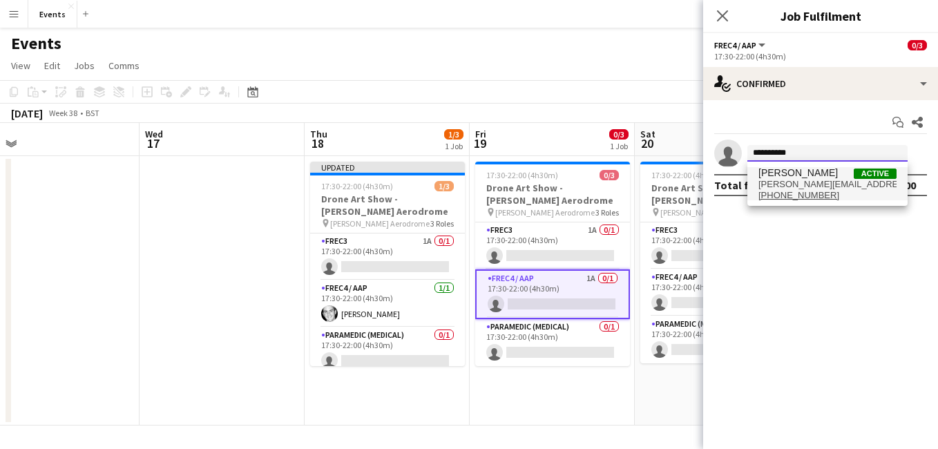
type input "**********"
click at [815, 188] on span "[PERSON_NAME][EMAIL_ADDRESS][DOMAIN_NAME]" at bounding box center [828, 184] width 138 height 11
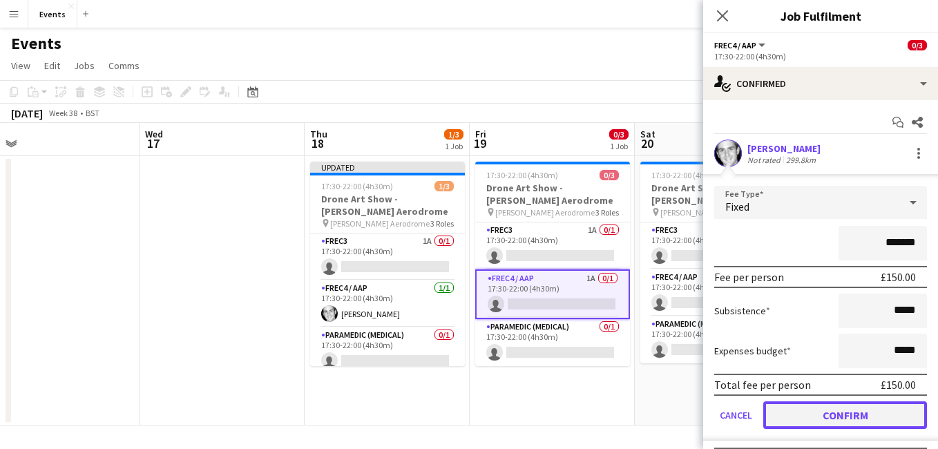
click at [817, 424] on button "Confirm" at bounding box center [846, 415] width 164 height 28
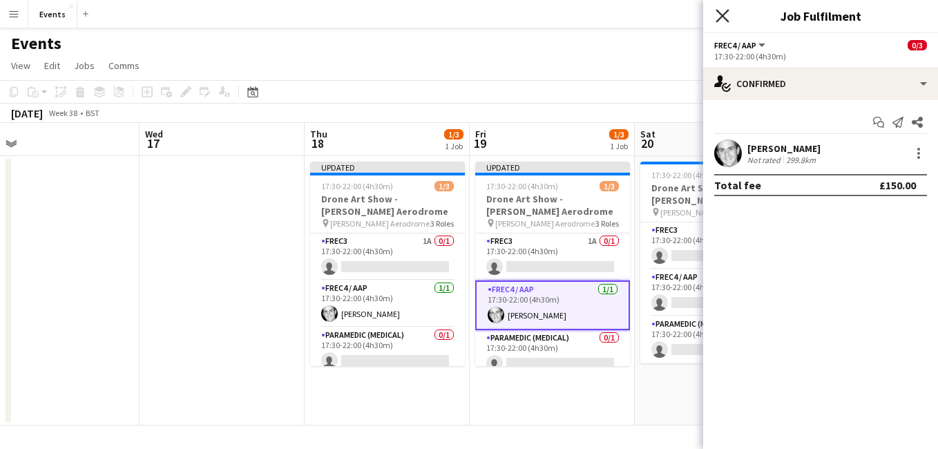
click at [719, 18] on icon "Close pop-in" at bounding box center [722, 15] width 13 height 13
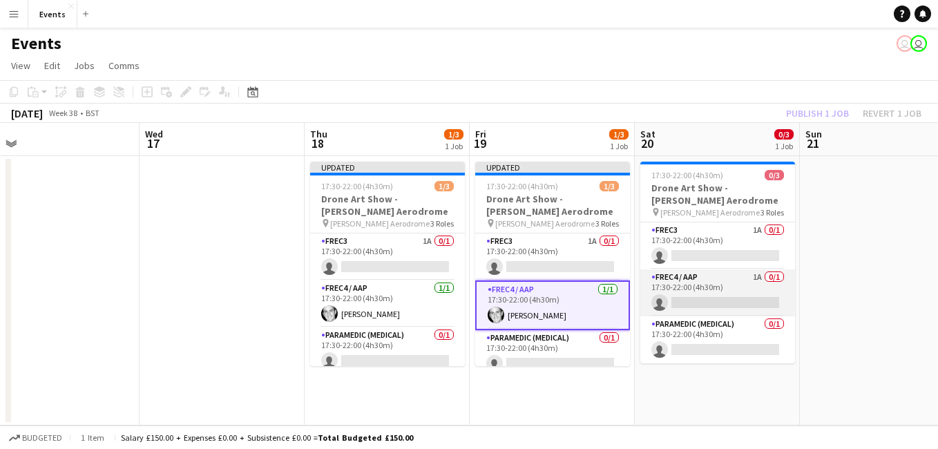
click at [708, 305] on app-card-role "FREC4 / AAP 1A 0/1 17:30-22:00 (4h30m) single-neutral-actions" at bounding box center [718, 292] width 155 height 47
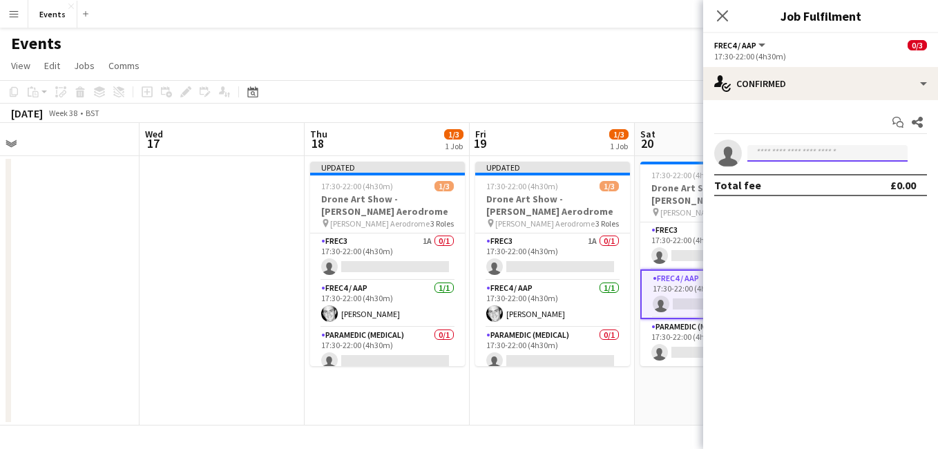
click at [835, 150] on input at bounding box center [828, 153] width 160 height 17
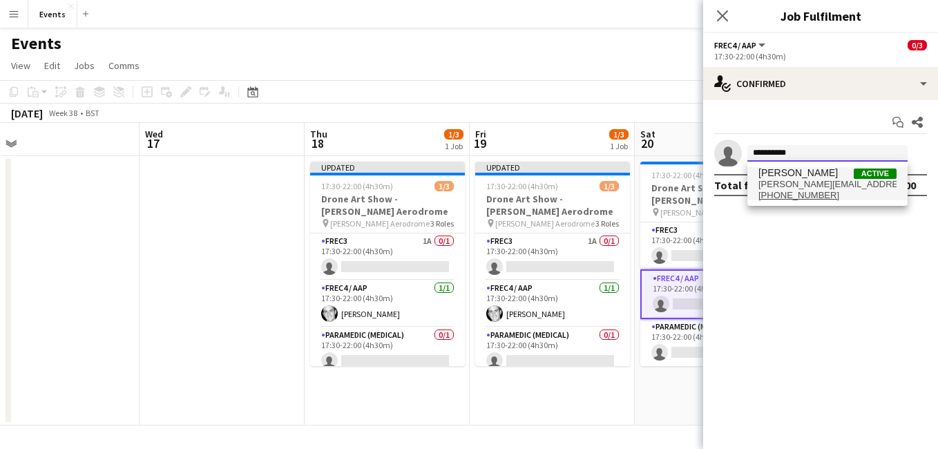
type input "**********"
click at [832, 180] on span "[PERSON_NAME][EMAIL_ADDRESS][DOMAIN_NAME]" at bounding box center [828, 184] width 138 height 11
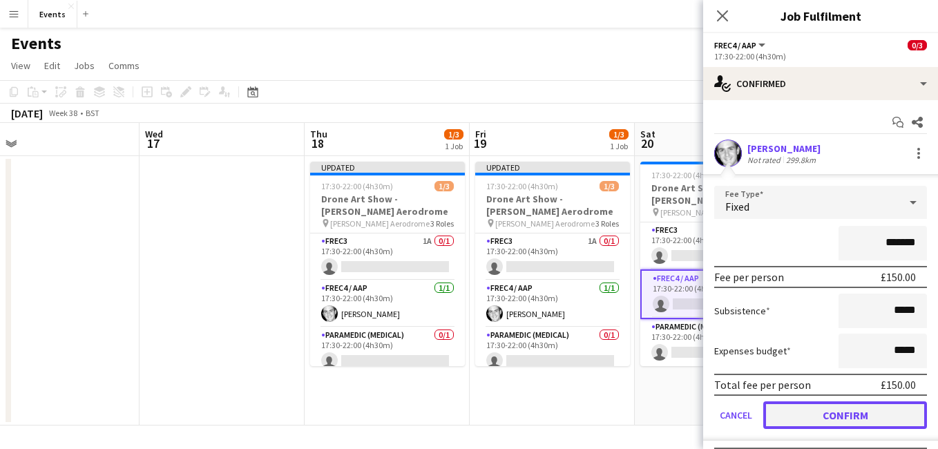
click at [840, 427] on button "Confirm" at bounding box center [846, 415] width 164 height 28
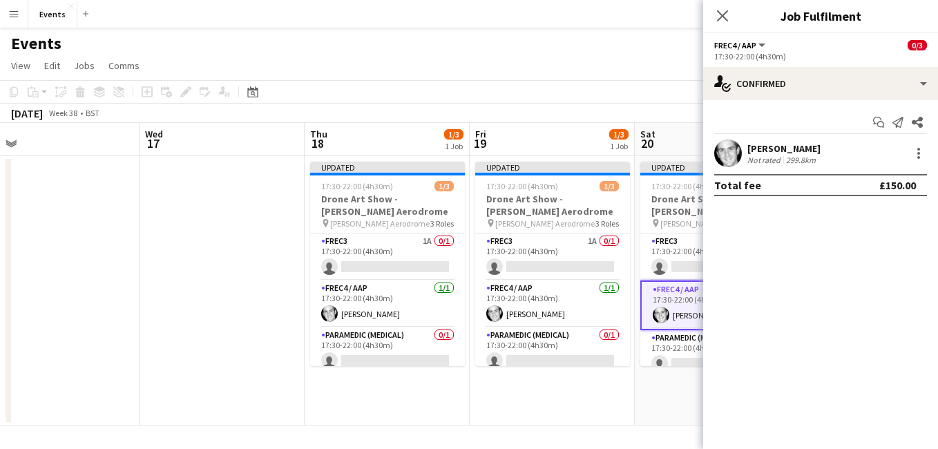
click at [719, 25] on div "Close pop-in" at bounding box center [722, 16] width 39 height 32
click at [720, 23] on app-icon "Close pop-in" at bounding box center [723, 16] width 20 height 20
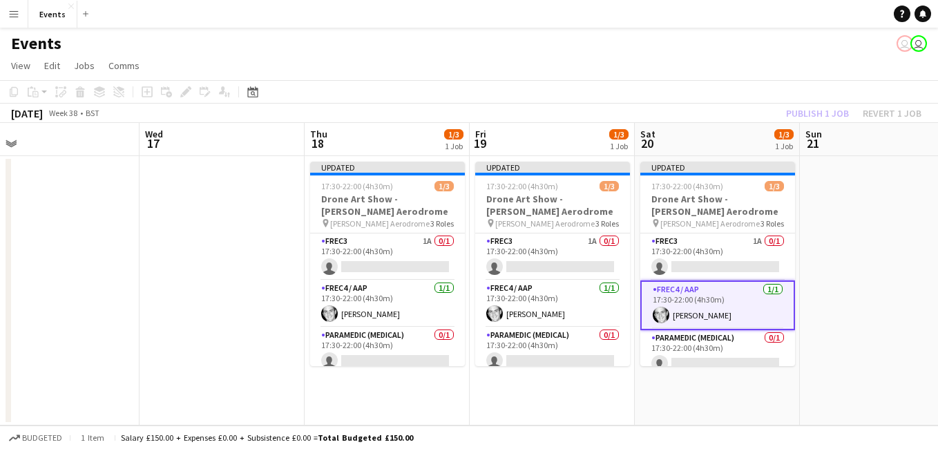
click at [826, 107] on div "Publish 1 job Revert 1 job" at bounding box center [854, 113] width 169 height 18
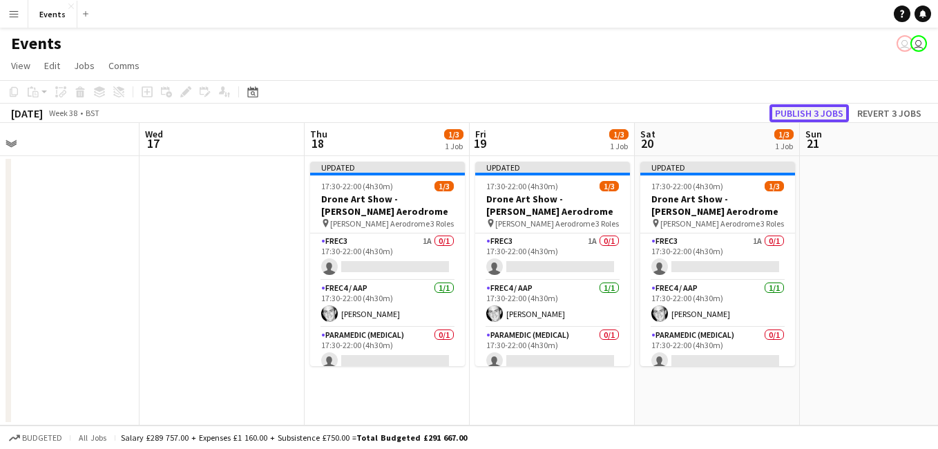
click at [823, 113] on button "Publish 3 jobs" at bounding box center [809, 113] width 79 height 18
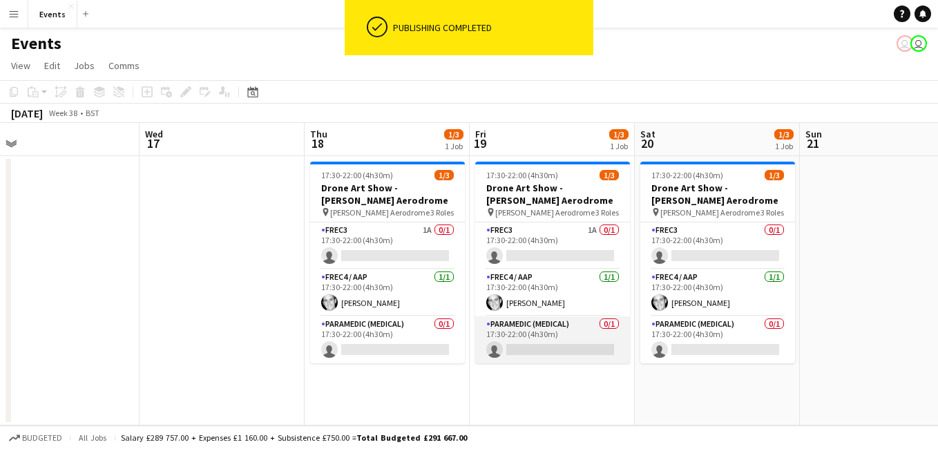
click at [534, 345] on app-card-role "Paramedic (Medical) 0/1 17:30-22:00 (4h30m) single-neutral-actions" at bounding box center [552, 339] width 155 height 47
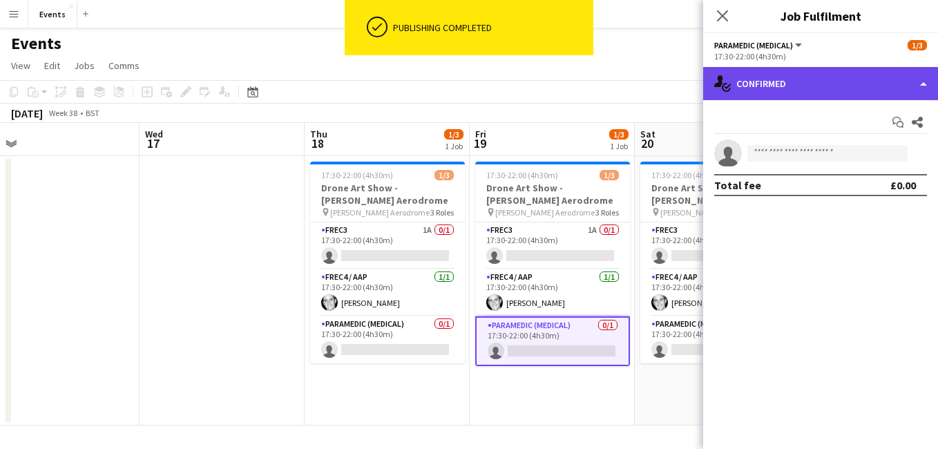
click at [788, 85] on div "single-neutral-actions-check-2 Confirmed" at bounding box center [820, 83] width 235 height 33
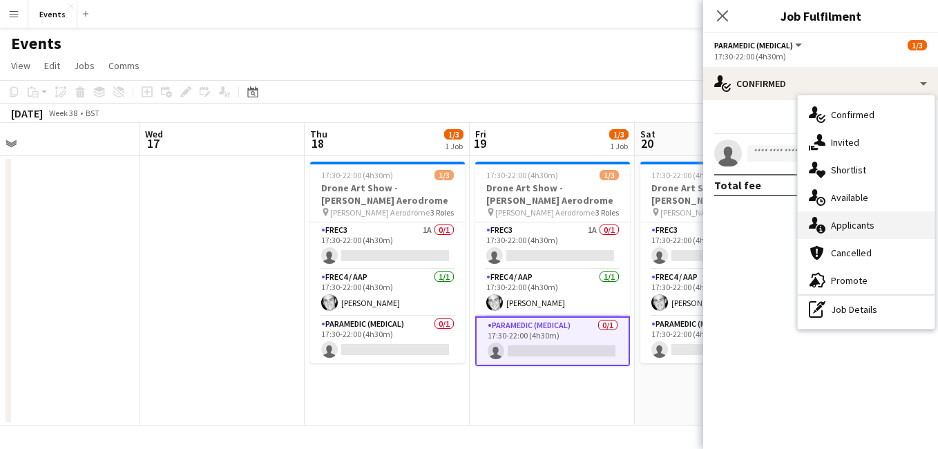
click at [863, 227] on div "single-neutral-actions-information Applicants" at bounding box center [866, 225] width 137 height 28
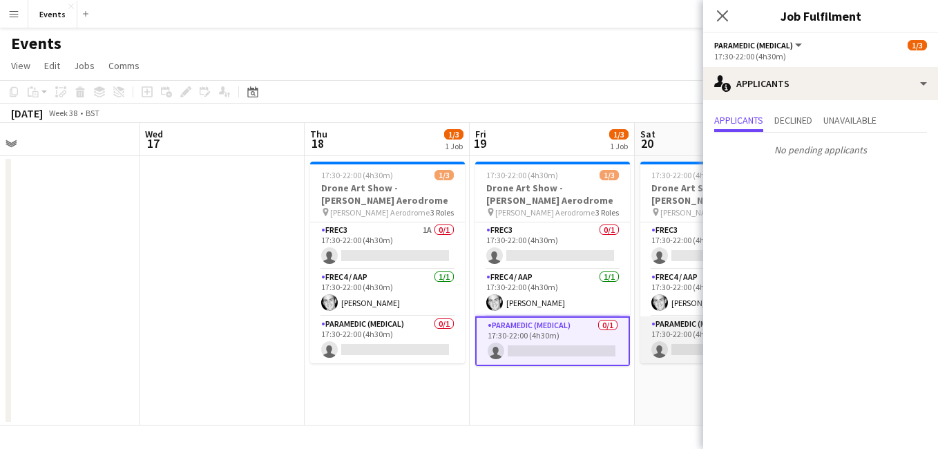
click at [678, 357] on app-card-role "Paramedic (Medical) 0/1 17:30-22:00 (4h30m) single-neutral-actions" at bounding box center [718, 339] width 155 height 47
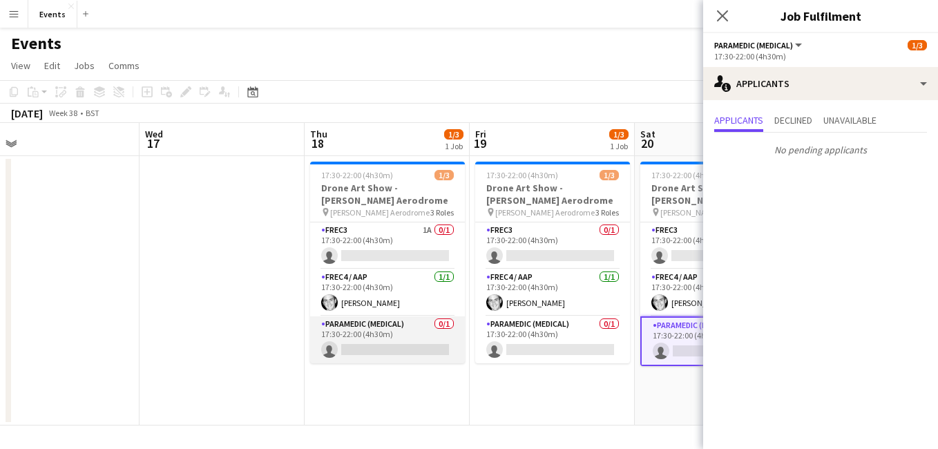
click at [385, 355] on app-card-role "Paramedic (Medical) 0/1 17:30-22:00 (4h30m) single-neutral-actions" at bounding box center [387, 339] width 155 height 47
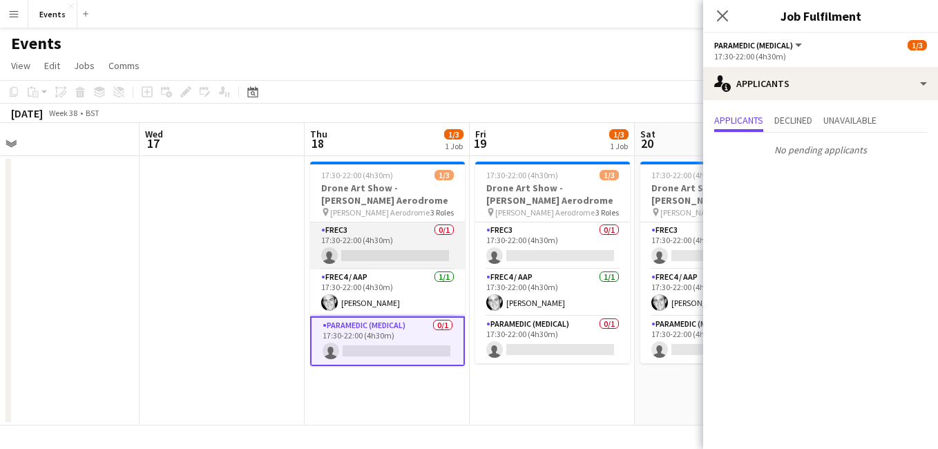
click at [371, 254] on app-card-role "FREC3 0/1 17:30-22:00 (4h30m) single-neutral-actions" at bounding box center [387, 246] width 155 height 47
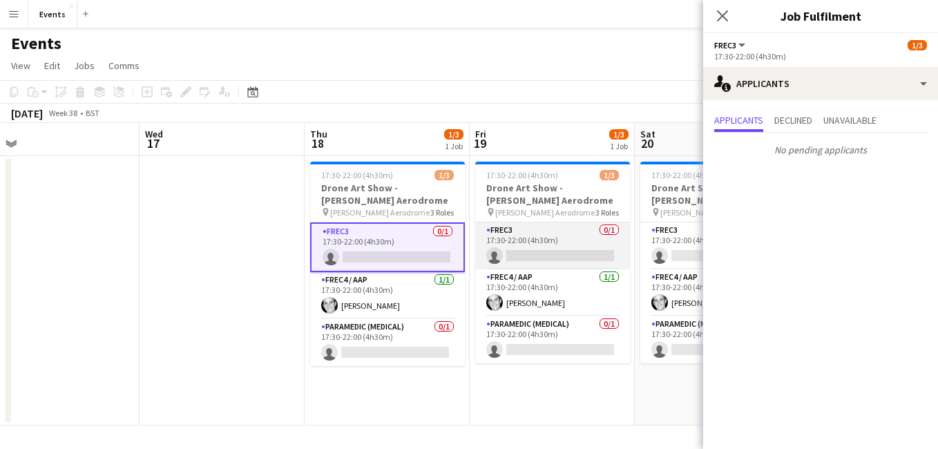
click at [545, 258] on app-card-role "FREC3 0/1 17:30-22:00 (4h30m) single-neutral-actions" at bounding box center [552, 246] width 155 height 47
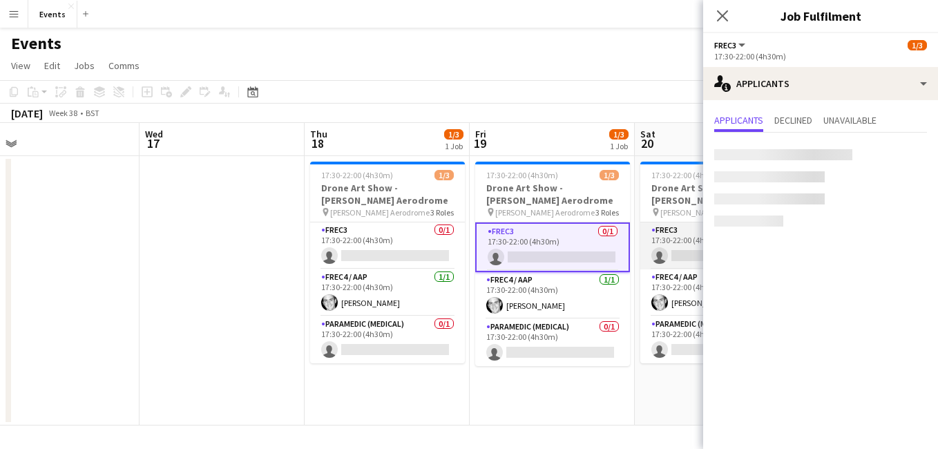
click at [690, 258] on app-card-role "FREC3 0/1 17:30-22:00 (4h30m) single-neutral-actions" at bounding box center [718, 246] width 155 height 47
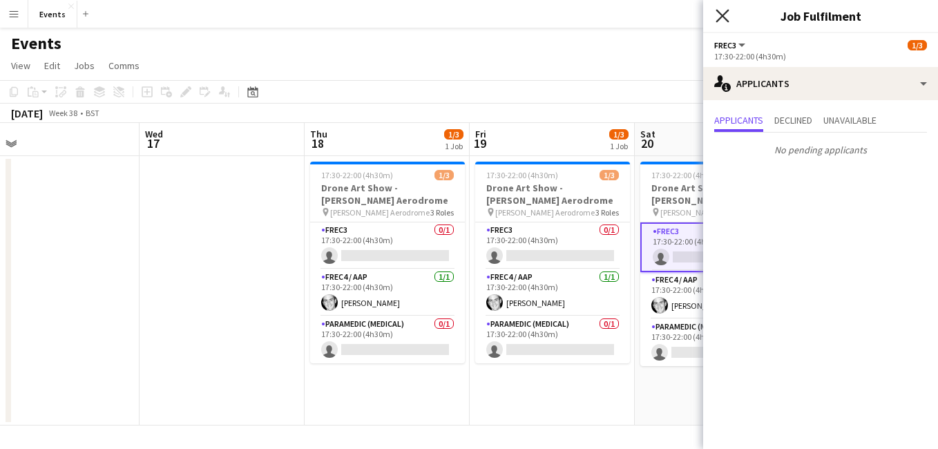
click at [721, 15] on icon at bounding box center [722, 15] width 13 height 13
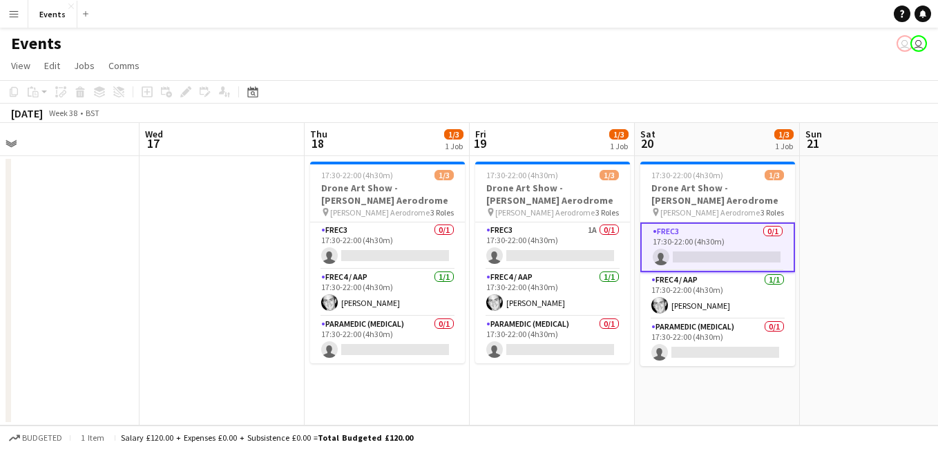
click at [902, 230] on app-date-cell at bounding box center [882, 290] width 165 height 269
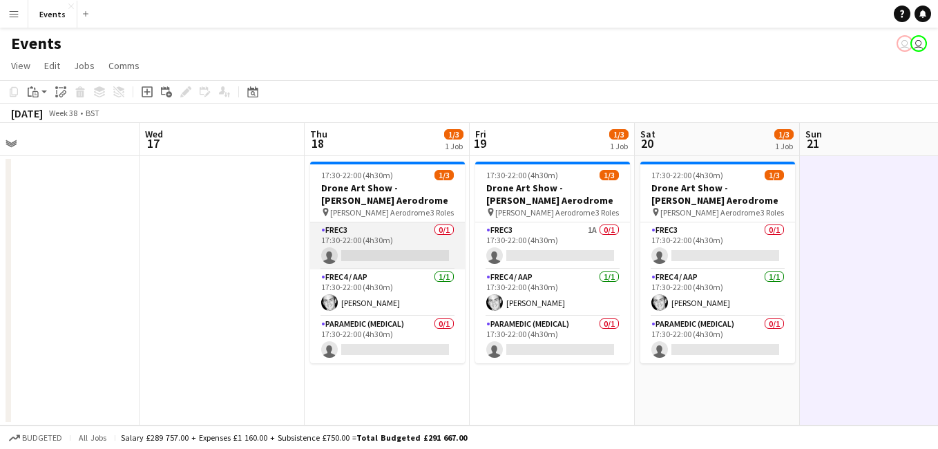
click at [403, 254] on app-card-role "FREC3 0/1 17:30-22:00 (4h30m) single-neutral-actions" at bounding box center [387, 246] width 155 height 47
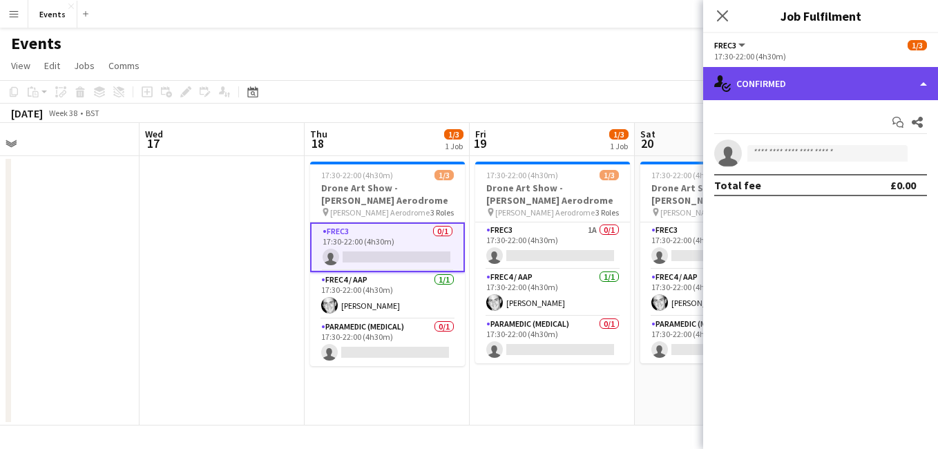
click at [784, 82] on div "single-neutral-actions-check-2 Confirmed" at bounding box center [820, 83] width 235 height 33
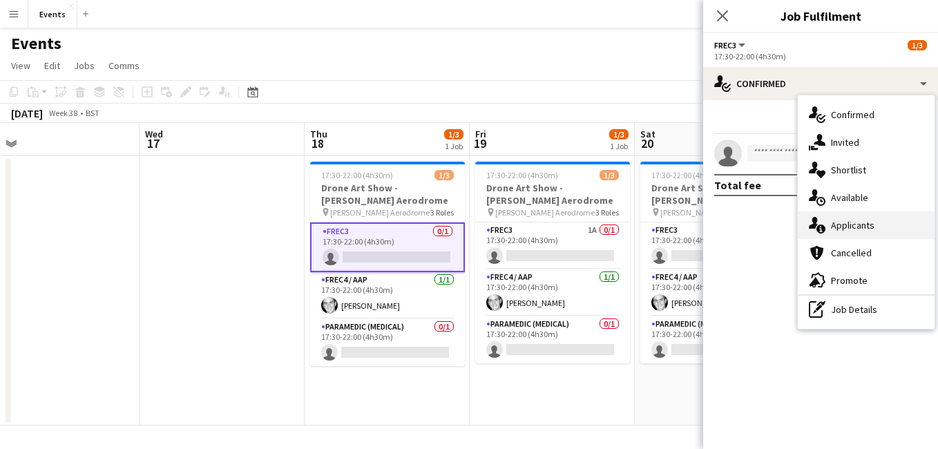
click at [869, 229] on div "single-neutral-actions-information Applicants" at bounding box center [866, 225] width 137 height 28
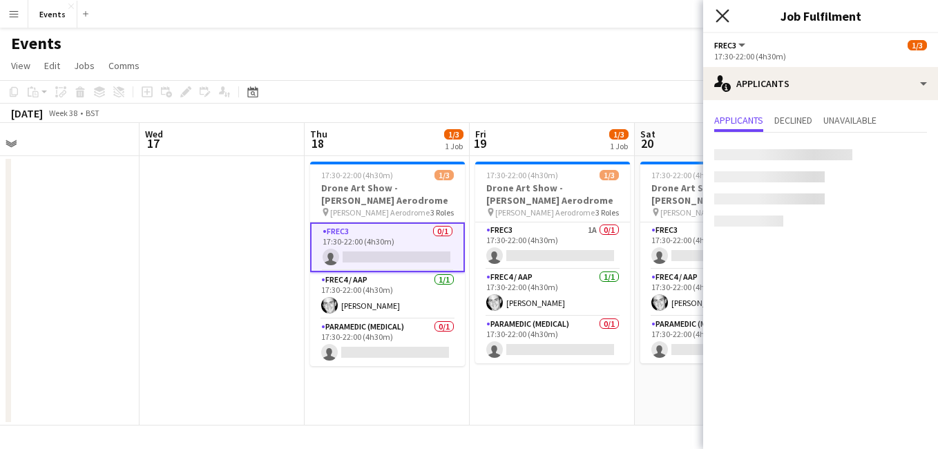
click at [725, 18] on icon at bounding box center [722, 15] width 13 height 13
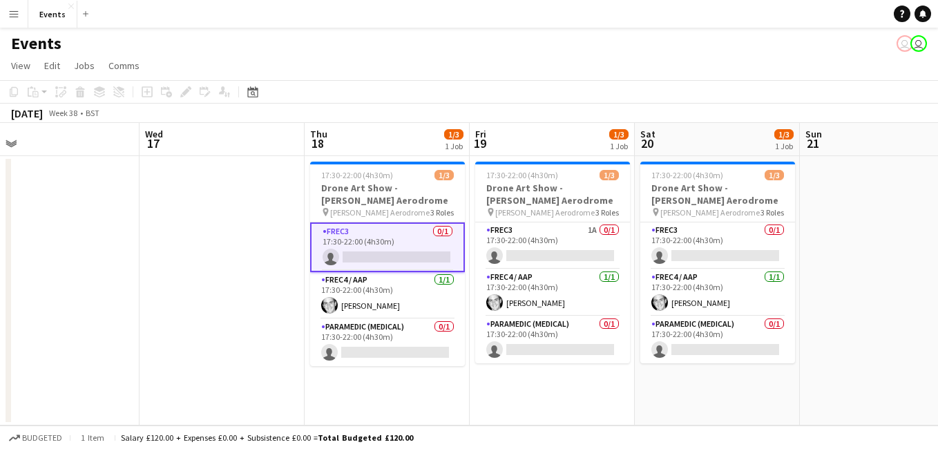
click at [372, 256] on app-card-role "FREC3 0/1 17:30-22:00 (4h30m) single-neutral-actions" at bounding box center [387, 248] width 155 height 50
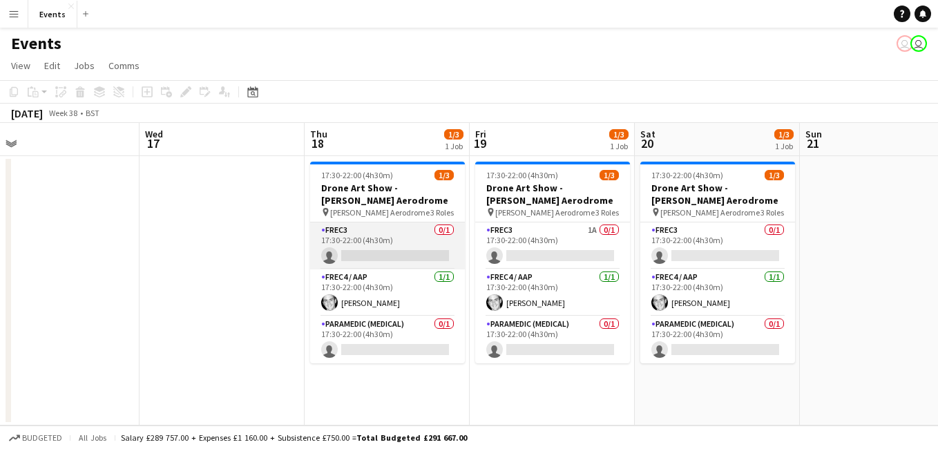
click at [394, 261] on app-card-role "FREC3 0/1 17:30-22:00 (4h30m) single-neutral-actions" at bounding box center [387, 246] width 155 height 47
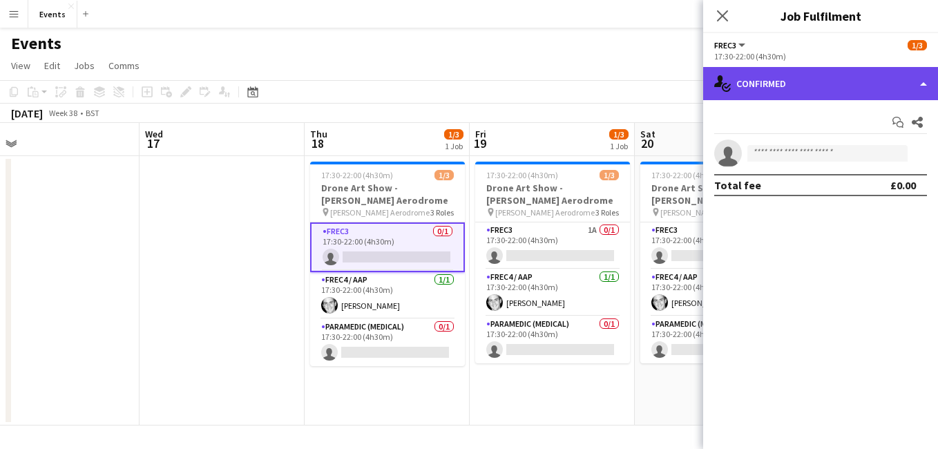
click at [826, 73] on div "single-neutral-actions-check-2 Confirmed" at bounding box center [820, 83] width 235 height 33
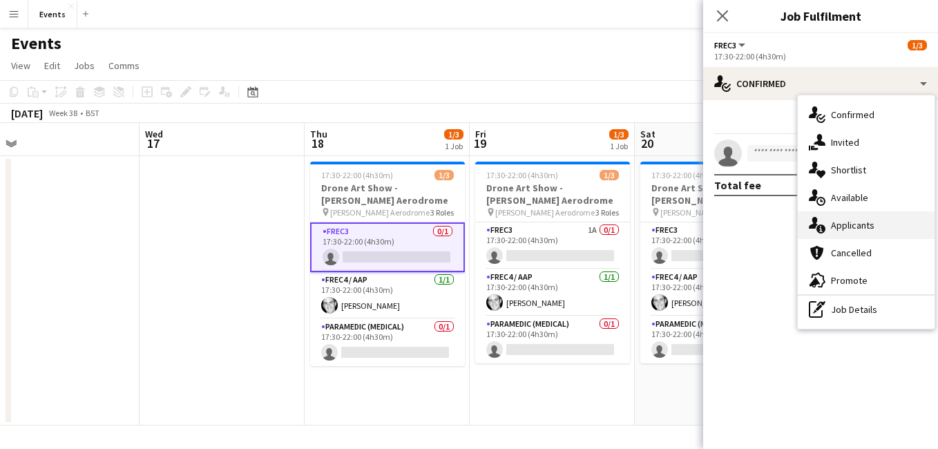
click at [873, 229] on div "single-neutral-actions-information Applicants" at bounding box center [866, 225] width 137 height 28
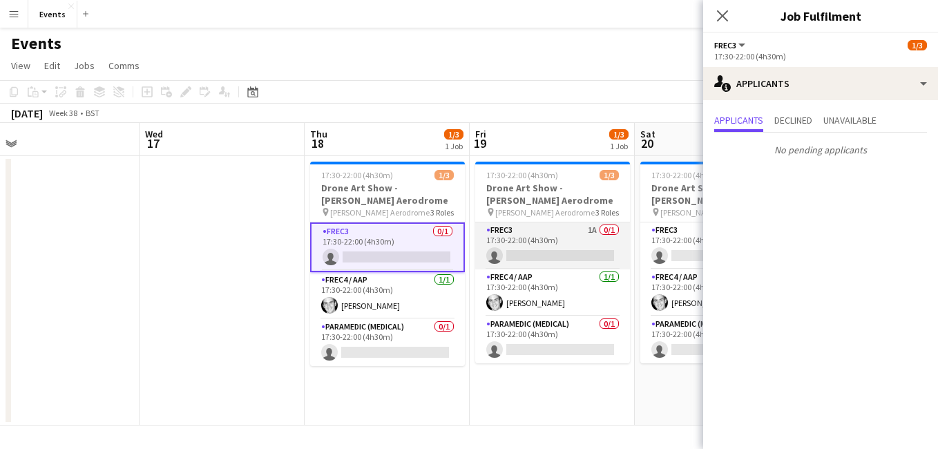
click at [549, 252] on app-card-role "FREC3 1A 0/1 17:30-22:00 (4h30m) single-neutral-actions" at bounding box center [552, 246] width 155 height 47
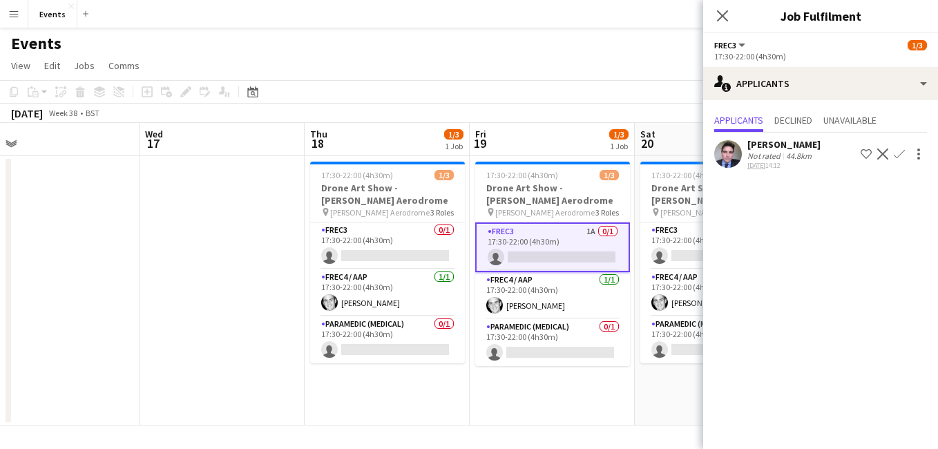
scroll to position [0, 296]
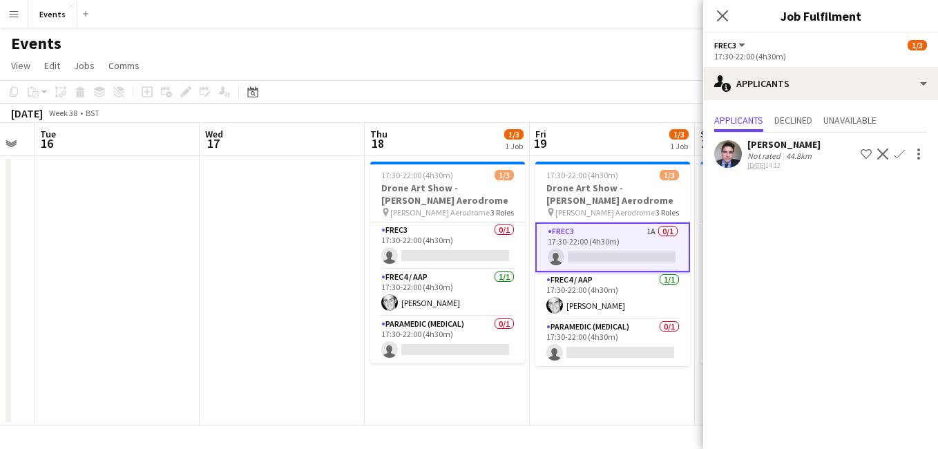
drag, startPoint x: 641, startPoint y: 257, endPoint x: 725, endPoint y: 230, distance: 88.5
click at [725, 230] on body "Menu Boards Boards Boards All jobs Status Workforce Workforce My Workforce Recr…" at bounding box center [469, 224] width 938 height 449
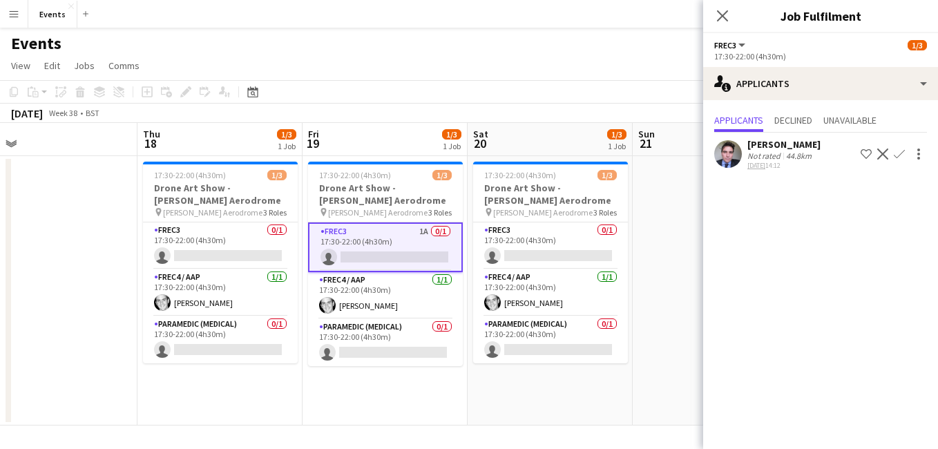
drag, startPoint x: 390, startPoint y: 409, endPoint x: 288, endPoint y: 392, distance: 103.6
click at [288, 392] on app-calendar-viewport "Sun 14 2/2 2 Jobs Mon 15 Tue 16 Wed 17 Thu 18 1/3 1 Job Fri 19 1/3 1 Job Sat 20…" at bounding box center [469, 274] width 938 height 303
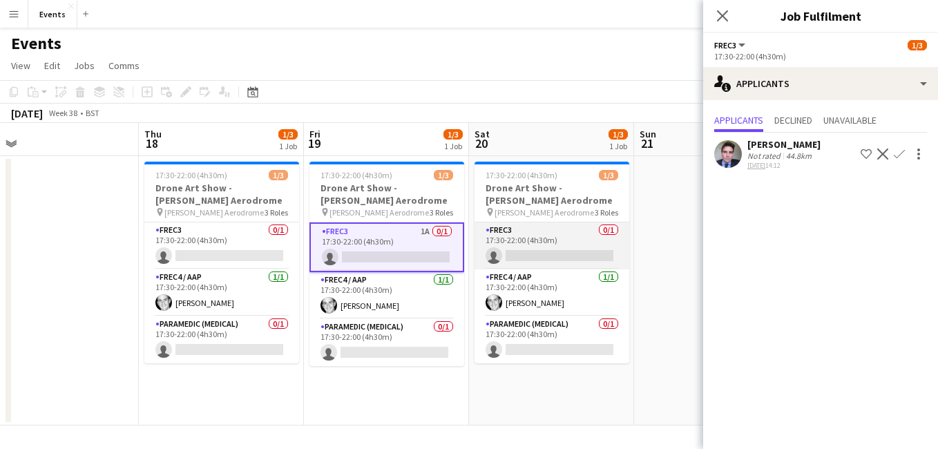
click at [550, 253] on app-card-role "FREC3 0/1 17:30-22:00 (4h30m) single-neutral-actions" at bounding box center [552, 246] width 155 height 47
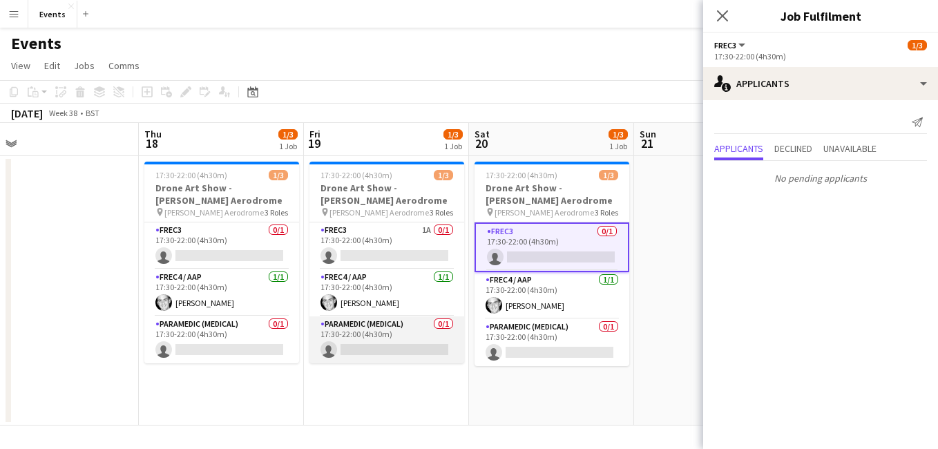
click at [377, 346] on app-card-role "Paramedic (Medical) 0/1 17:30-22:00 (4h30m) single-neutral-actions" at bounding box center [387, 339] width 155 height 47
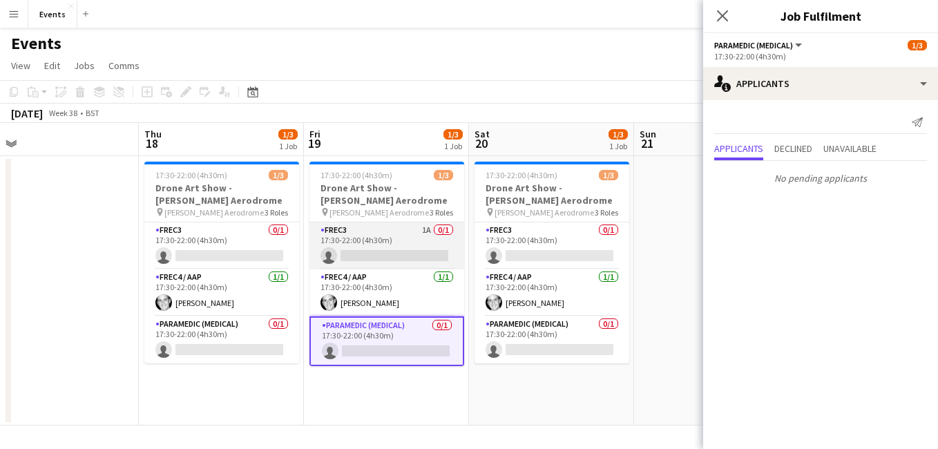
click at [392, 257] on app-card-role "FREC3 1A 0/1 17:30-22:00 (4h30m) single-neutral-actions" at bounding box center [387, 246] width 155 height 47
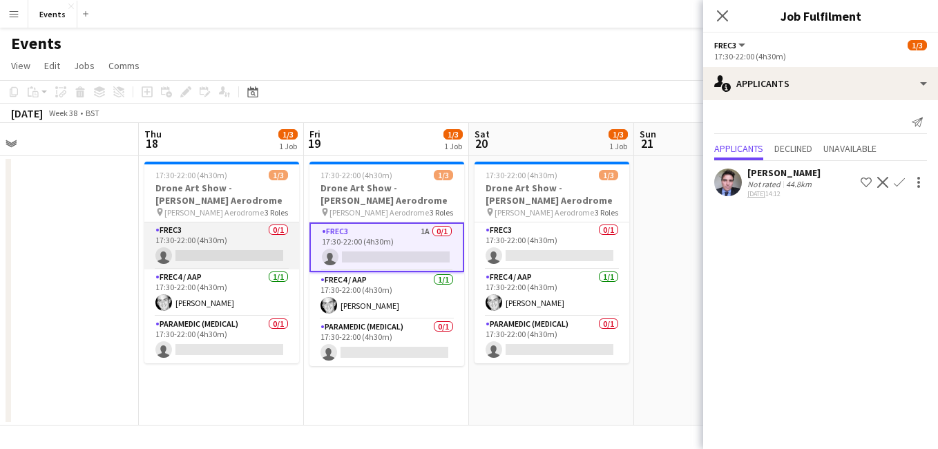
click at [247, 254] on app-card-role "FREC3 0/1 17:30-22:00 (4h30m) single-neutral-actions" at bounding box center [221, 246] width 155 height 47
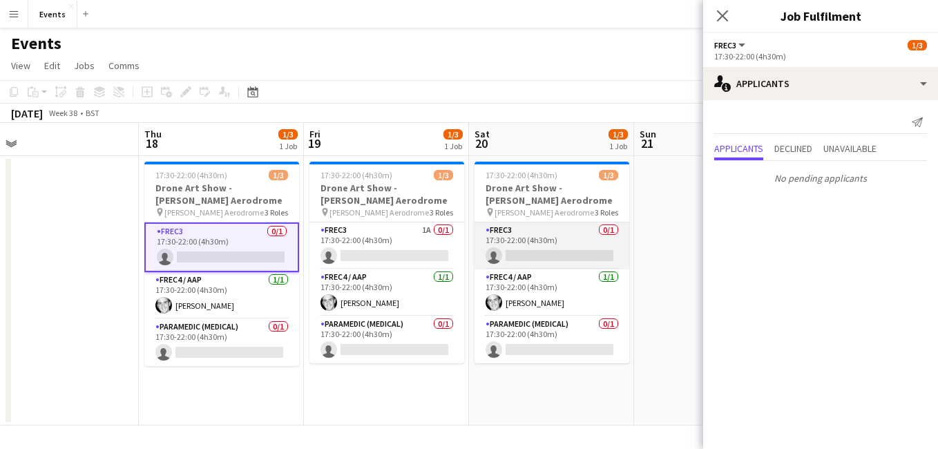
click at [544, 258] on app-card-role "FREC3 0/1 17:30-22:00 (4h30m) single-neutral-actions" at bounding box center [552, 246] width 155 height 47
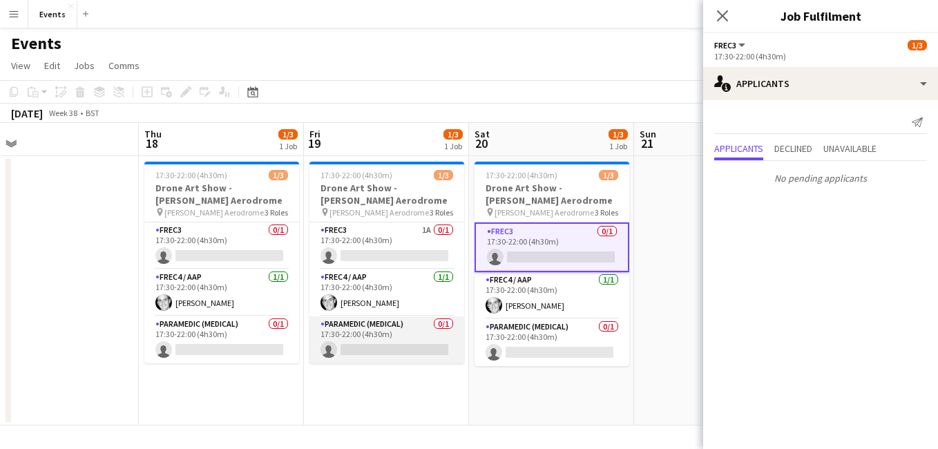
click at [357, 345] on app-card-role "Paramedic (Medical) 0/1 17:30-22:00 (4h30m) single-neutral-actions" at bounding box center [387, 339] width 155 height 47
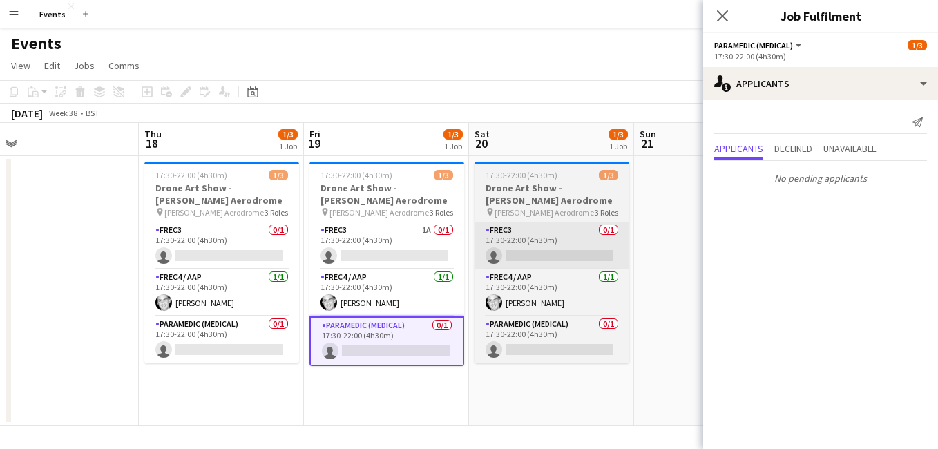
click at [415, 257] on app-card-role "FREC3 1A 0/1 17:30-22:00 (4h30m) single-neutral-actions" at bounding box center [387, 246] width 155 height 47
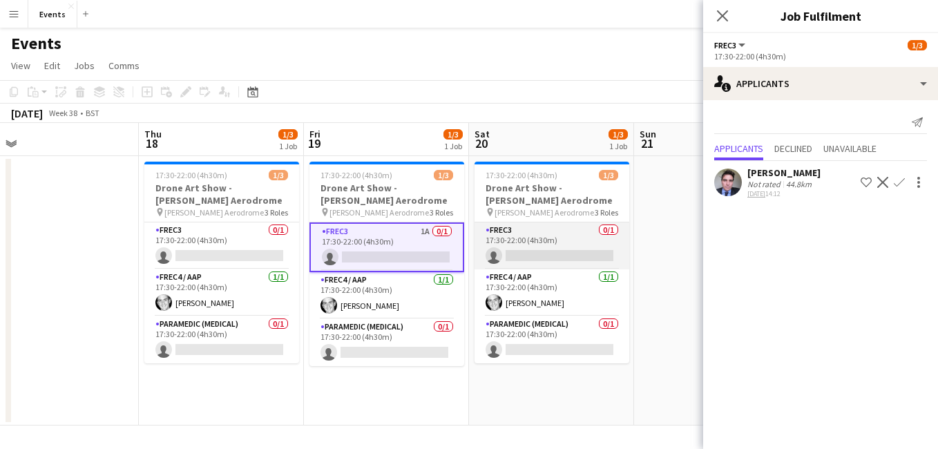
drag, startPoint x: 575, startPoint y: 252, endPoint x: 546, endPoint y: 253, distance: 29.1
click at [546, 253] on app-card-role "FREC3 0/1 17:30-22:00 (4h30m) single-neutral-actions" at bounding box center [552, 246] width 155 height 47
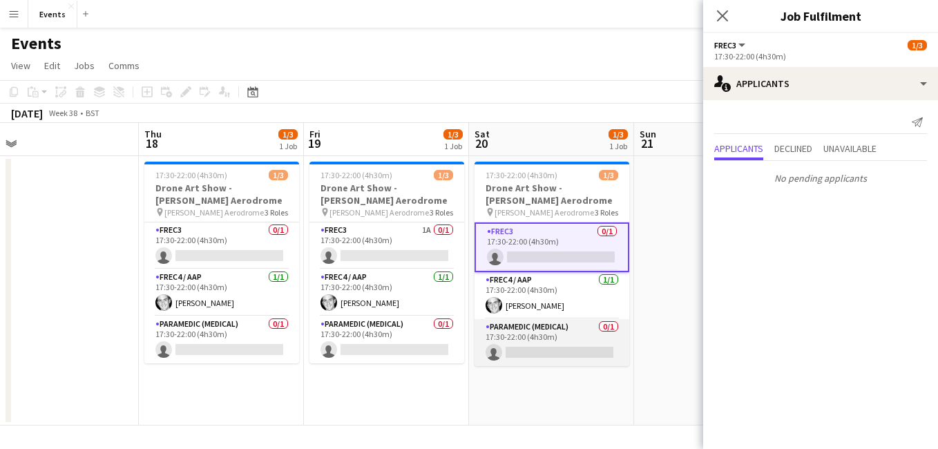
click at [543, 351] on app-card-role "Paramedic (Medical) 0/1 17:30-22:00 (4h30m) single-neutral-actions" at bounding box center [552, 342] width 155 height 47
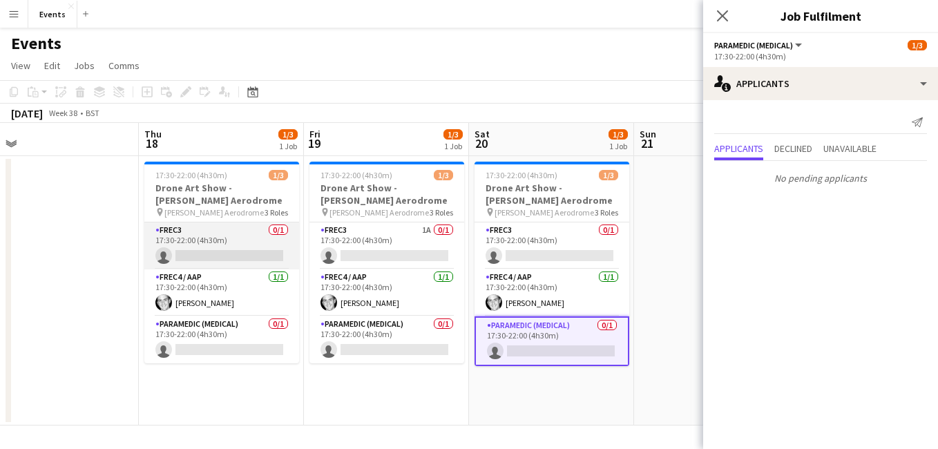
click at [204, 256] on app-card-role "FREC3 0/1 17:30-22:00 (4h30m) single-neutral-actions" at bounding box center [221, 246] width 155 height 47
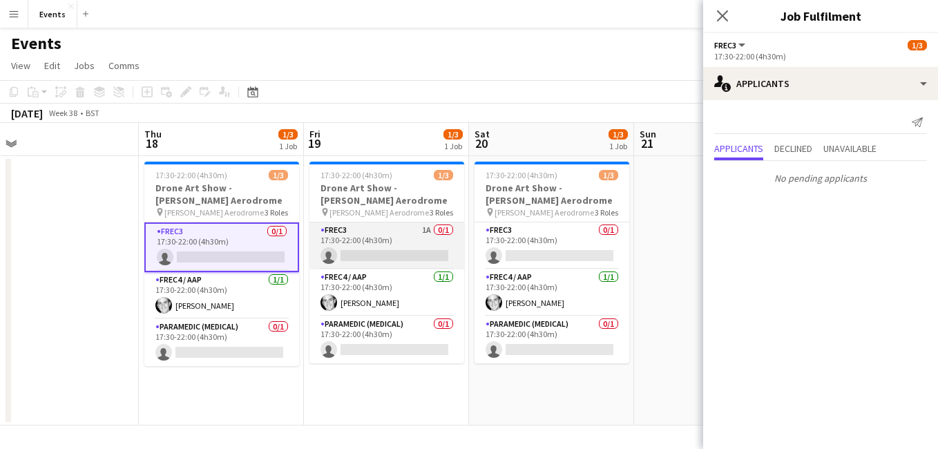
click at [384, 258] on app-card-role "FREC3 1A 0/1 17:30-22:00 (4h30m) single-neutral-actions" at bounding box center [387, 246] width 155 height 47
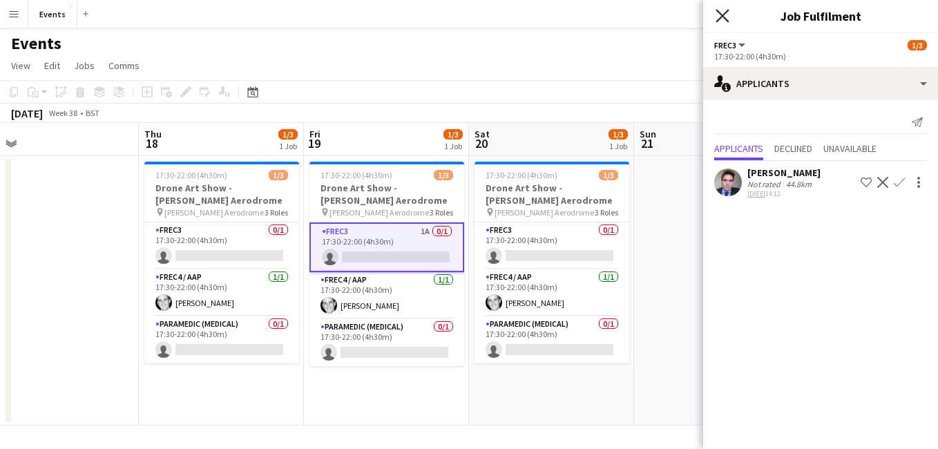
click at [724, 17] on icon at bounding box center [722, 15] width 13 height 13
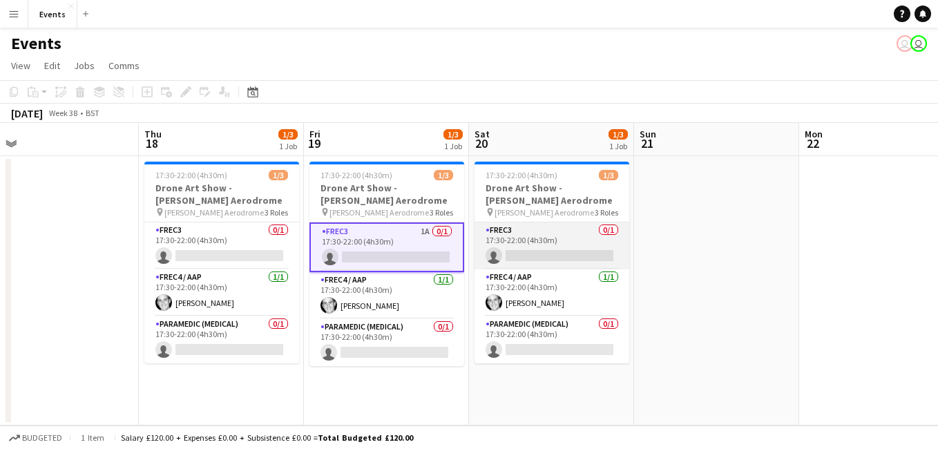
click at [549, 255] on app-card-role "FREC3 0/1 17:30-22:00 (4h30m) single-neutral-actions" at bounding box center [552, 246] width 155 height 47
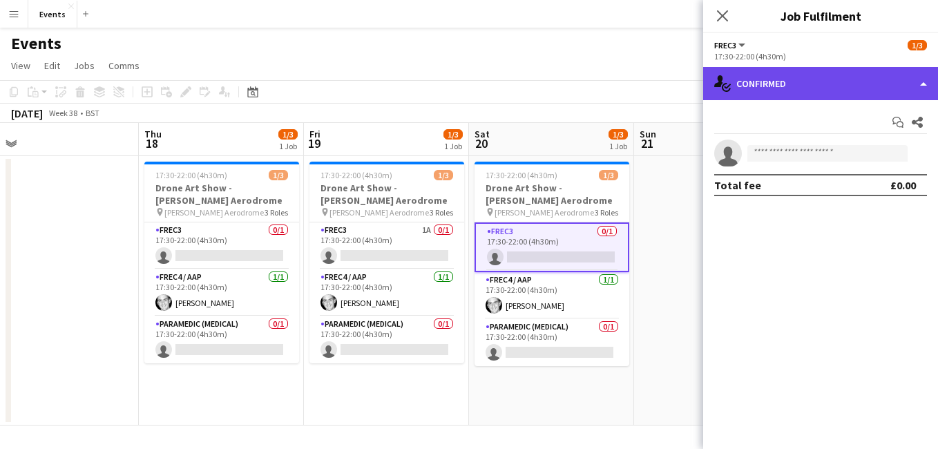
click at [796, 86] on div "single-neutral-actions-check-2 Confirmed" at bounding box center [820, 83] width 235 height 33
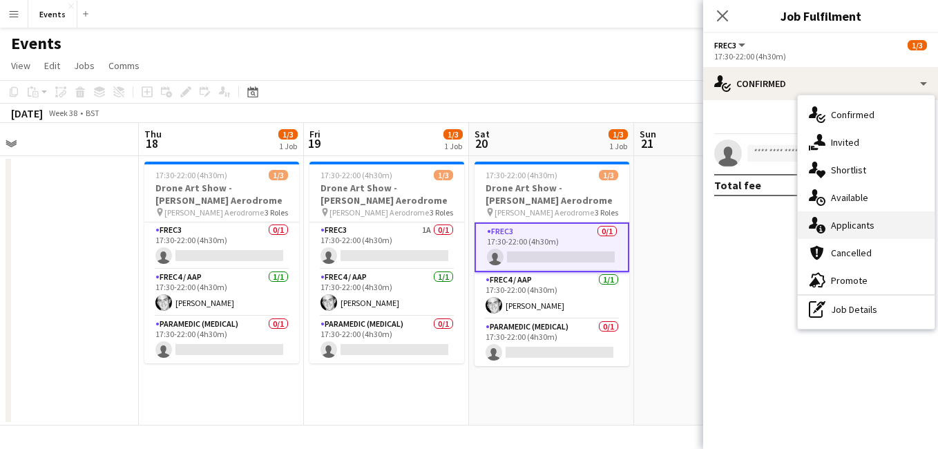
click at [859, 229] on div "single-neutral-actions-information Applicants" at bounding box center [866, 225] width 137 height 28
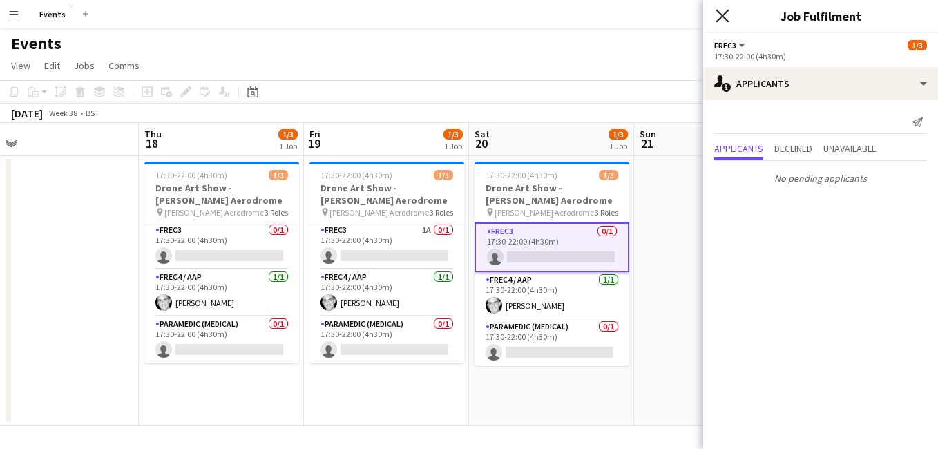
click at [723, 17] on icon at bounding box center [722, 15] width 13 height 13
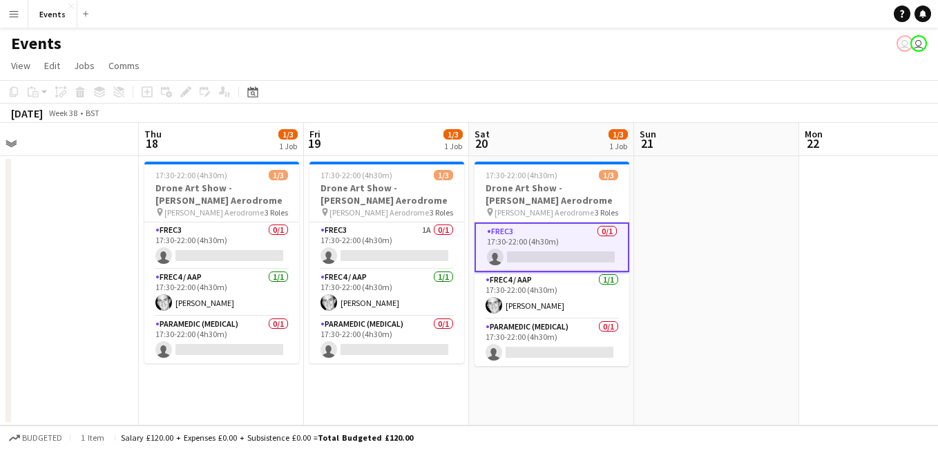
click at [548, 258] on app-card-role "FREC3 0/1 17:30-22:00 (4h30m) single-neutral-actions" at bounding box center [552, 248] width 155 height 50
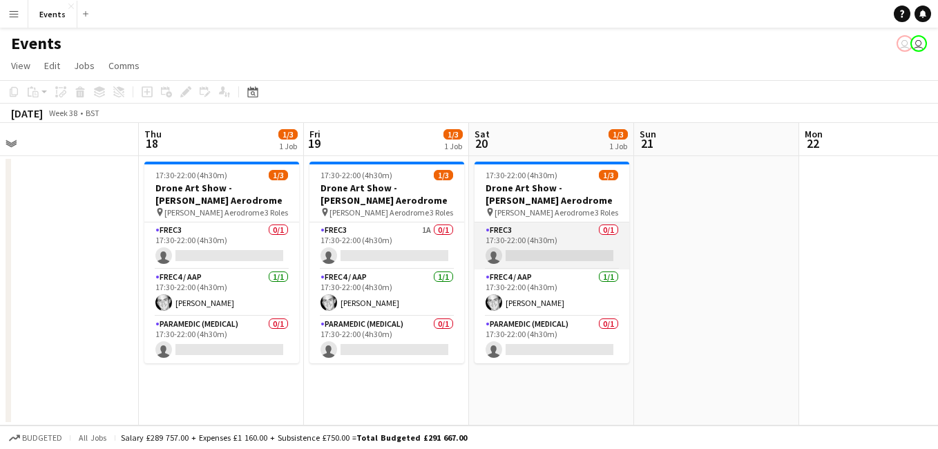
click at [551, 262] on app-card-role "FREC3 0/1 17:30-22:00 (4h30m) single-neutral-actions" at bounding box center [552, 246] width 155 height 47
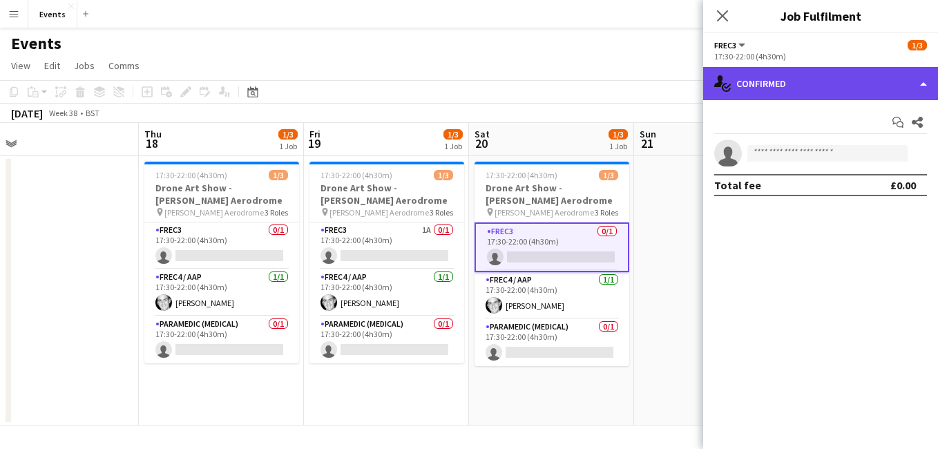
click at [842, 73] on div "single-neutral-actions-check-2 Confirmed" at bounding box center [820, 83] width 235 height 33
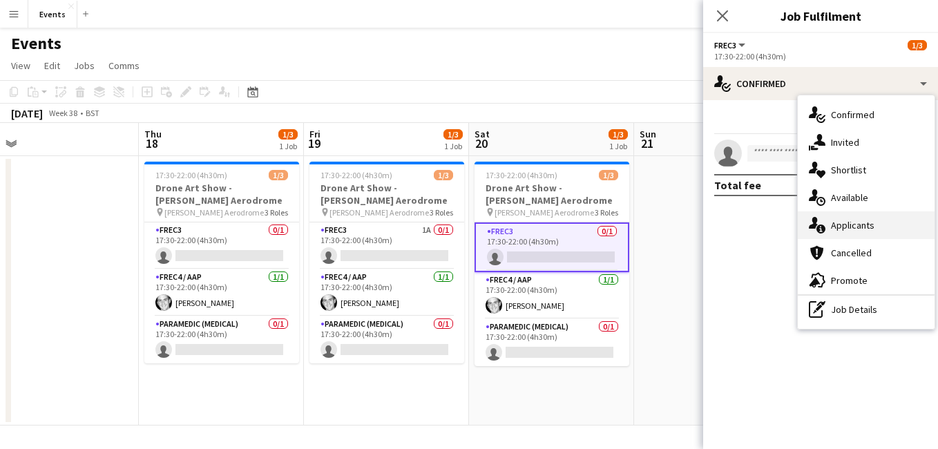
click at [878, 214] on div "single-neutral-actions-information Applicants" at bounding box center [866, 225] width 137 height 28
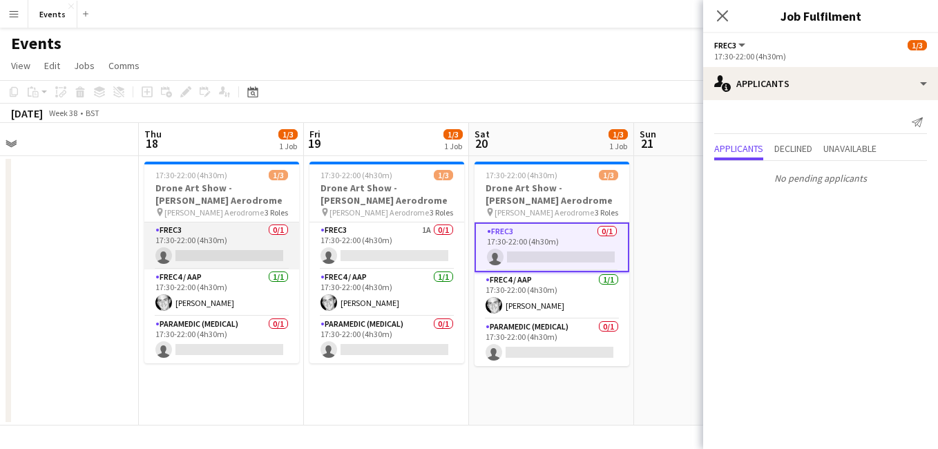
click at [208, 255] on app-card-role "FREC3 0/1 17:30-22:00 (4h30m) single-neutral-actions" at bounding box center [221, 246] width 155 height 47
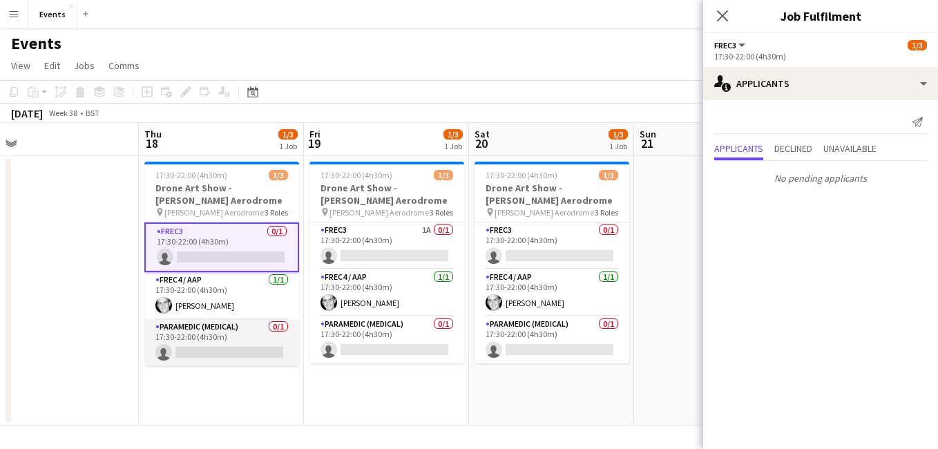
click at [235, 357] on app-card-role "Paramedic (Medical) 0/1 17:30-22:00 (4h30m) single-neutral-actions" at bounding box center [221, 342] width 155 height 47
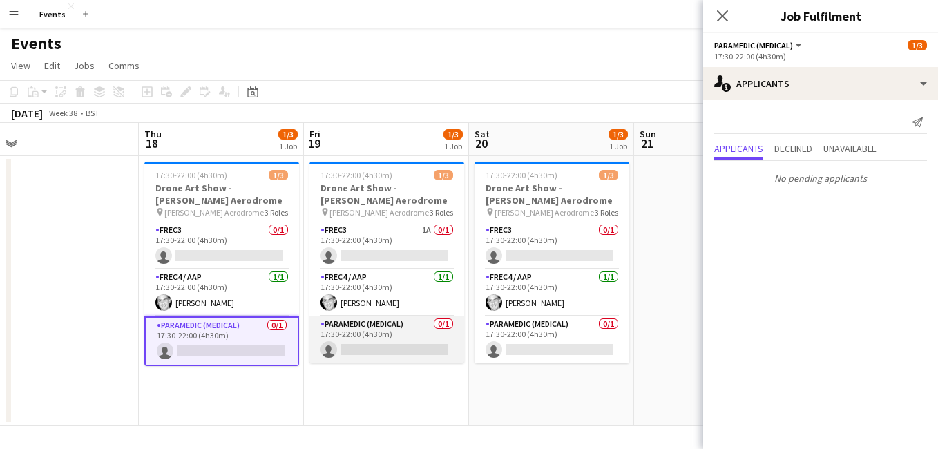
click at [374, 351] on app-card-role "Paramedic (Medical) 0/1 17:30-22:00 (4h30m) single-neutral-actions" at bounding box center [387, 339] width 155 height 47
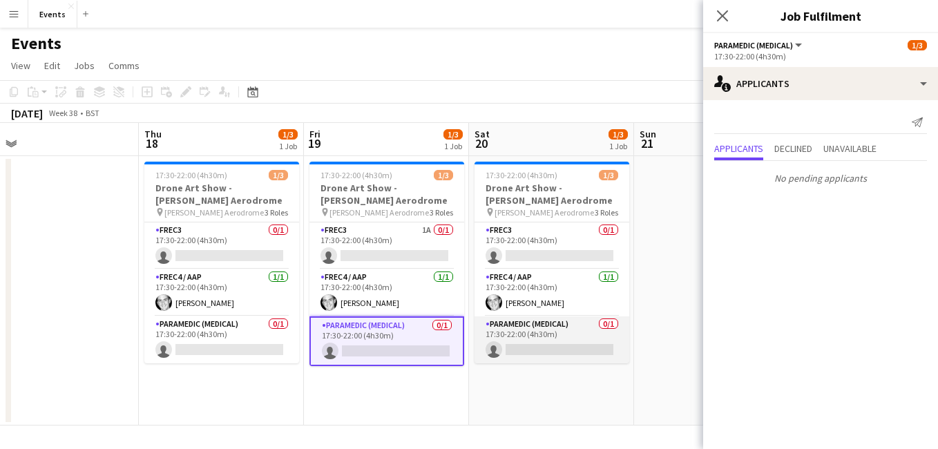
click at [595, 345] on app-card-role "Paramedic (Medical) 0/1 17:30-22:00 (4h30m) single-neutral-actions" at bounding box center [552, 339] width 155 height 47
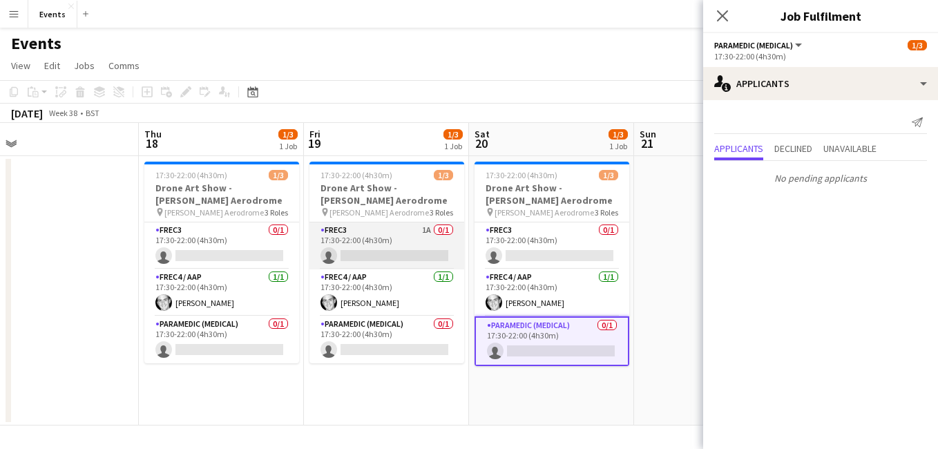
click at [374, 259] on app-card-role "FREC3 1A 0/1 17:30-22:00 (4h30m) single-neutral-actions" at bounding box center [387, 246] width 155 height 47
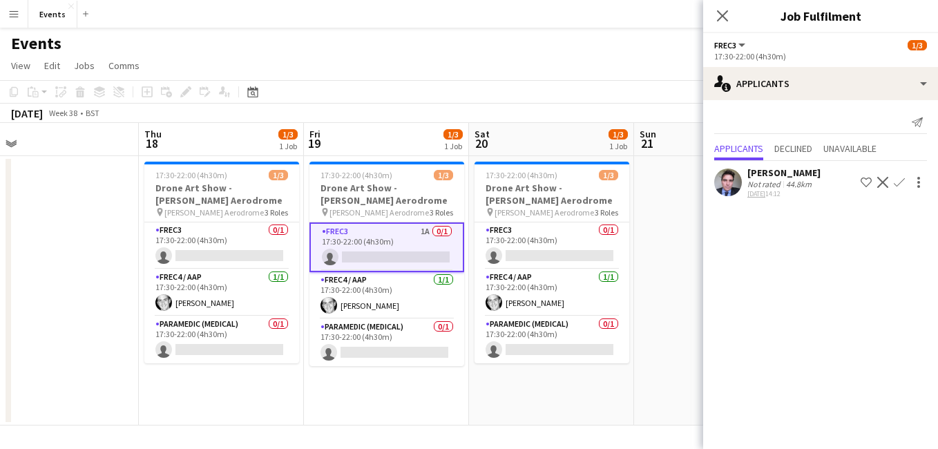
click at [896, 180] on app-icon "Confirm" at bounding box center [899, 182] width 11 height 11
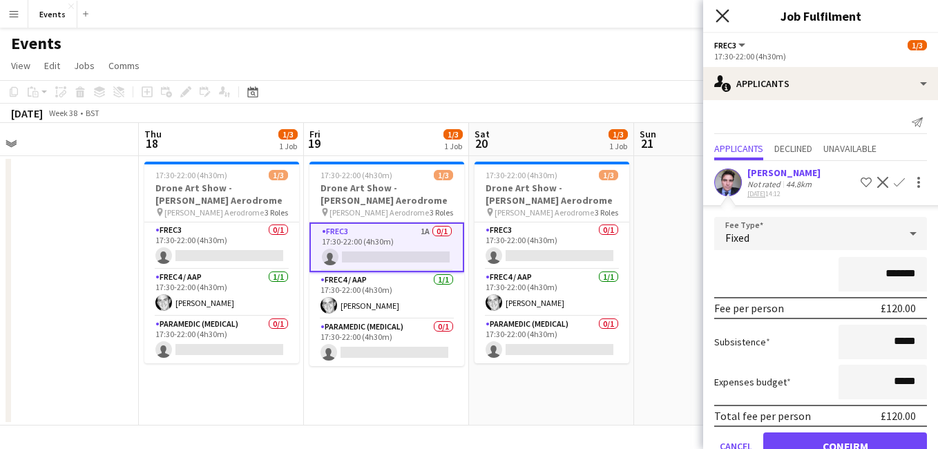
click at [719, 17] on icon "Close pop-in" at bounding box center [722, 15] width 13 height 13
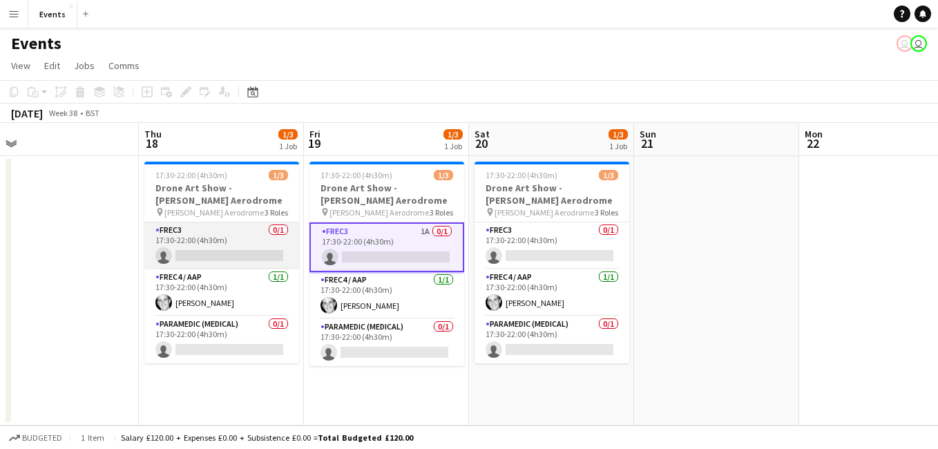
click at [214, 249] on app-card-role "FREC3 0/1 17:30-22:00 (4h30m) single-neutral-actions" at bounding box center [221, 246] width 155 height 47
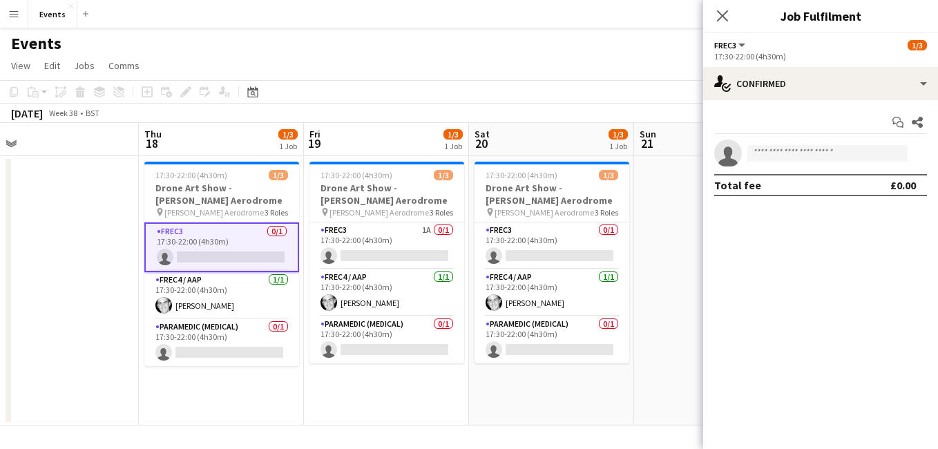
click at [795, 63] on app-options-switcher "FREC3 All roles FREC3 [DATE] 17:30-22:00 (4h30m)" at bounding box center [820, 50] width 235 height 34
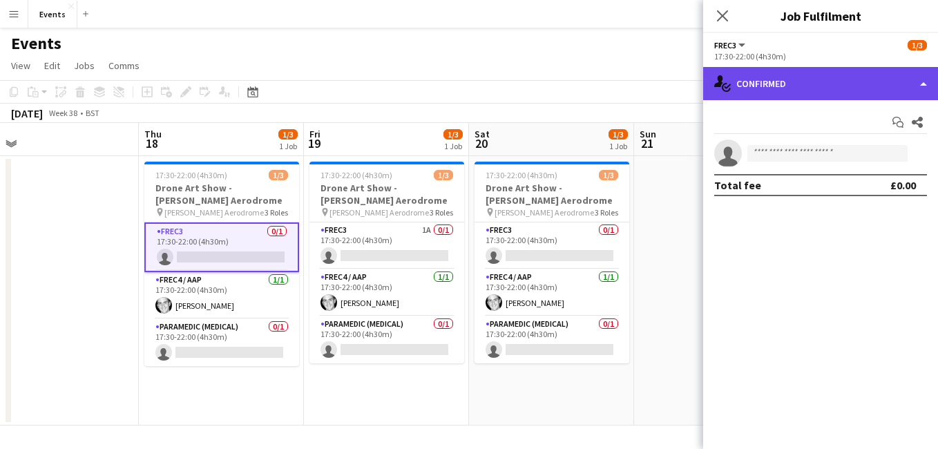
click at [763, 89] on div "single-neutral-actions-check-2 Confirmed" at bounding box center [820, 83] width 235 height 33
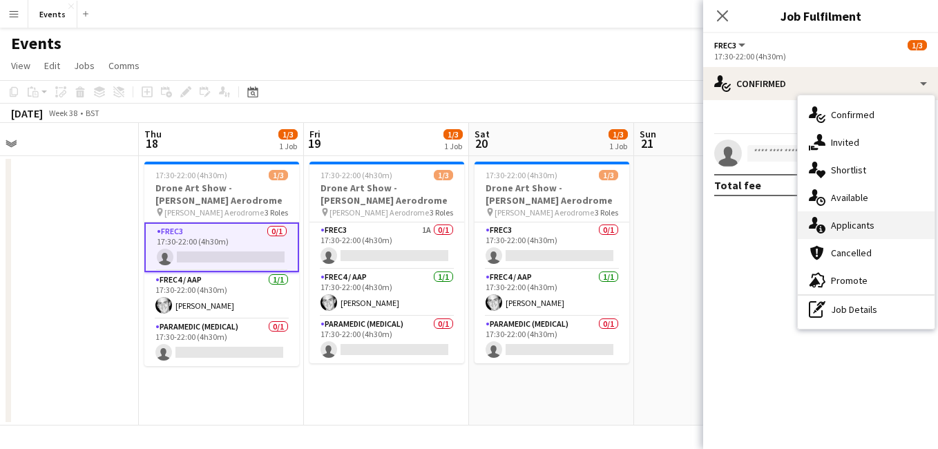
click at [860, 236] on div "single-neutral-actions-information Applicants" at bounding box center [866, 225] width 137 height 28
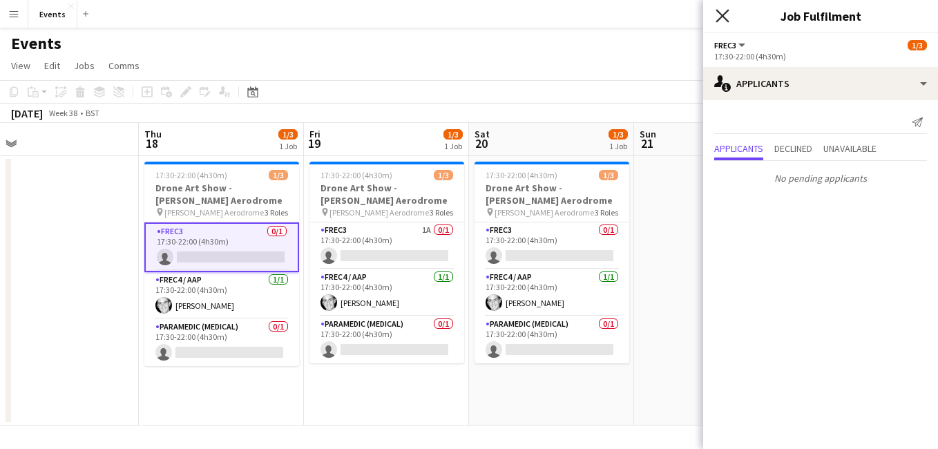
click at [723, 18] on icon "Close pop-in" at bounding box center [722, 15] width 13 height 13
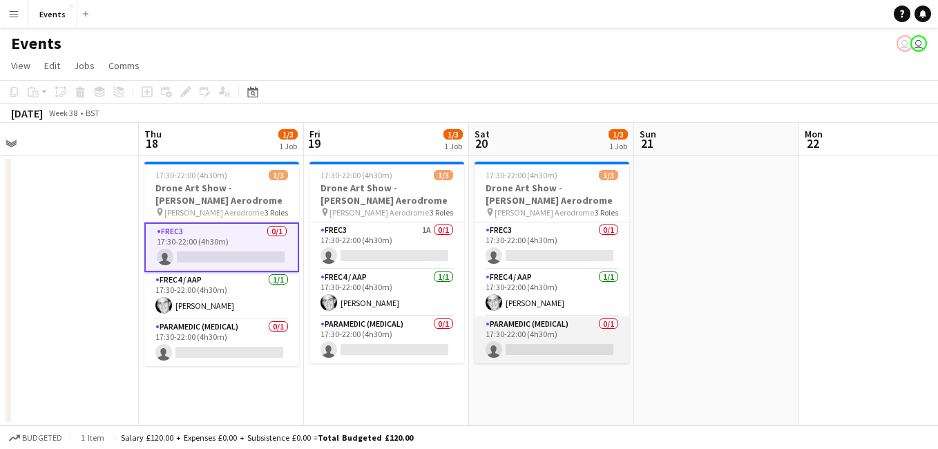
click at [541, 337] on app-card-role "Paramedic (Medical) 0/1 17:30-22:00 (4h30m) single-neutral-actions" at bounding box center [552, 339] width 155 height 47
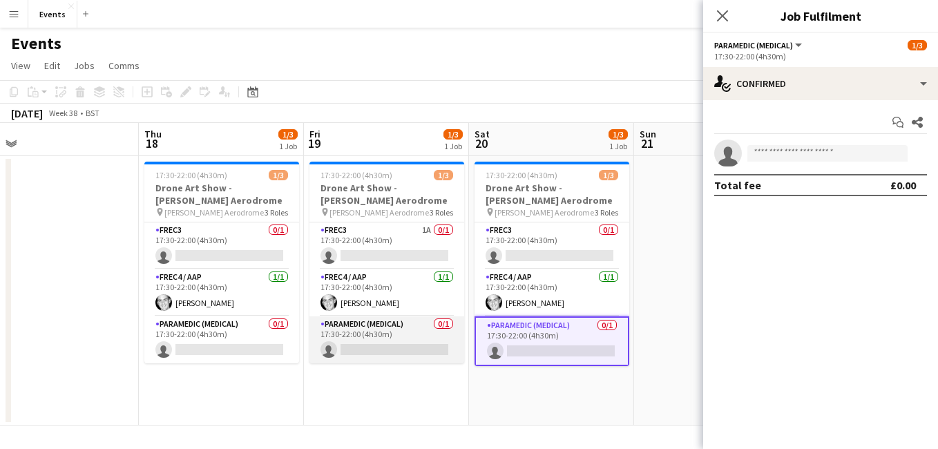
click at [418, 352] on app-card-role "Paramedic (Medical) 0/1 17:30-22:00 (4h30m) single-neutral-actions" at bounding box center [387, 339] width 155 height 47
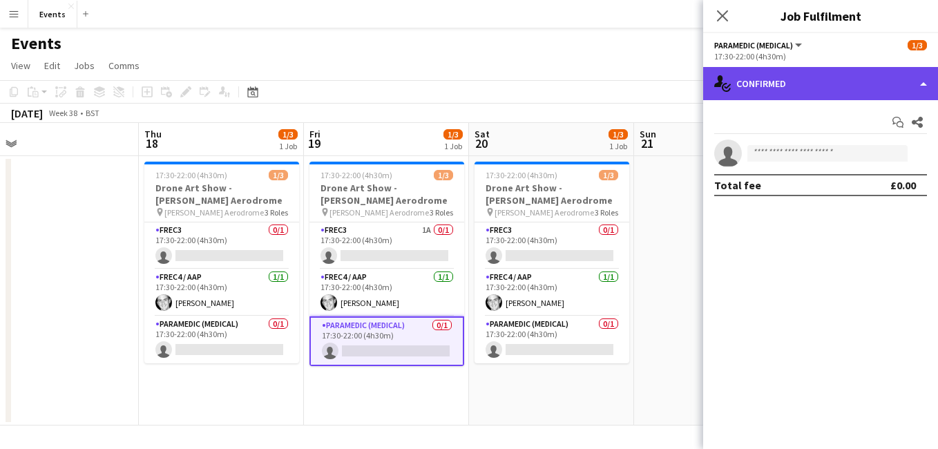
click at [794, 75] on div "single-neutral-actions-check-2 Confirmed" at bounding box center [820, 83] width 235 height 33
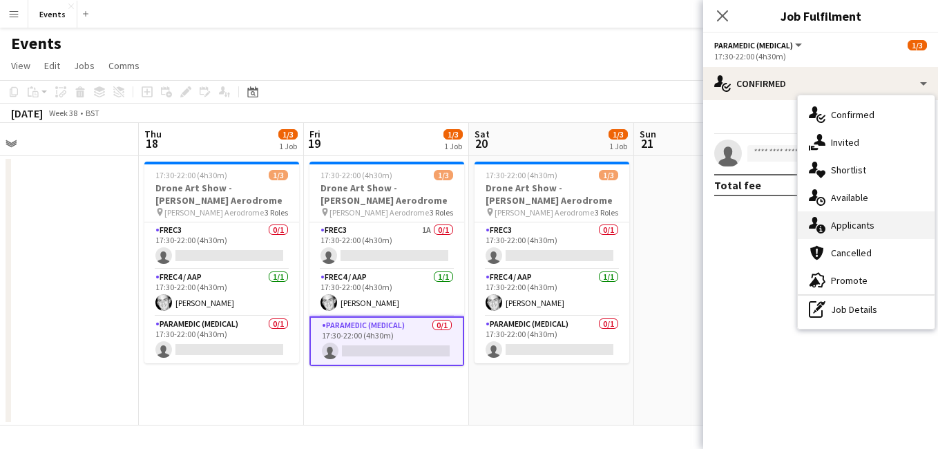
click at [856, 227] on div "single-neutral-actions-information Applicants" at bounding box center [866, 225] width 137 height 28
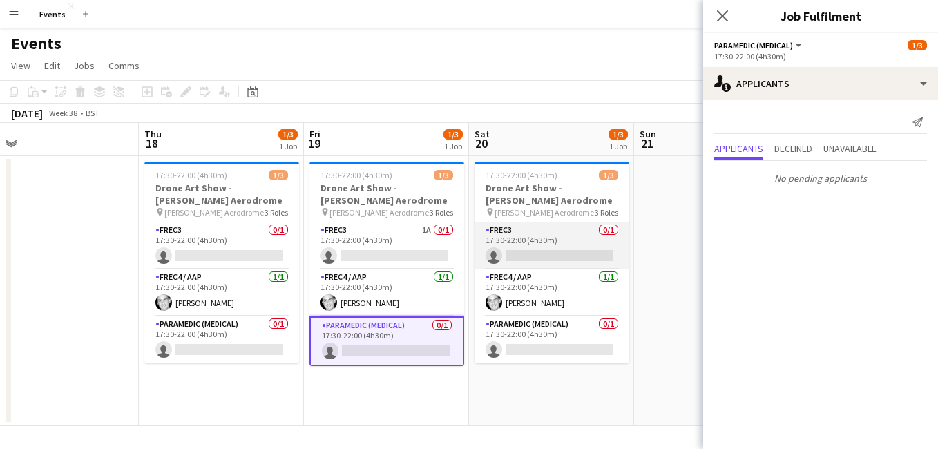
click at [556, 256] on app-card-role "FREC3 0/1 17:30-22:00 (4h30m) single-neutral-actions" at bounding box center [552, 246] width 155 height 47
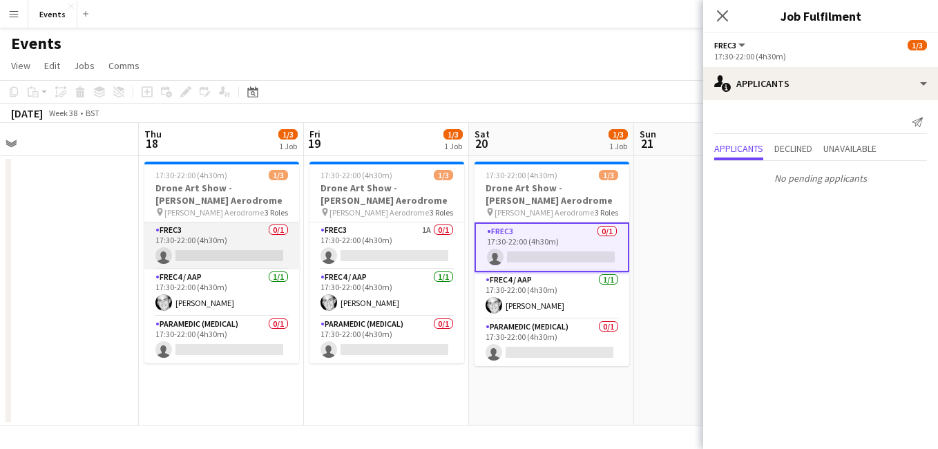
click at [229, 258] on app-card-role "FREC3 0/1 17:30-22:00 (4h30m) single-neutral-actions" at bounding box center [221, 246] width 155 height 47
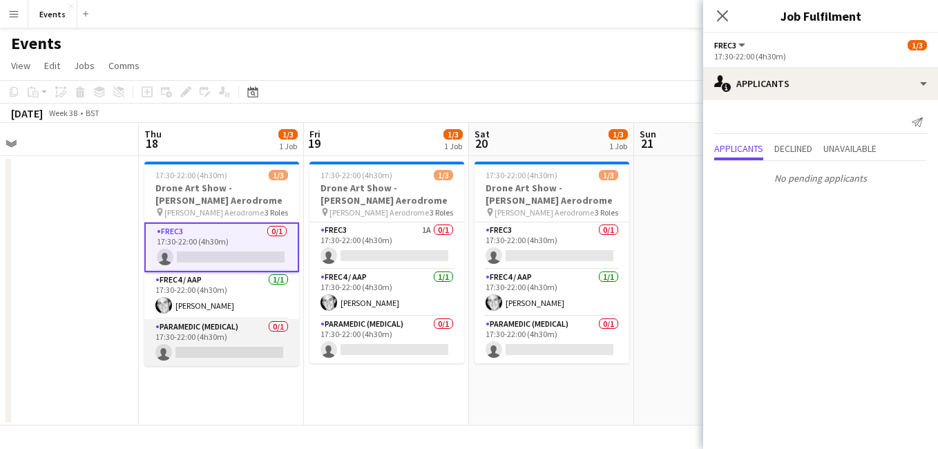
click at [235, 352] on app-card-role "Paramedic (Medical) 0/1 17:30-22:00 (4h30m) single-neutral-actions" at bounding box center [221, 342] width 155 height 47
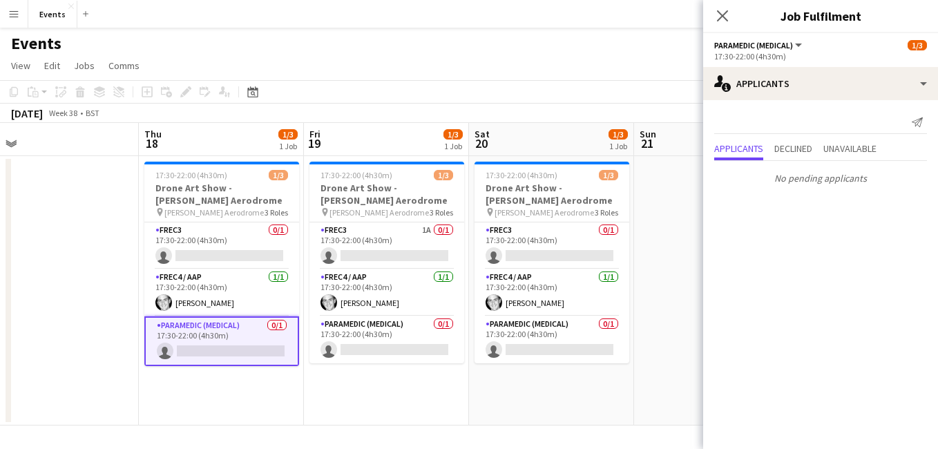
click at [710, 21] on div "Close pop-in" at bounding box center [722, 16] width 39 height 32
click at [731, 17] on div "Close pop-in" at bounding box center [722, 16] width 39 height 32
click at [731, 17] on app-icon "Close pop-in" at bounding box center [723, 16] width 17 height 17
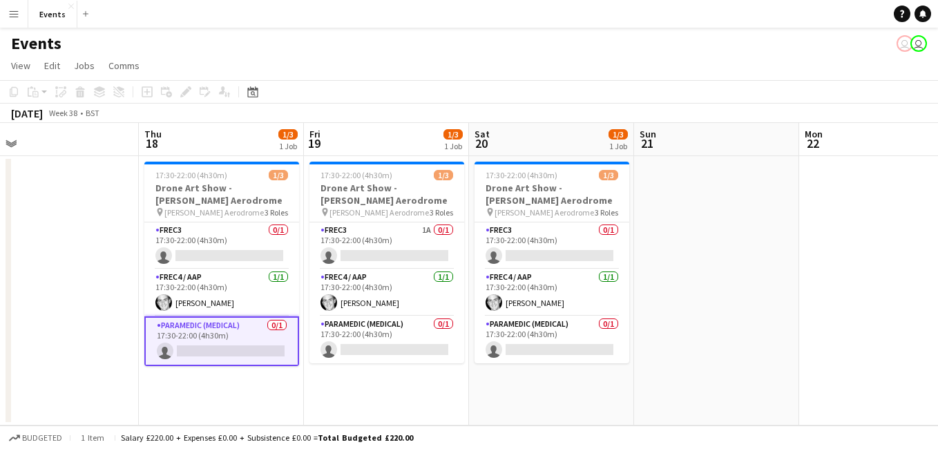
drag, startPoint x: 583, startPoint y: 330, endPoint x: 615, endPoint y: 397, distance: 74.5
click at [615, 397] on app-date-cell "17:30-22:00 (4h30m) 1/3 Drone Art Show - [PERSON_NAME] Aerodrome pin [PERSON_NA…" at bounding box center [551, 290] width 165 height 269
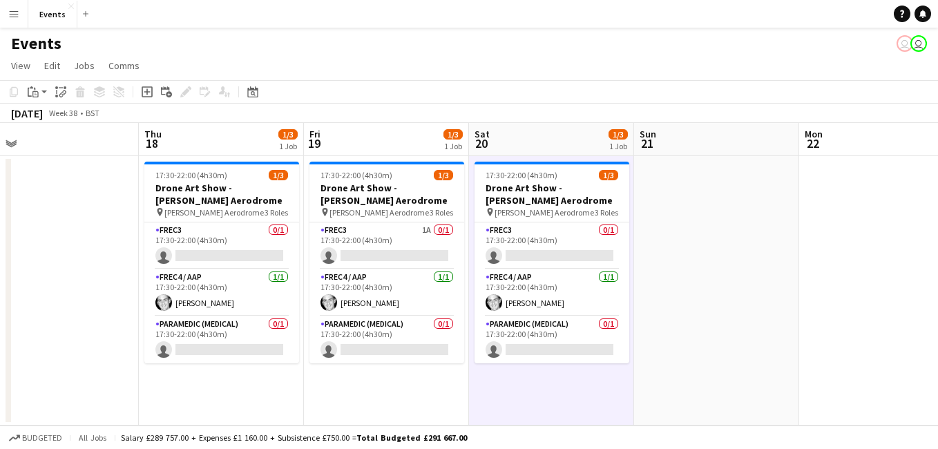
click at [615, 397] on app-date-cell "17:30-22:00 (4h30m) 1/3 Drone Art Show - [PERSON_NAME] Aerodrome pin [PERSON_NA…" at bounding box center [551, 290] width 165 height 269
